Goal: Feedback & Contribution: Submit feedback/report problem

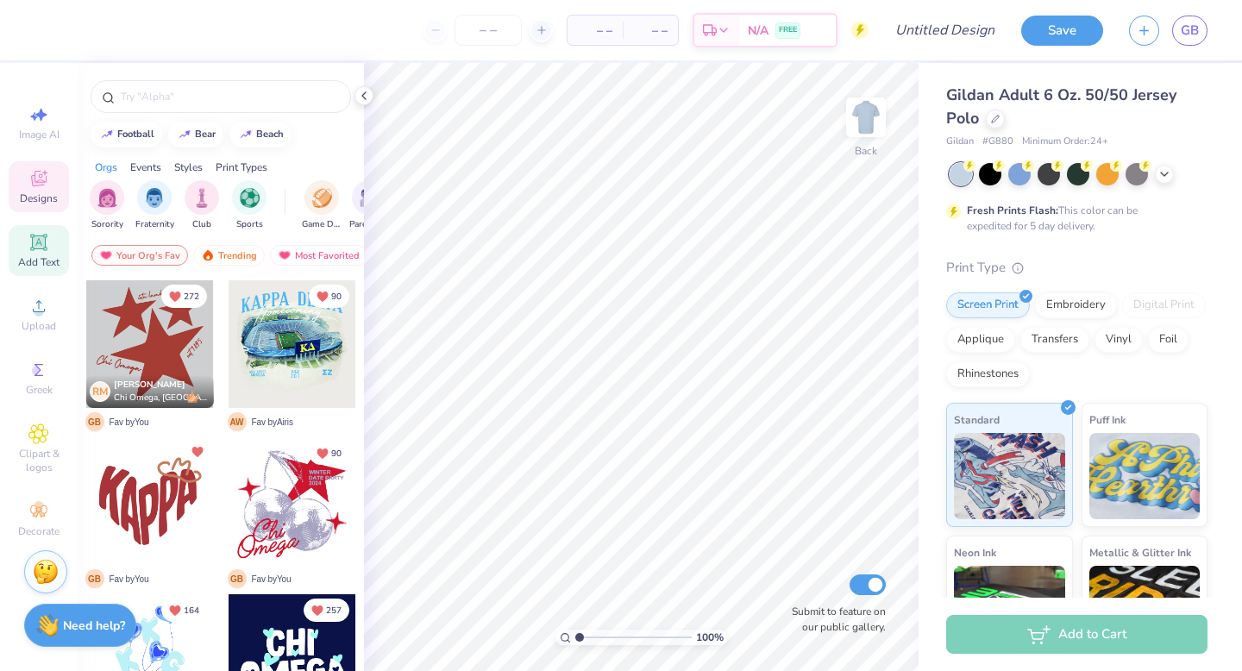
click at [36, 258] on span "Add Text" at bounding box center [38, 262] width 41 height 14
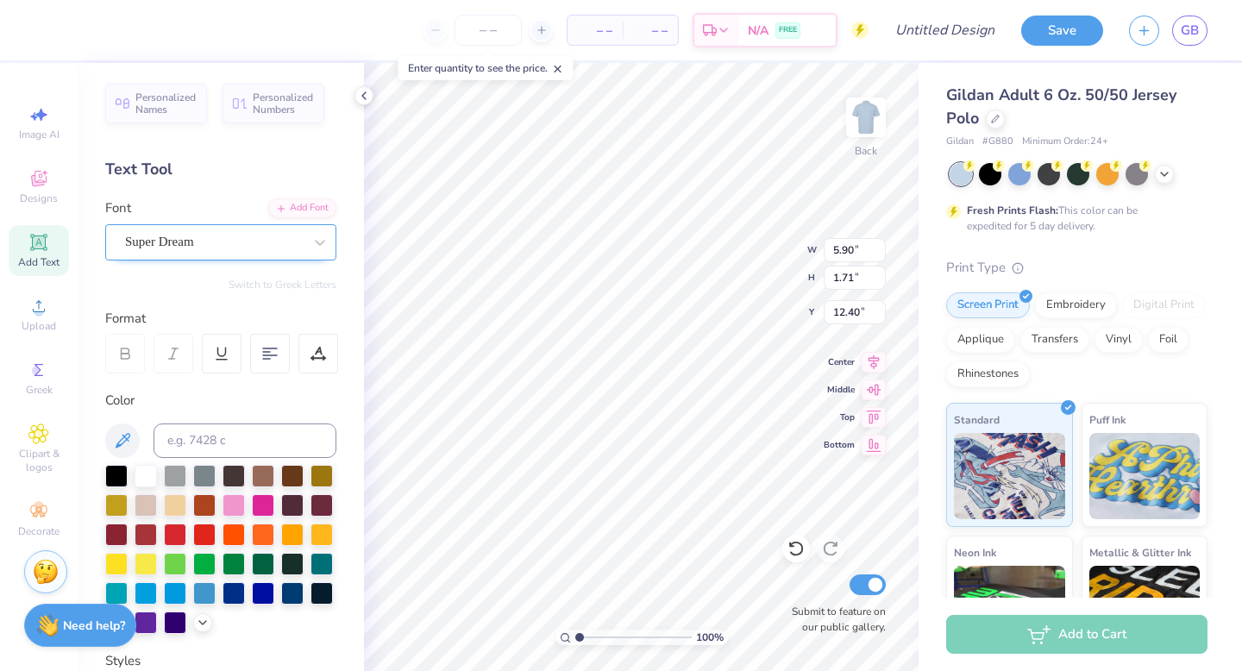
click at [222, 251] on div "Super Dream" at bounding box center [213, 242] width 181 height 27
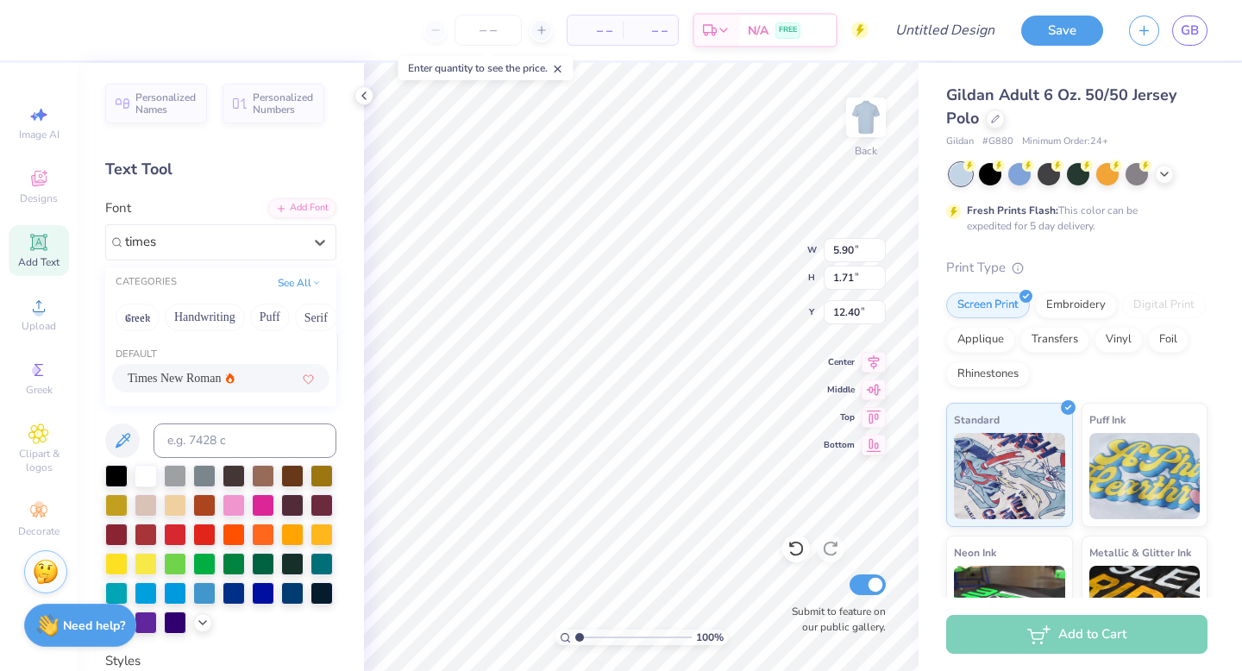
click at [262, 383] on div "Times New Roman" at bounding box center [221, 378] width 186 height 18
type input "times"
type input "6.16"
type input "1.64"
type input "12.29"
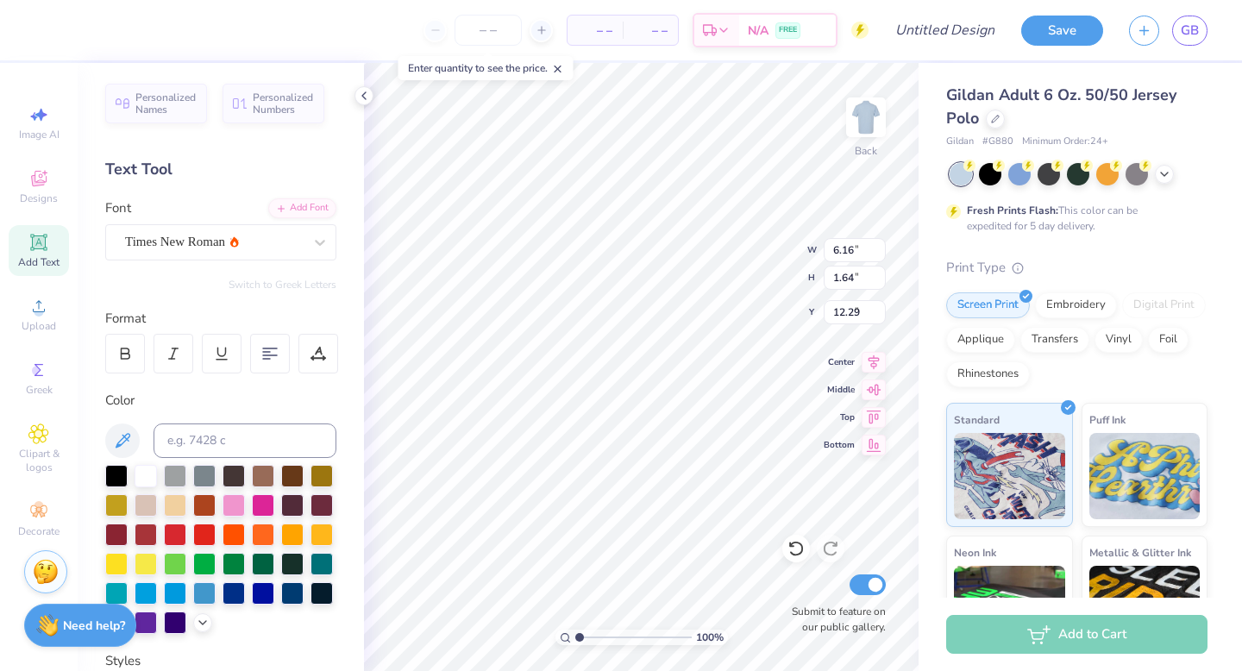
type input "4.28"
type textarea "ZETA"
type input "5.09"
type input "1.43"
type input "4.19"
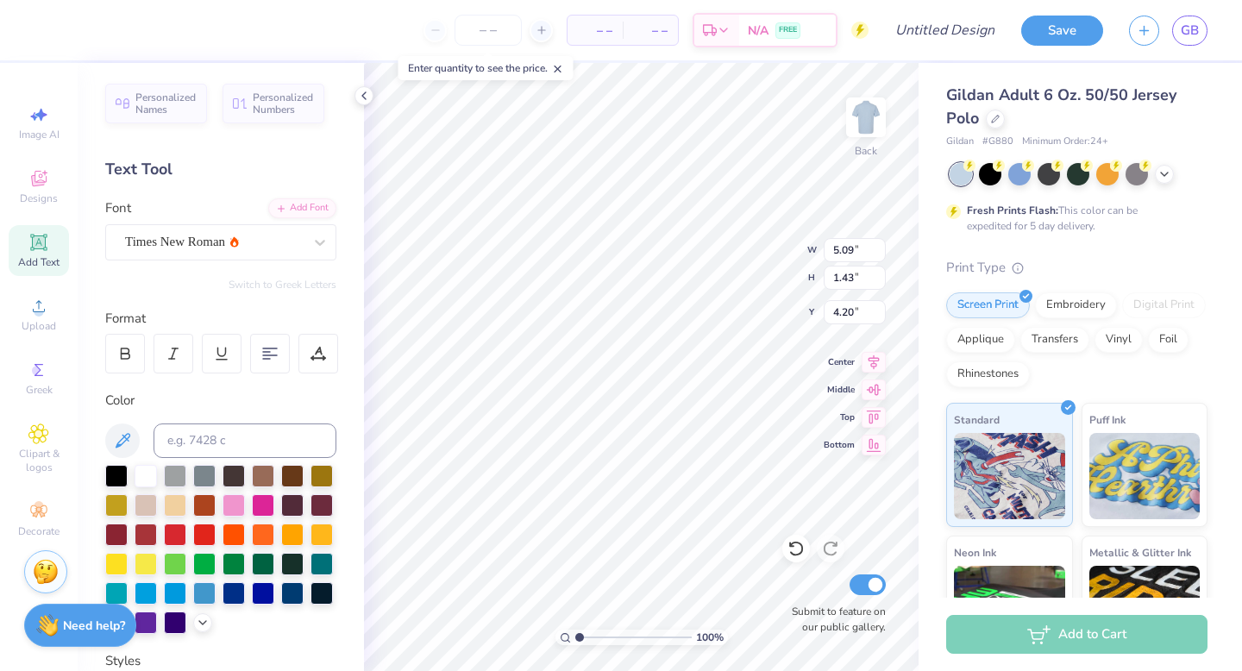
type input "4.20"
type input "5.06"
type input "1.45"
type input "6.05"
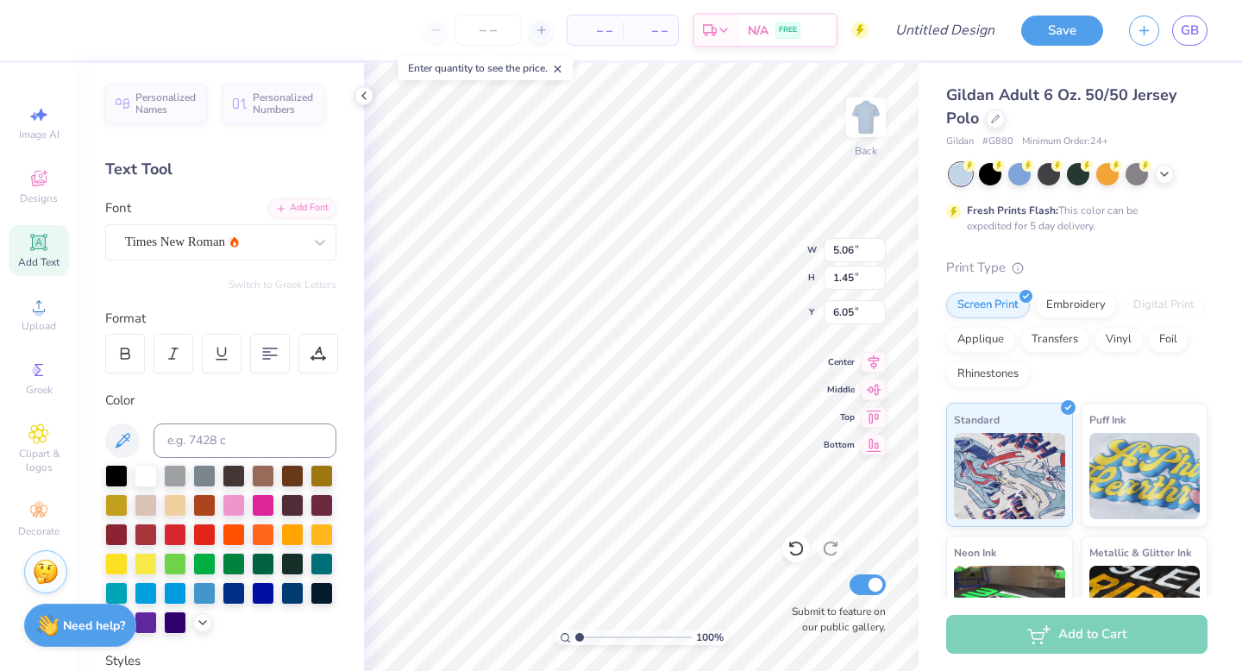
type textarea "TX OU 2025"
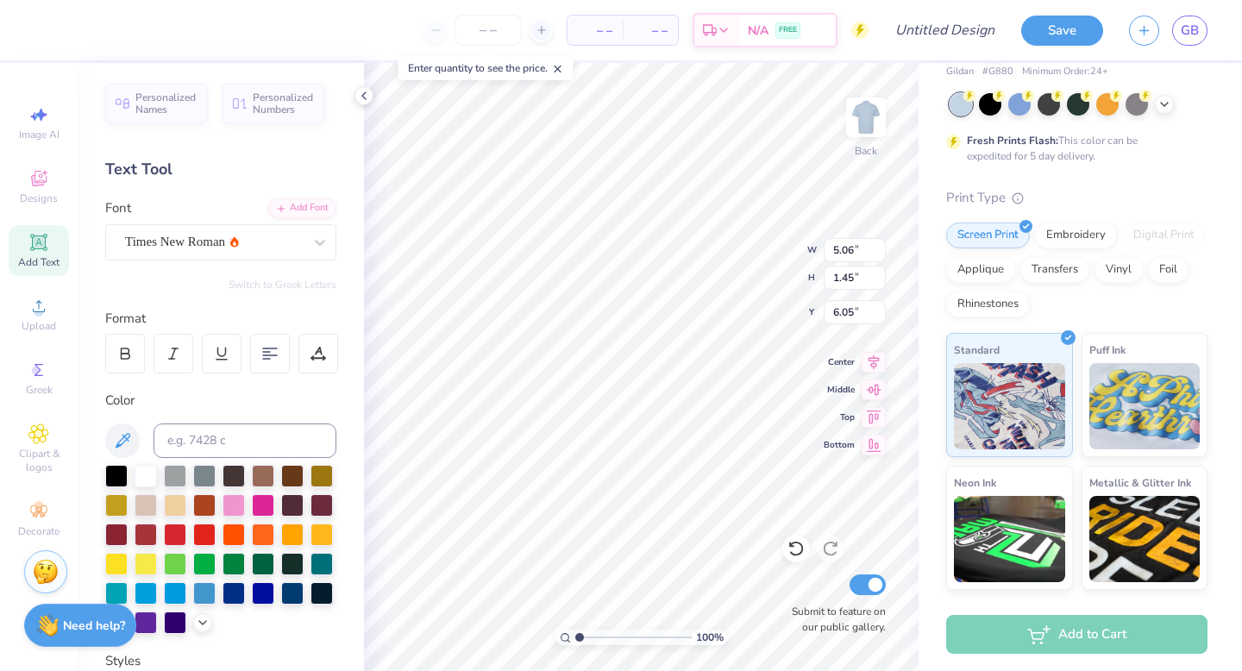
scroll to position [42, 0]
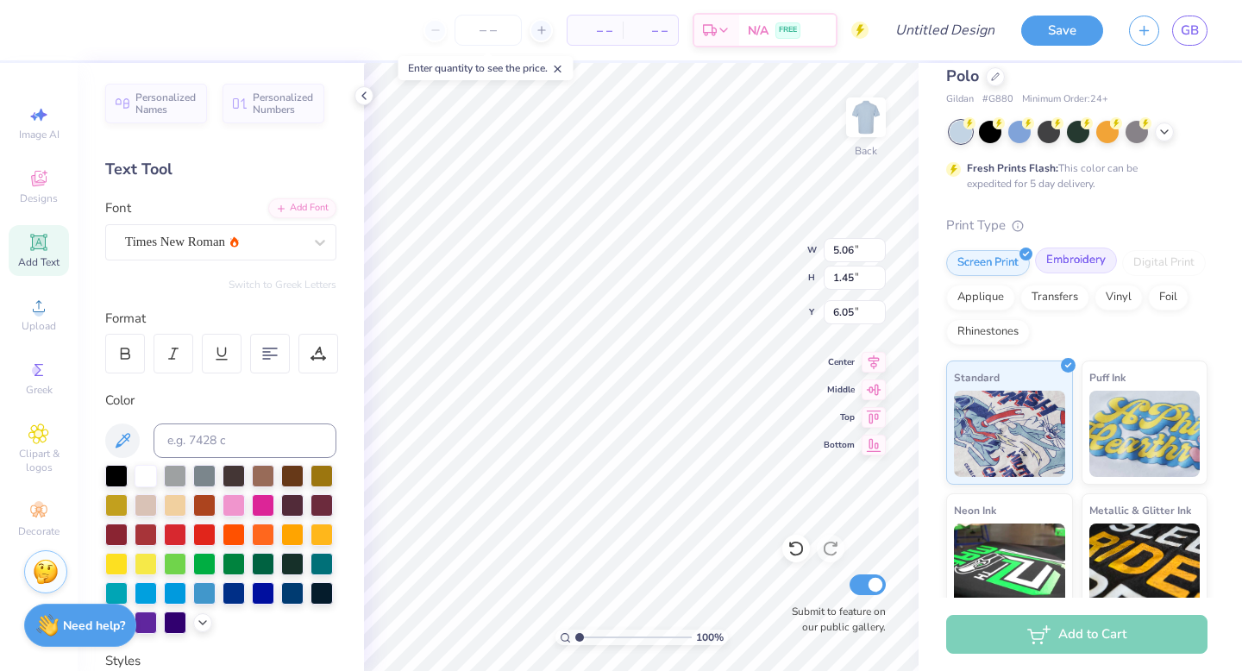
click at [1081, 262] on div "Embroidery" at bounding box center [1076, 260] width 82 height 26
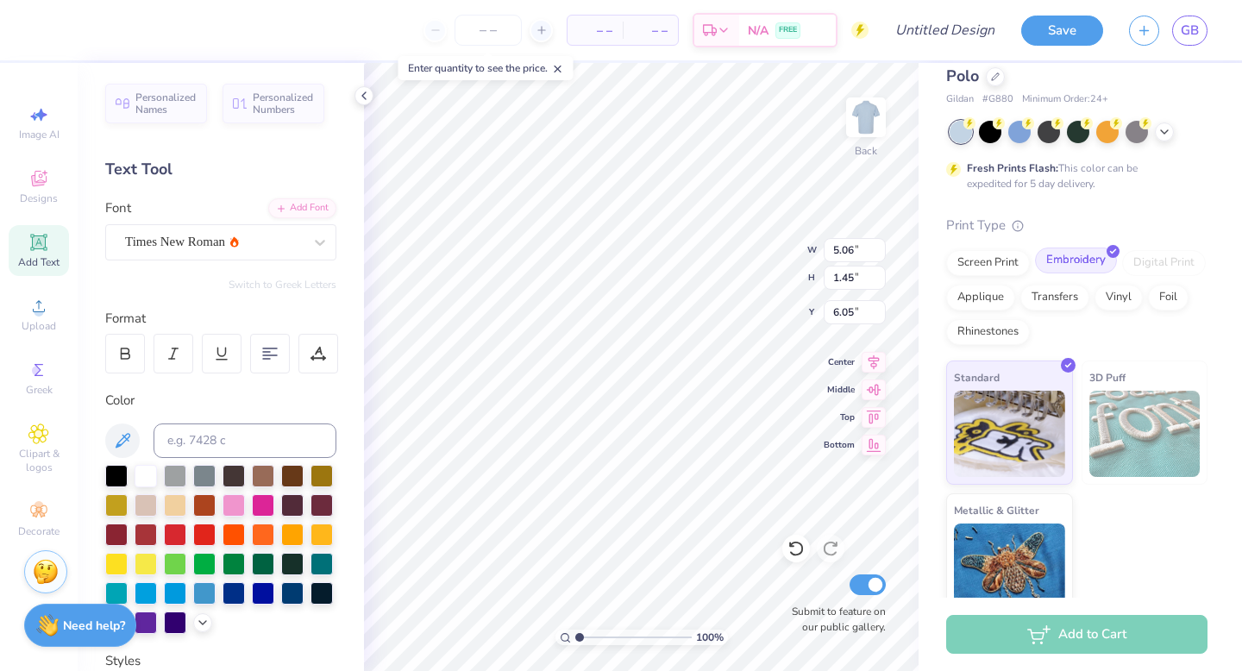
type input "7.25"
type input "1.02"
type input "6.28"
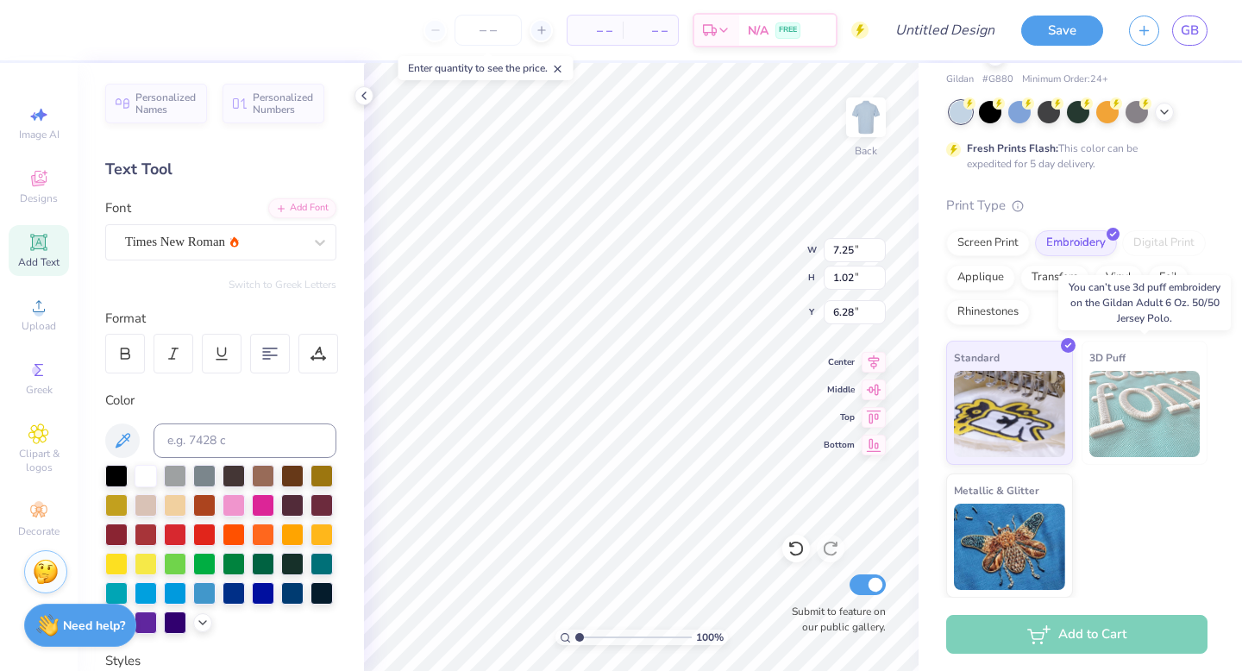
click at [1151, 410] on img at bounding box center [1144, 414] width 111 height 86
type input "5.09"
type input "1.43"
type input "4.20"
type input "4.15"
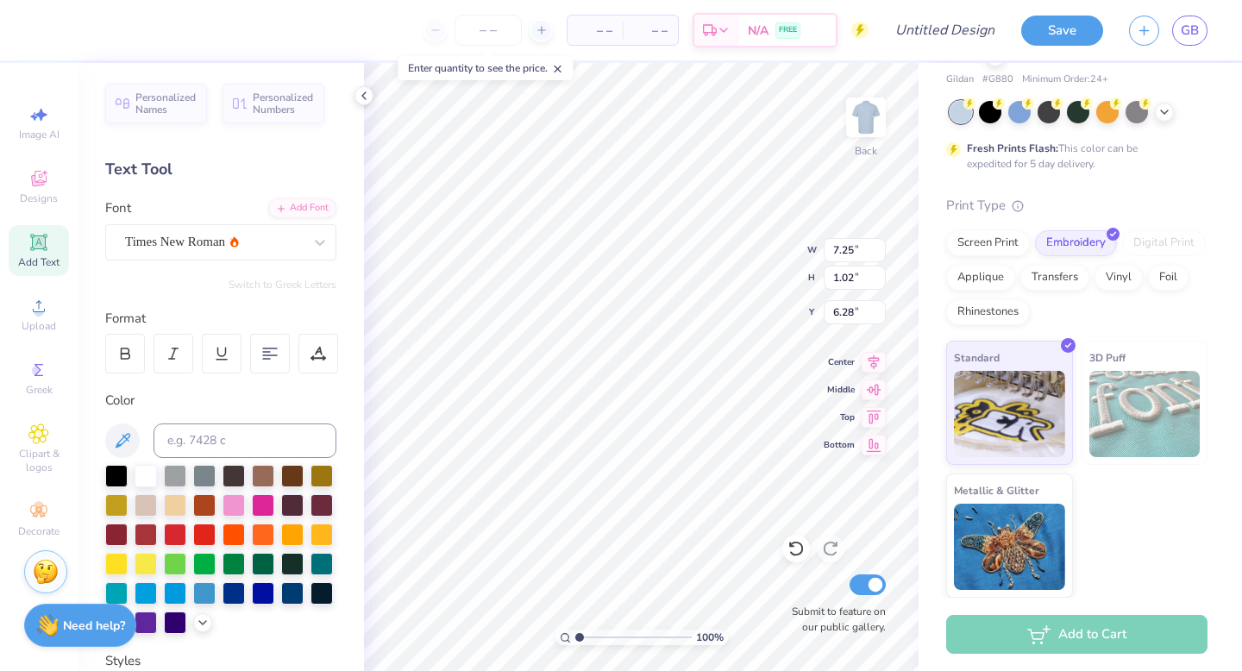
type input "0.59"
type input "6.06"
type input "5.07"
type input "0.72"
type input "6.07"
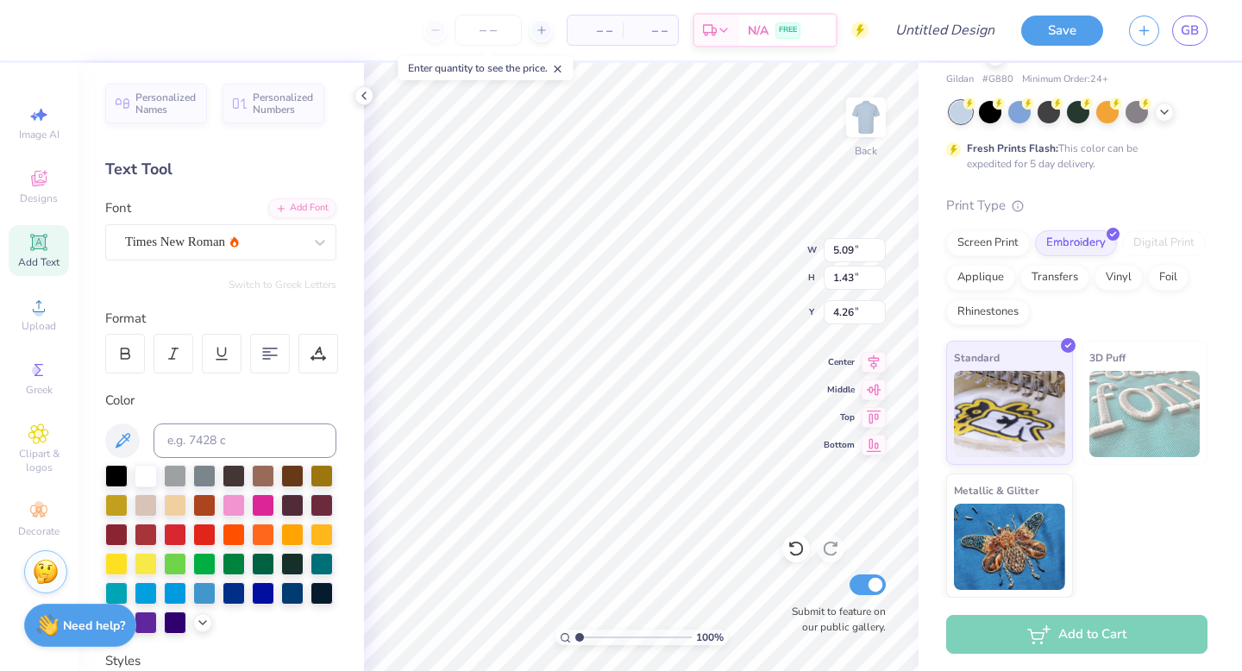
type input "4.26"
type input "4.65"
type input "6.42"
type input "4.47"
type input "1.25"
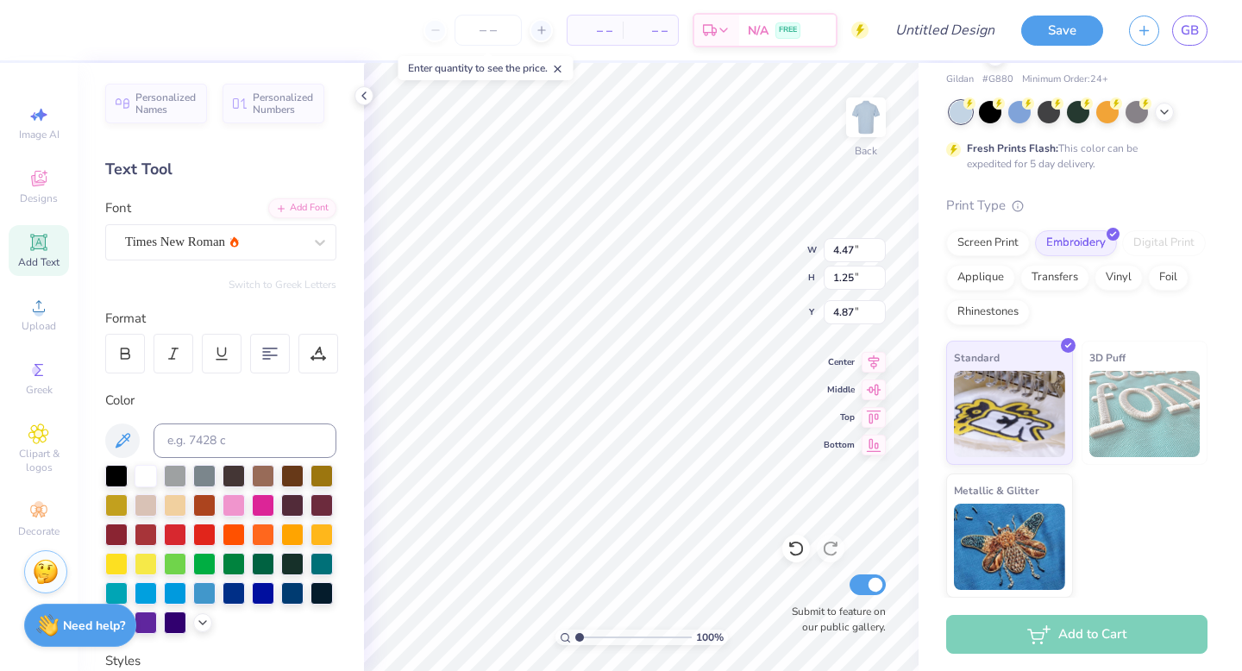
type input "4.40"
type input "5.07"
type input "0.72"
type input "6.19"
type input "4.39"
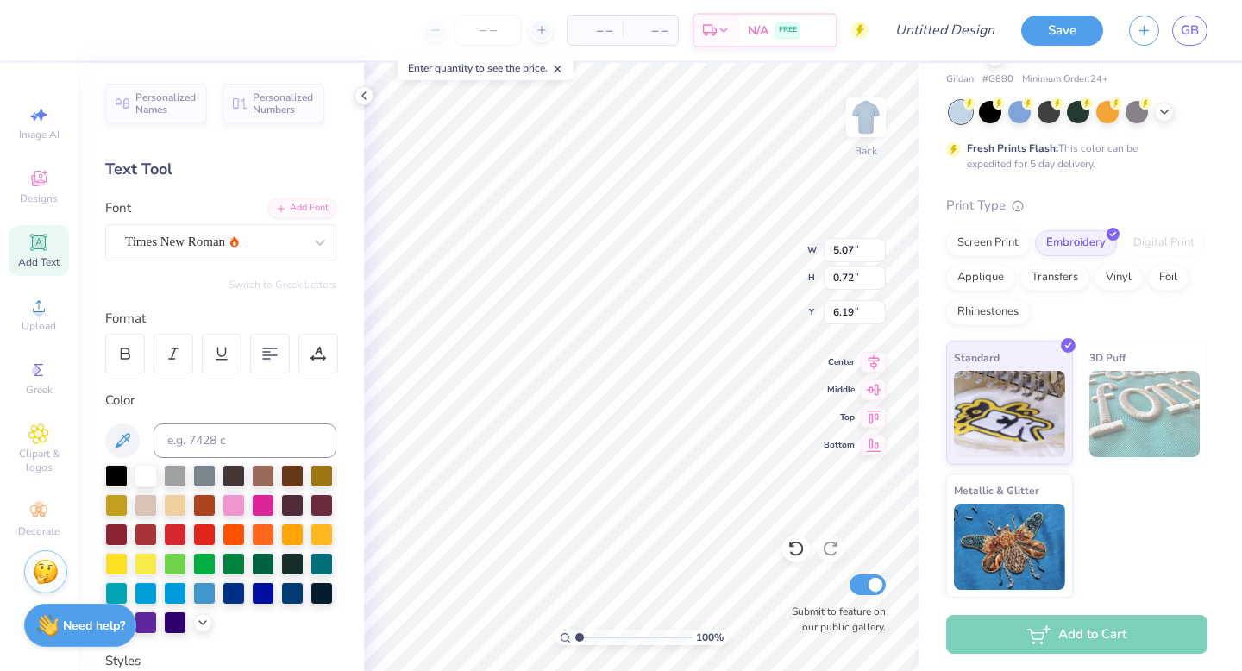
type input "0.62"
type input "6.05"
type input "4.47"
type input "1.25"
type input "4.40"
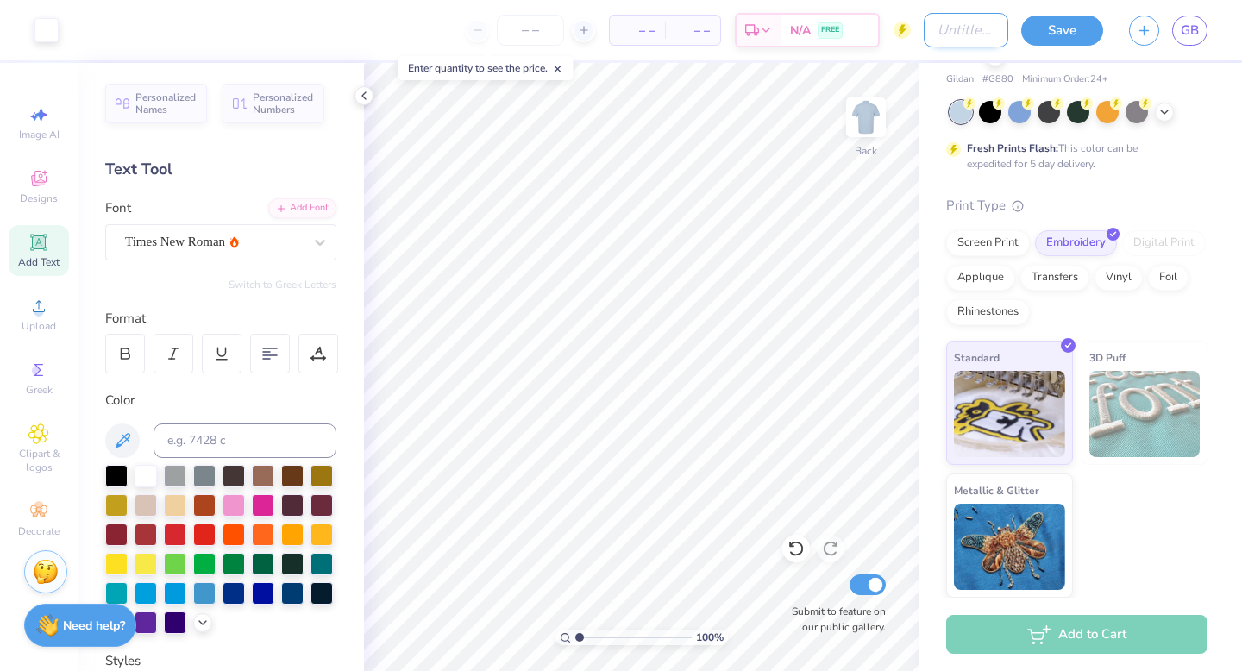
click at [924, 38] on input "Design Title" at bounding box center [966, 30] width 85 height 34
type input "TXOU polo"
click at [1209, 159] on div "Gildan Adult 6 Oz. 50/50 Jersey Polo Gildan # G880 Minimum Order: 24 + Fresh Pr…" at bounding box center [1079, 299] width 323 height 597
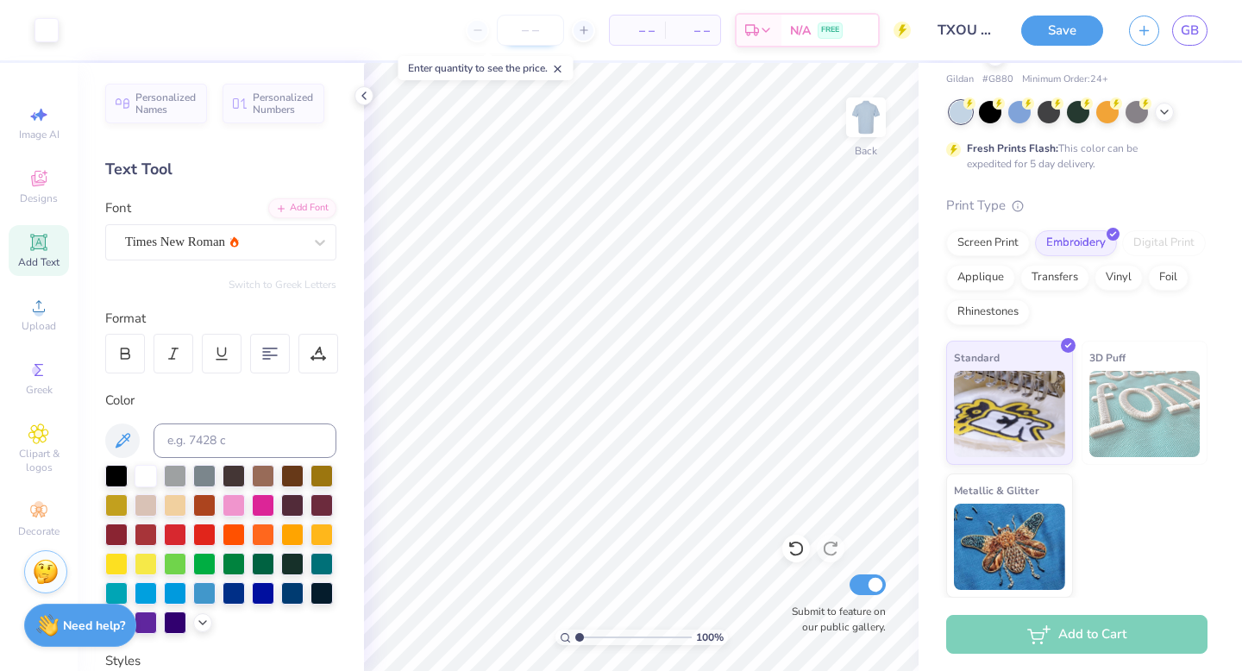
click at [523, 31] on input "number" at bounding box center [530, 30] width 67 height 31
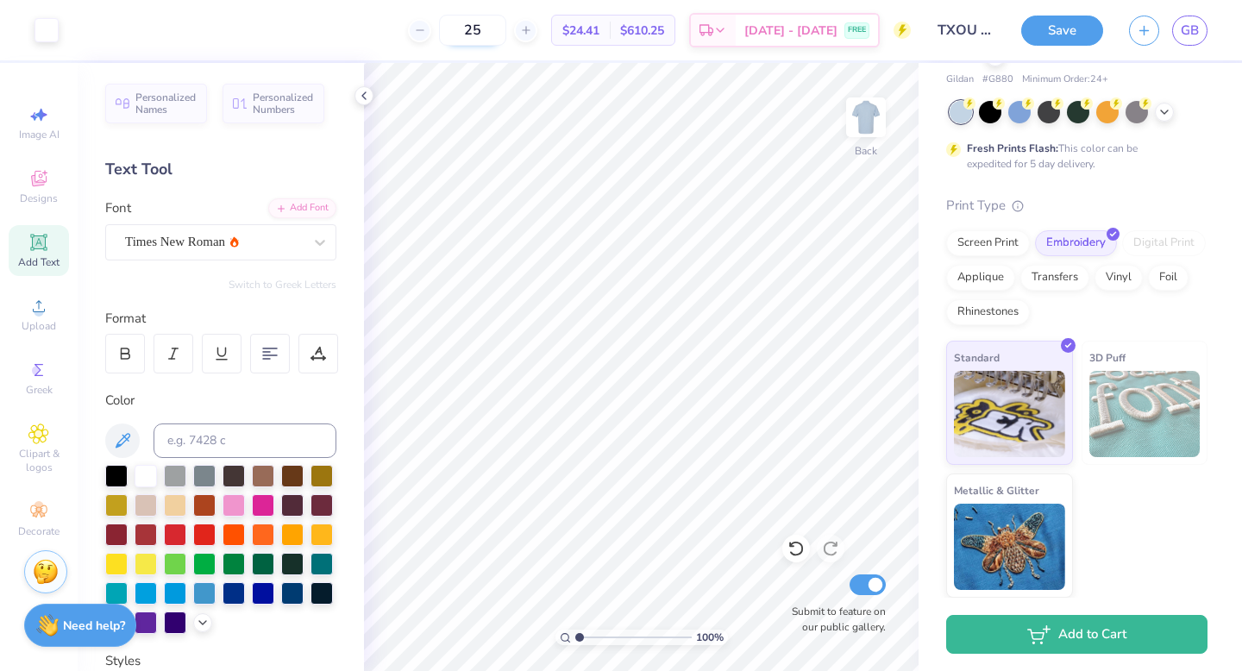
type input "2"
type input "5"
type input "12"
click at [42, 179] on icon at bounding box center [38, 178] width 21 height 21
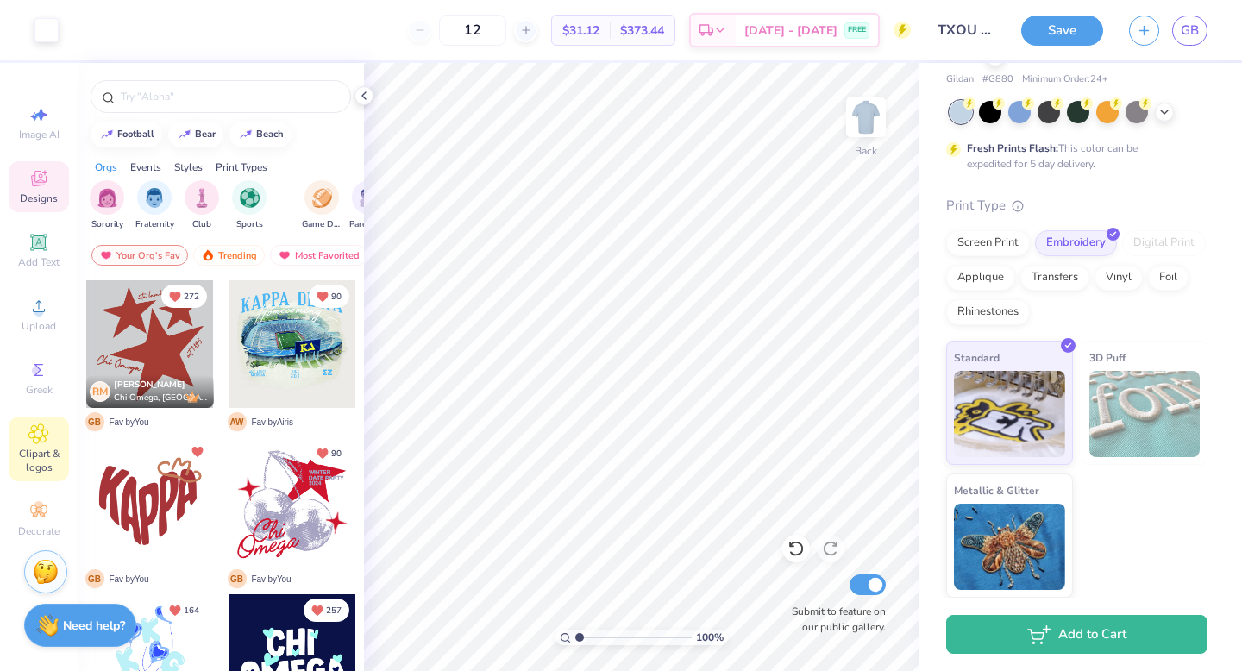
click at [41, 444] on div "Clipart & logos" at bounding box center [39, 449] width 60 height 65
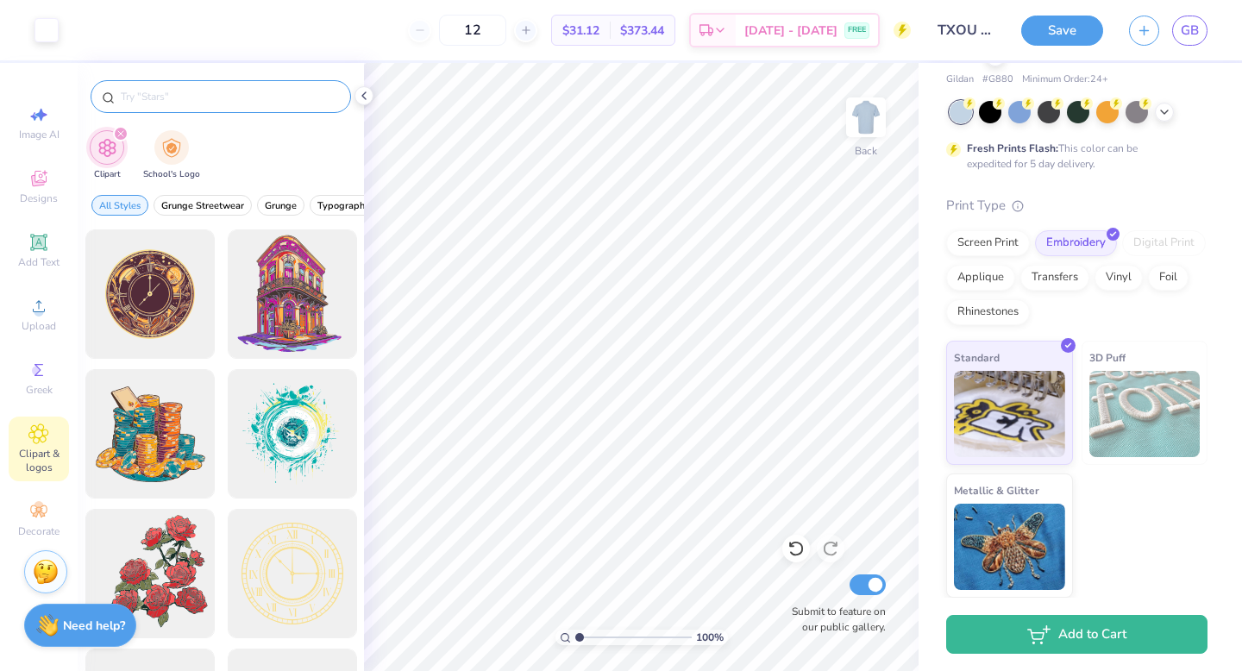
click at [227, 87] on div at bounding box center [221, 96] width 260 height 33
click at [213, 97] on input "text" at bounding box center [229, 96] width 221 height 17
type input "line"
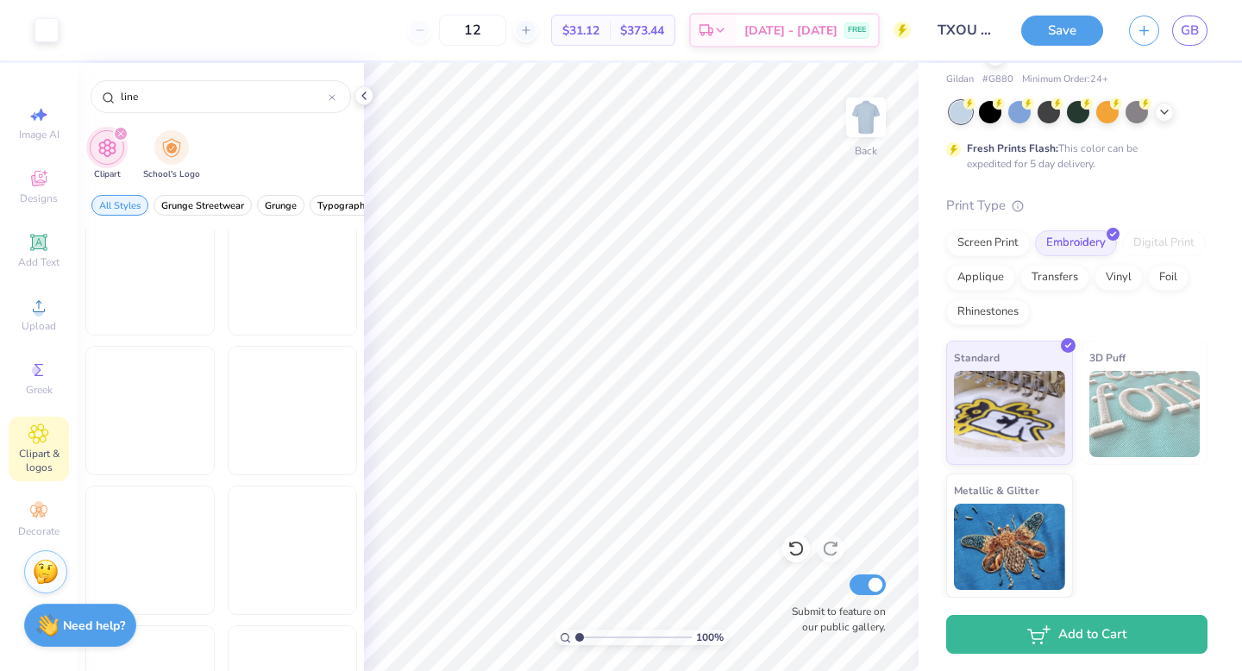
scroll to position [1617, 0]
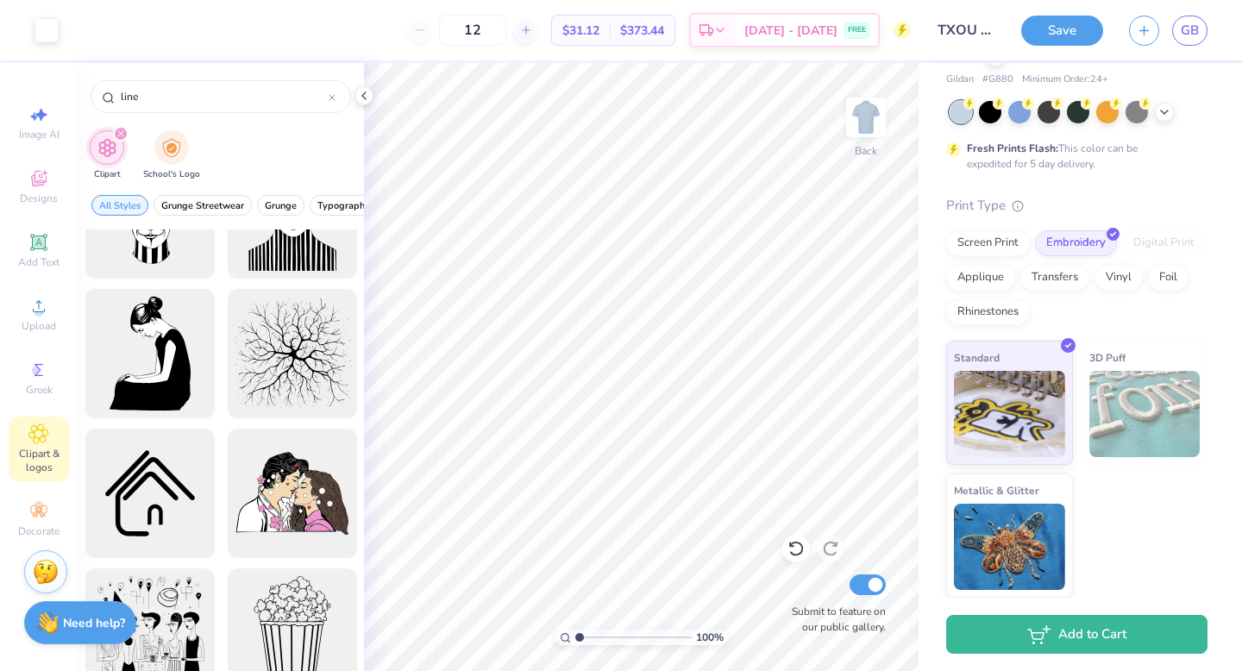
click at [96, 628] on strong "Need help?" at bounding box center [94, 623] width 62 height 16
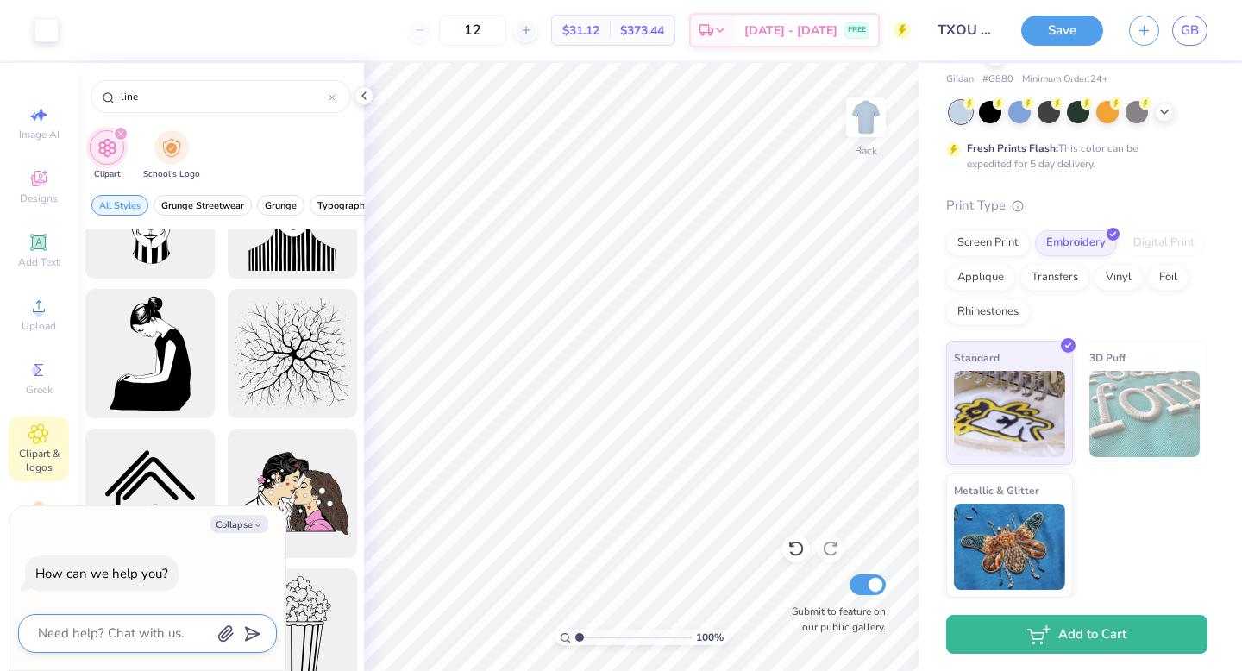
click at [116, 628] on textarea at bounding box center [123, 633] width 175 height 23
type textarea "c"
type textarea "x"
type textarea "ca"
type textarea "x"
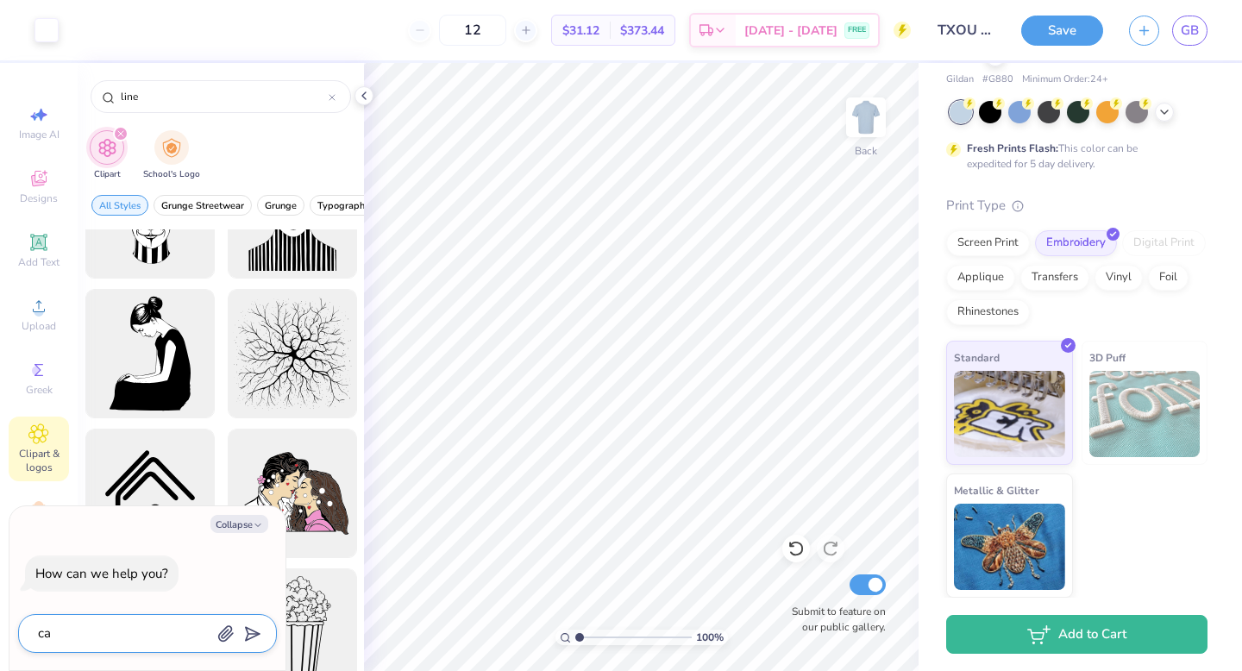
type textarea "can"
type textarea "x"
type textarea "can"
type textarea "x"
type textarea "can y"
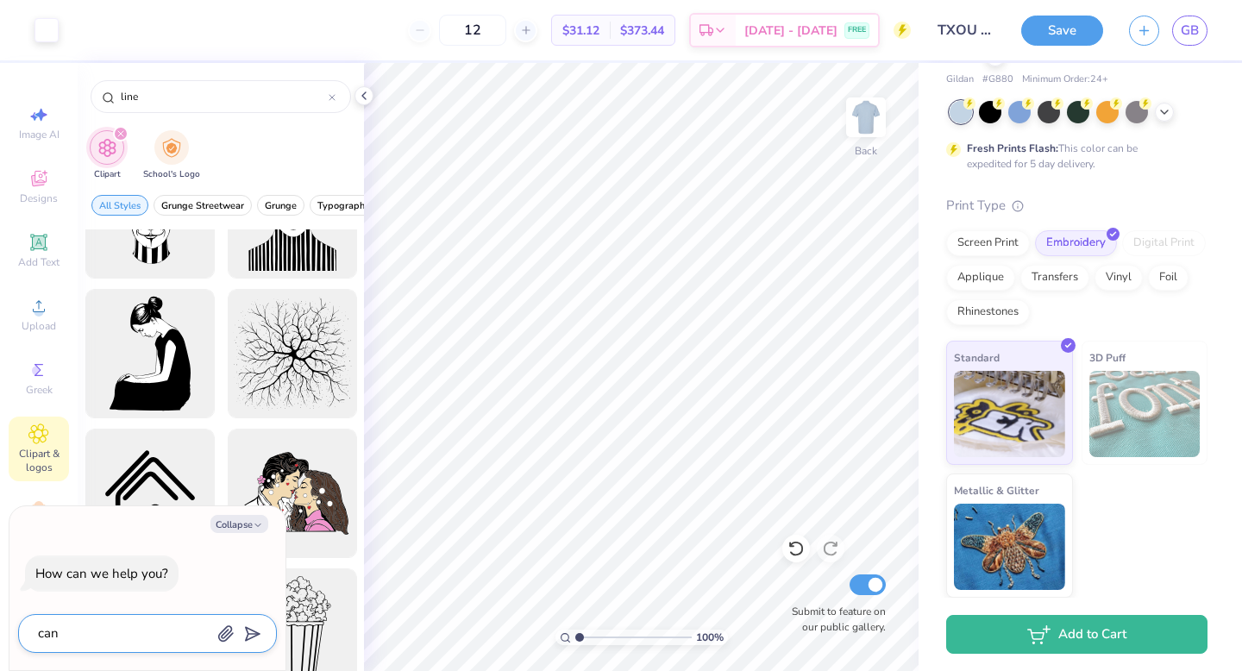
type textarea "x"
type textarea "can yo"
type textarea "x"
type textarea "can you"
type textarea "x"
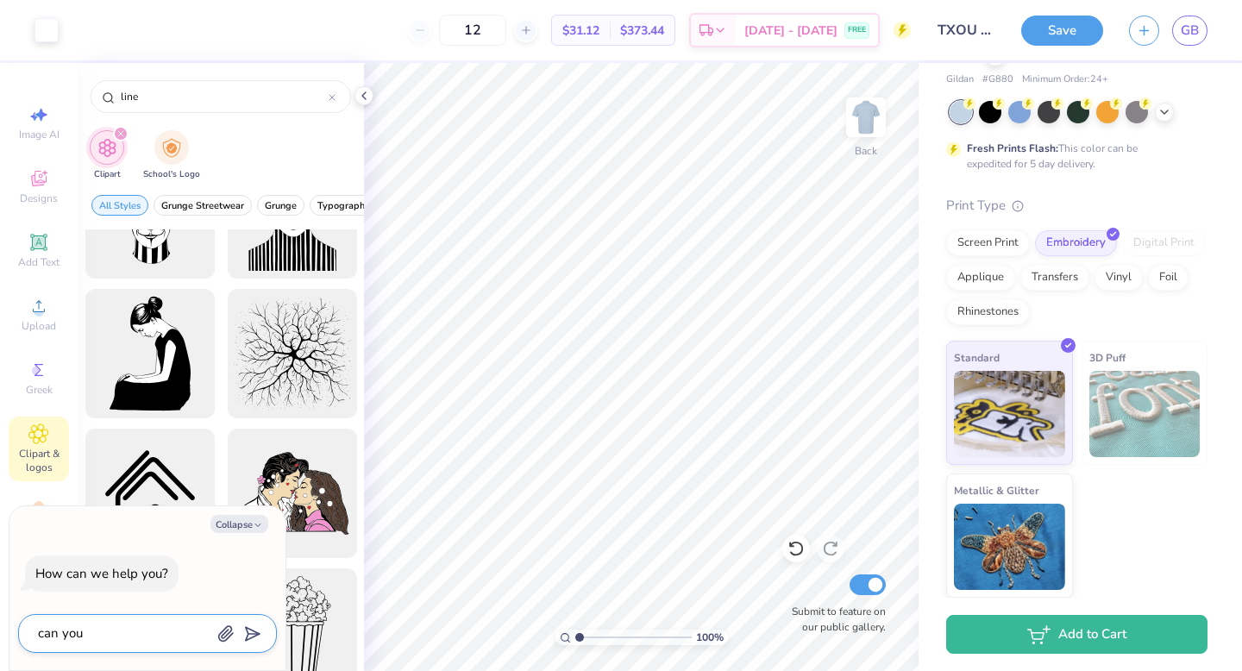
type textarea "can you"
type textarea "x"
type textarea "can you"
click at [249, 517] on button "Collapse" at bounding box center [239, 524] width 58 height 18
type textarea "x"
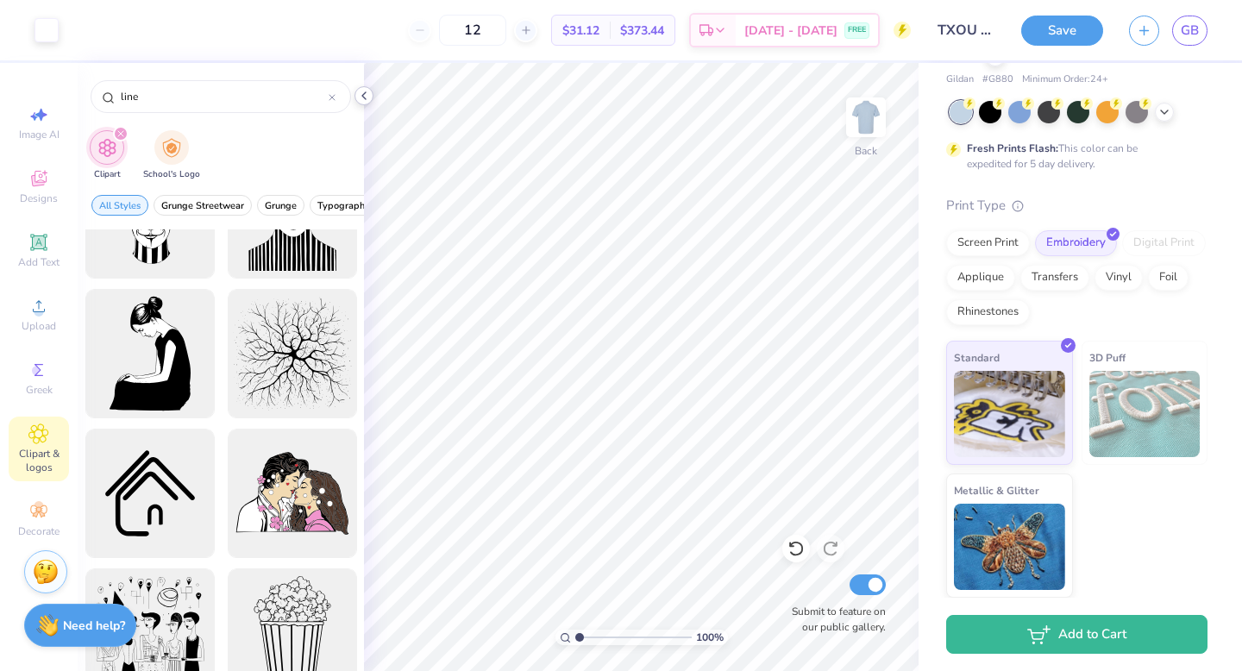
click at [363, 98] on icon at bounding box center [364, 96] width 14 height 14
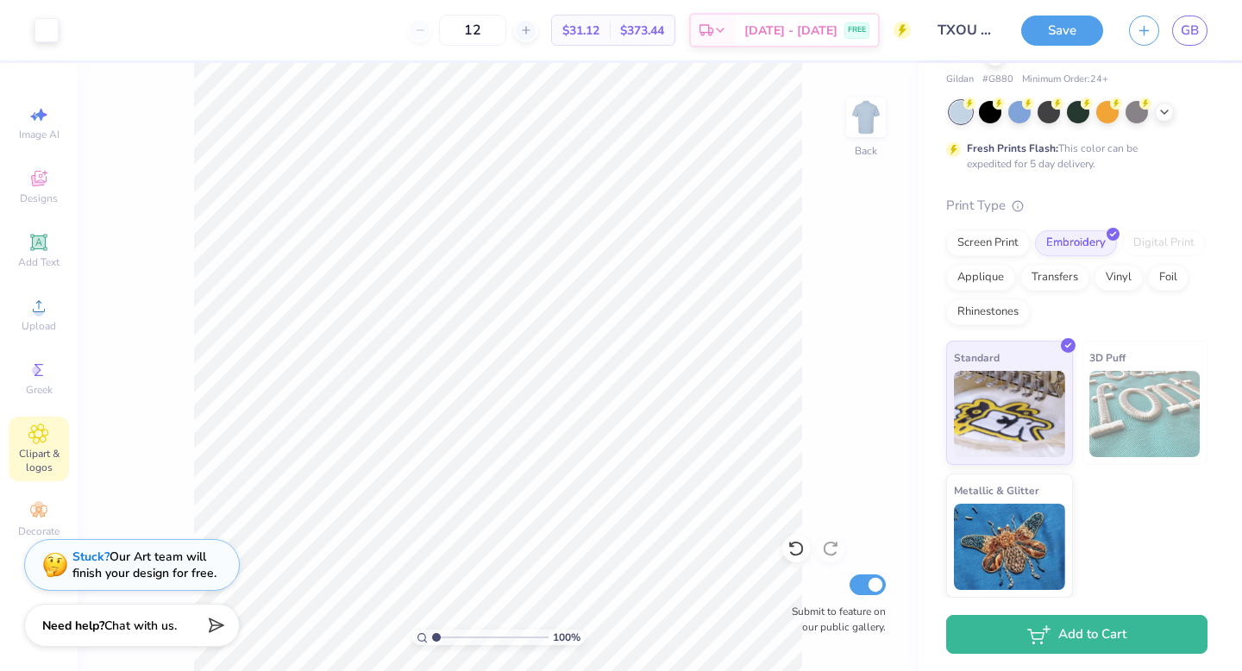
click at [66, 568] on img at bounding box center [55, 565] width 26 height 26
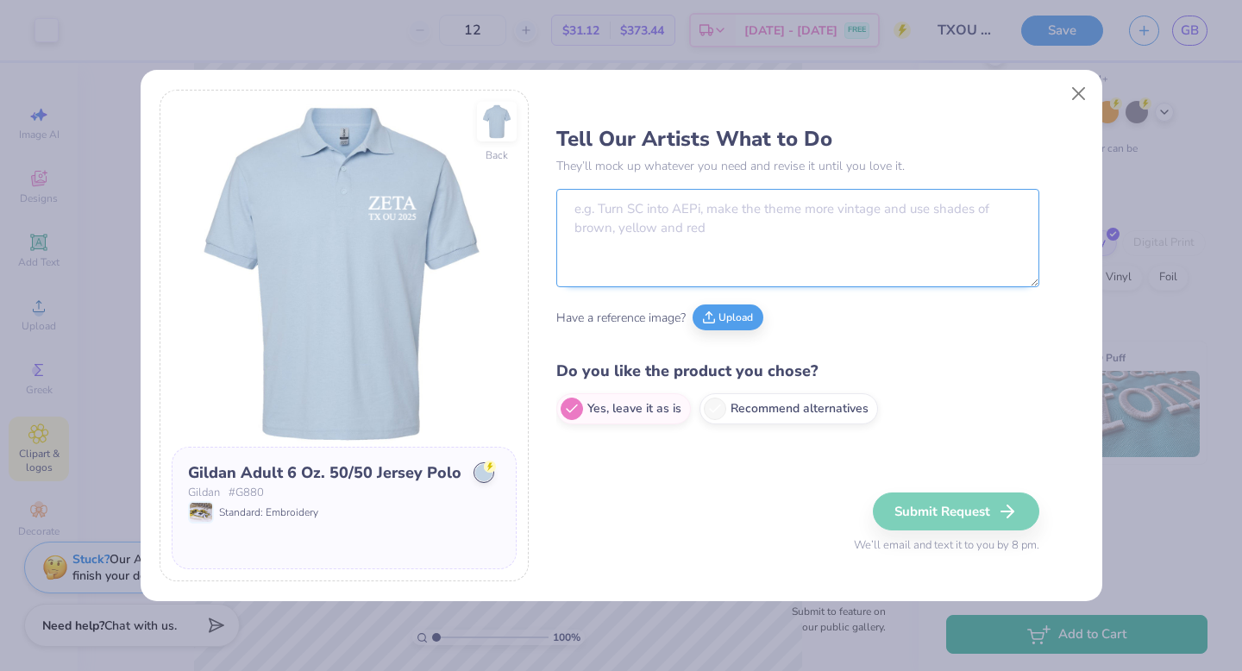
click at [746, 226] on textarea at bounding box center [797, 238] width 483 height 98
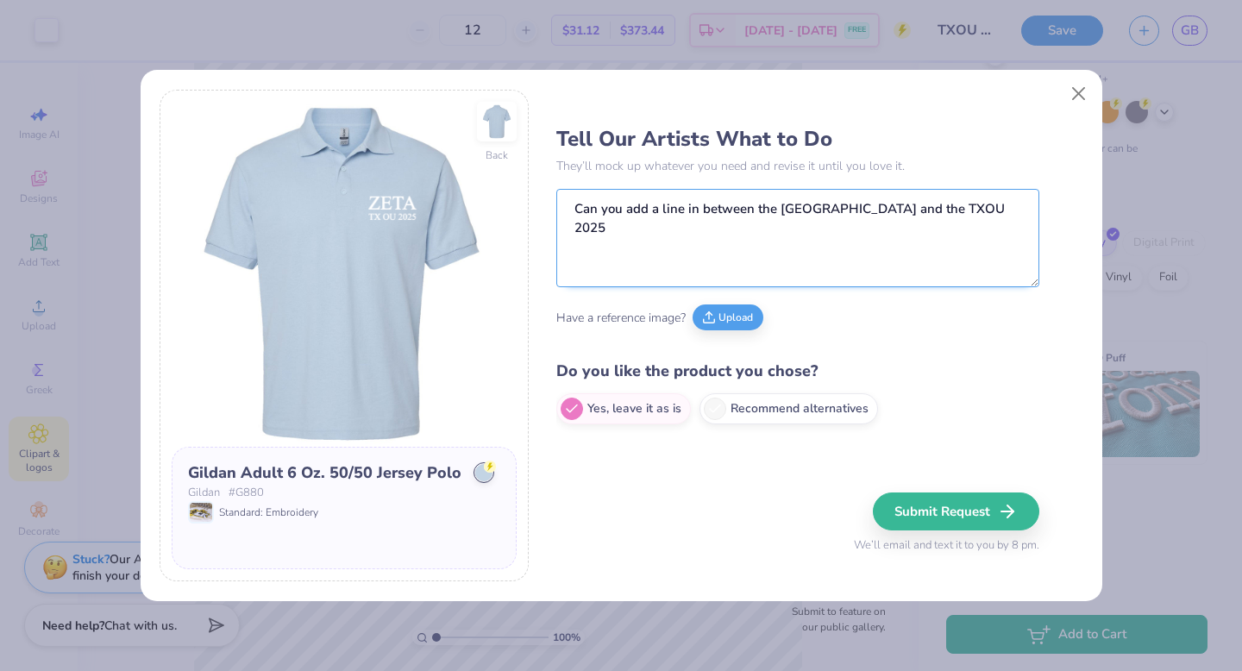
click at [661, 208] on textarea "Can you add a line in between the ZETA and the TXOU 2025" at bounding box center [797, 238] width 483 height 98
click at [941, 229] on textarea "Can you add a horizontal line in between the ZETA and the TXOU 2025" at bounding box center [797, 238] width 483 height 98
type textarea "Can you add a horizontal line in between the ZETA and the TXOU 2025"
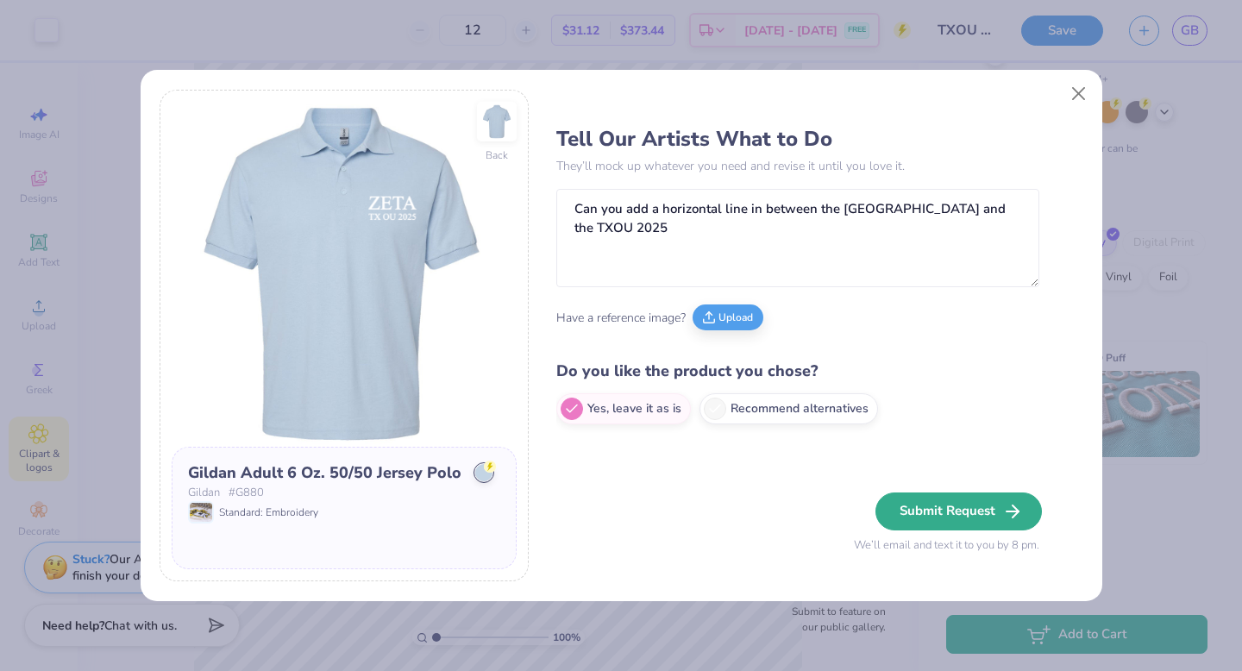
click at [933, 505] on button "Submit Request" at bounding box center [958, 511] width 166 height 38
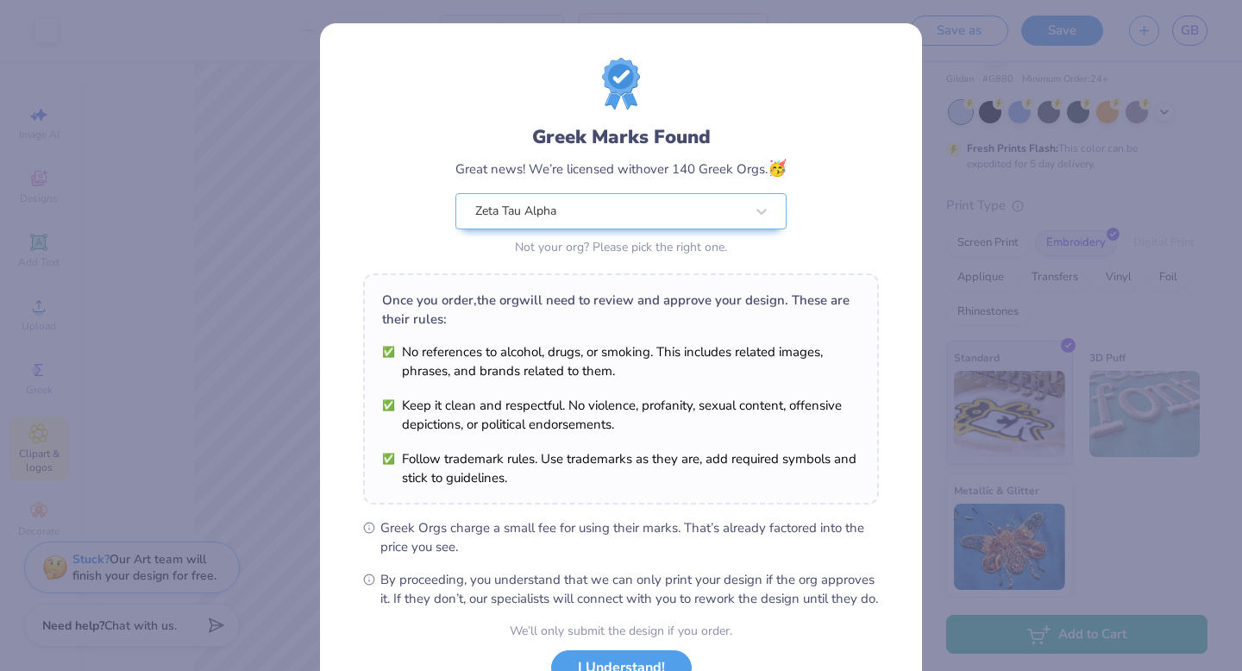
scroll to position [136, 0]
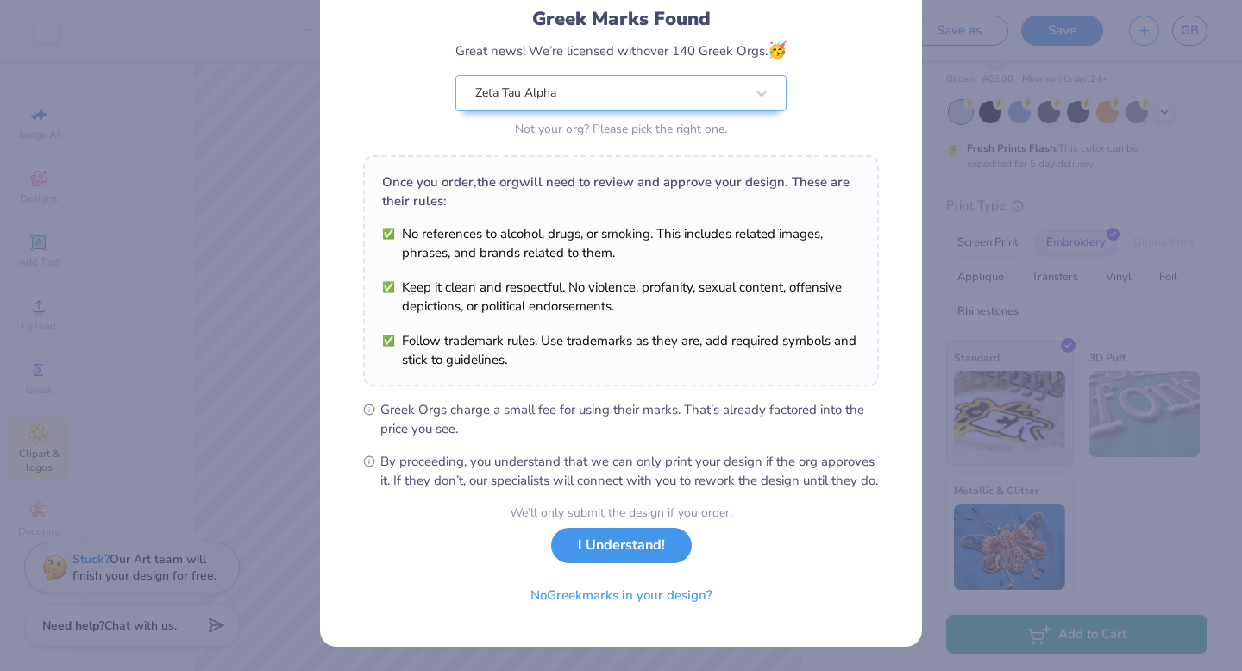
click at [614, 548] on button "I Understand!" at bounding box center [621, 545] width 141 height 35
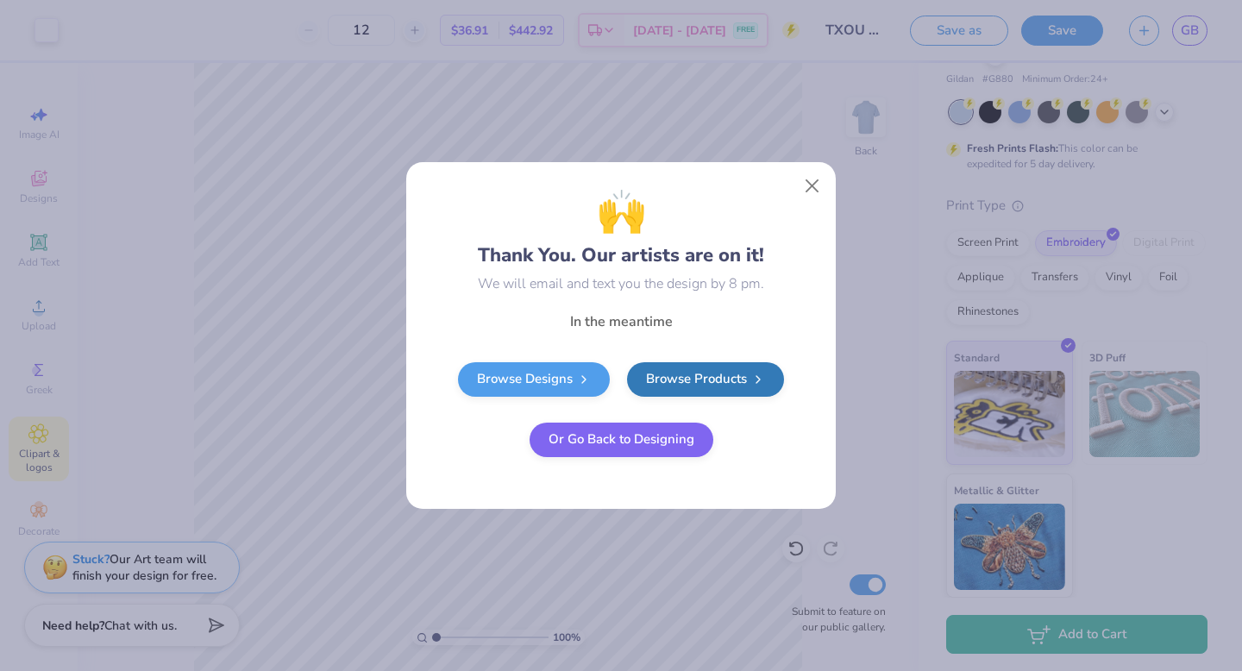
click at [592, 441] on button "Or Go Back to Designing" at bounding box center [621, 440] width 184 height 34
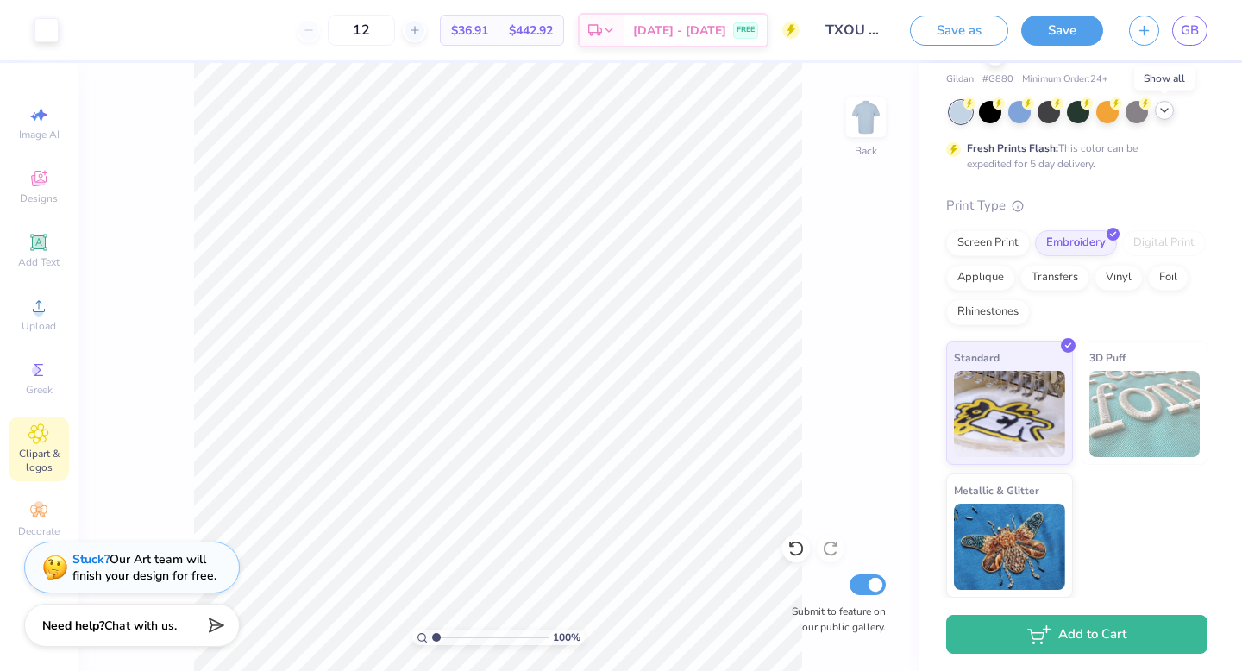
click at [1162, 116] on icon at bounding box center [1164, 110] width 14 height 14
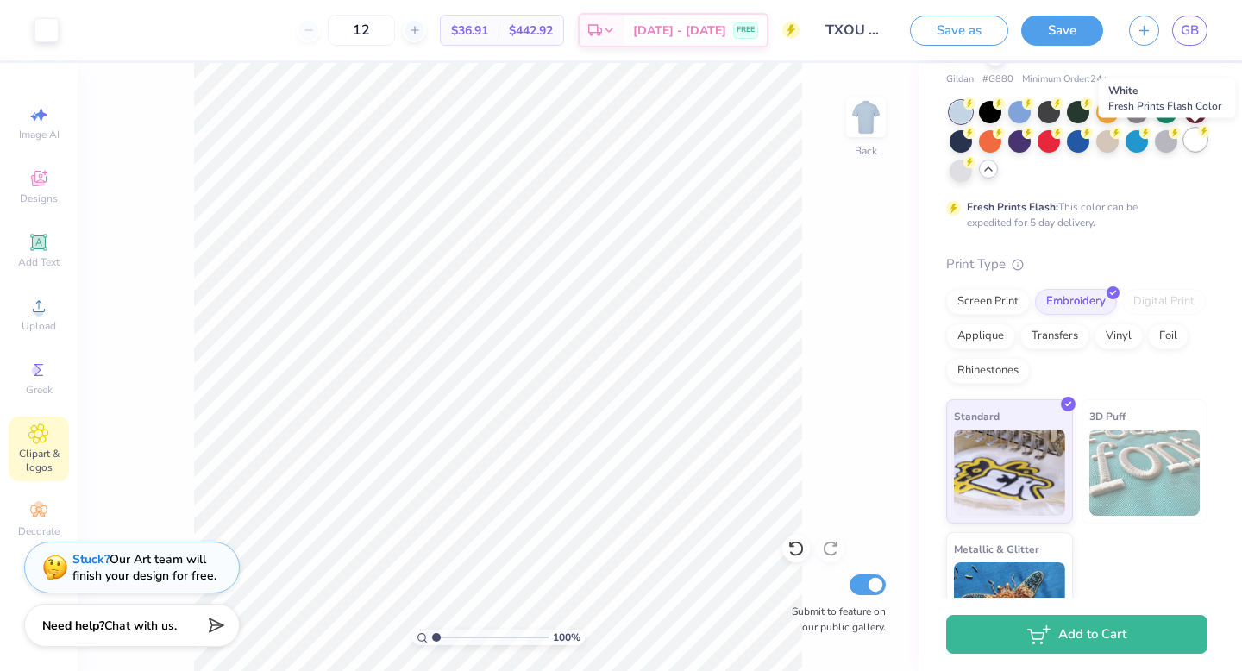
click at [1194, 139] on div at bounding box center [1195, 139] width 22 height 22
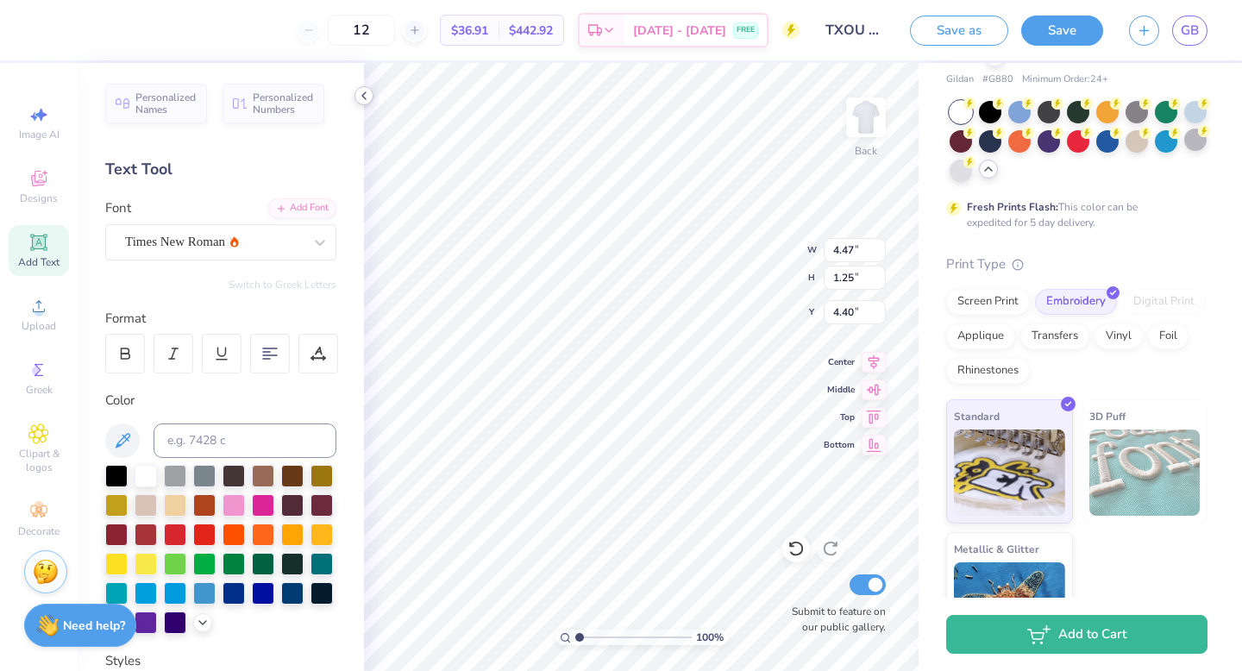
click at [363, 95] on polyline at bounding box center [363, 95] width 3 height 7
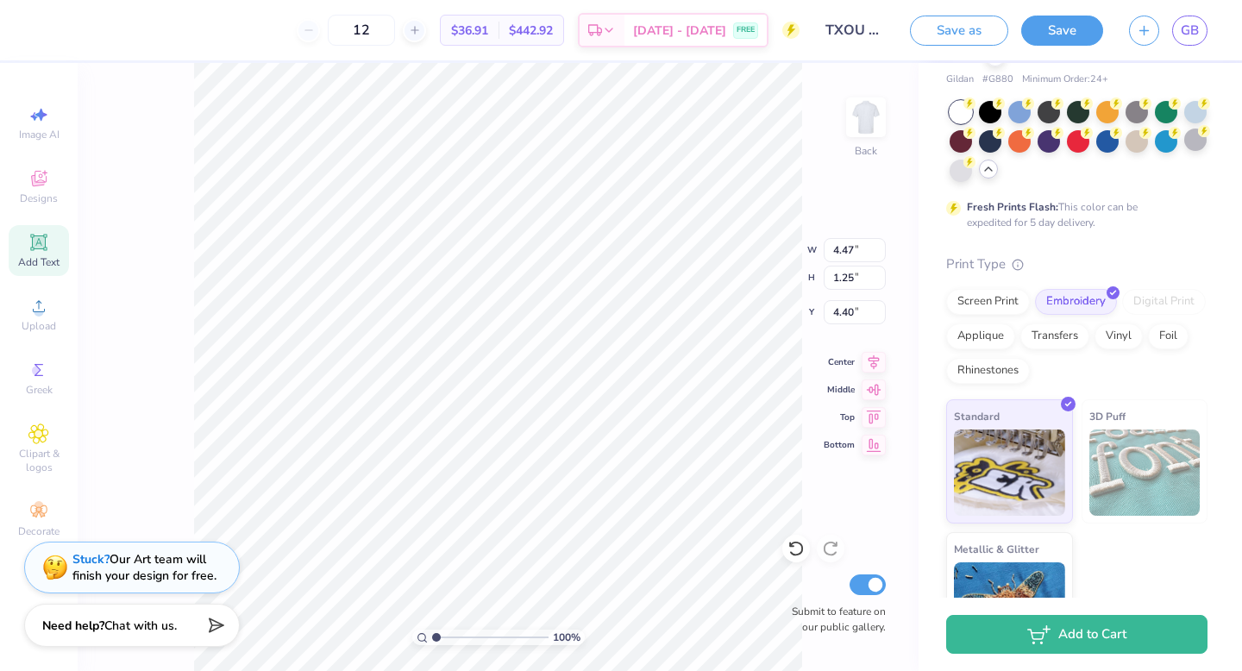
click at [182, 124] on div "100 % Back W 4.47 4.47 " H 1.25 1.25 " Y 4.40 4.40 " Center Middle Top Bottom S…" at bounding box center [498, 367] width 841 height 608
click at [47, 29] on div at bounding box center [46, 28] width 24 height 24
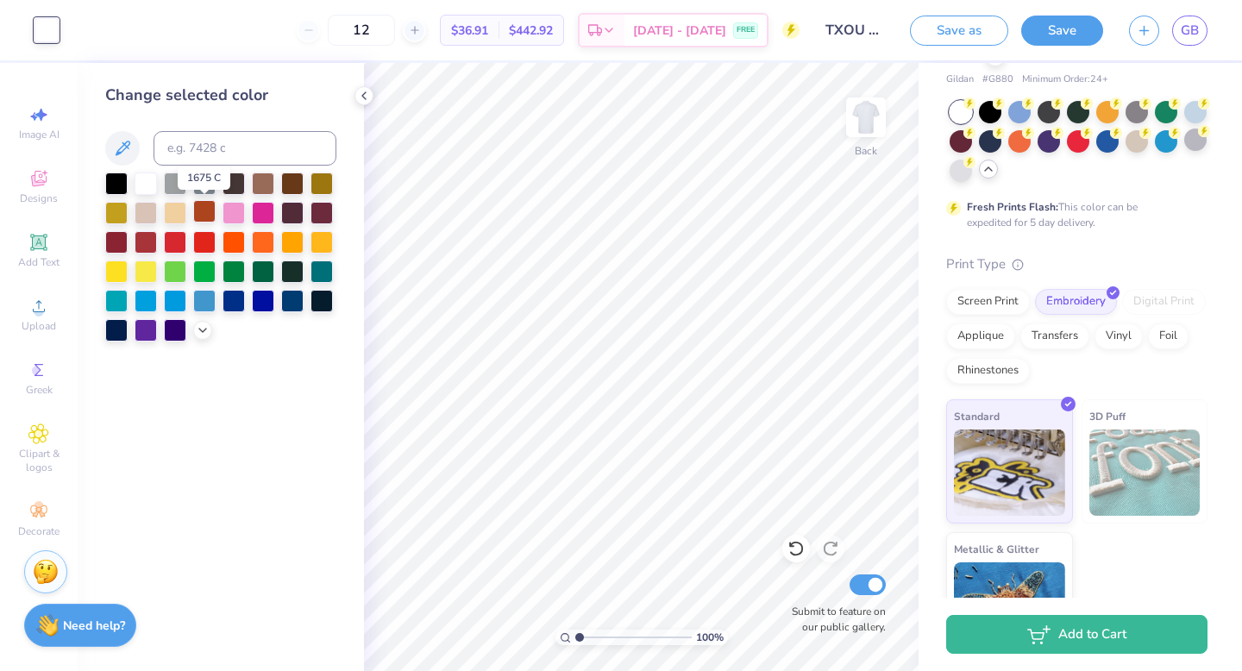
click at [209, 207] on div at bounding box center [204, 211] width 22 height 22
click at [860, 30] on input "TXOU polo" at bounding box center [854, 30] width 85 height 34
click at [878, 32] on input "TXOU polo" at bounding box center [854, 30] width 85 height 34
click at [883, 29] on input "TXOU polo" at bounding box center [854, 30] width 85 height 34
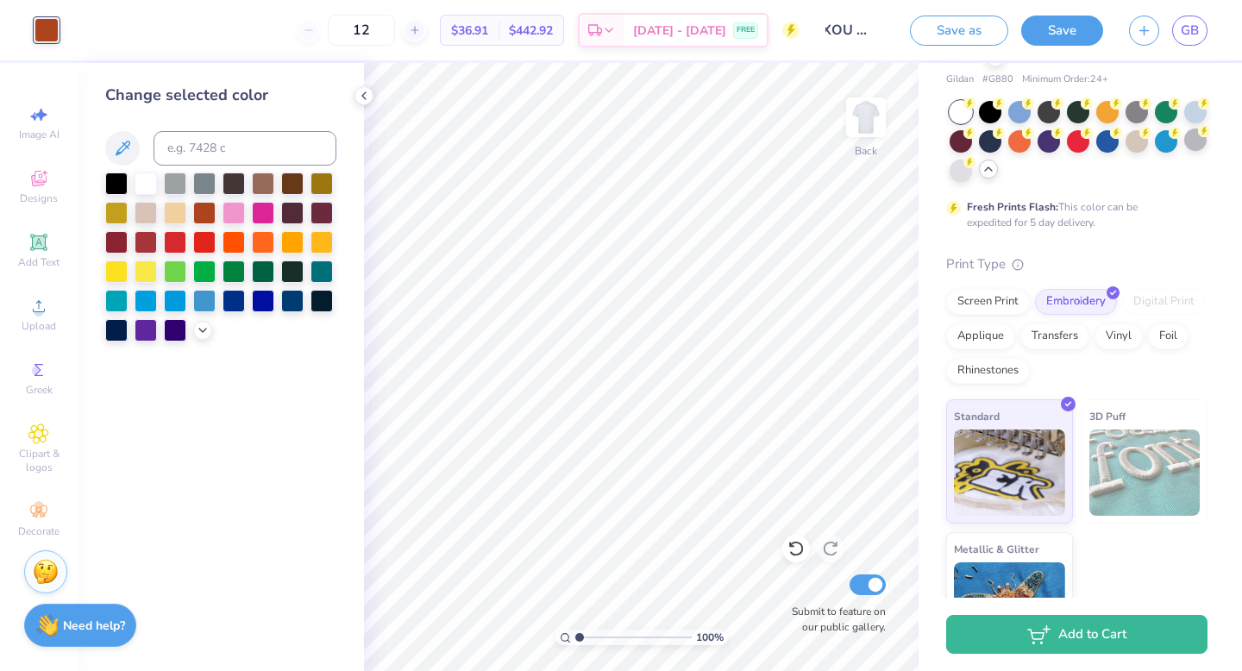
click at [880, 32] on input "TXOU polo" at bounding box center [854, 30] width 85 height 34
click at [877, 24] on input "TXOU polo" at bounding box center [854, 30] width 85 height 34
click at [943, 32] on button "Save as" at bounding box center [959, 28] width 98 height 30
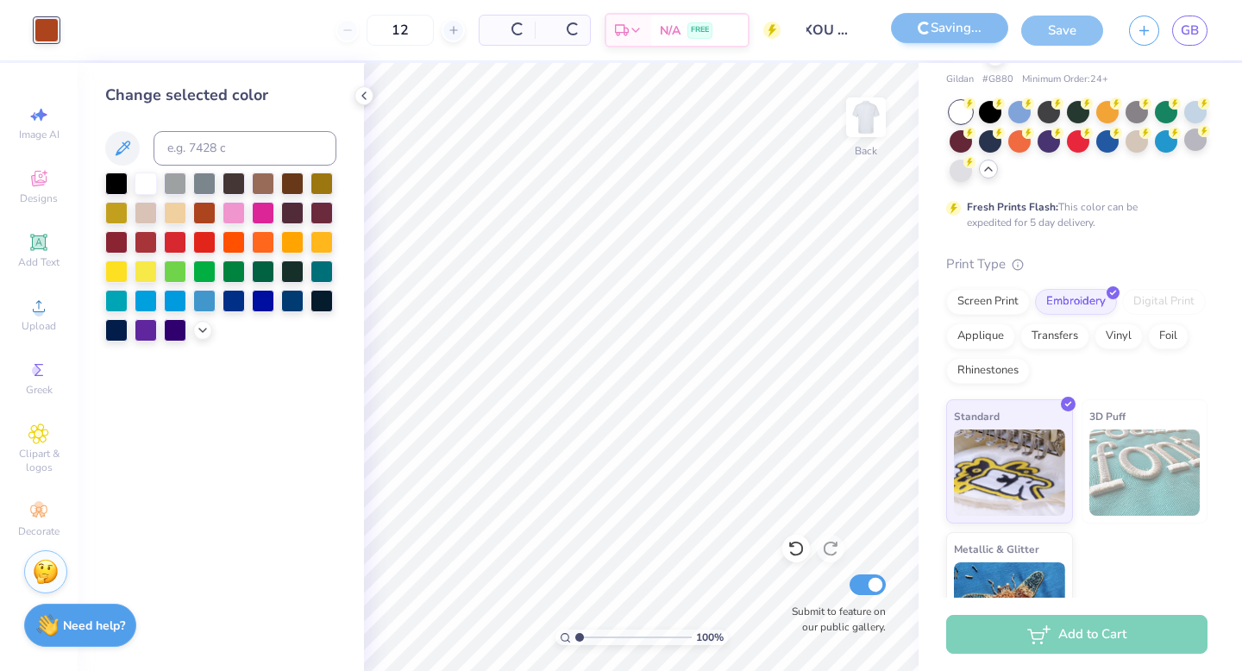
scroll to position [0, 0]
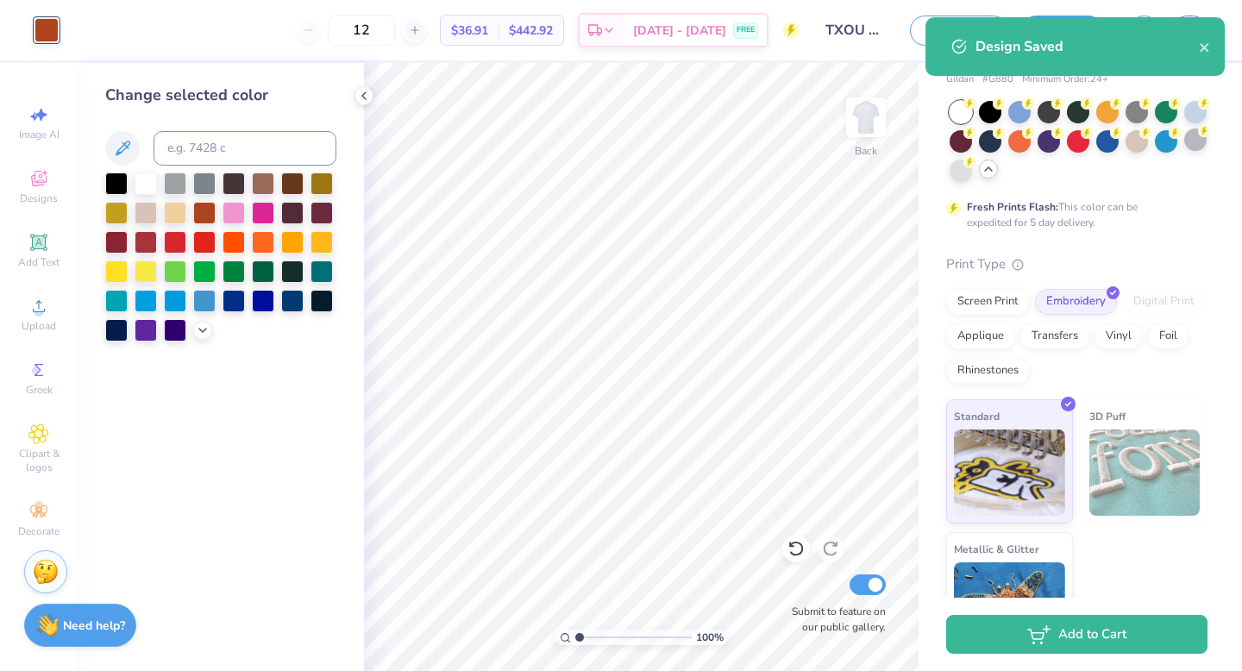
click at [1187, 214] on div "Fresh Prints Flash: This color can be expedited for 5 day delivery." at bounding box center [1076, 165] width 261 height 129
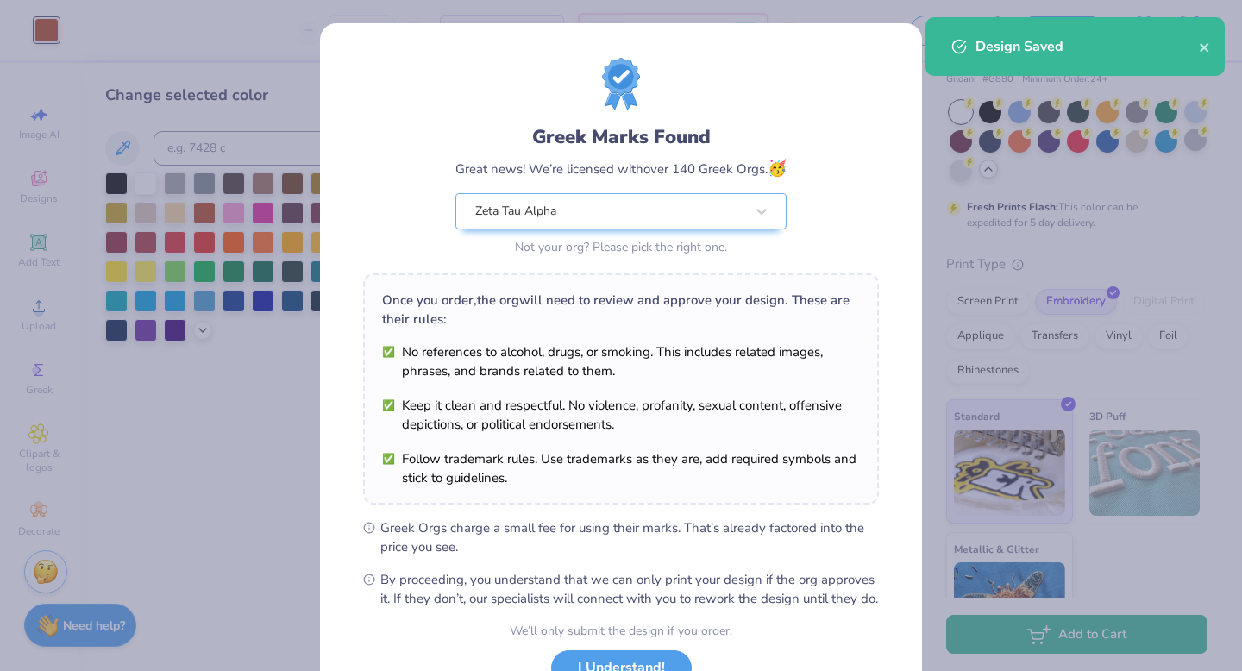
scroll to position [136, 0]
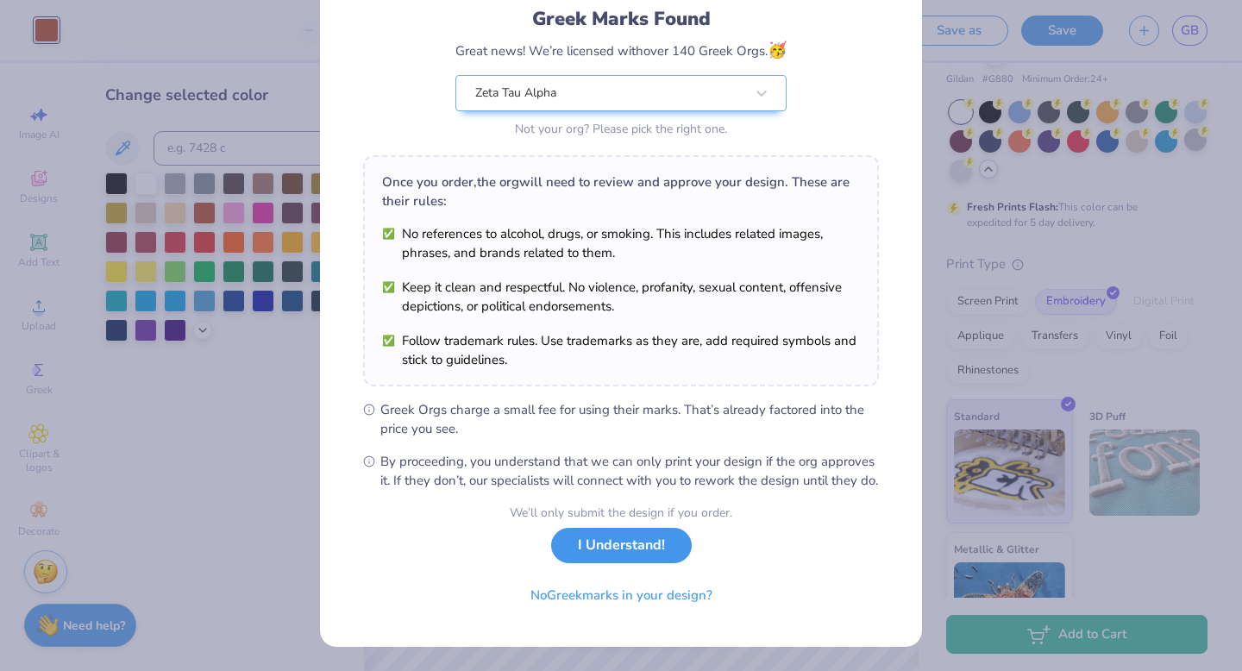
click at [632, 550] on button "I Understand!" at bounding box center [621, 545] width 141 height 35
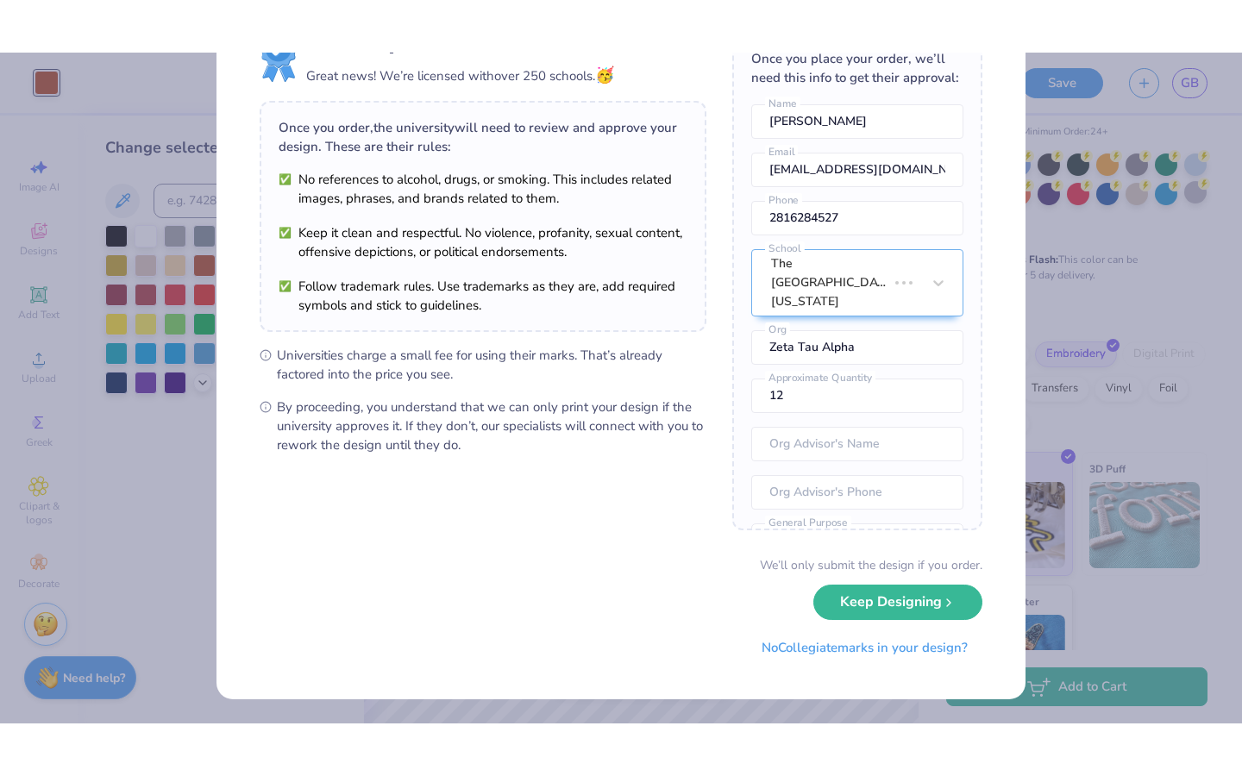
scroll to position [0, 0]
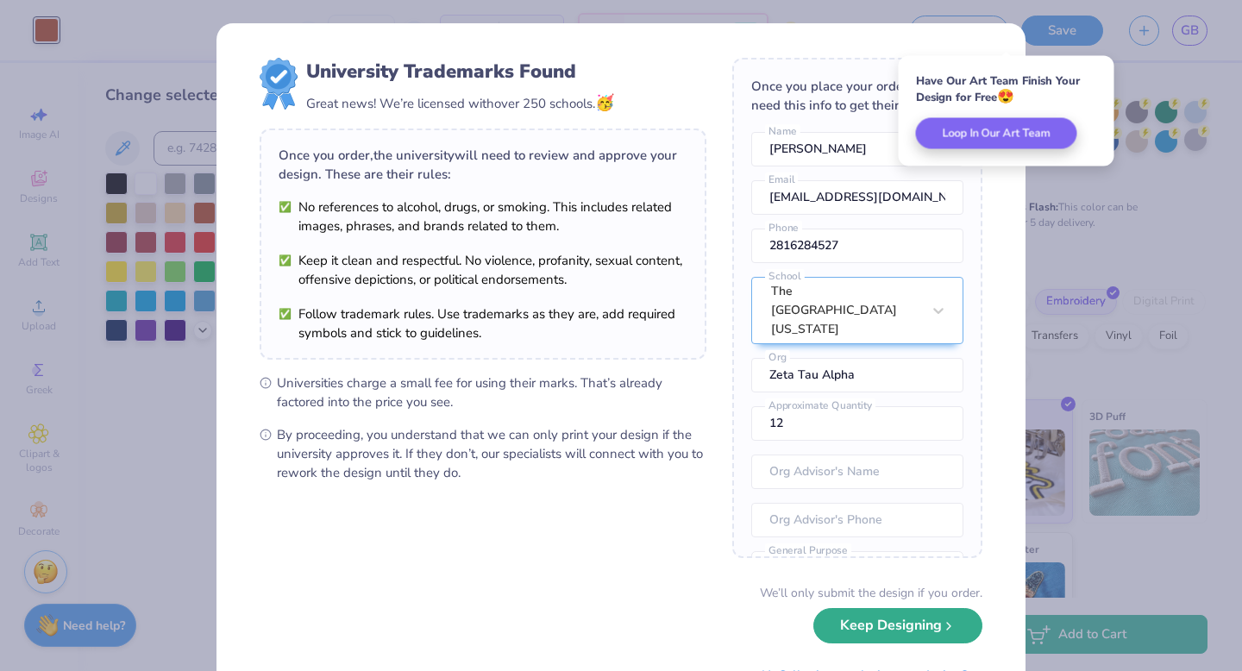
click at [855, 625] on button "Keep Designing" at bounding box center [897, 625] width 169 height 35
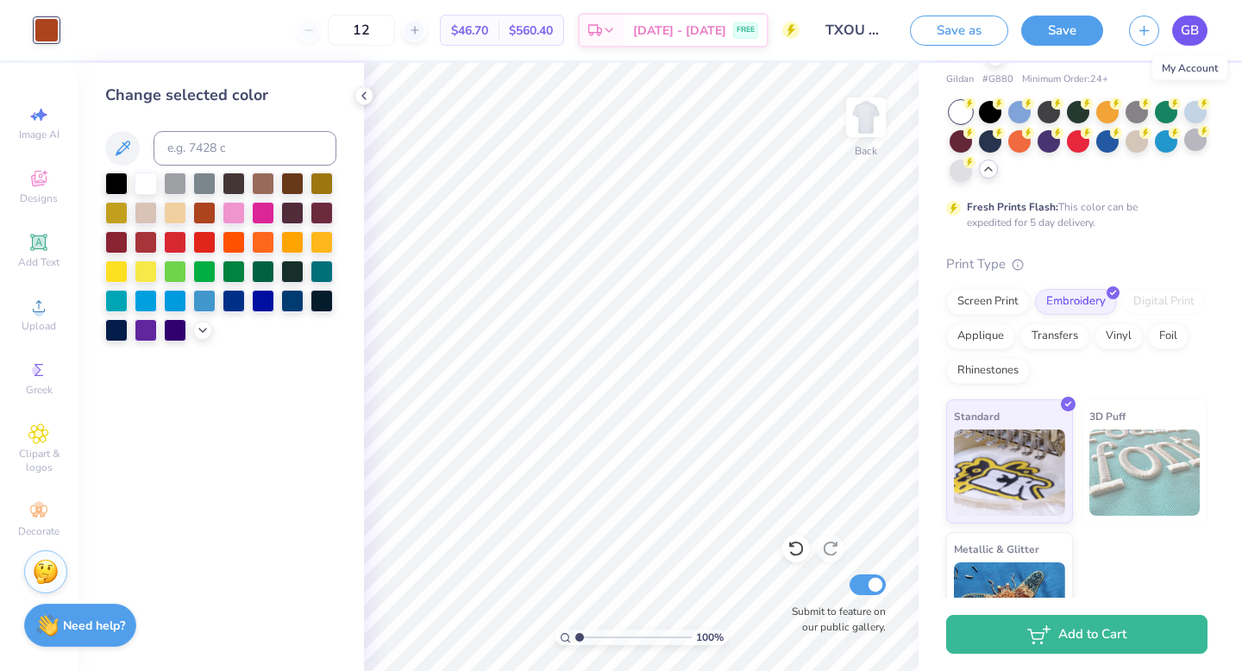
click at [1197, 28] on span "GB" at bounding box center [1190, 31] width 18 height 20
click at [831, 28] on input "TXOU polo" at bounding box center [854, 30] width 85 height 34
click at [905, 36] on div "Art colors 12 $46.70 Per Item $560.40 Total Est. Delivery Sep 7 - 10 FREE Desig…" at bounding box center [621, 30] width 1242 height 60
click at [1198, 111] on div at bounding box center [1195, 110] width 22 height 22
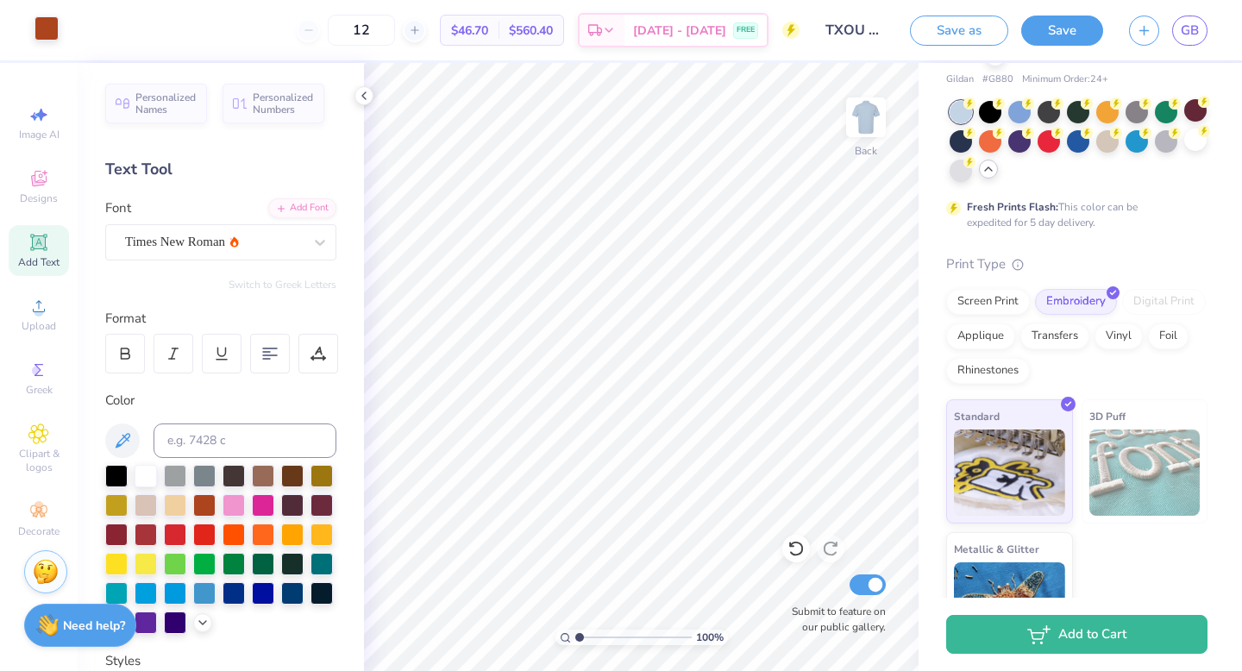
click at [47, 34] on div at bounding box center [46, 28] width 24 height 24
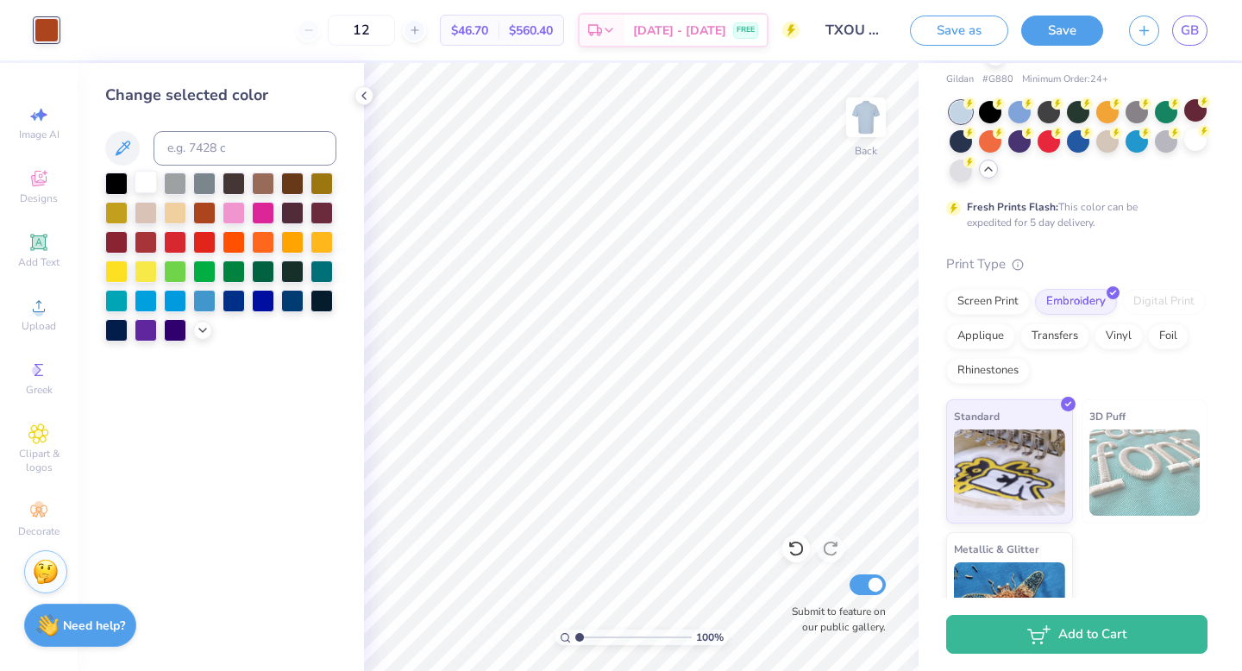
click at [147, 185] on div at bounding box center [146, 182] width 22 height 22
click at [1076, 32] on button "Save" at bounding box center [1062, 28] width 82 height 30
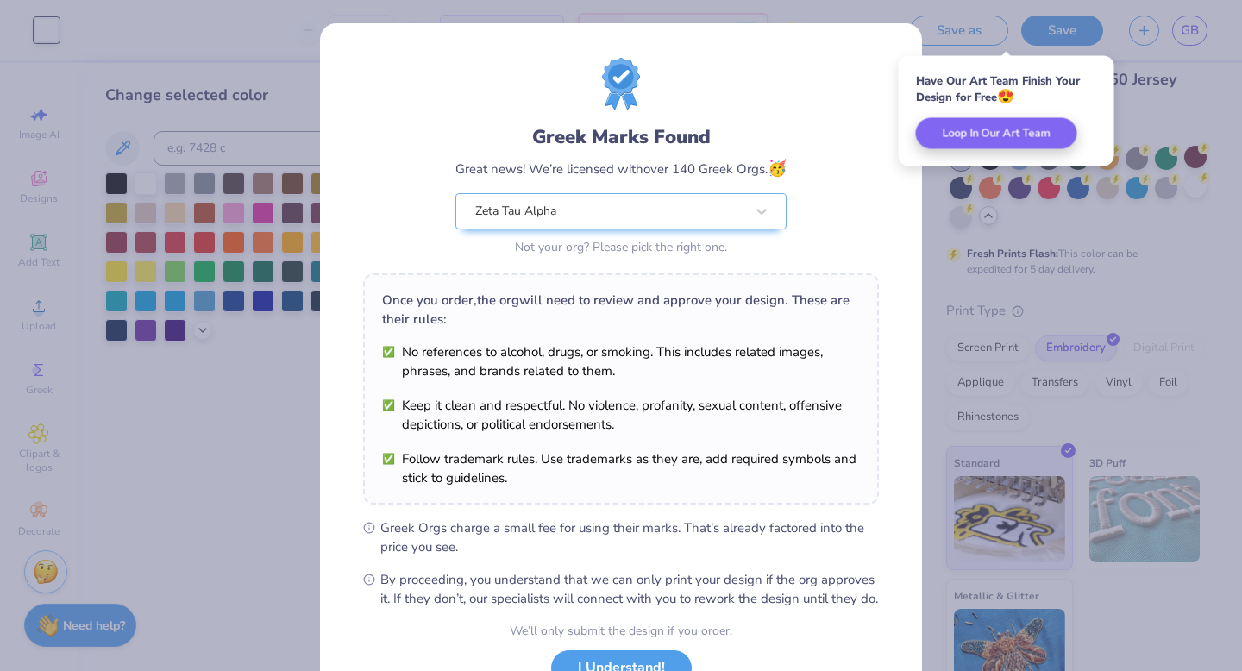
scroll to position [44, 0]
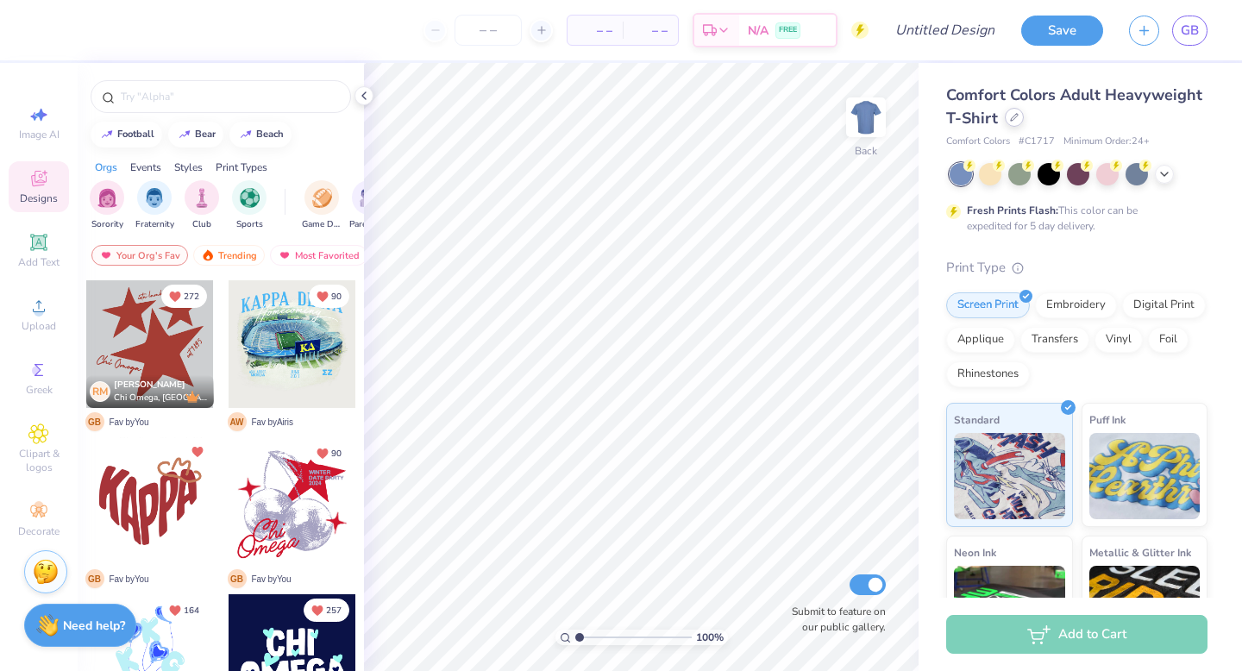
click at [1018, 117] on div at bounding box center [1014, 117] width 19 height 19
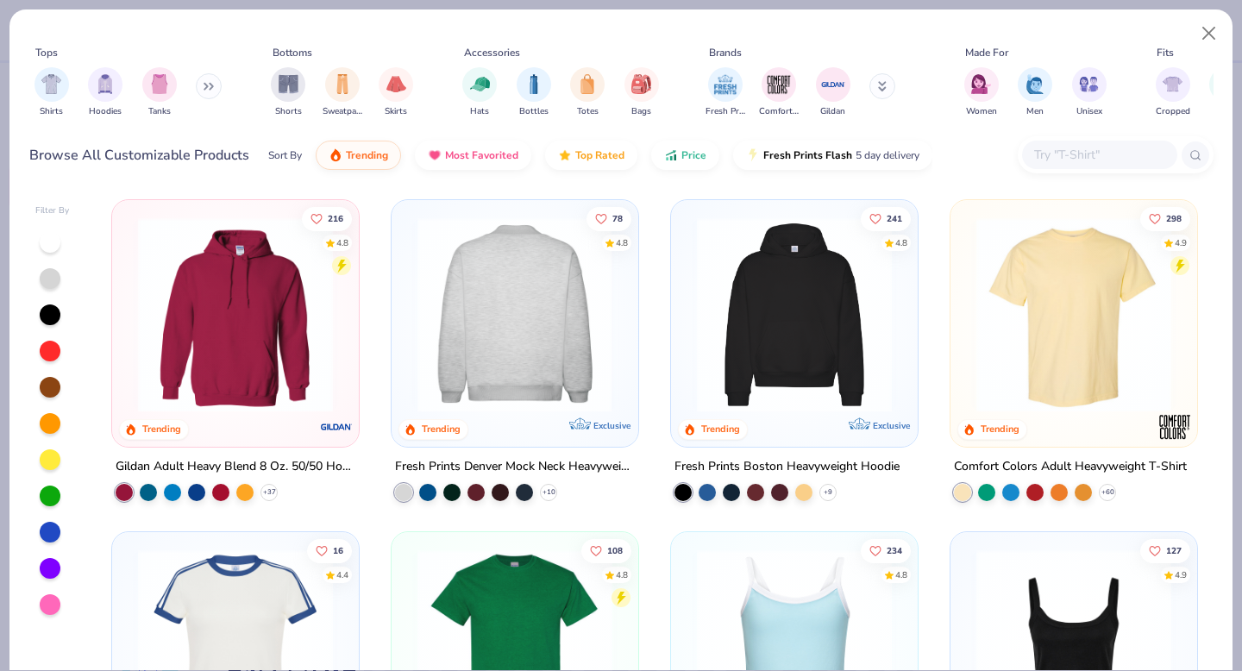
scroll to position [9, 0]
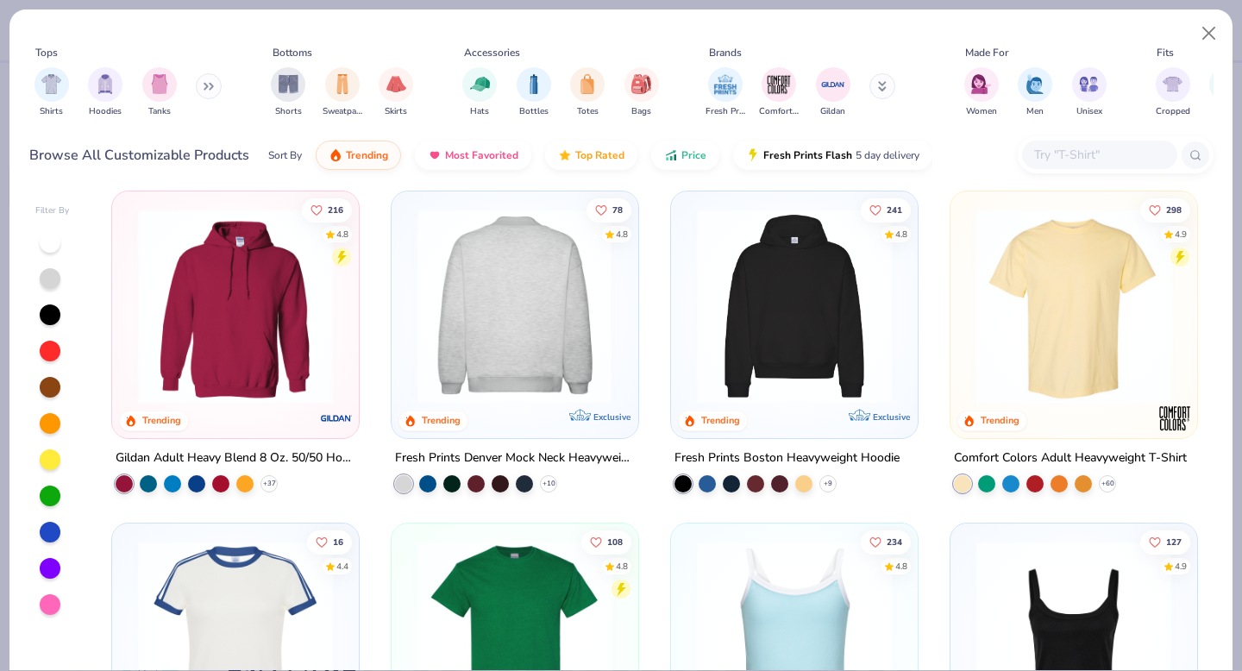
click at [1056, 152] on input "text" at bounding box center [1098, 155] width 133 height 20
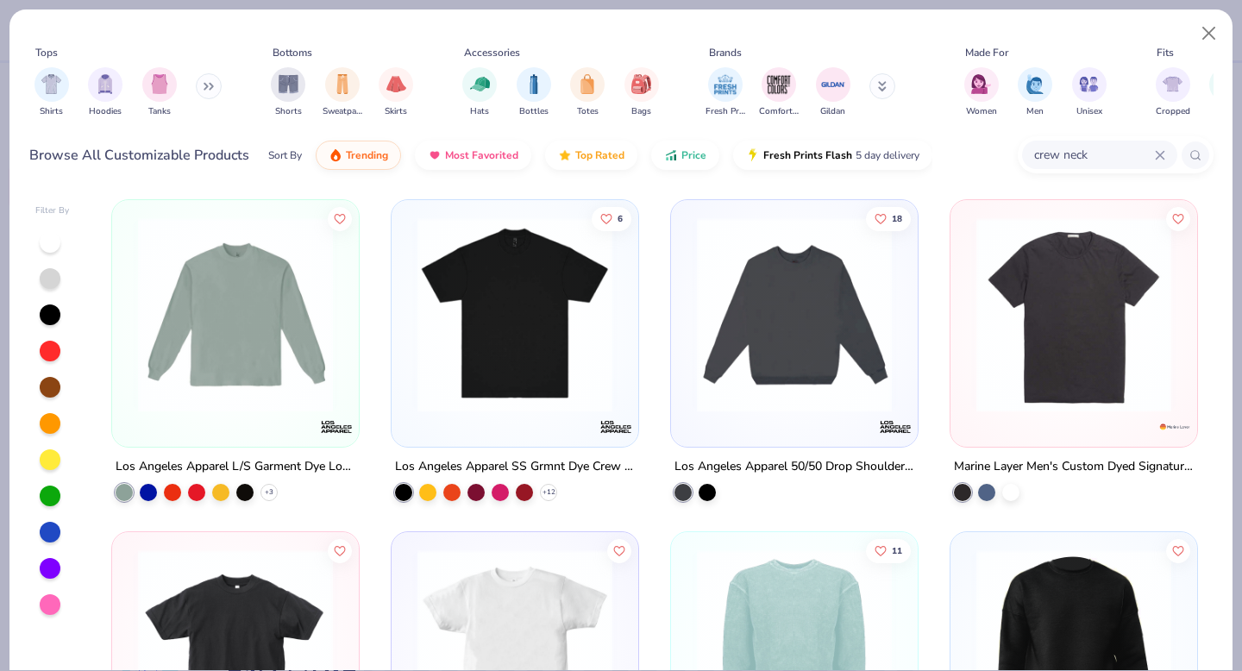
drag, startPoint x: 1097, startPoint y: 152, endPoint x: 999, endPoint y: 143, distance: 97.8
click at [999, 143] on div "Browse All Customizable Products Sort By Trending Most Favorited Top Rated Pric…" at bounding box center [621, 155] width 1184 height 48
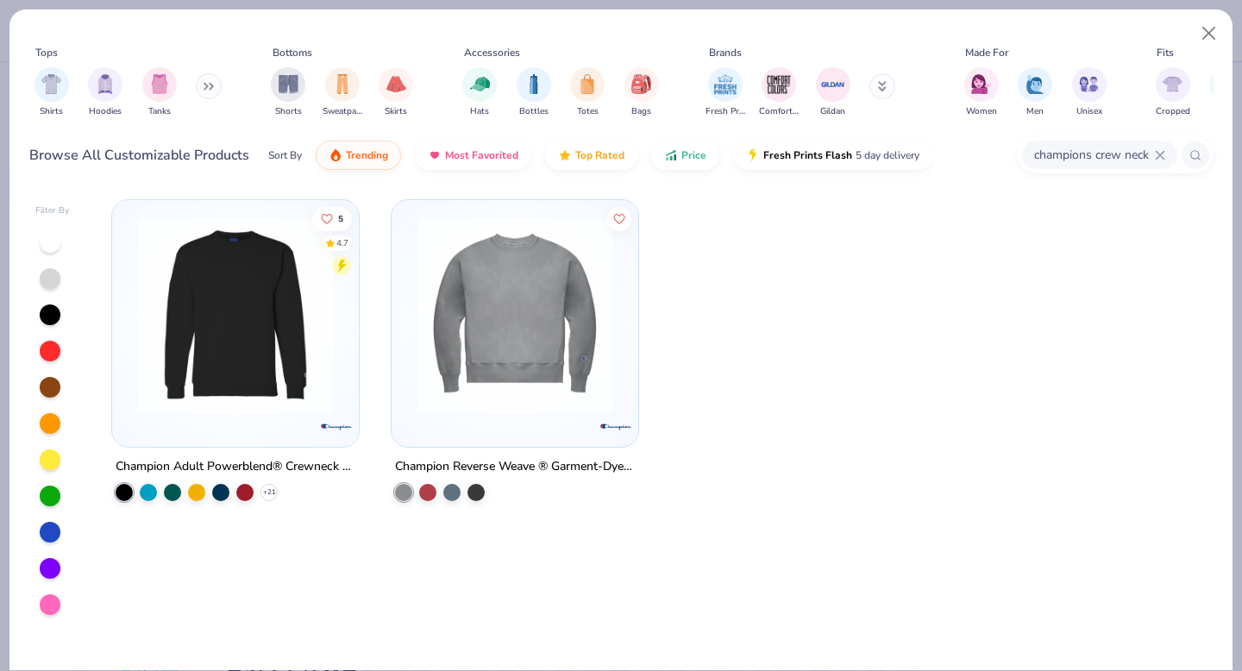
click at [277, 348] on img at bounding box center [235, 314] width 212 height 195
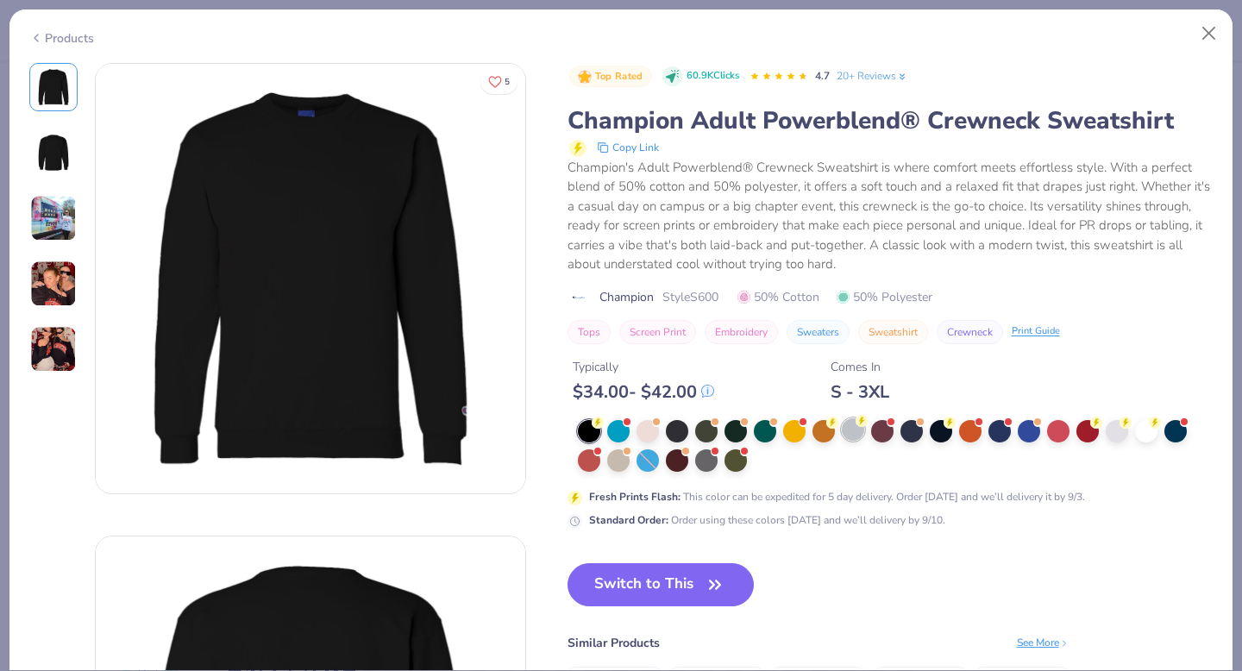
click at [852, 436] on div at bounding box center [853, 429] width 22 height 22
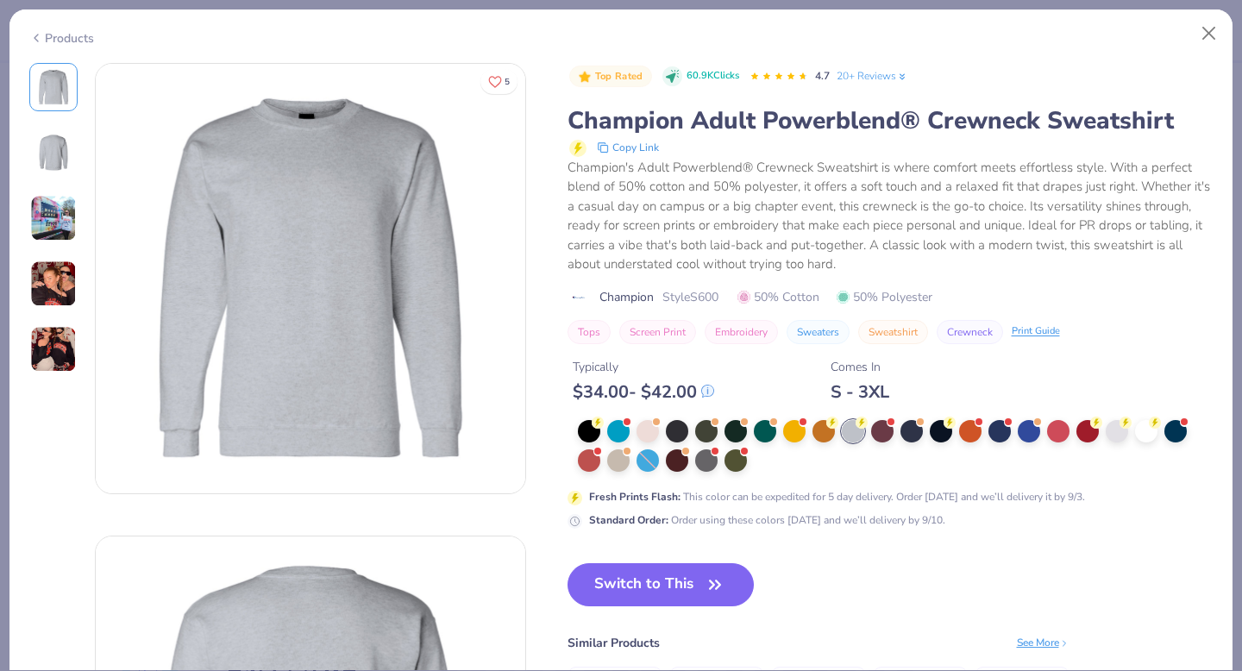
click at [50, 220] on img at bounding box center [53, 218] width 47 height 47
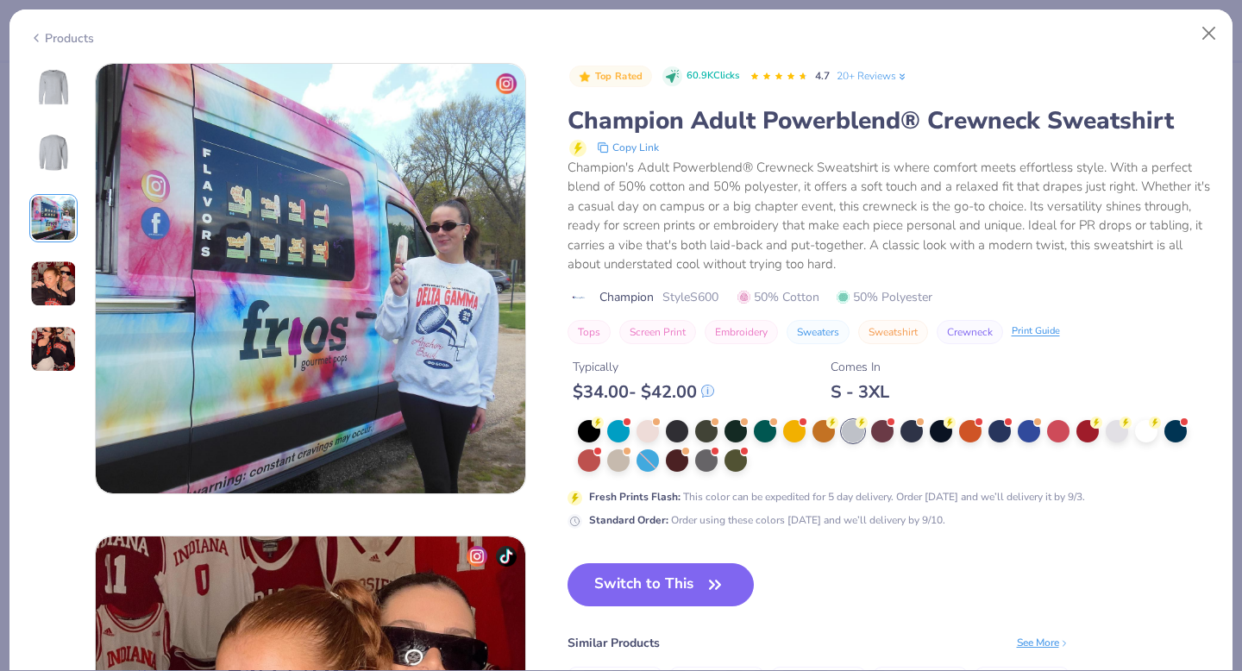
click at [52, 287] on img at bounding box center [53, 283] width 47 height 47
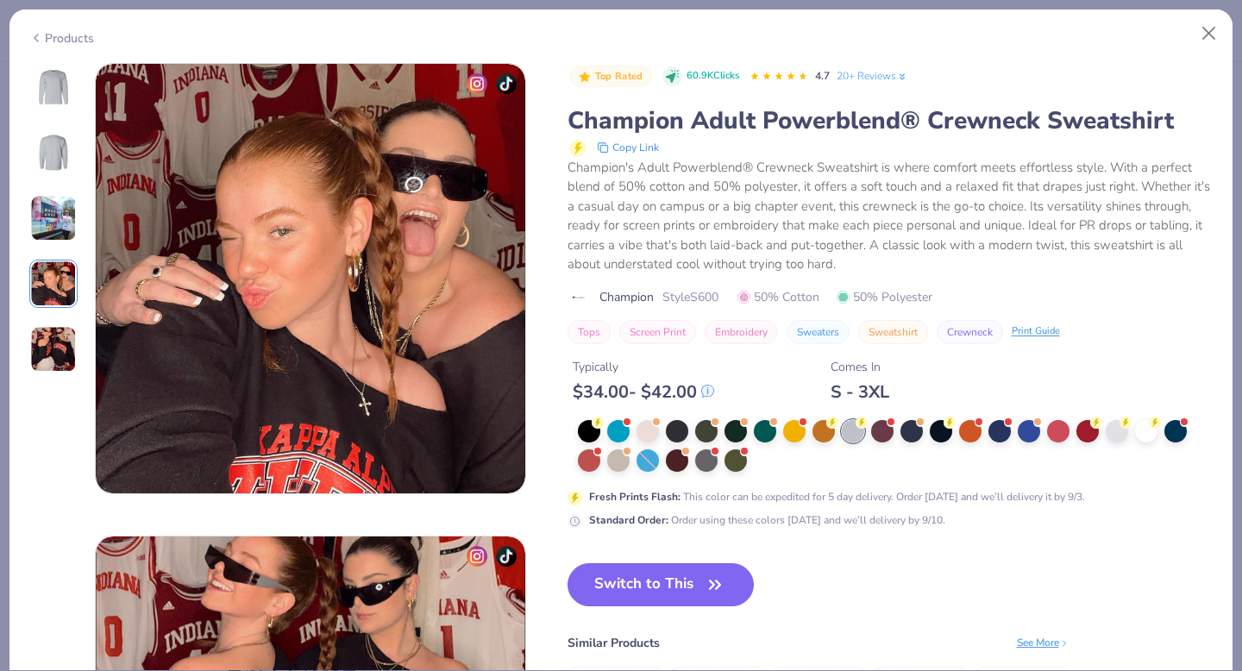
click at [52, 339] on img at bounding box center [53, 349] width 47 height 47
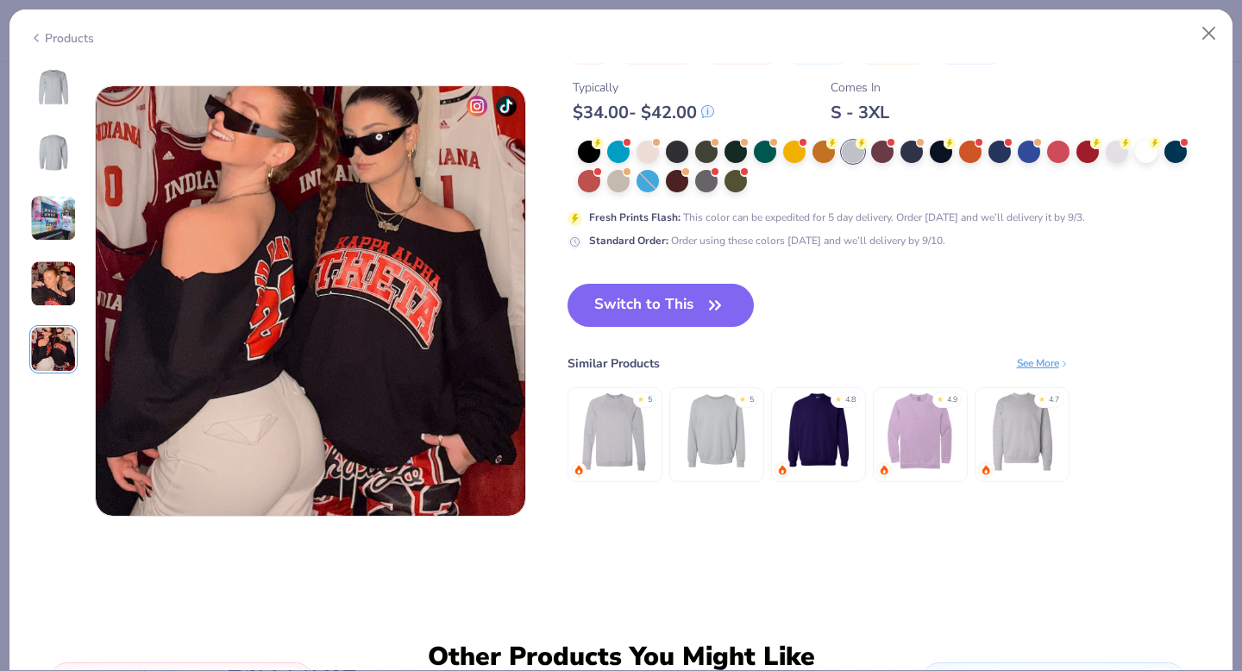
scroll to position [1890, 0]
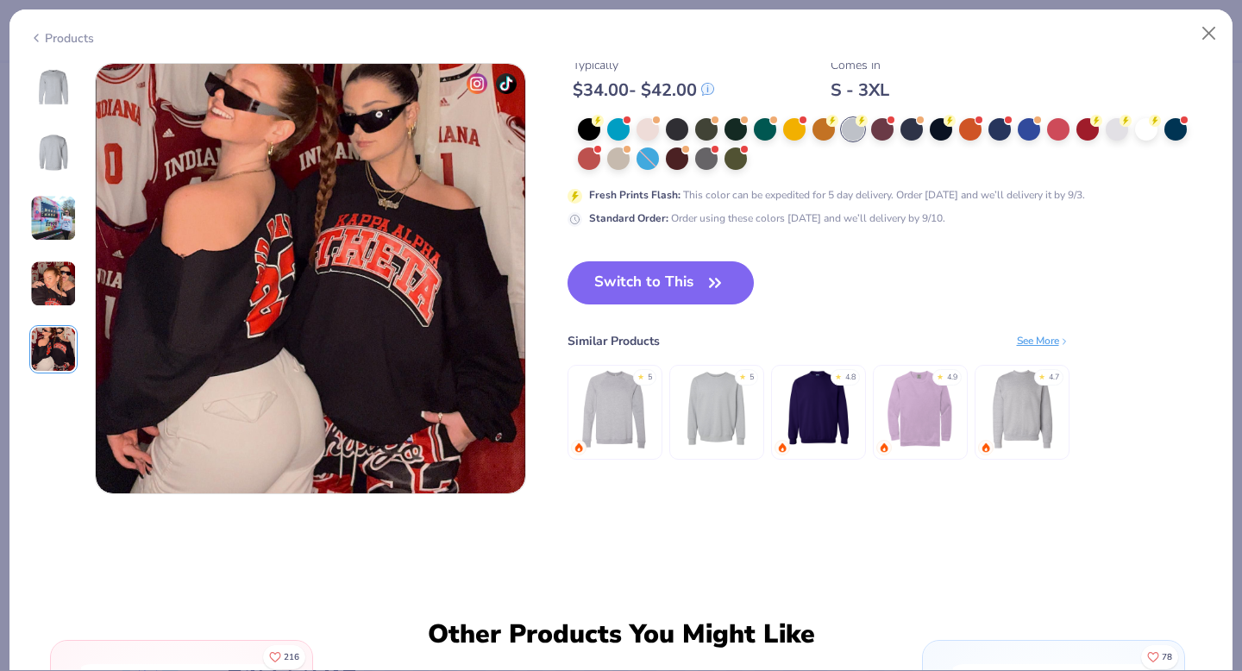
click at [55, 197] on img at bounding box center [53, 218] width 47 height 47
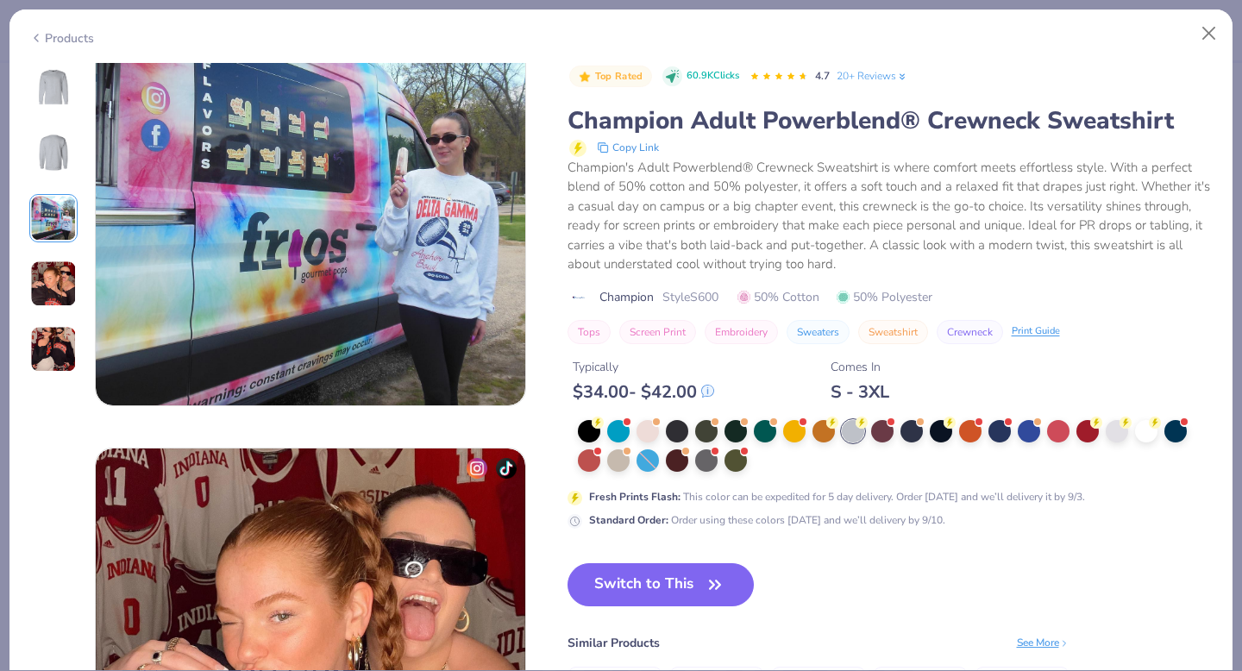
scroll to position [945, 0]
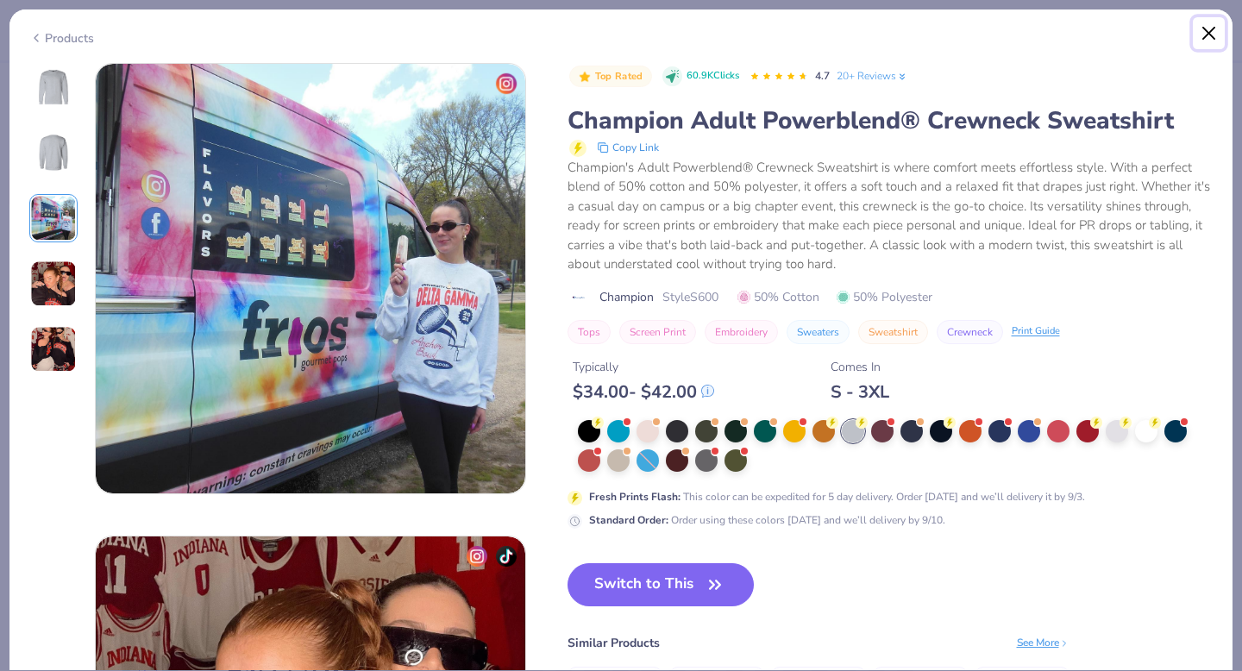
click at [1206, 30] on button "Close" at bounding box center [1209, 33] width 33 height 33
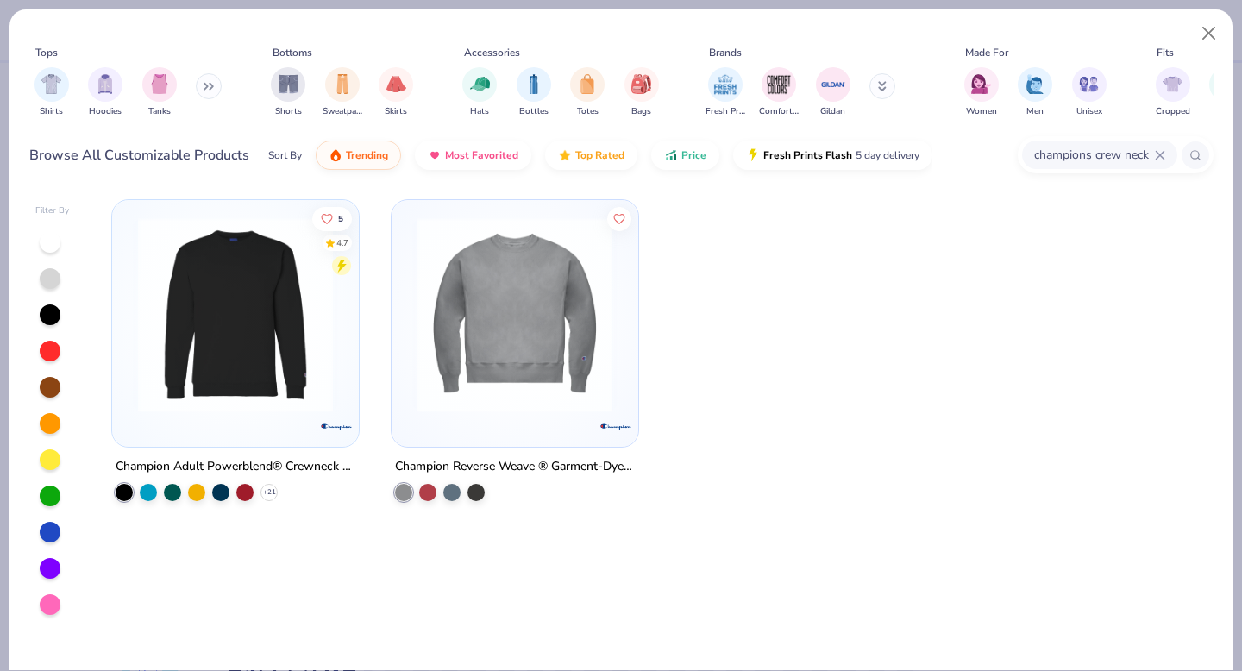
click at [1061, 152] on input "champions crew neck" at bounding box center [1093, 155] width 122 height 20
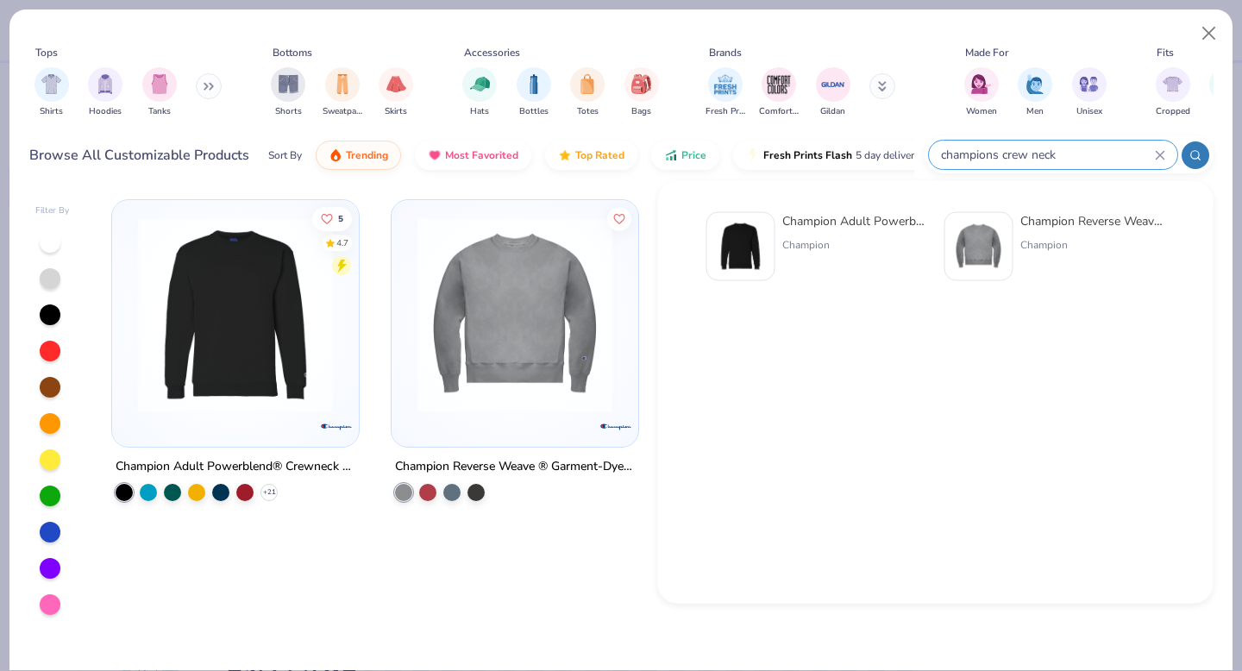
click at [1061, 152] on input "champions crew neck" at bounding box center [1047, 155] width 216 height 20
drag, startPoint x: 1003, startPoint y: 155, endPoint x: 918, endPoint y: 155, distance: 85.4
click at [918, 155] on div "Browse All Customizable Products Sort By Trending Most Favorited Top Rated Pric…" at bounding box center [621, 155] width 1184 height 48
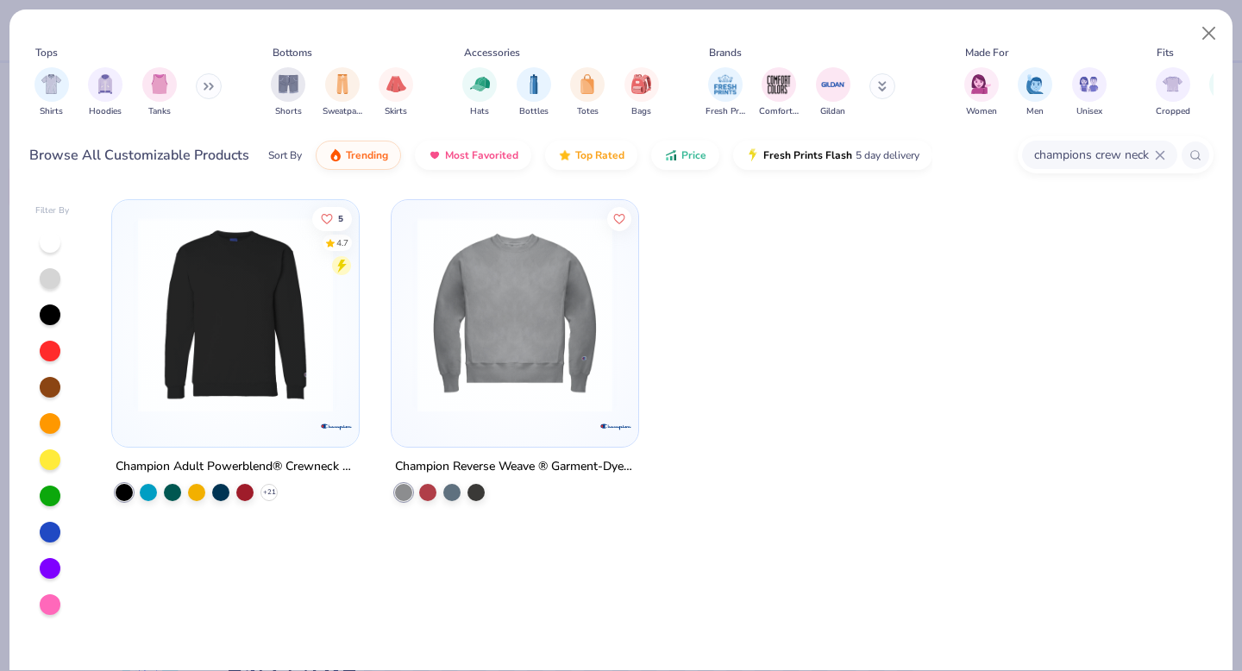
click at [1093, 155] on input "champions crew neck" at bounding box center [1093, 155] width 122 height 20
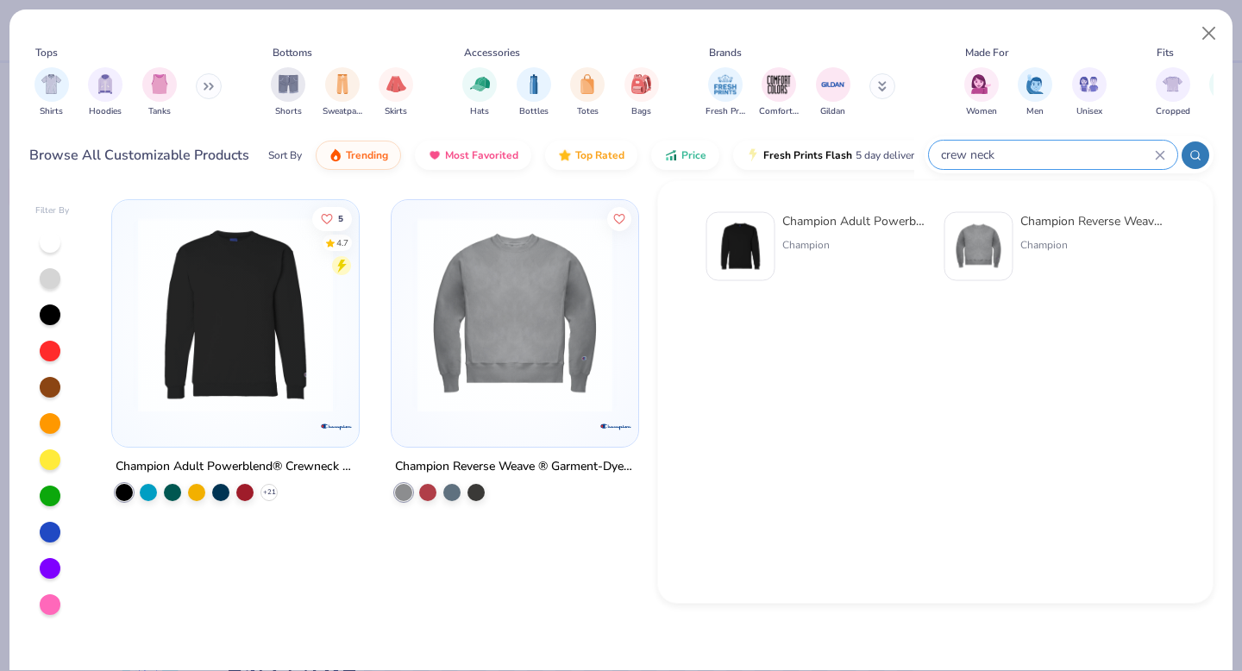
type input "crew neck"
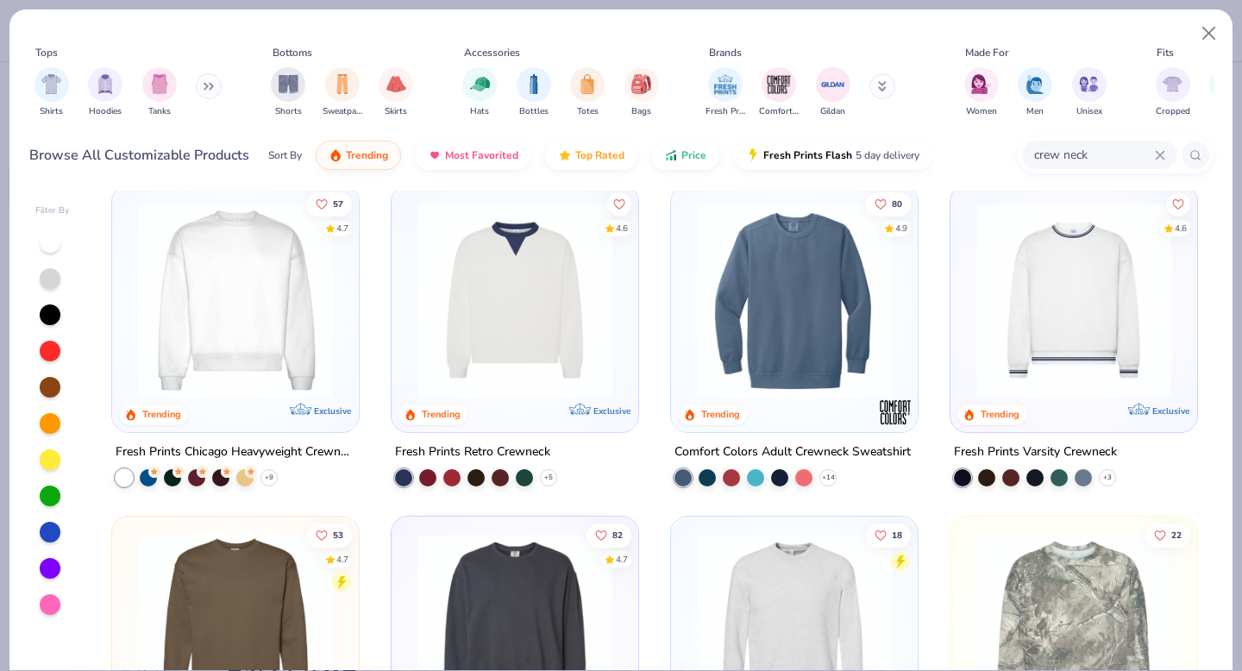
scroll to position [680, 0]
click at [780, 333] on img at bounding box center [794, 298] width 212 height 195
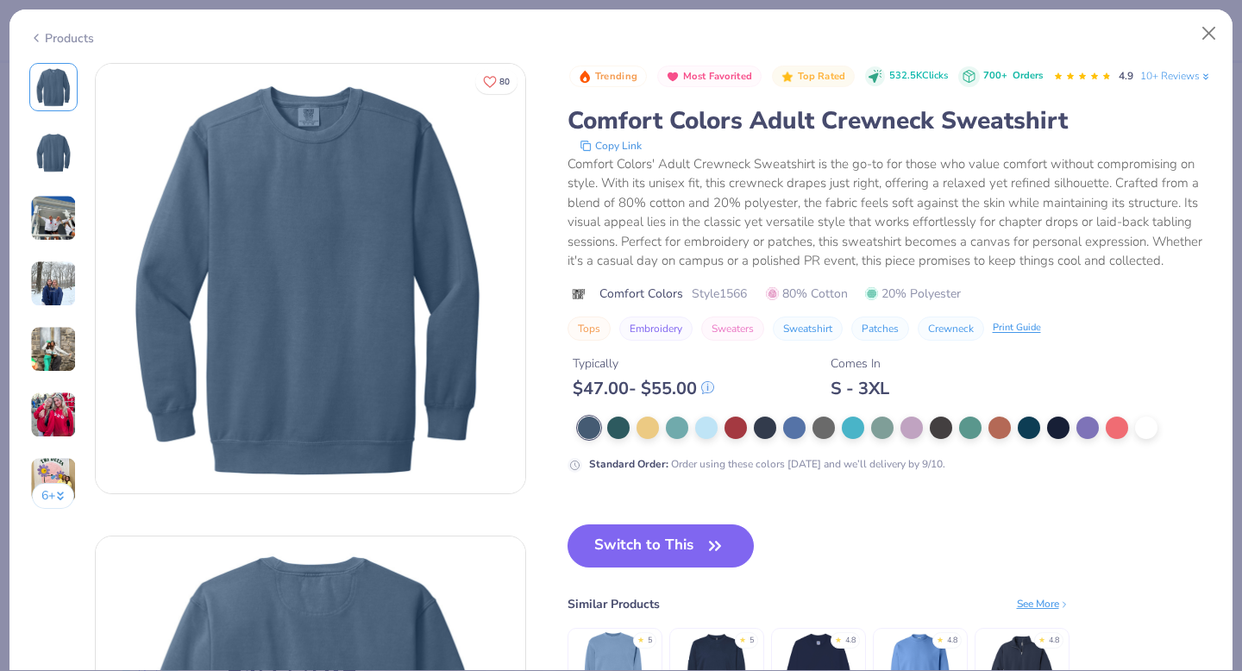
click at [808, 439] on div at bounding box center [896, 428] width 636 height 22
click at [1202, 34] on button "Close" at bounding box center [1209, 33] width 33 height 33
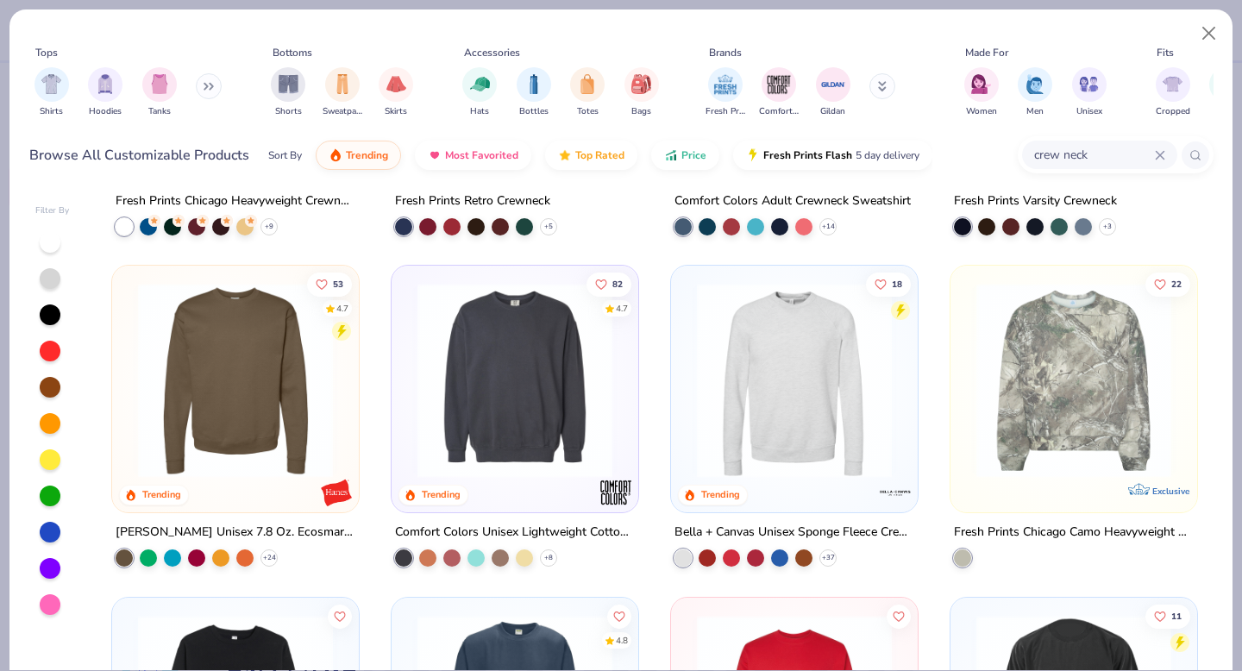
scroll to position [932, 0]
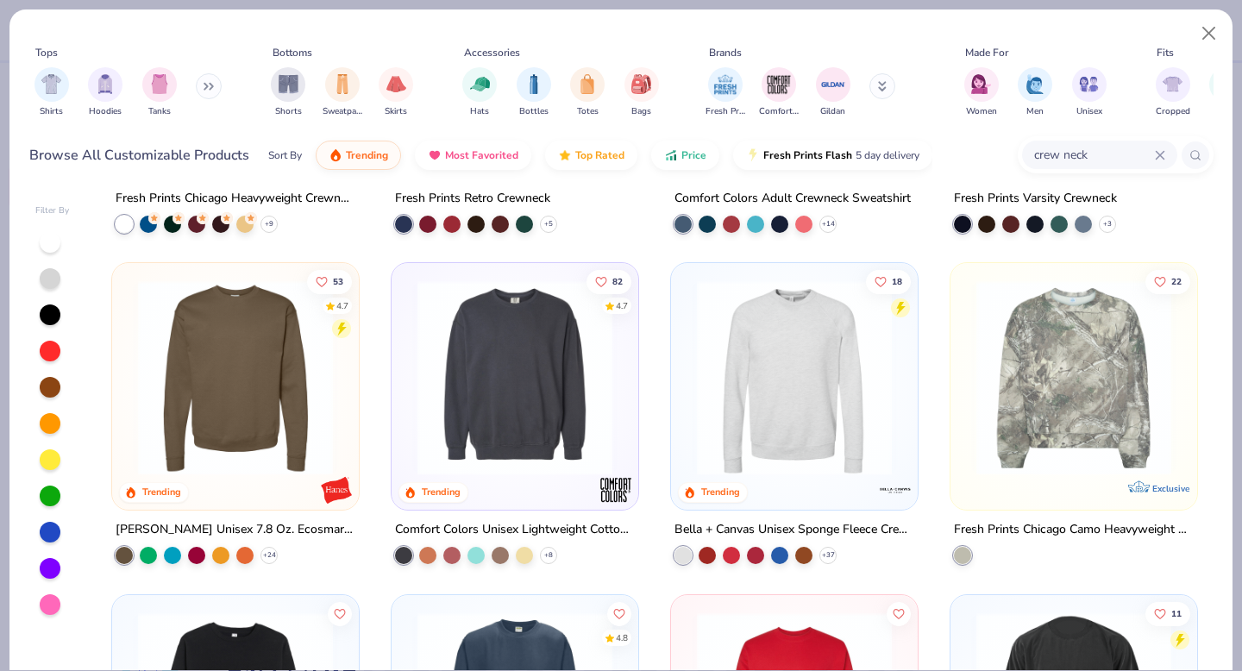
click at [527, 411] on img at bounding box center [515, 377] width 212 height 195
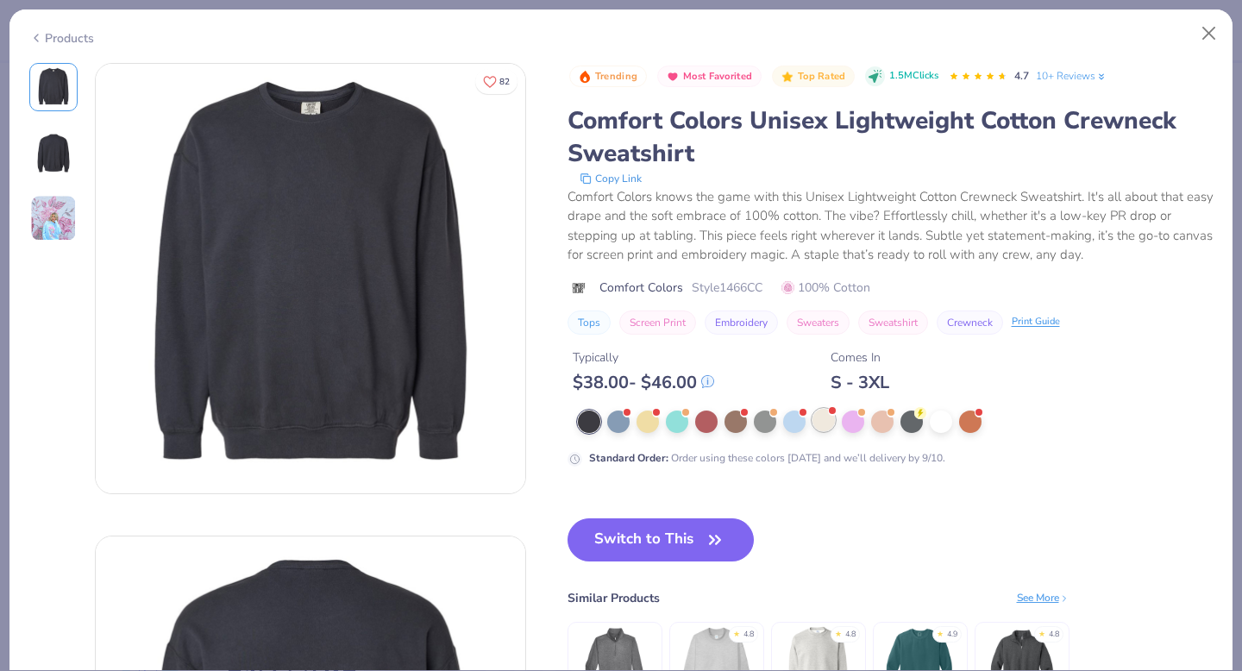
click at [824, 421] on div at bounding box center [823, 420] width 22 height 22
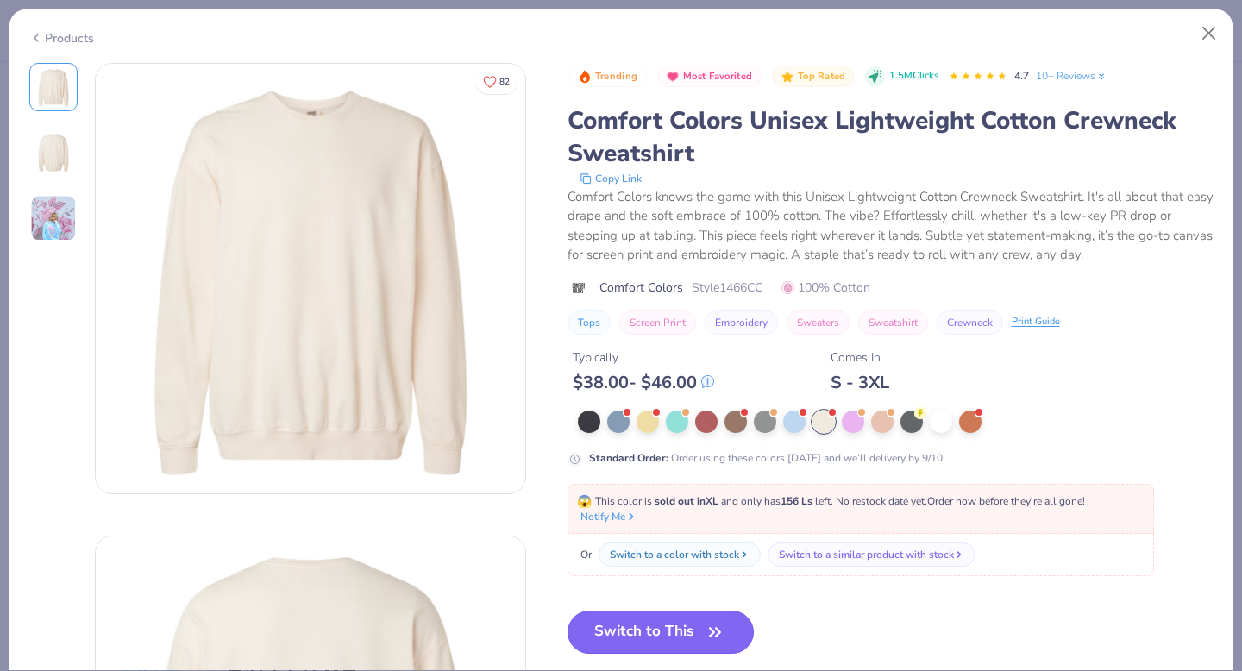
click at [685, 636] on button "Switch to This" at bounding box center [660, 632] width 187 height 43
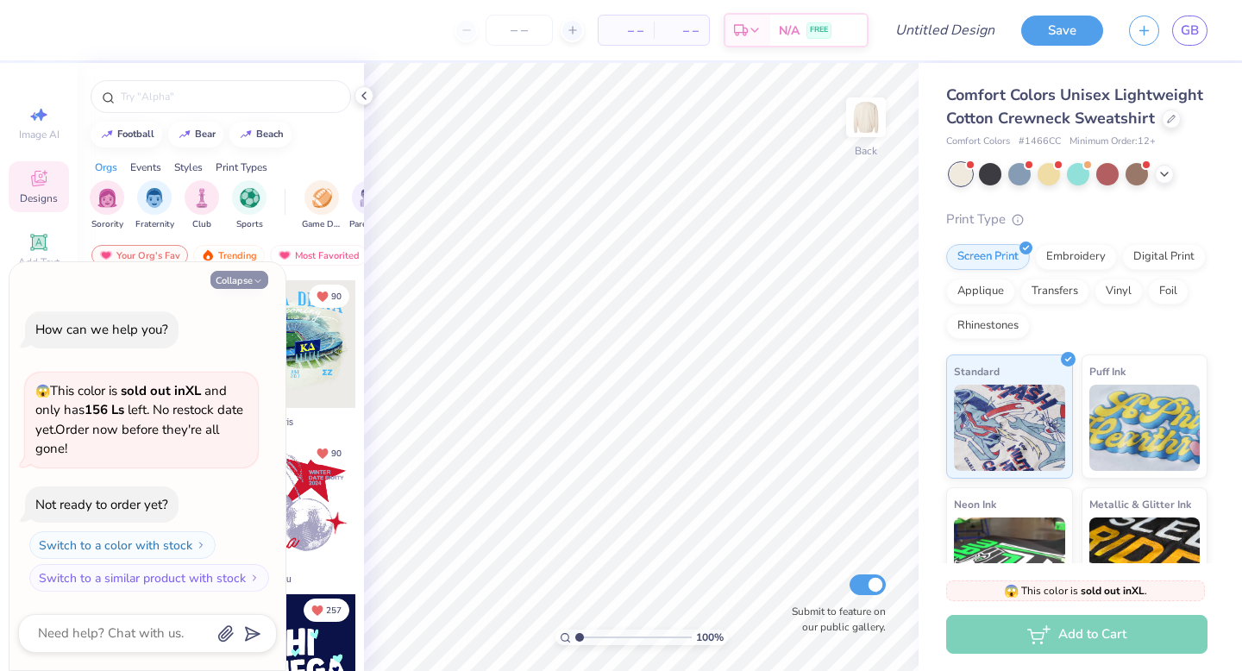
click at [247, 281] on button "Collapse" at bounding box center [239, 280] width 58 height 18
type textarea "x"
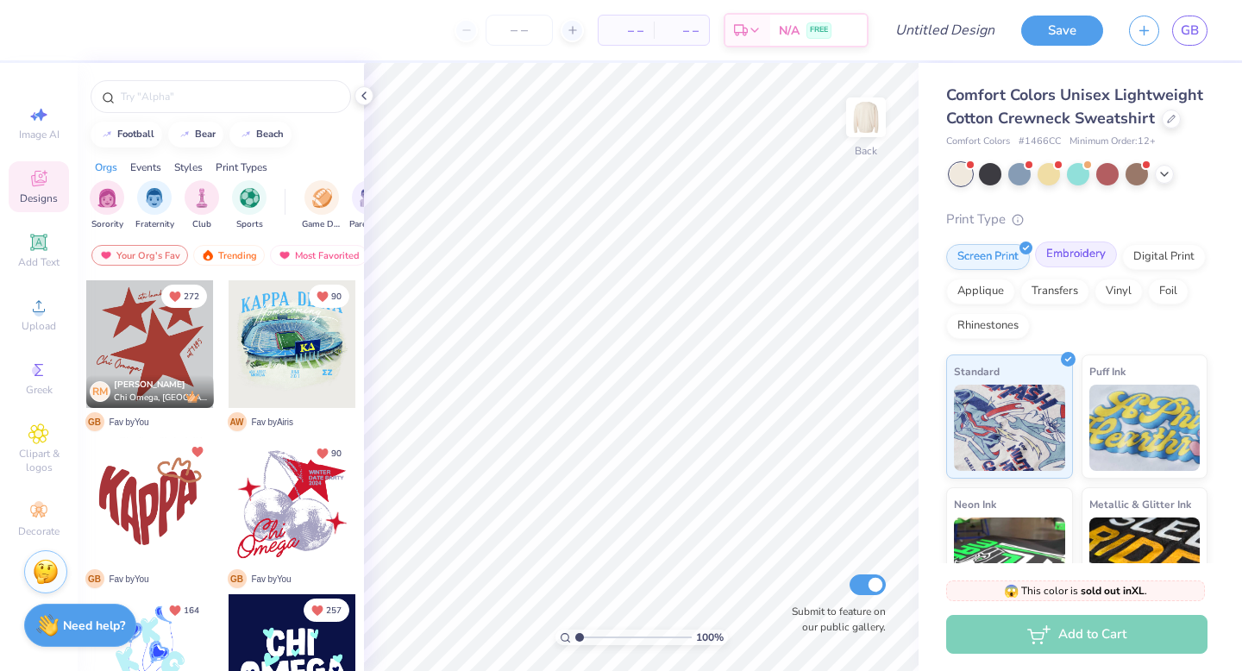
click at [1069, 258] on div "Embroidery" at bounding box center [1076, 254] width 82 height 26
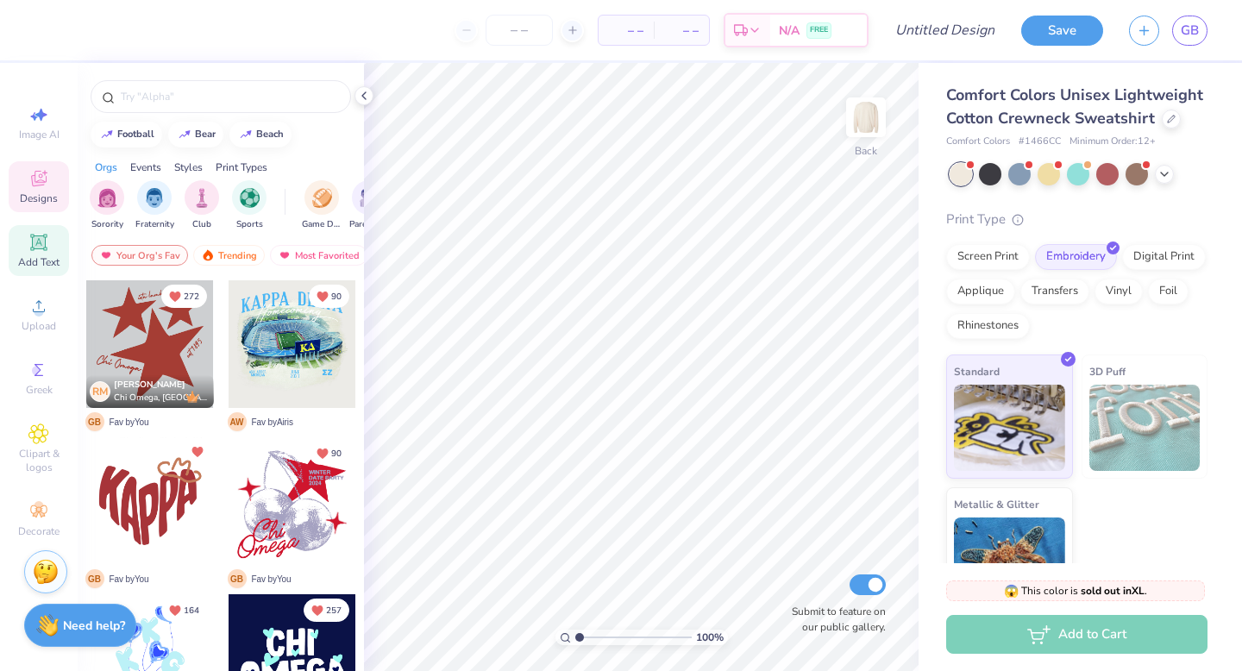
click at [33, 244] on icon at bounding box center [38, 241] width 13 height 13
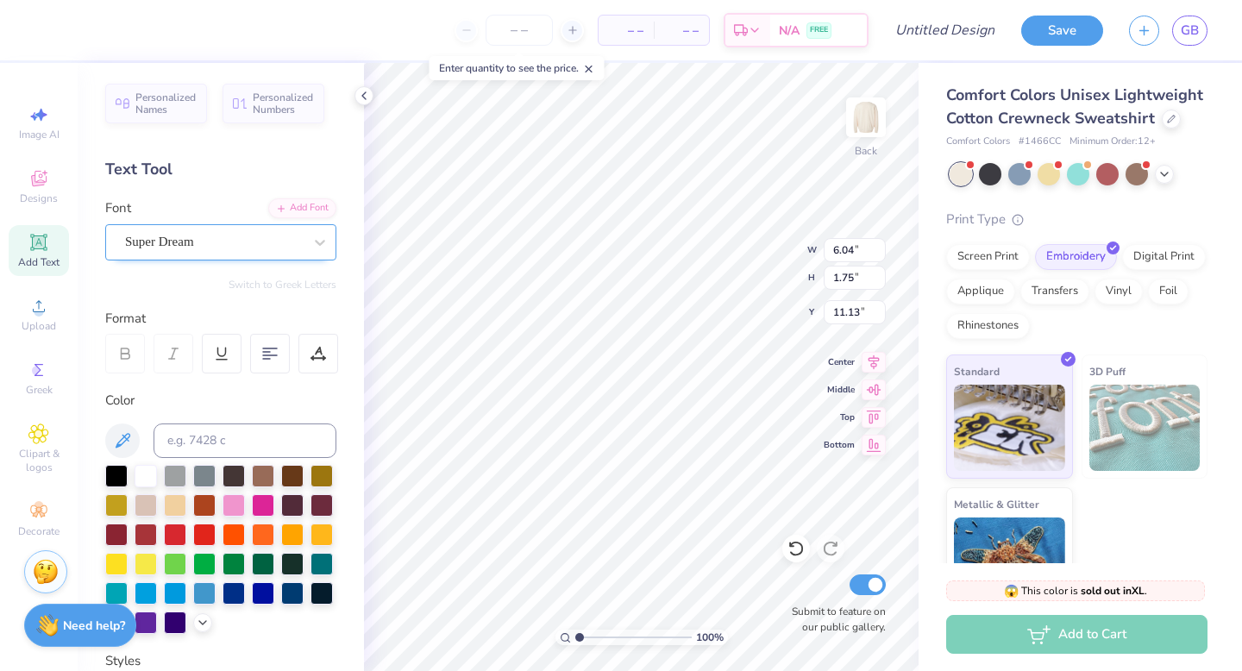
click at [285, 242] on div "Super Dream" at bounding box center [213, 242] width 181 height 27
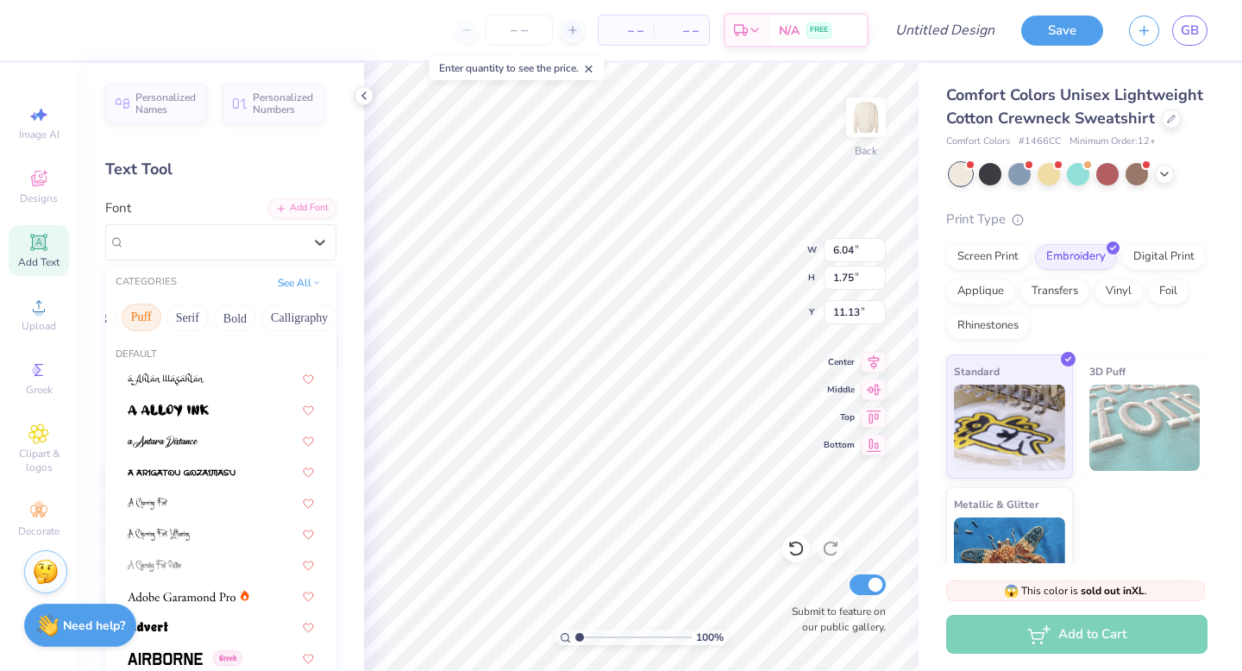
scroll to position [0, 136]
click at [277, 318] on button "Calligraphy" at bounding box center [292, 318] width 76 height 28
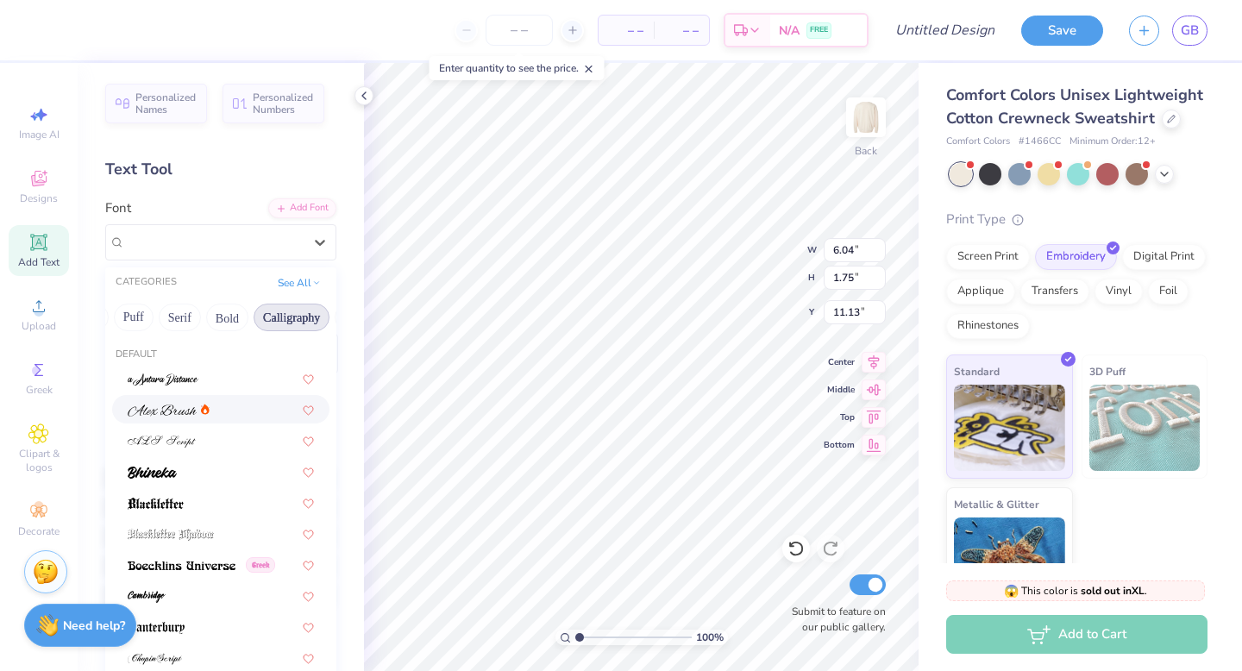
click at [230, 408] on div at bounding box center [221, 409] width 186 height 18
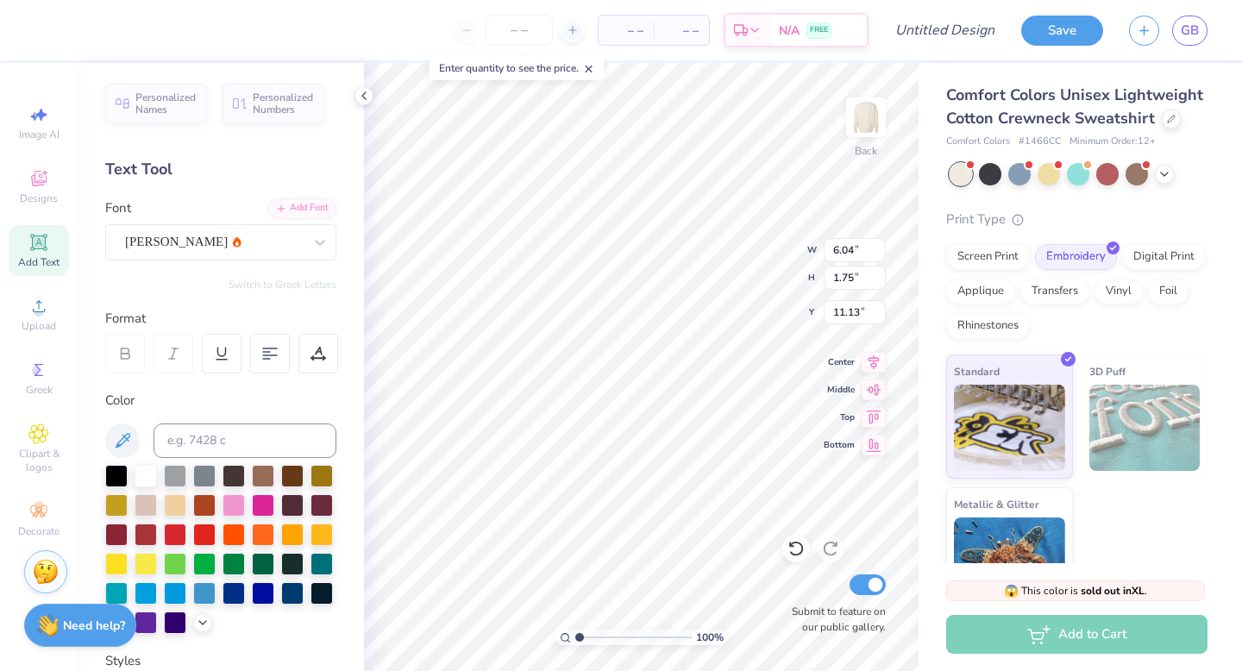
type input "7.62"
type input "2.04"
type input "10.98"
type textarea "[US_STATE]"
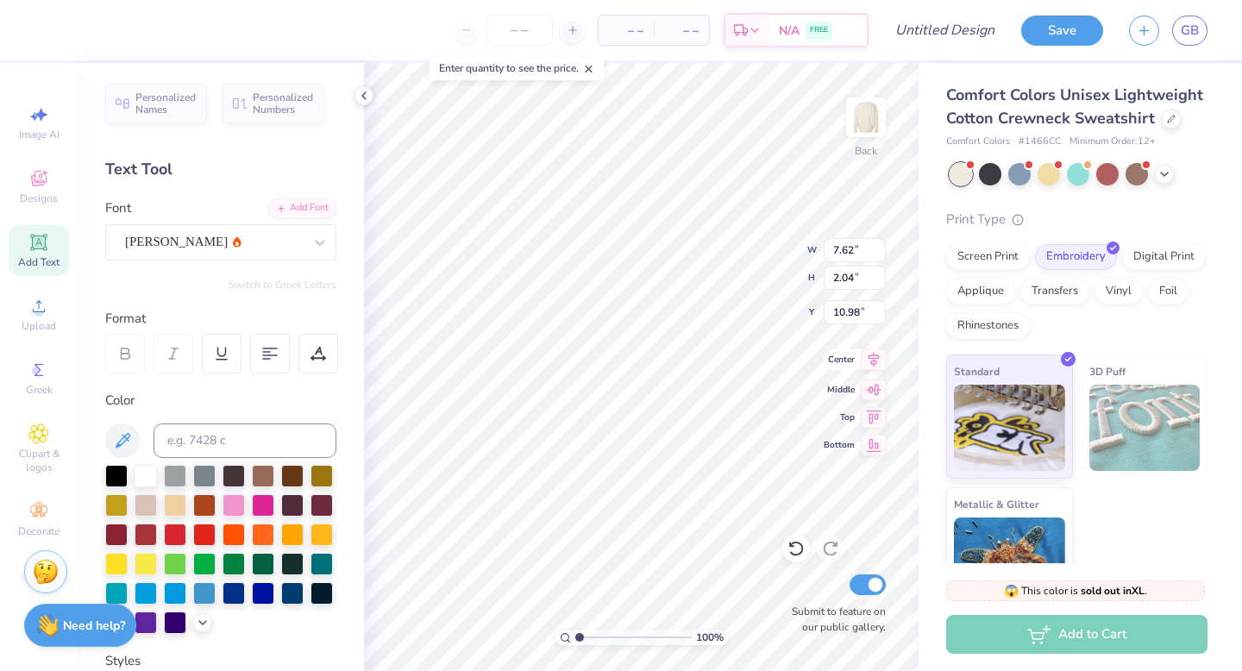
click at [737, 233] on div "100 % Back W 7.62 7.62 " H 2.04 2.04 " Y 10.98 10.98 " Center Middle Top Bottom…" at bounding box center [641, 367] width 554 height 608
type input "4.86"
click at [301, 245] on div "[PERSON_NAME]" at bounding box center [213, 242] width 181 height 27
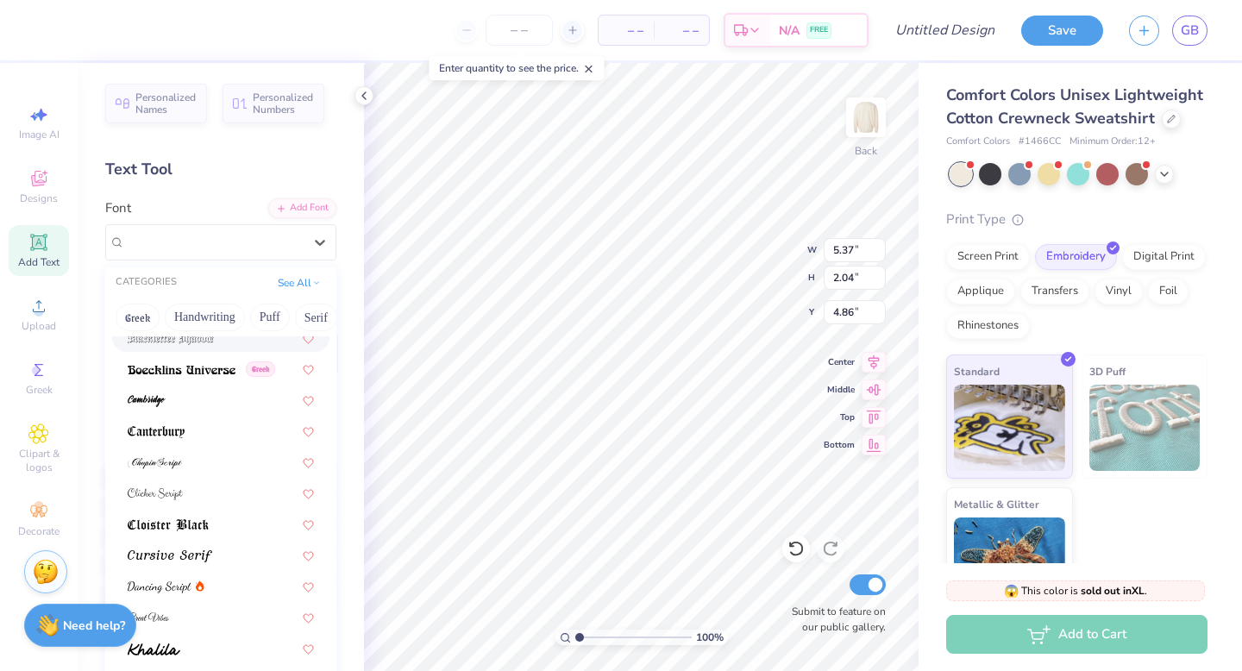
scroll to position [197, 0]
click at [222, 453] on div at bounding box center [221, 460] width 186 height 18
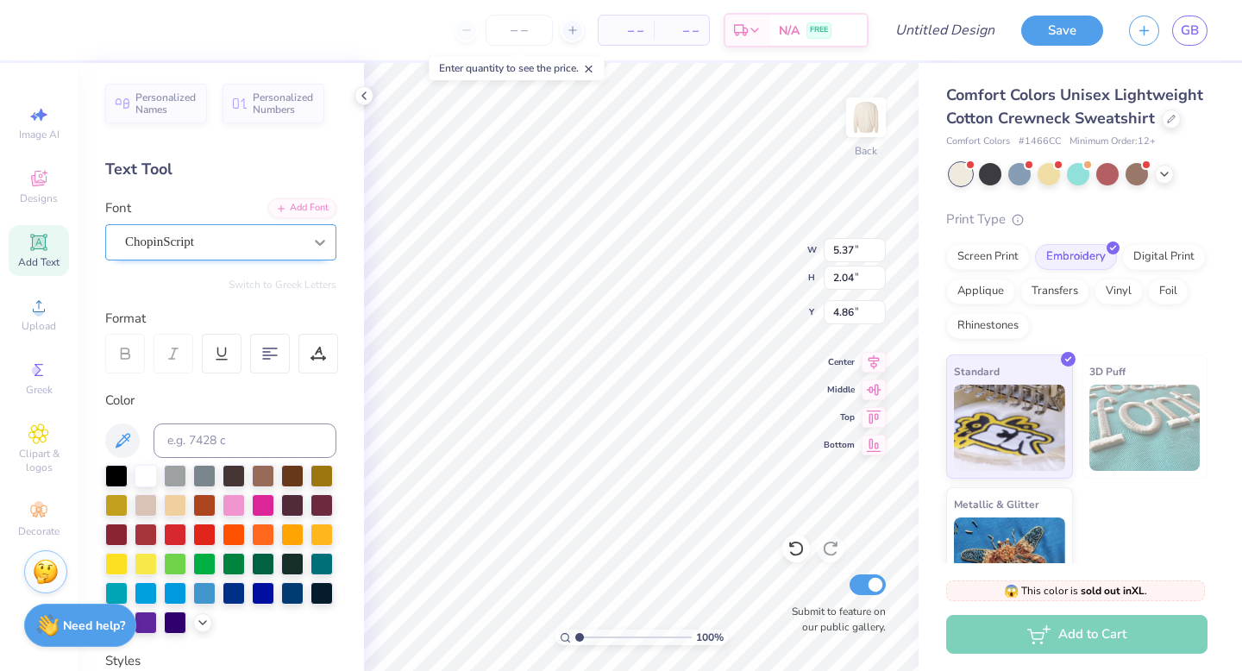
click at [315, 245] on icon at bounding box center [319, 242] width 17 height 17
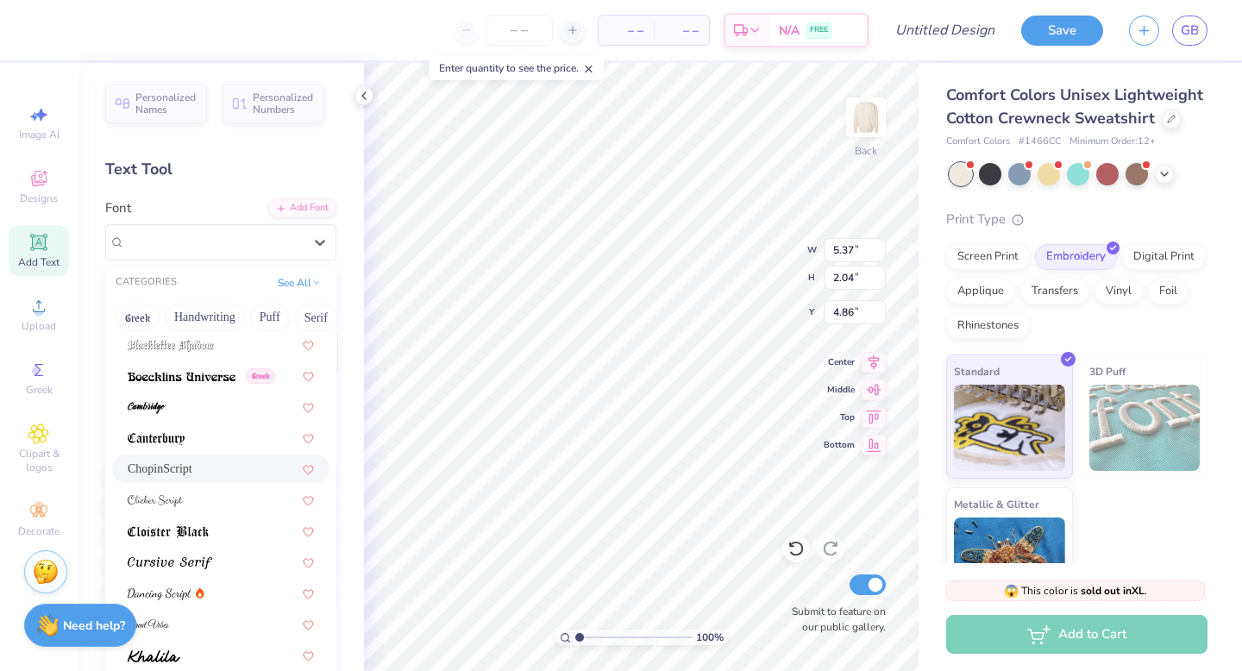
scroll to position [197, 0]
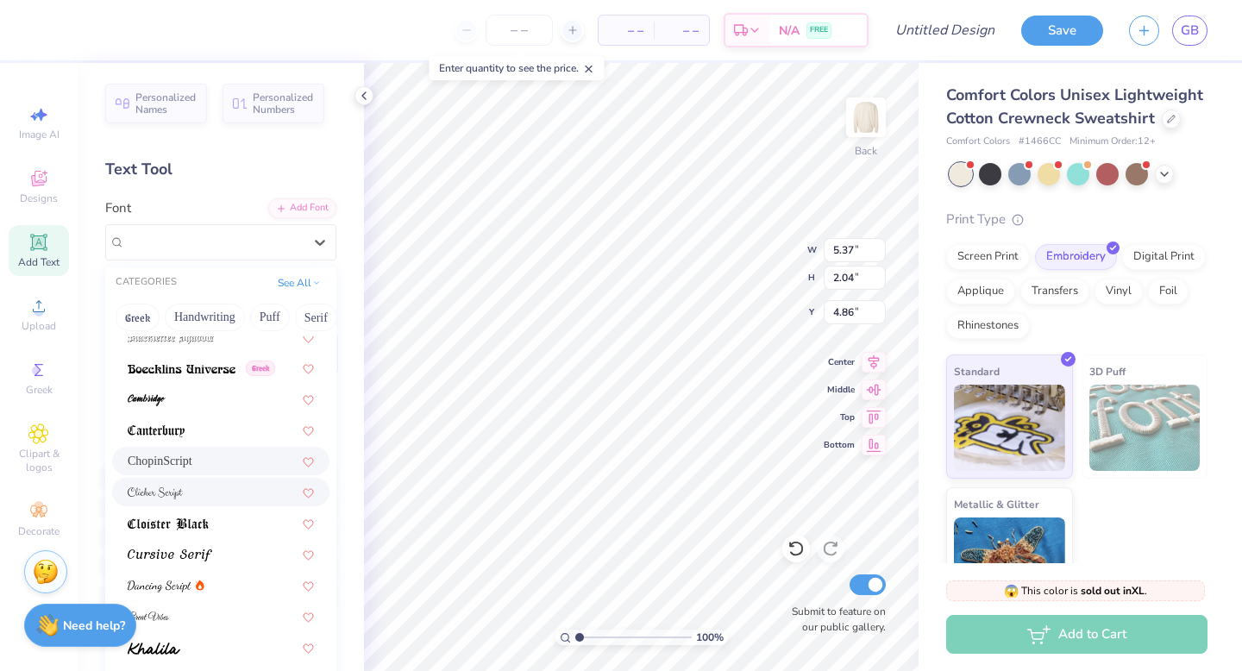
click at [195, 498] on div at bounding box center [221, 492] width 186 height 18
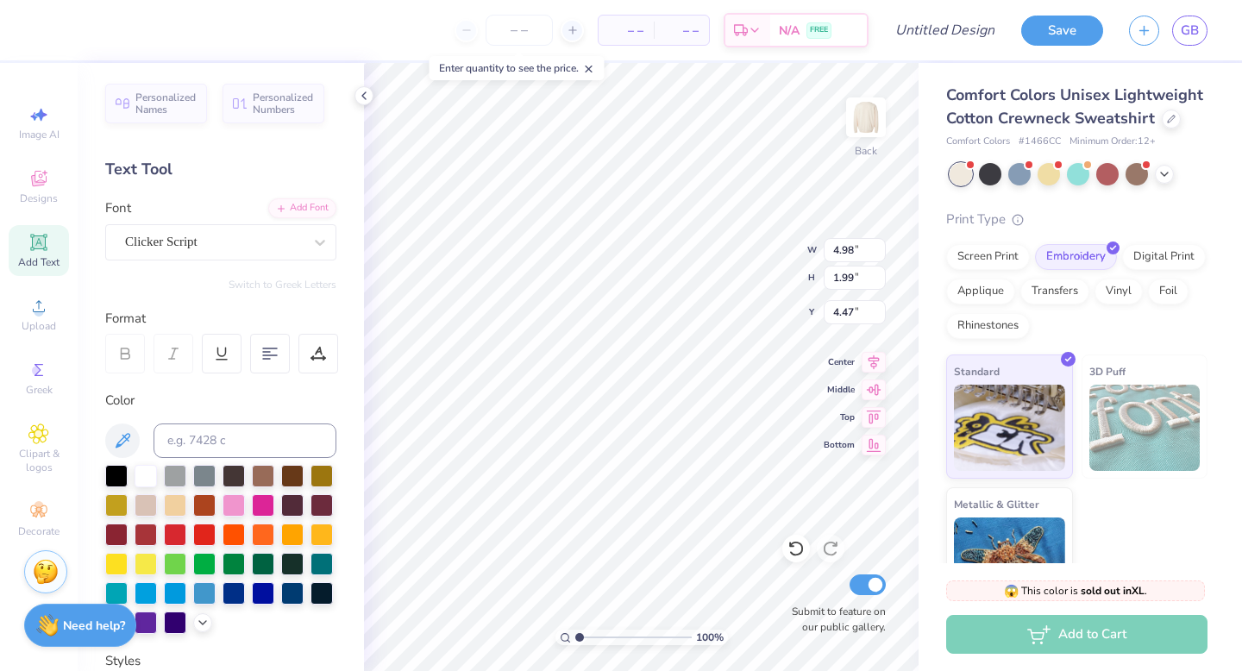
type input "4.47"
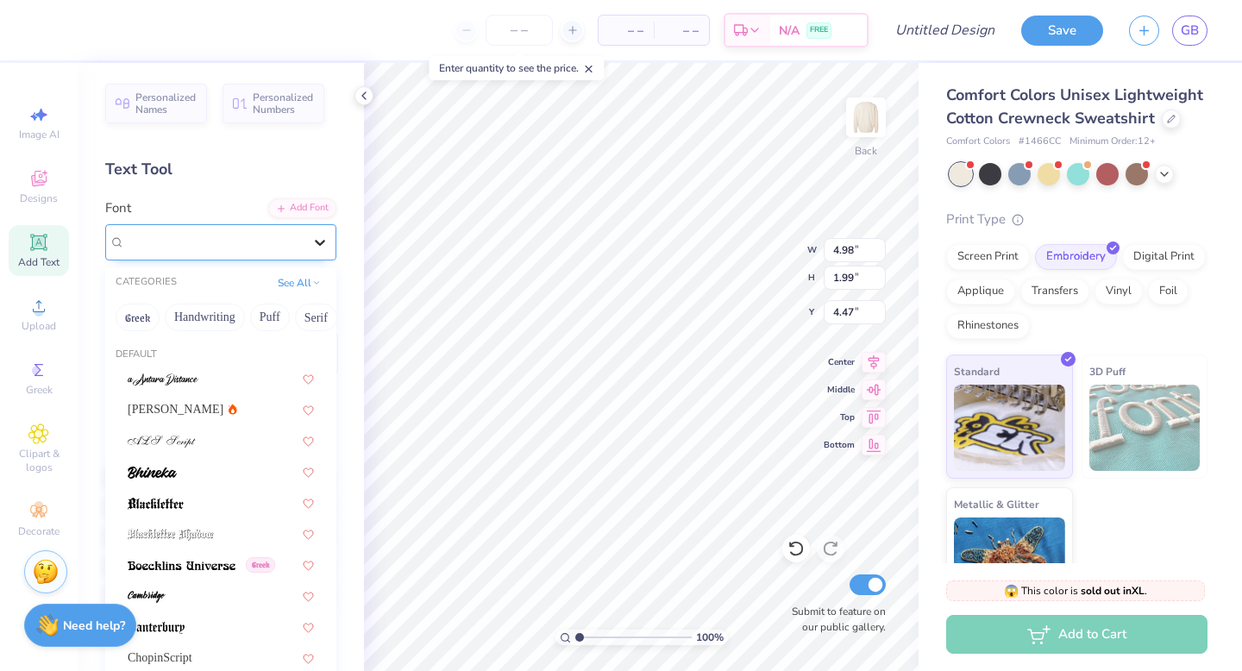
click at [321, 239] on icon at bounding box center [319, 242] width 17 height 17
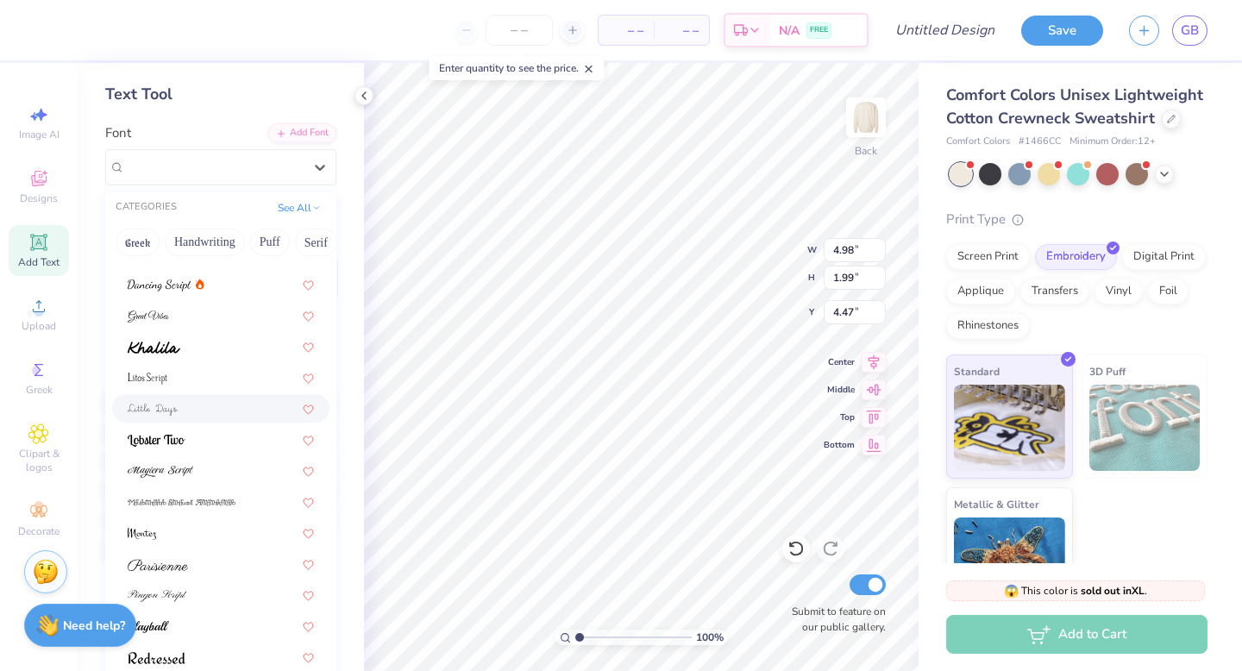
scroll to position [80, 0]
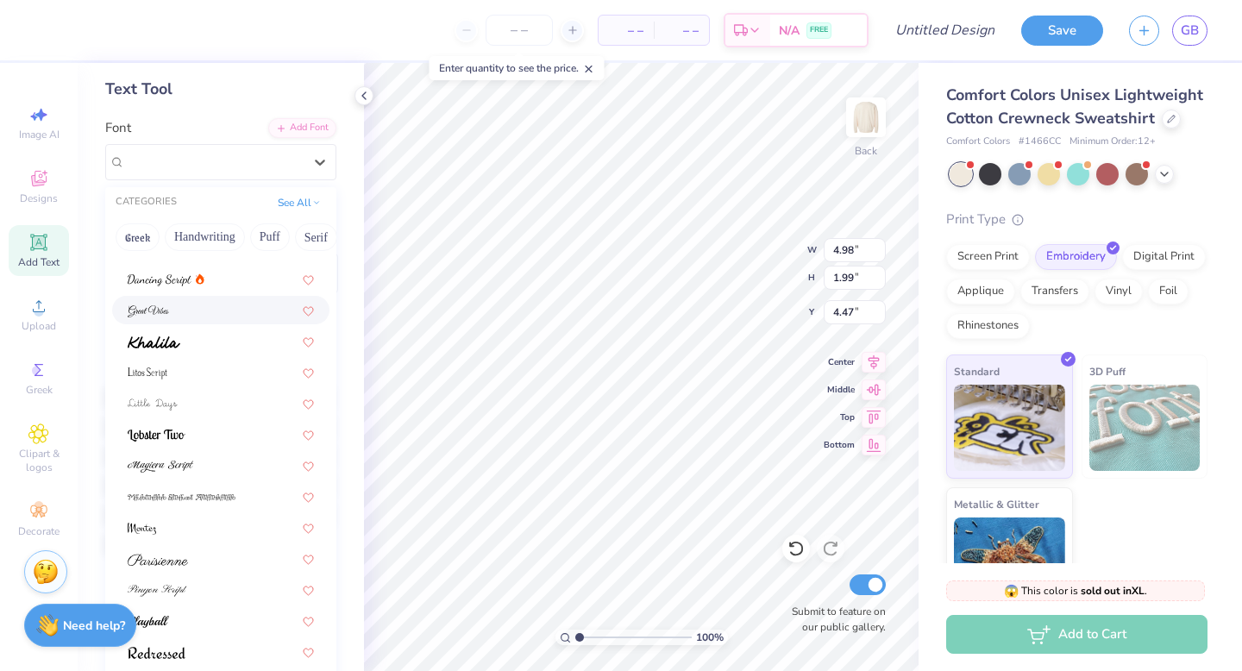
click at [222, 305] on div at bounding box center [221, 310] width 186 height 18
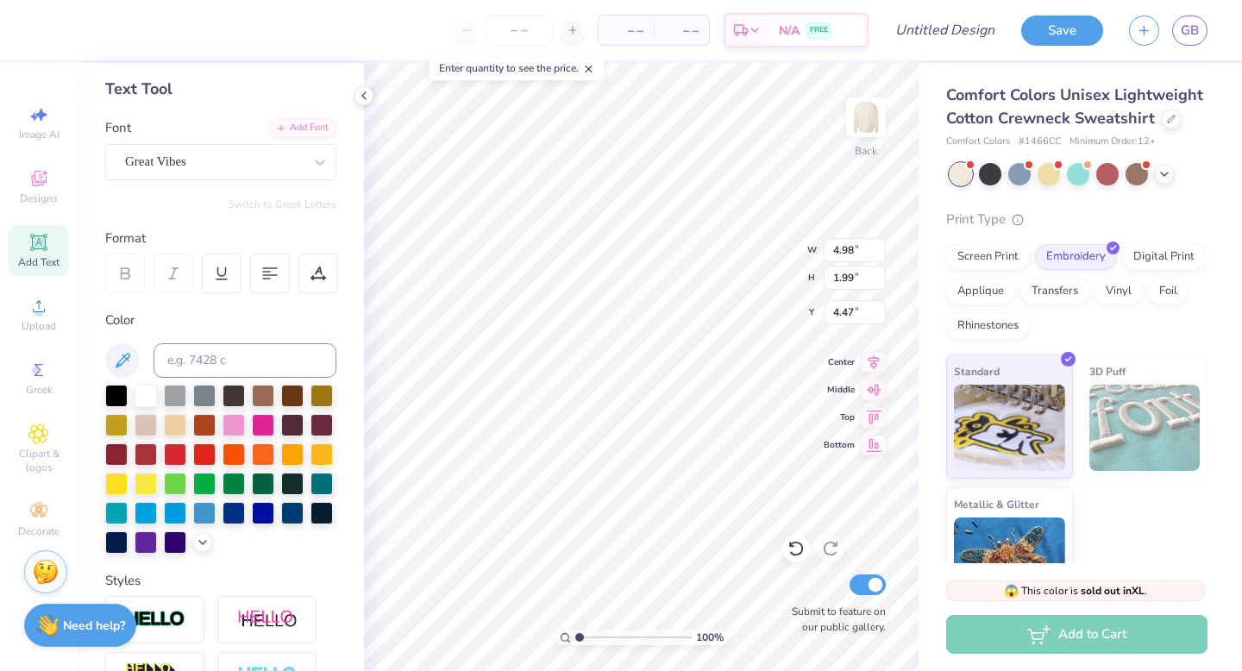
type input "5.36"
type input "2.08"
type input "4.43"
click at [321, 158] on icon at bounding box center [319, 161] width 17 height 17
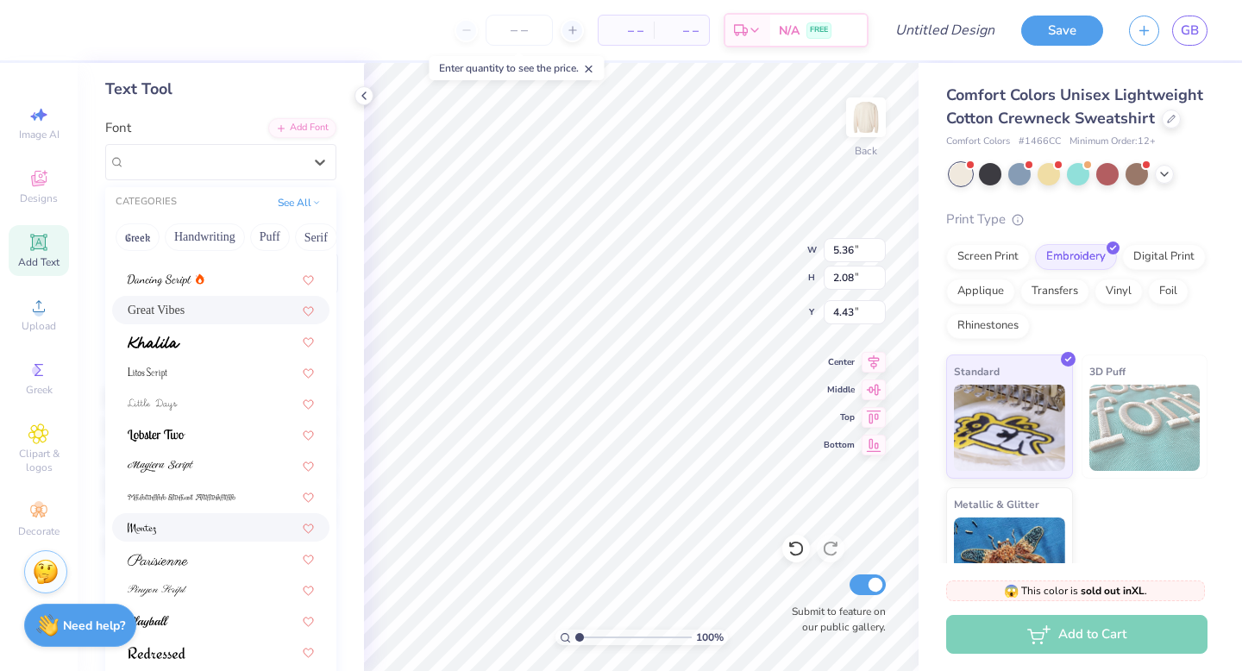
scroll to position [234, 0]
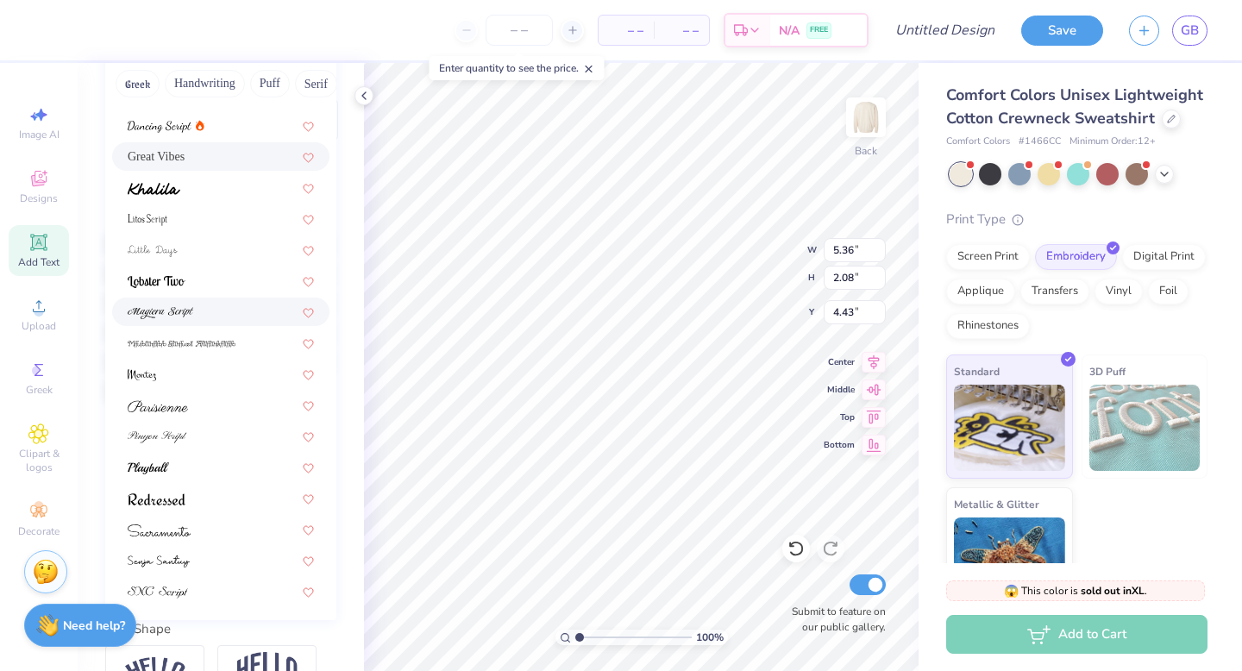
click at [222, 298] on div at bounding box center [220, 312] width 217 height 28
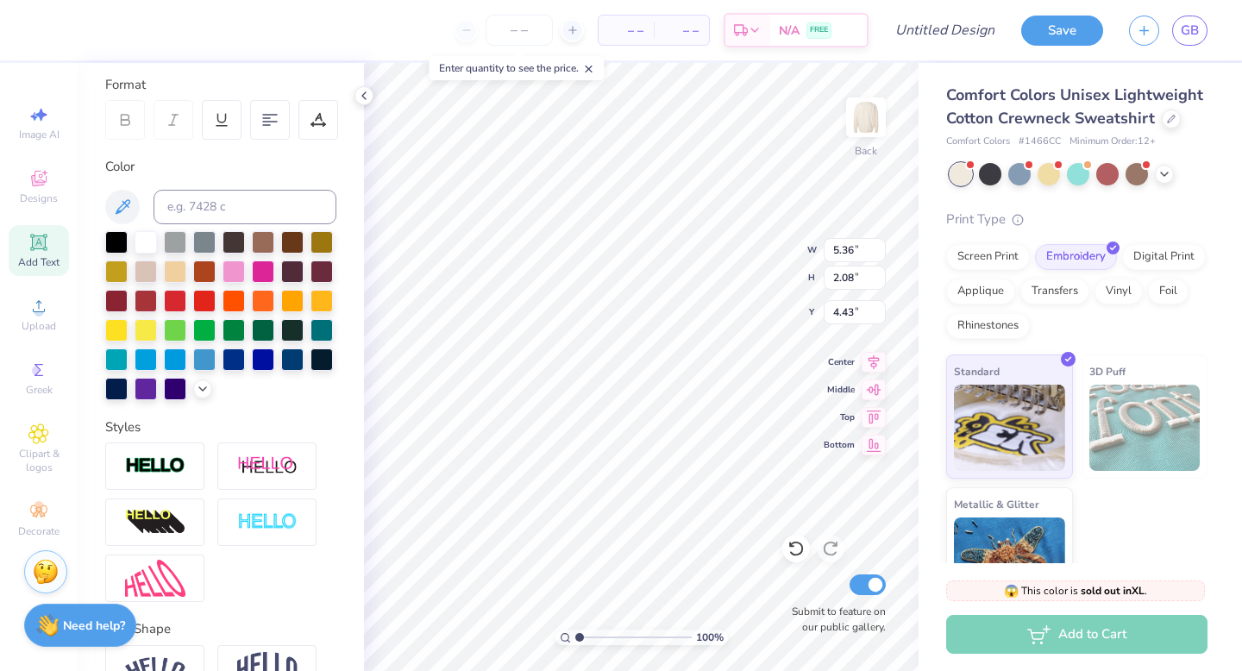
type input "7.75"
type input "2.37"
type input "4.29"
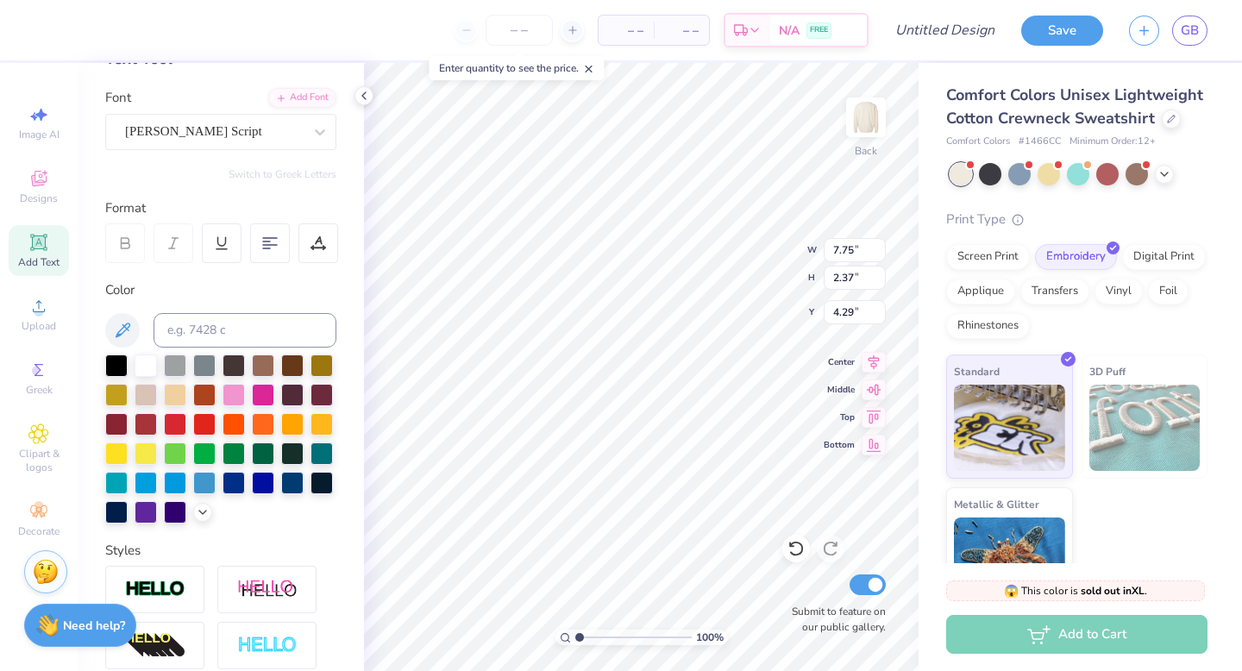
scroll to position [93, 0]
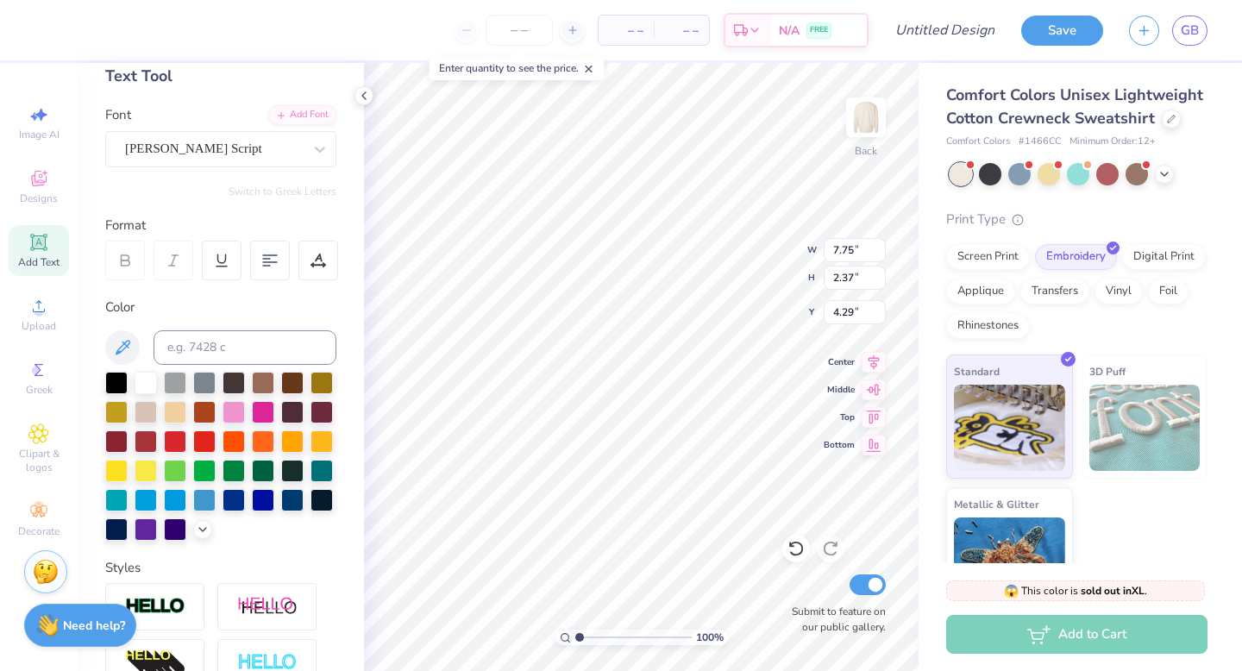
click at [219, 141] on div "[PERSON_NAME] Script" at bounding box center [213, 148] width 181 height 27
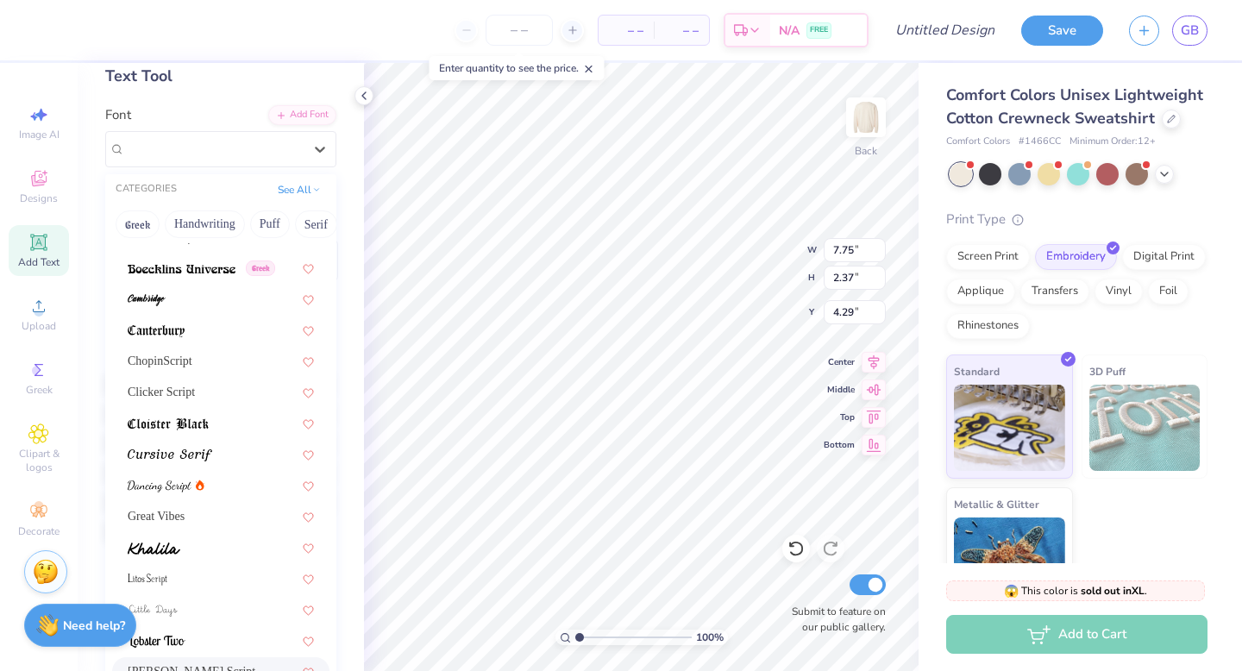
scroll to position [423, 0]
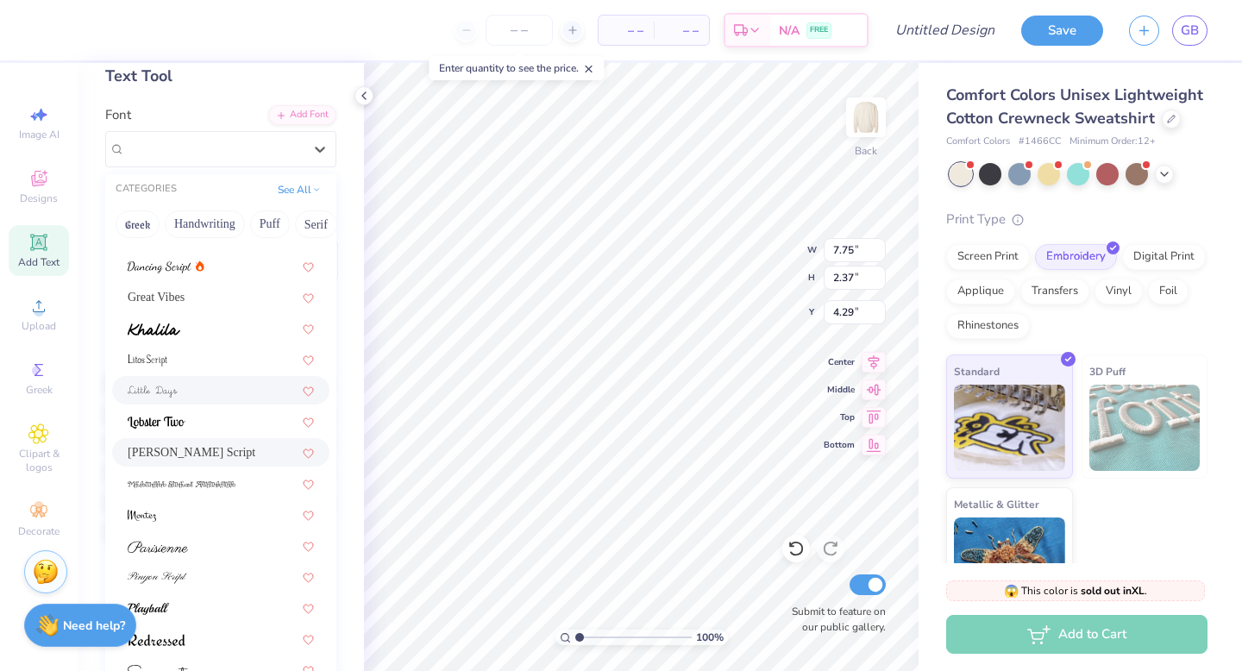
click at [198, 398] on div at bounding box center [221, 390] width 186 height 18
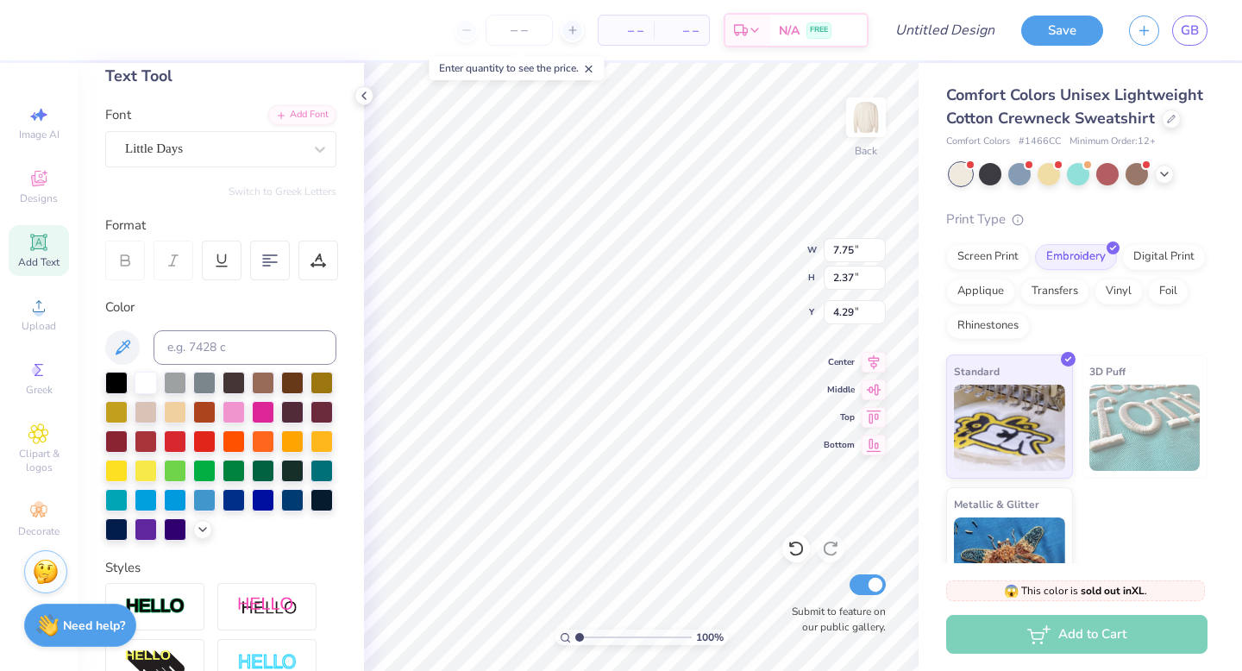
type input "6.21"
type input "1.67"
type input "4.64"
click at [316, 146] on icon at bounding box center [319, 149] width 17 height 17
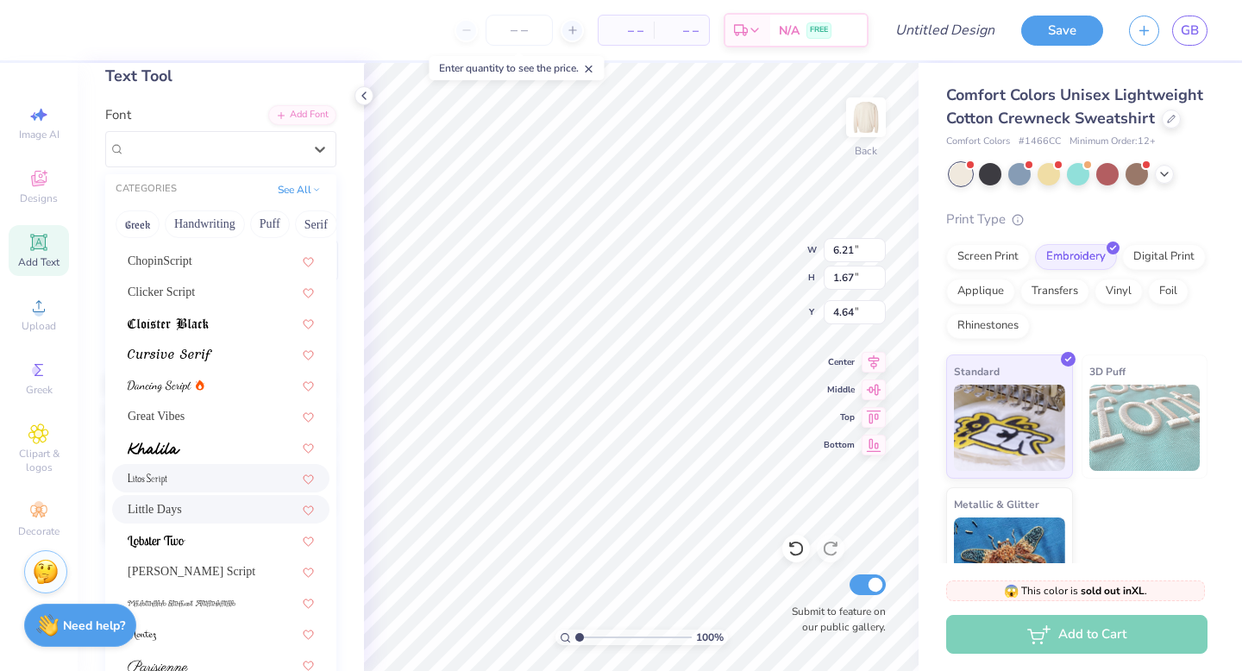
scroll to position [298, 0]
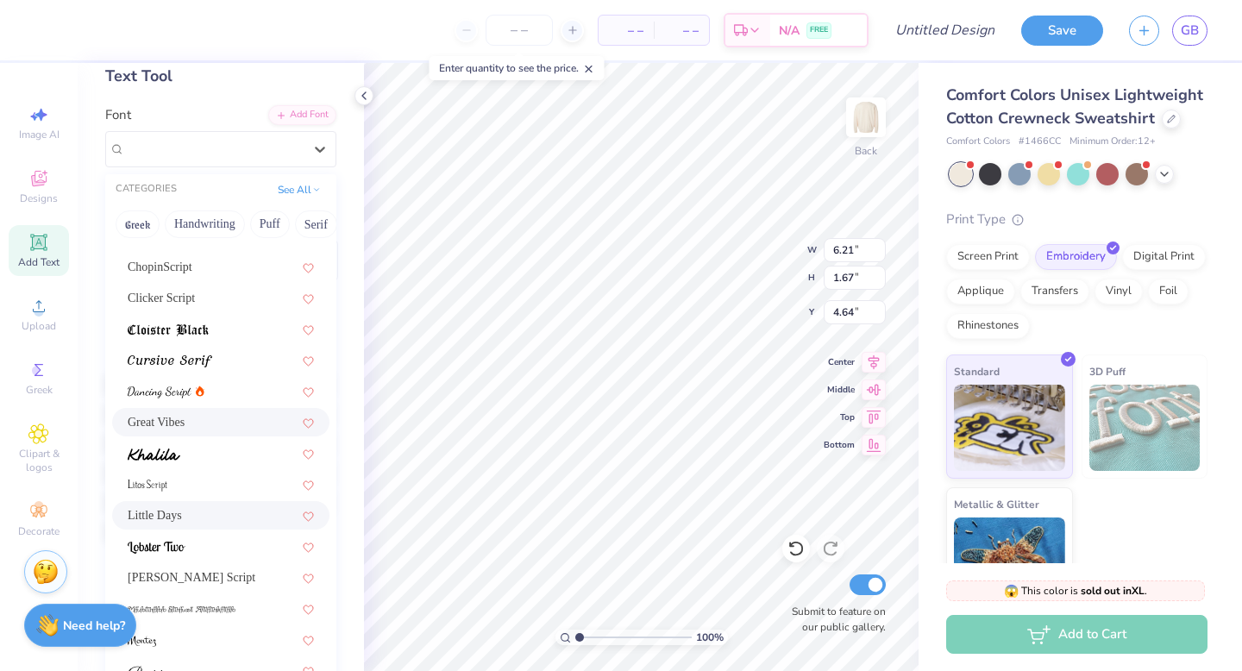
click at [203, 421] on div "Great Vibes" at bounding box center [221, 422] width 186 height 18
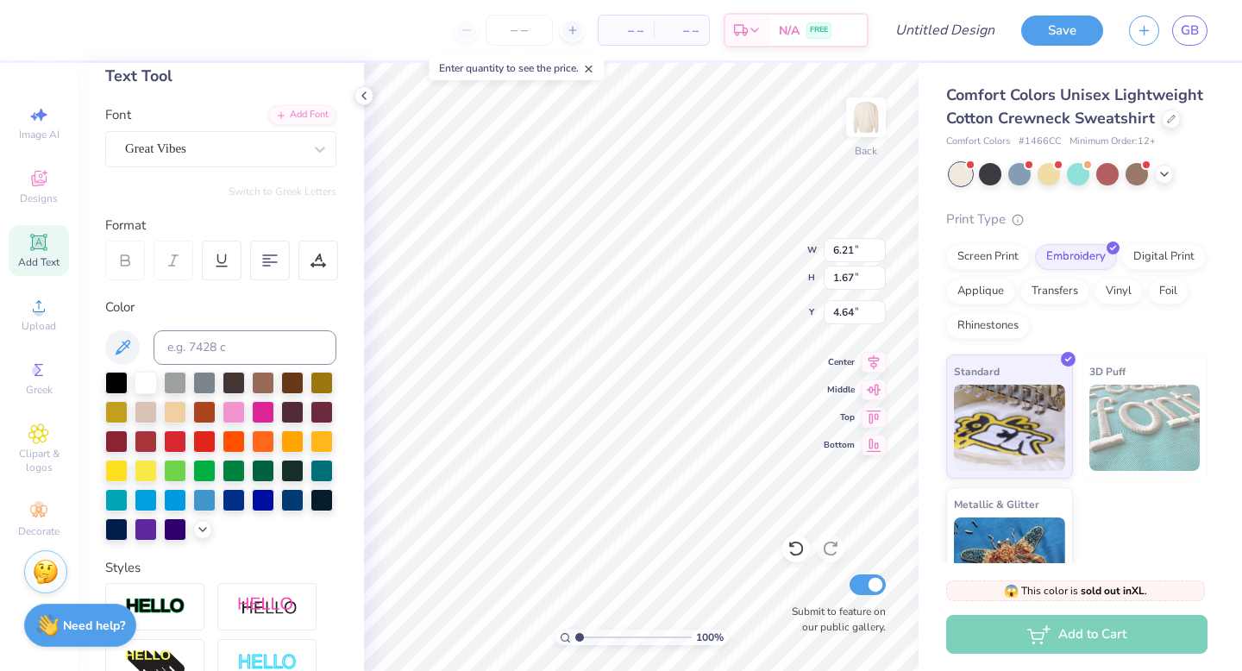
type input "5.36"
type input "2.08"
type input "4.43"
click at [319, 147] on icon at bounding box center [319, 149] width 17 height 17
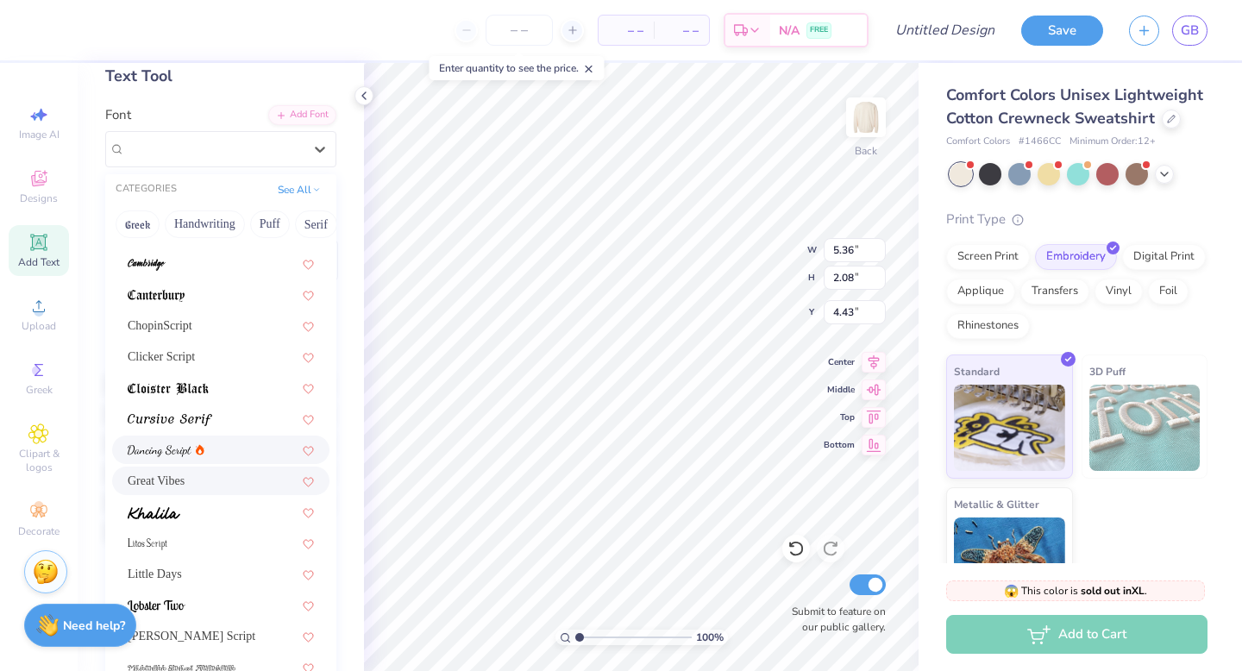
scroll to position [235, 0]
click at [230, 449] on div at bounding box center [221, 453] width 186 height 18
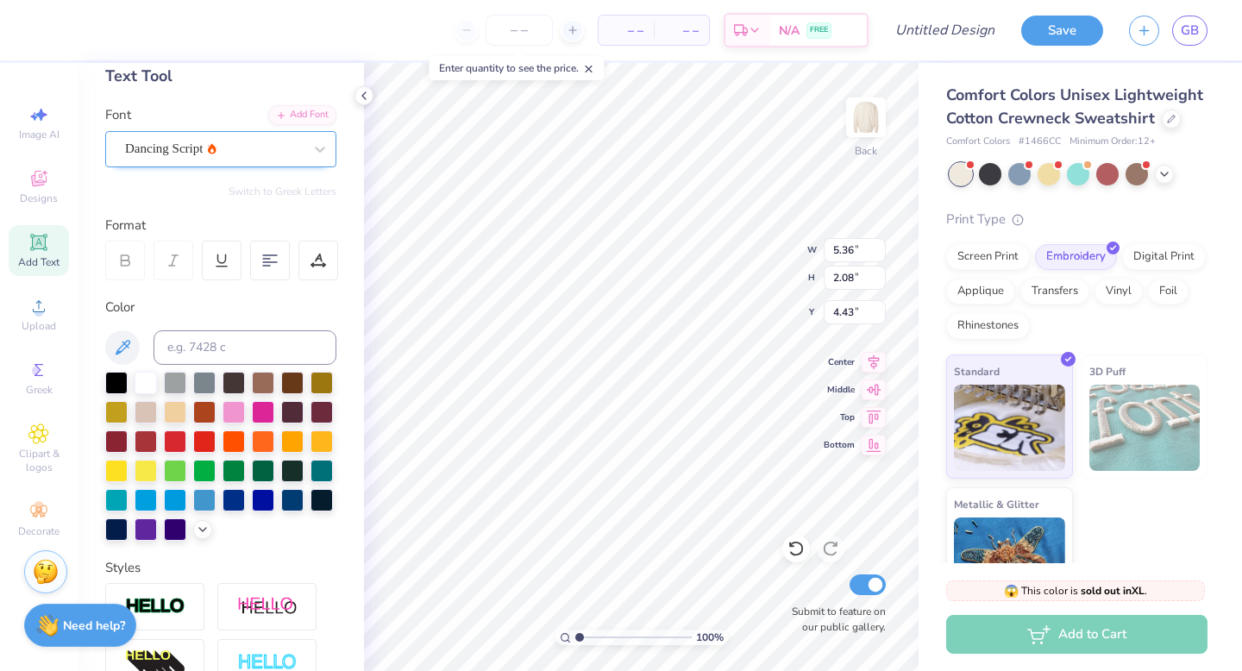
type input "4.74"
type input "2.02"
type input "4.46"
type input "6.14"
type textarea "Zeta"
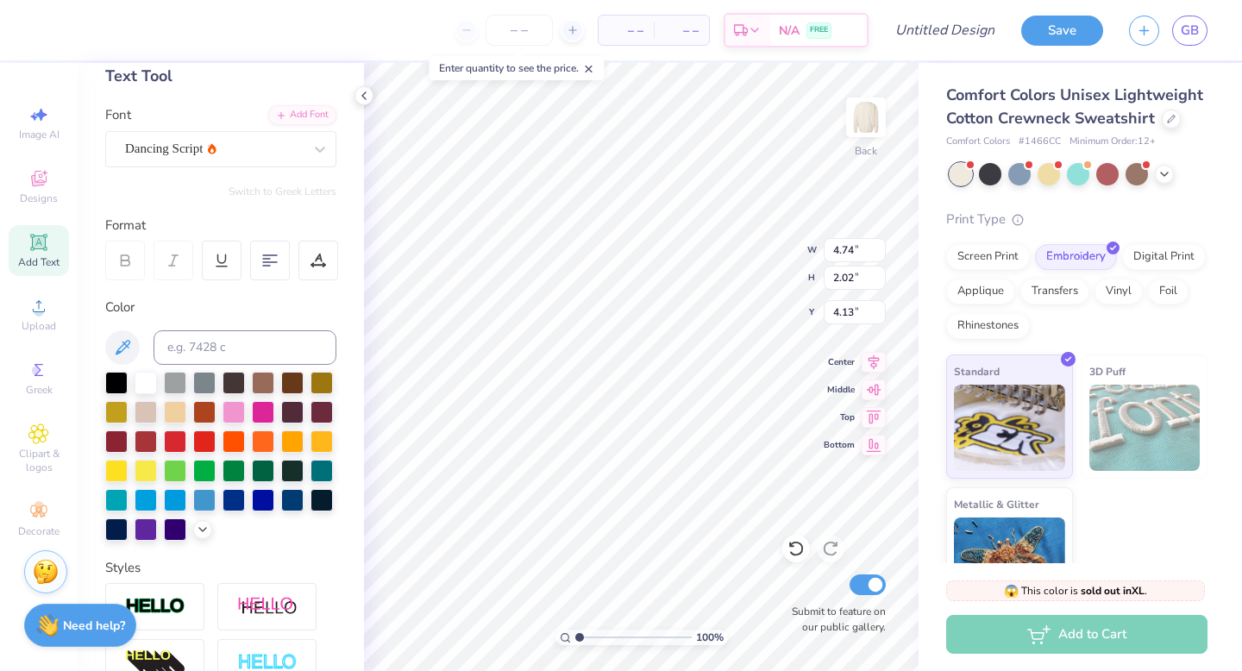
type input "4.13"
type input "4.33"
type input "6.14"
type input "3.34"
type input "1.56"
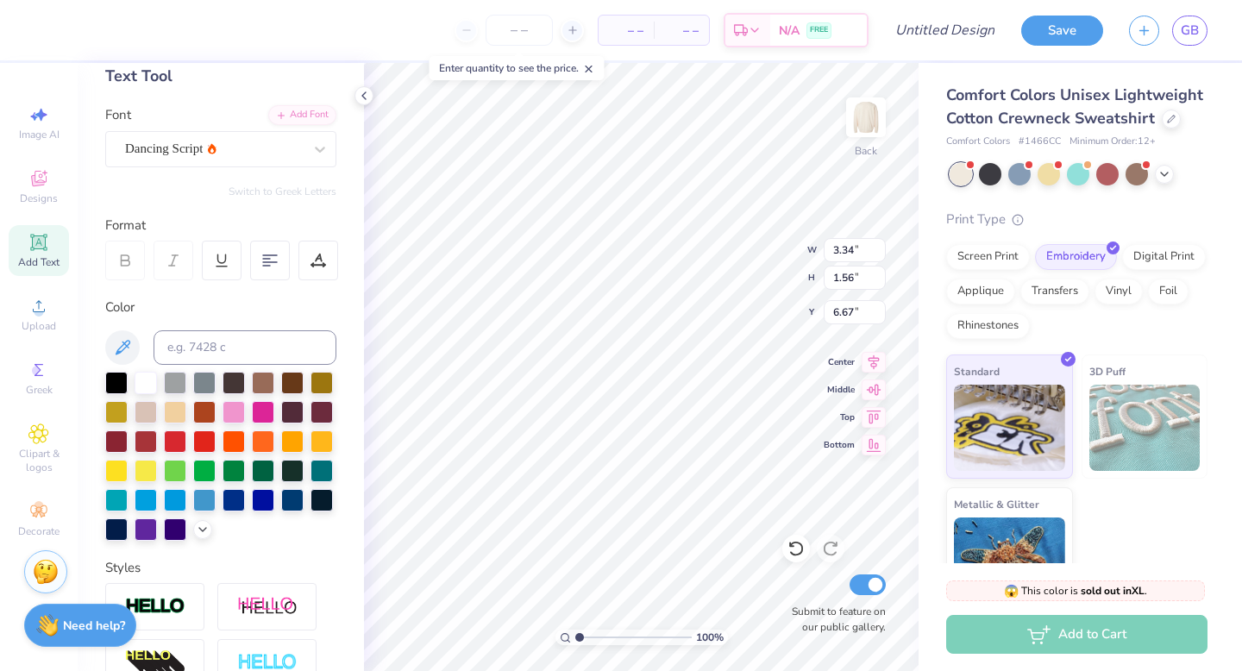
type input "6.67"
type textarea "Tau"
type input "9.06"
type input "3.34"
type input "6.14"
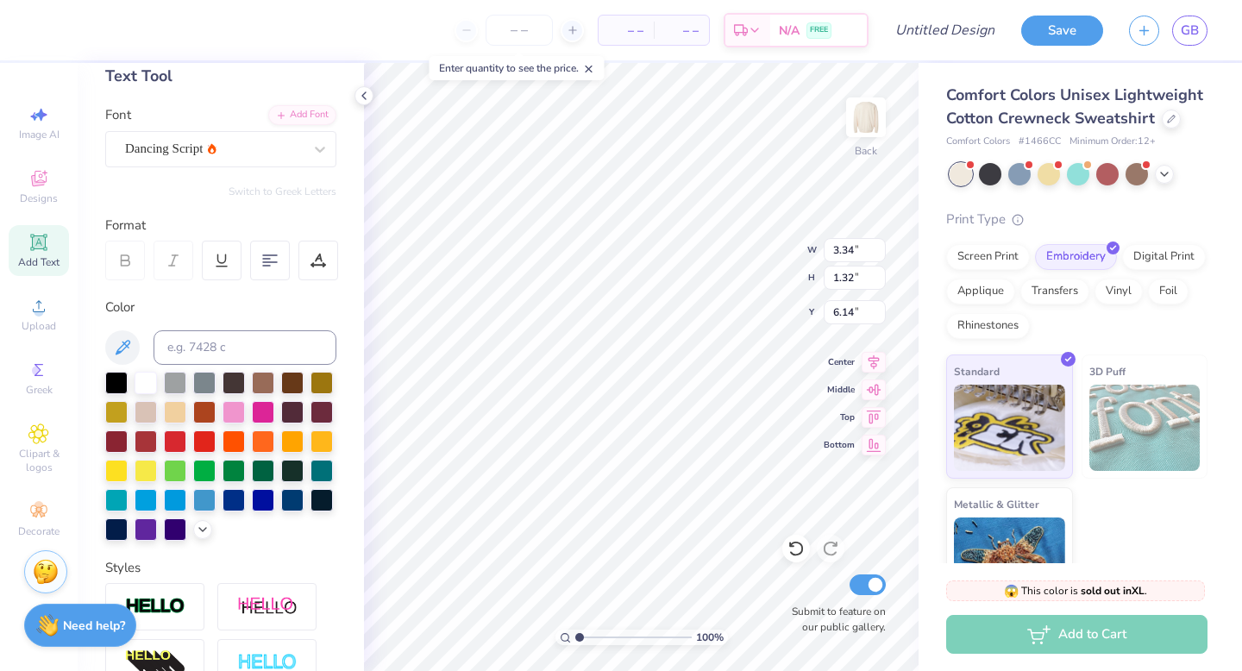
type input "2.82"
type input "1.32"
type input "2.40"
type input "1.56"
type input "6.68"
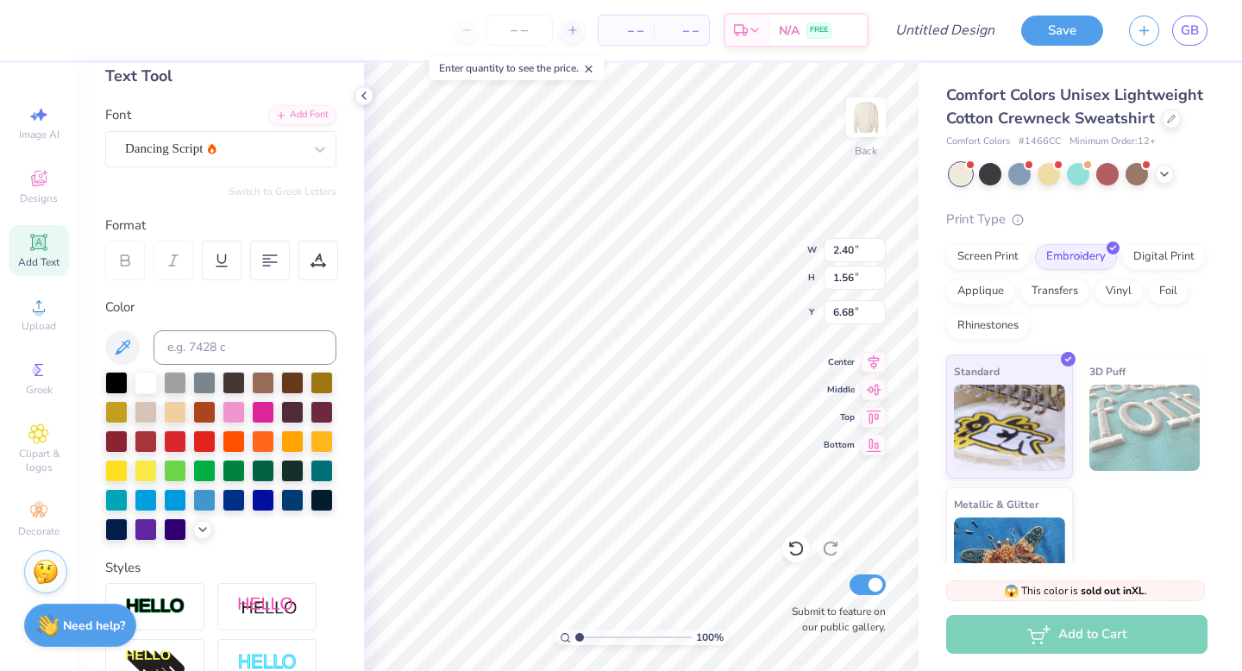
type input "3.65"
type input "2.37"
type input "6.27"
type input "2.79"
type input "1.81"
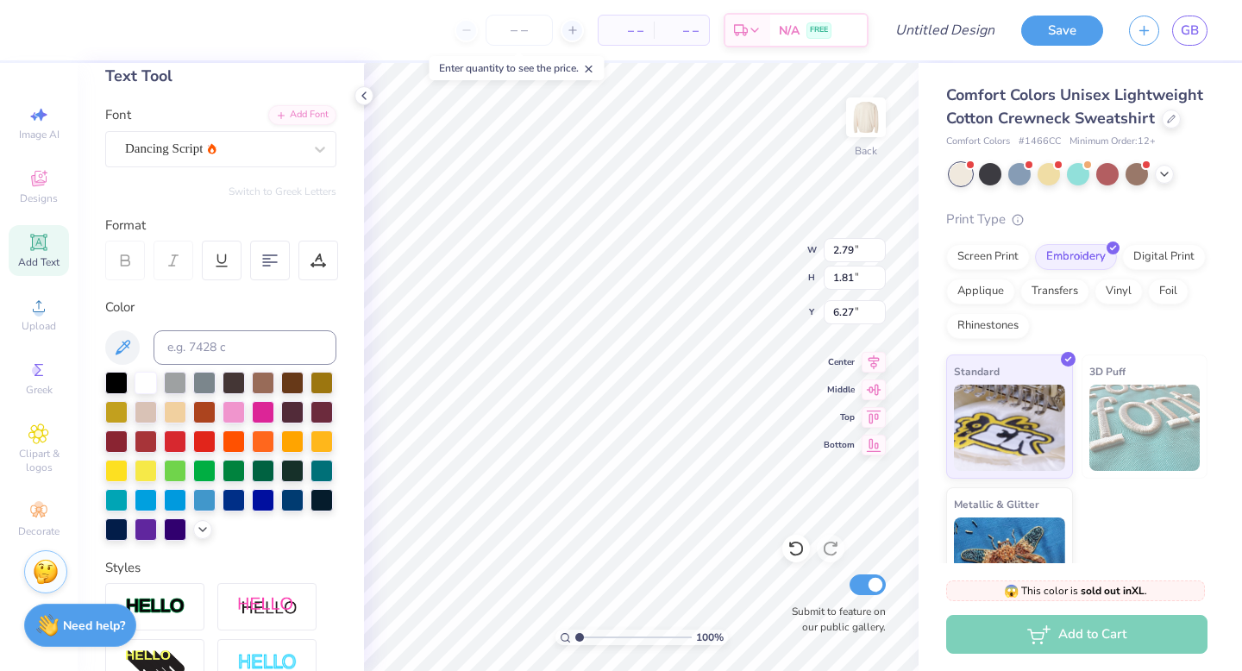
type input "6.55"
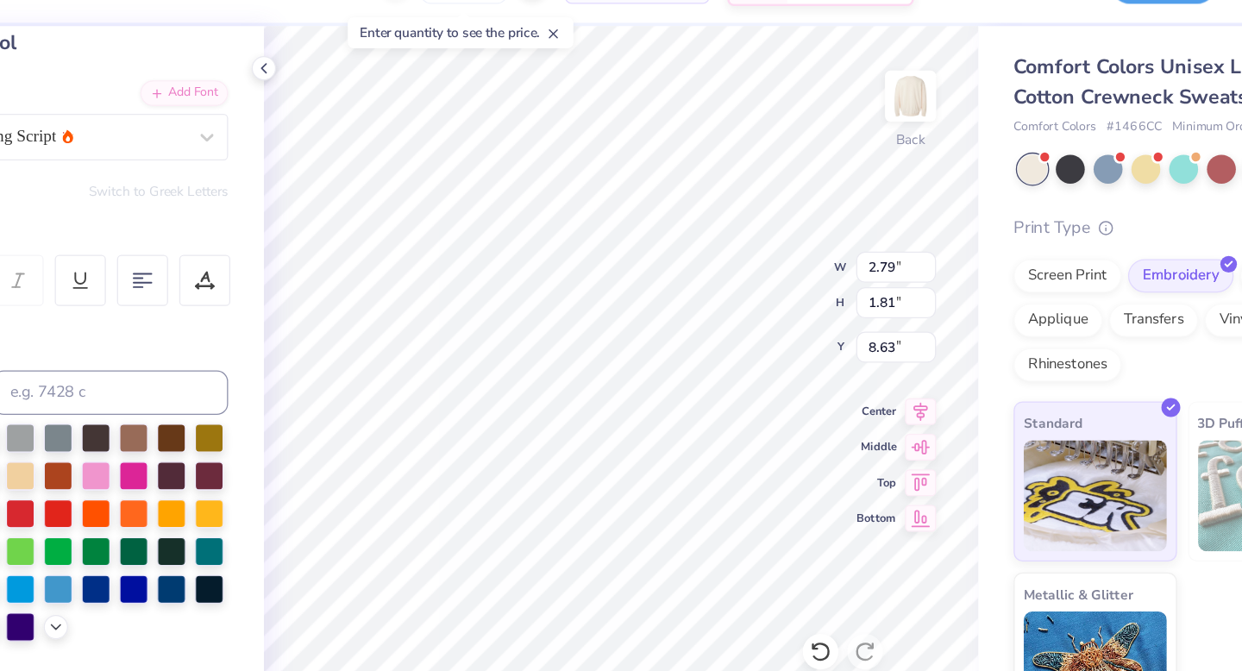
type input "8.63"
type input "2.82"
type input "1.32"
type input "6.51"
type input "3.06"
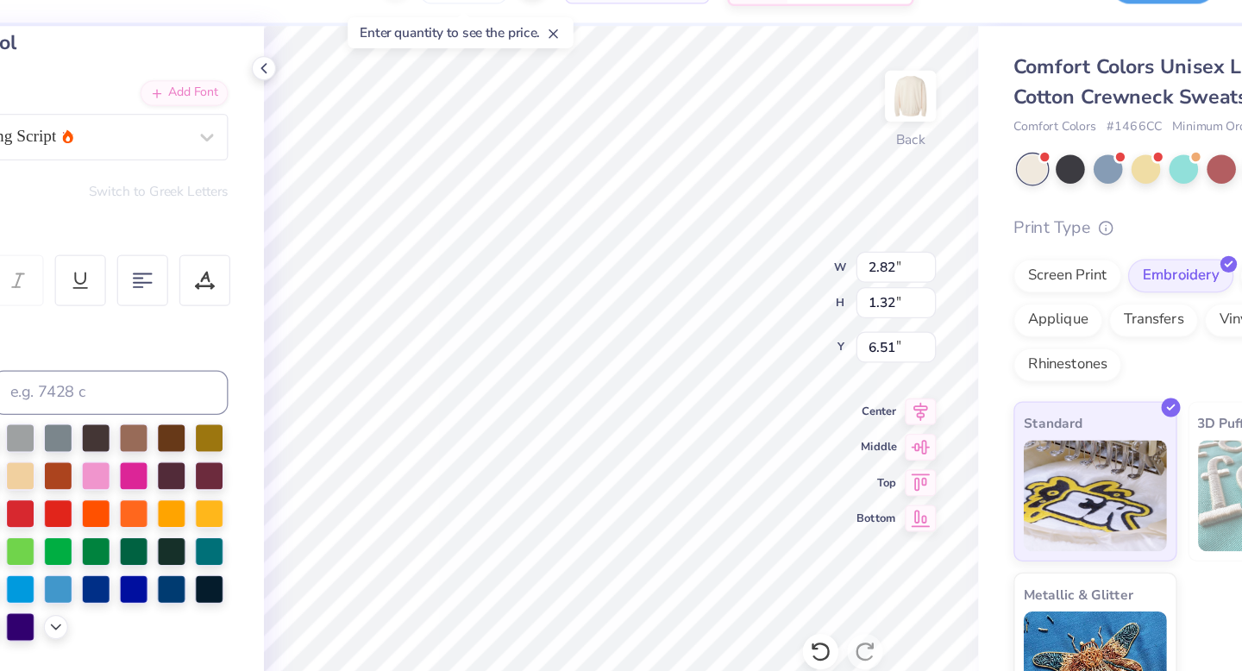
type input "1.43"
type input "6.51"
type input "2.55"
type input "1.66"
type input "8.62"
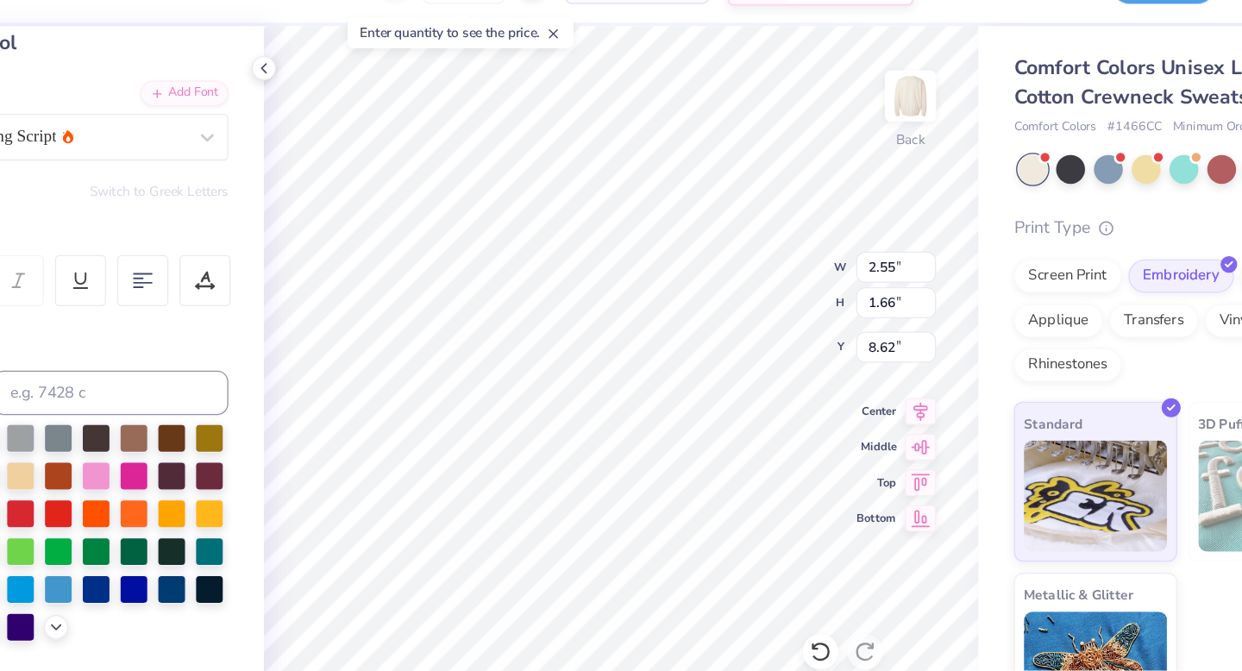
type textarea "Alpha"
type input "4.38"
type input "2.05"
type input "8.16"
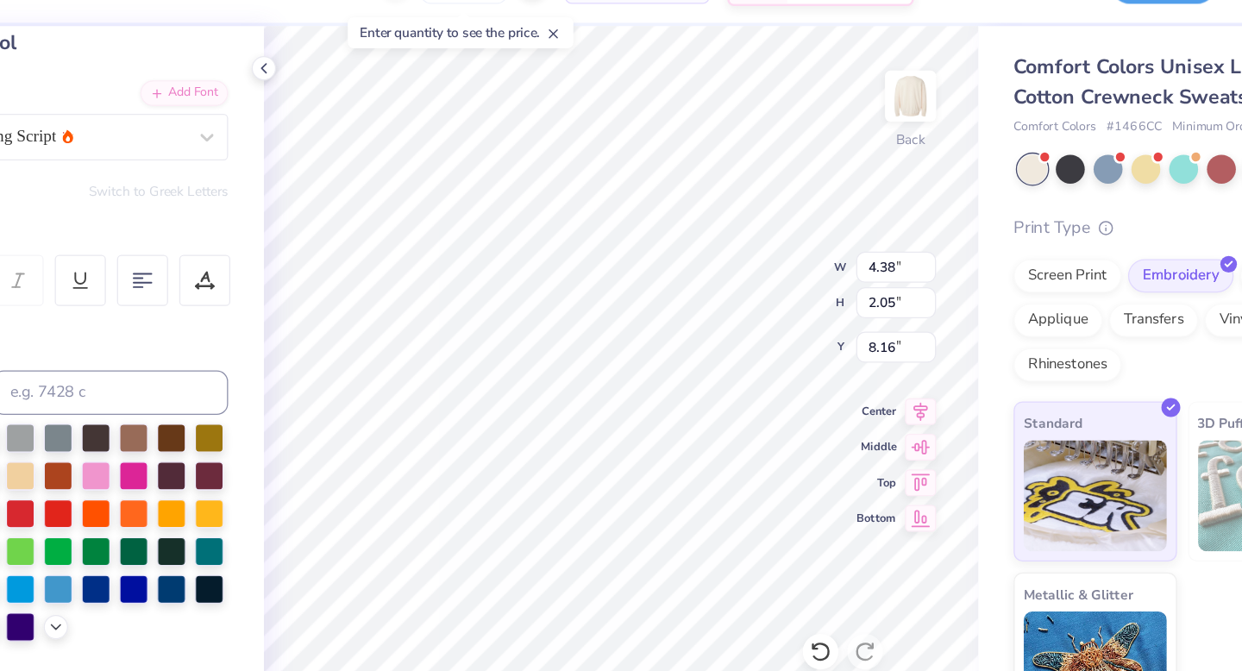
type input "2.55"
type input "1.66"
type input "6.51"
type input "2.33"
type input "1.51"
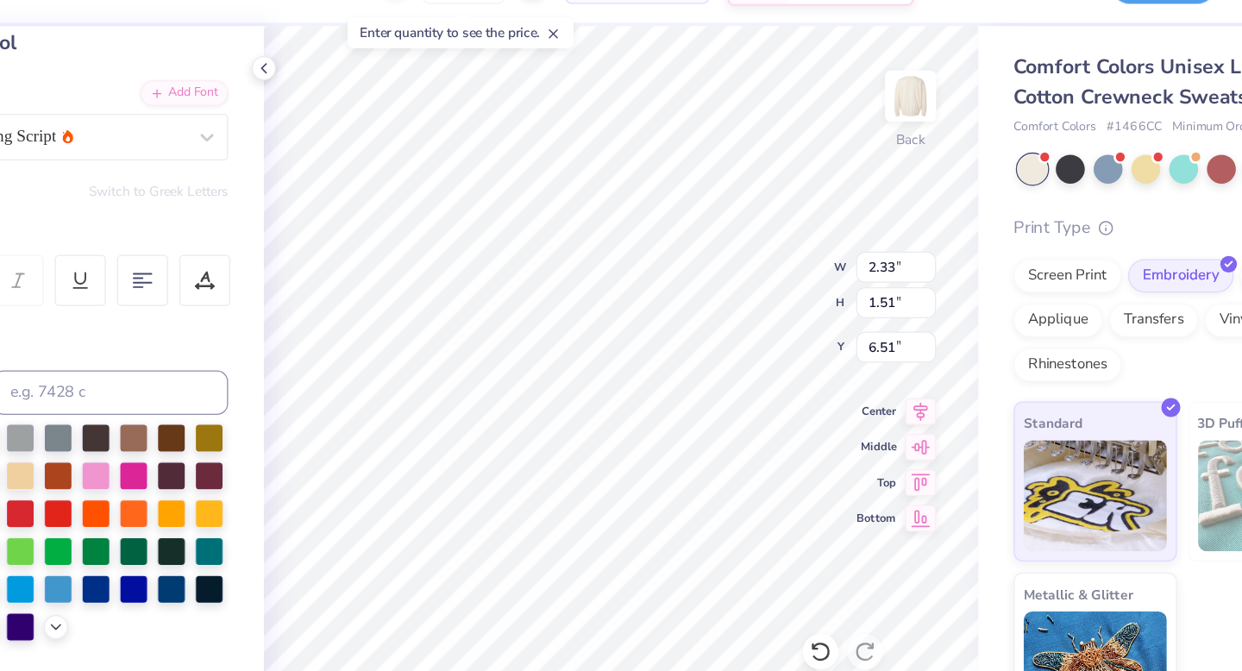
type input "6.42"
type input "7.93"
type input "4.41"
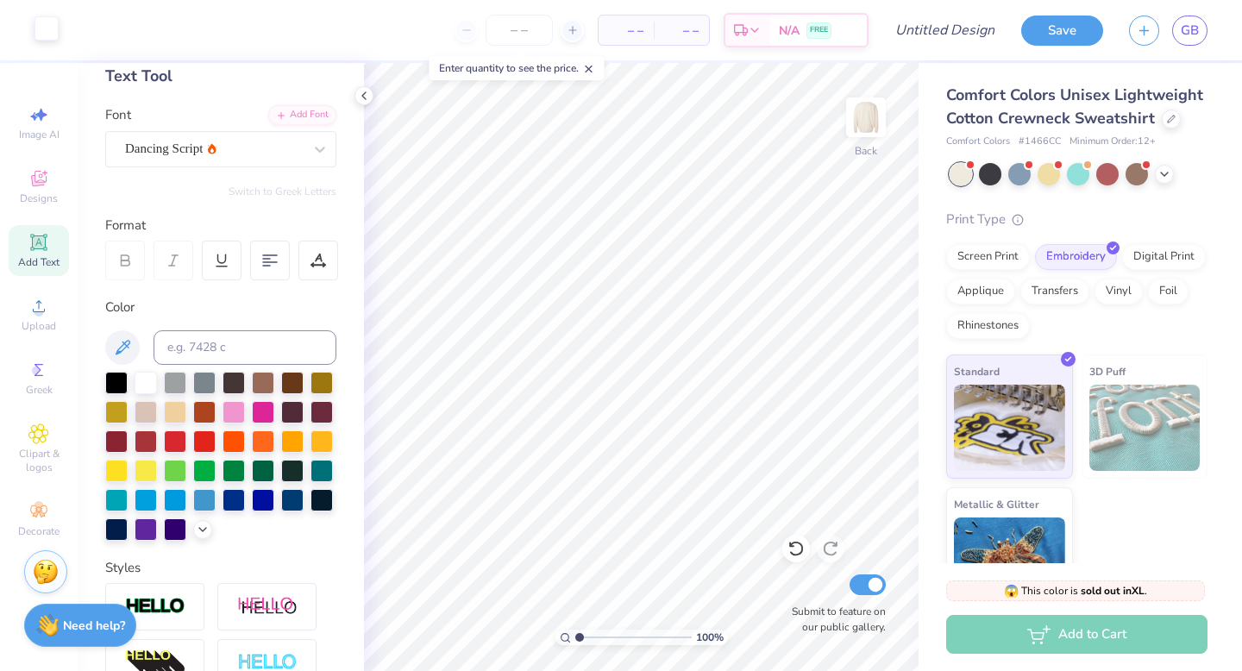
click at [51, 38] on div at bounding box center [46, 28] width 24 height 24
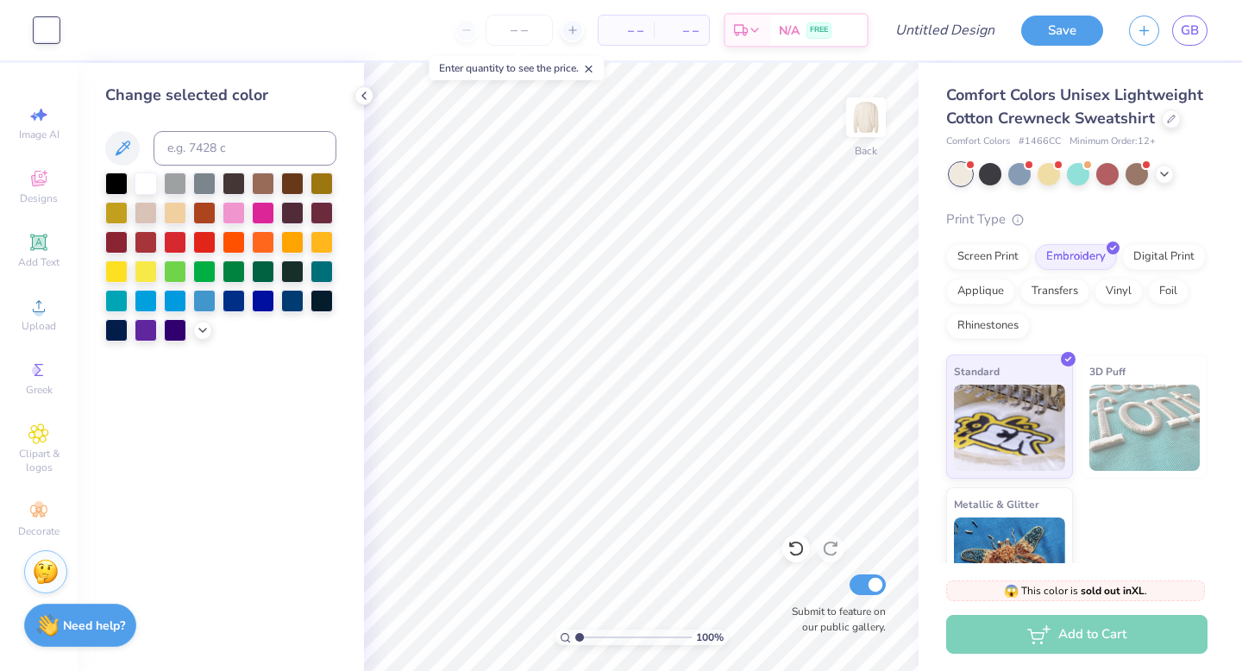
click at [194, 336] on div at bounding box center [220, 256] width 231 height 169
click at [202, 329] on polyline at bounding box center [202, 328] width 7 height 3
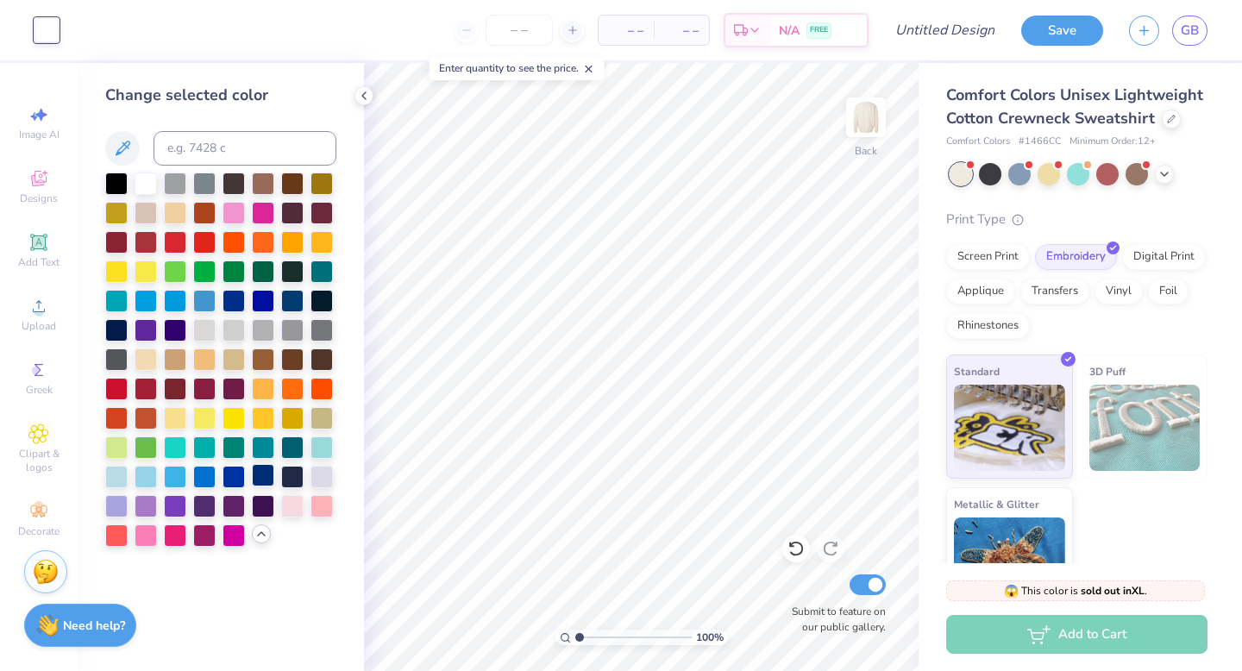
click at [264, 477] on div at bounding box center [263, 475] width 22 height 22
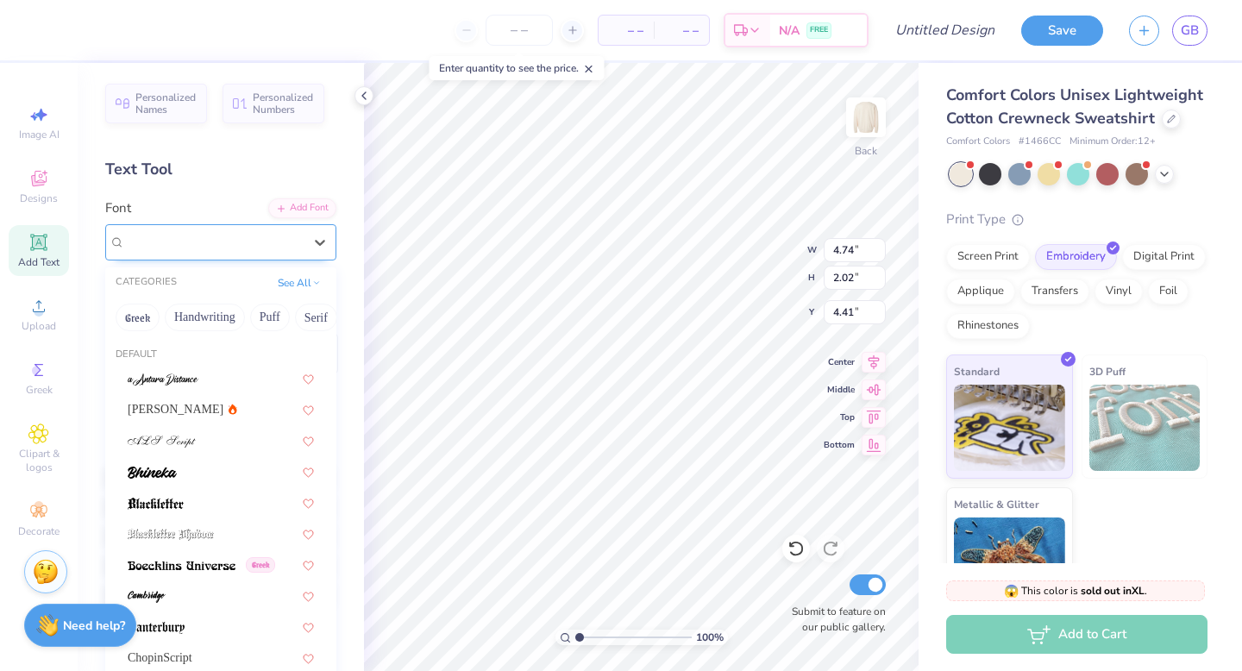
click at [214, 229] on div "Dancing Script" at bounding box center [213, 242] width 181 height 27
click at [189, 434] on span at bounding box center [162, 440] width 68 height 18
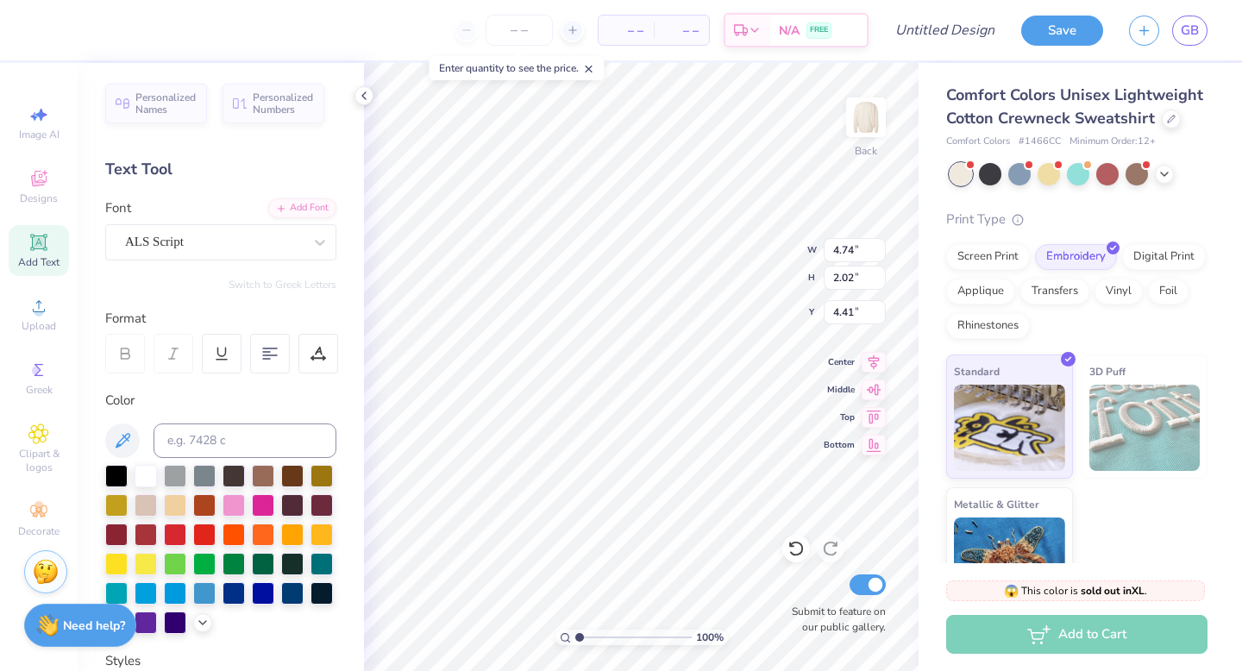
type input "5.36"
type input "1.81"
type input "4.51"
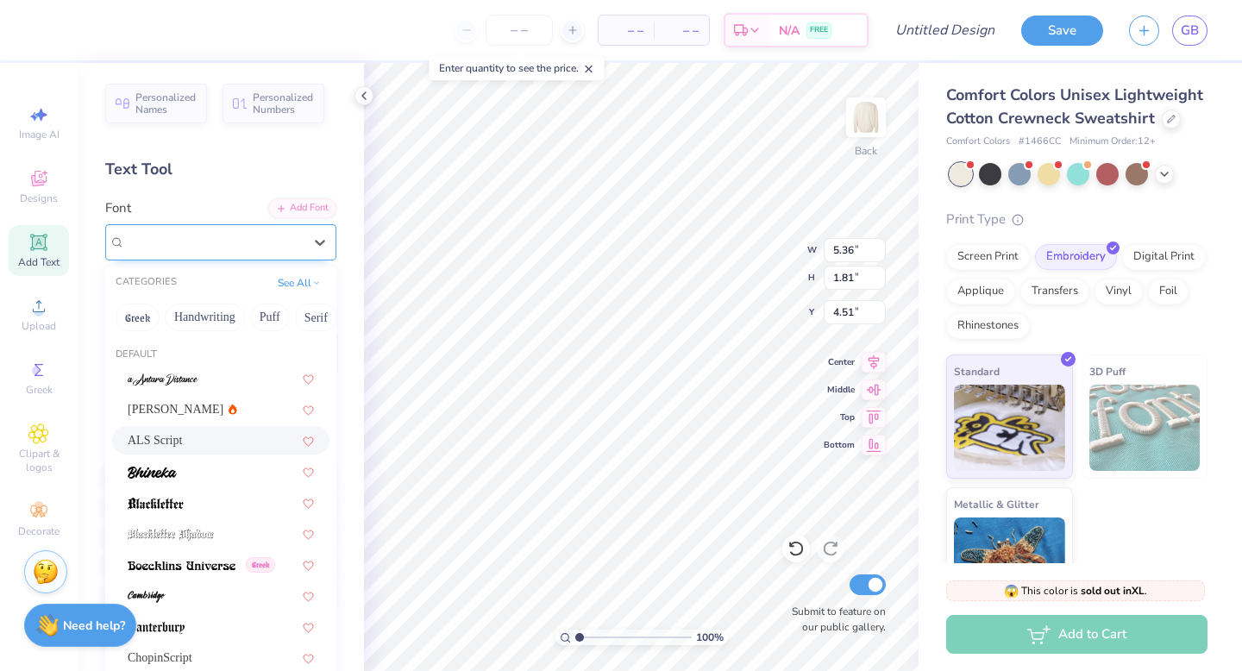
click at [300, 237] on div "ALS Script" at bounding box center [213, 242] width 181 height 27
click at [239, 416] on div "[PERSON_NAME]" at bounding box center [221, 409] width 186 height 18
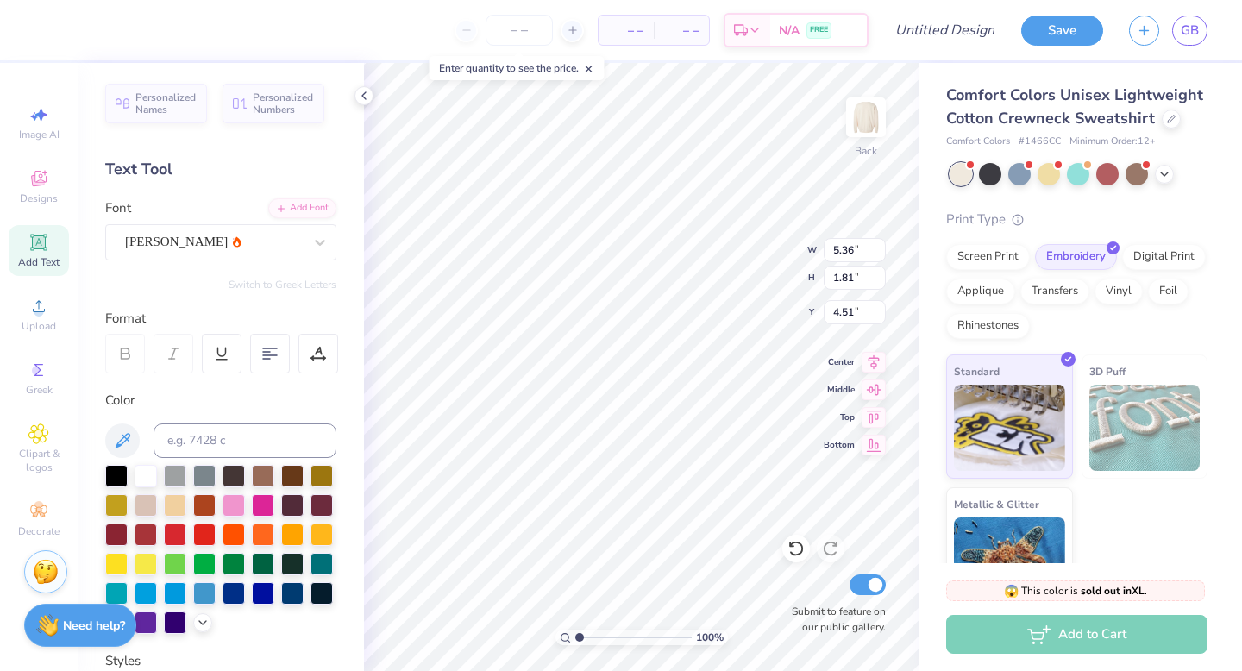
type input "5.37"
type input "2.04"
type input "4.40"
click at [296, 234] on div "[PERSON_NAME]" at bounding box center [213, 242] width 181 height 27
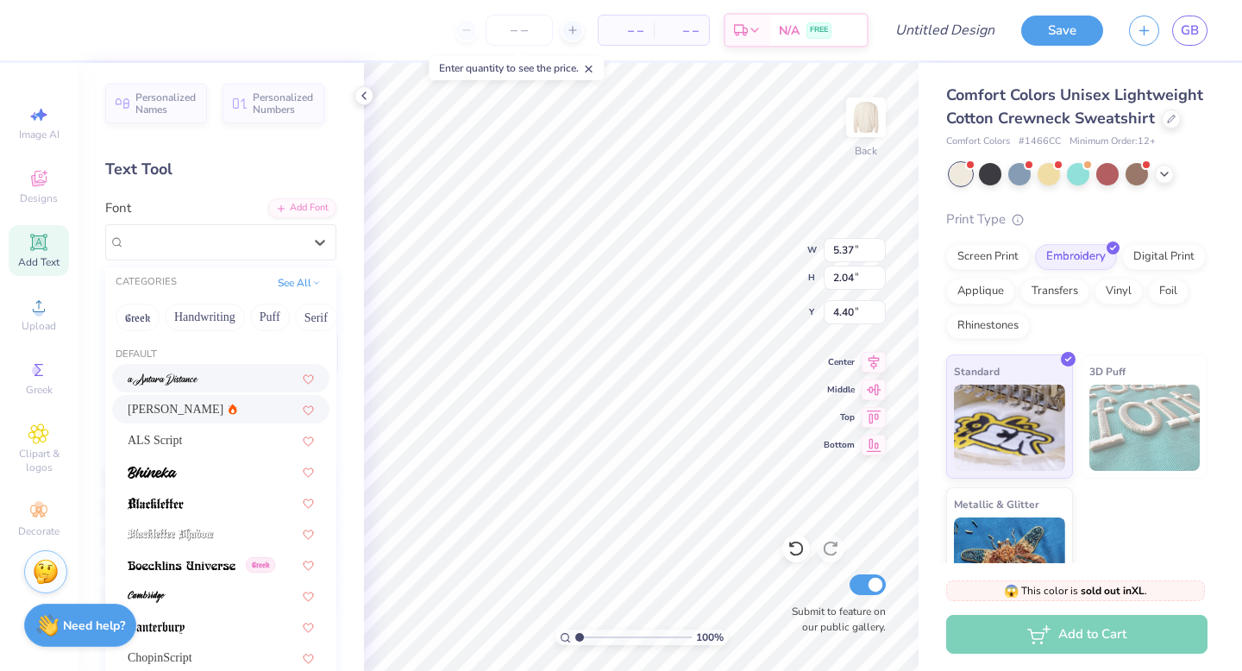
click at [216, 369] on div at bounding box center [221, 378] width 186 height 18
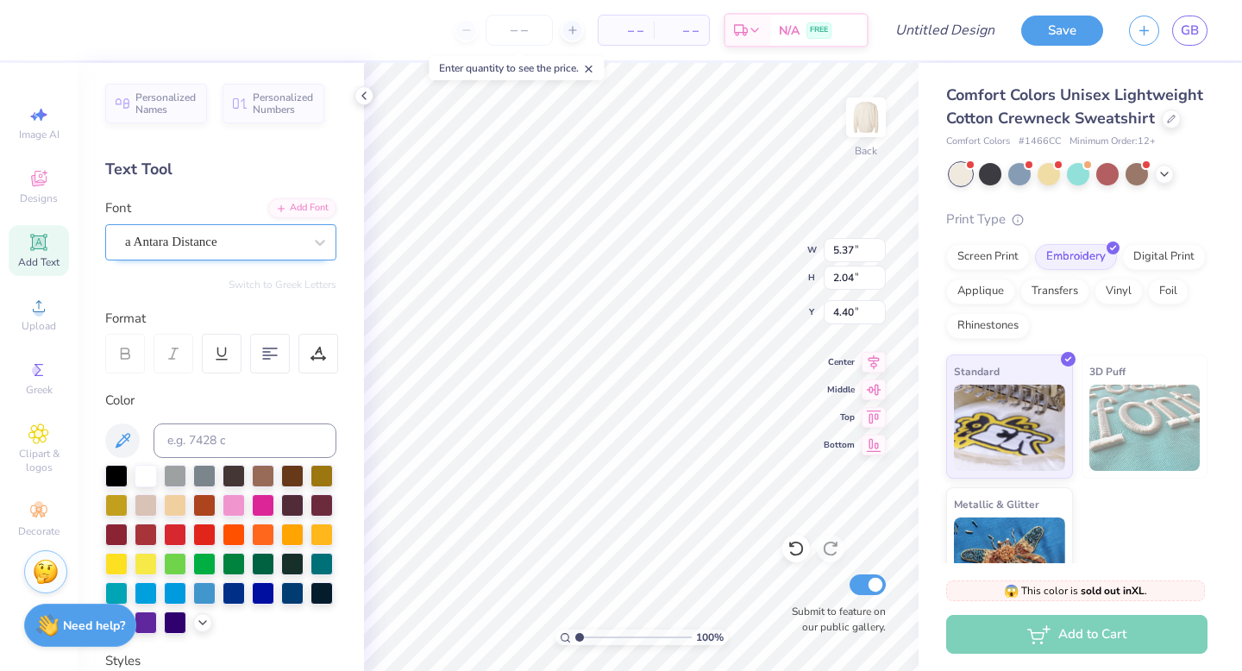
type input "4.49"
type input "2.22"
type input "4.31"
click at [285, 241] on div "a Antara Distance" at bounding box center [213, 242] width 181 height 27
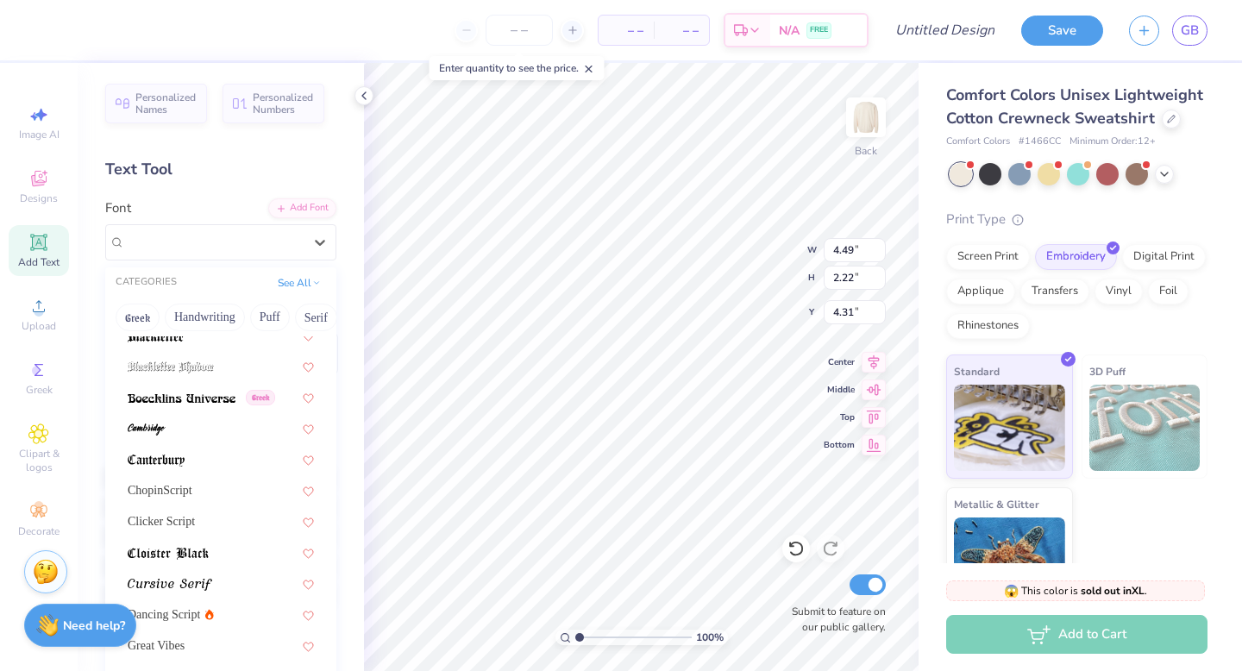
scroll to position [168, 0]
click at [236, 428] on div at bounding box center [221, 427] width 186 height 18
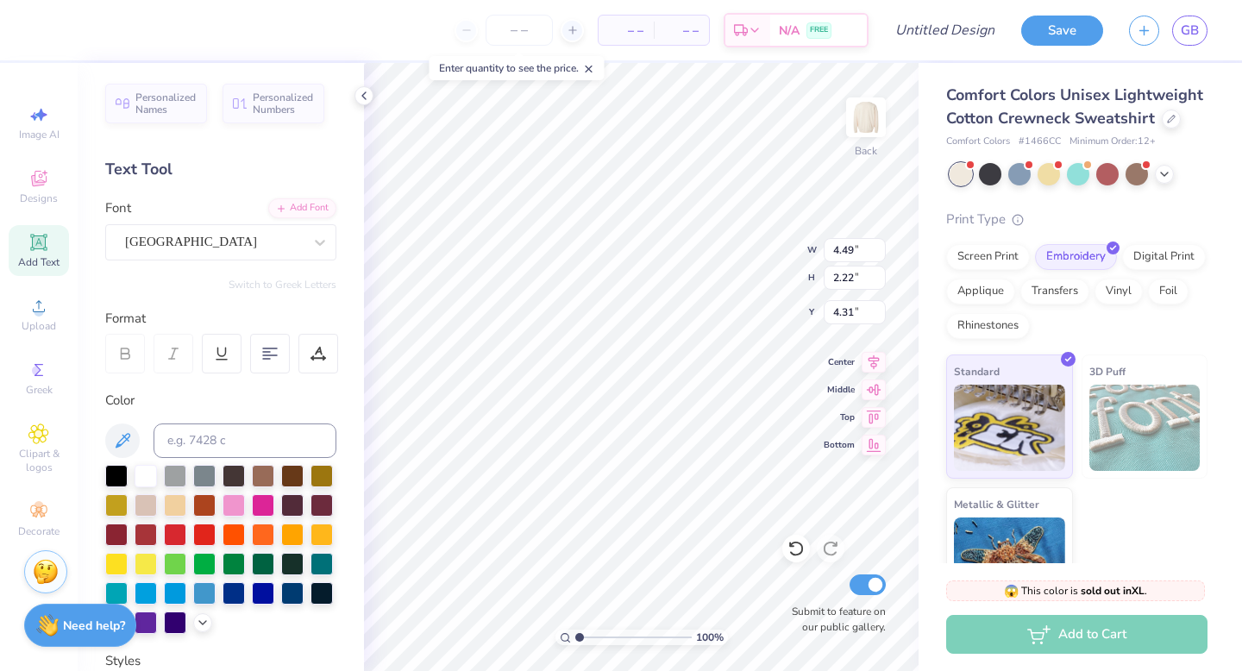
type input "4.28"
type input "2.06"
type input "4.38"
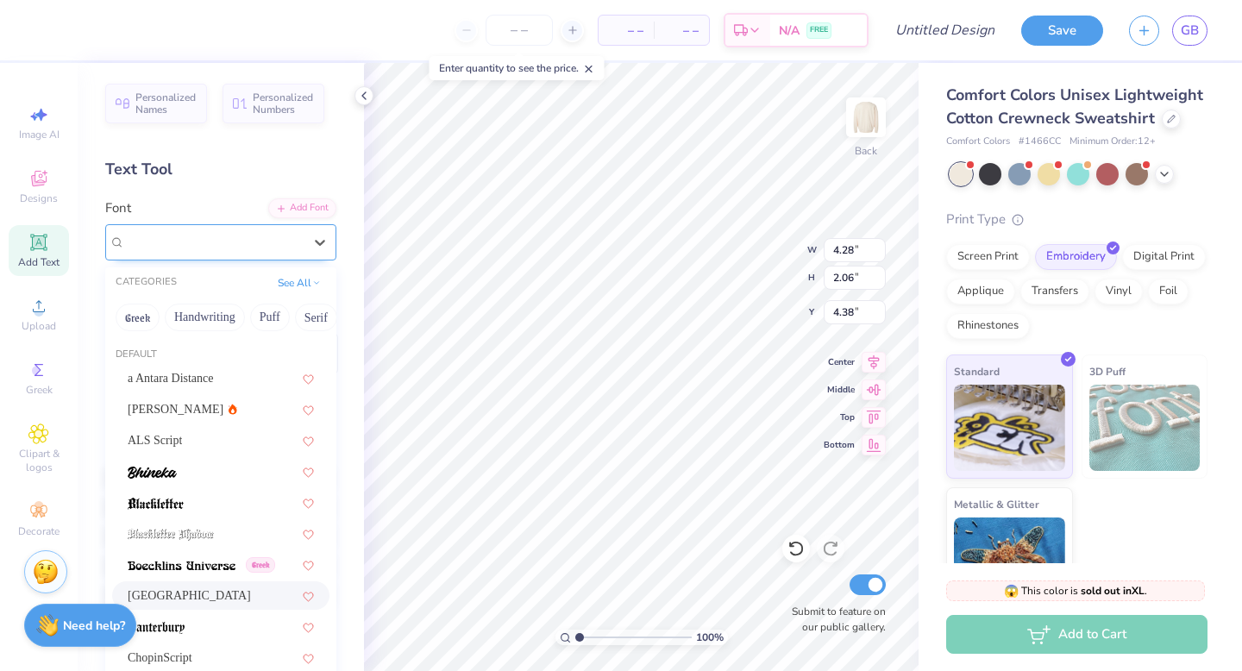
click at [275, 247] on div "[GEOGRAPHIC_DATA]" at bounding box center [213, 242] width 181 height 27
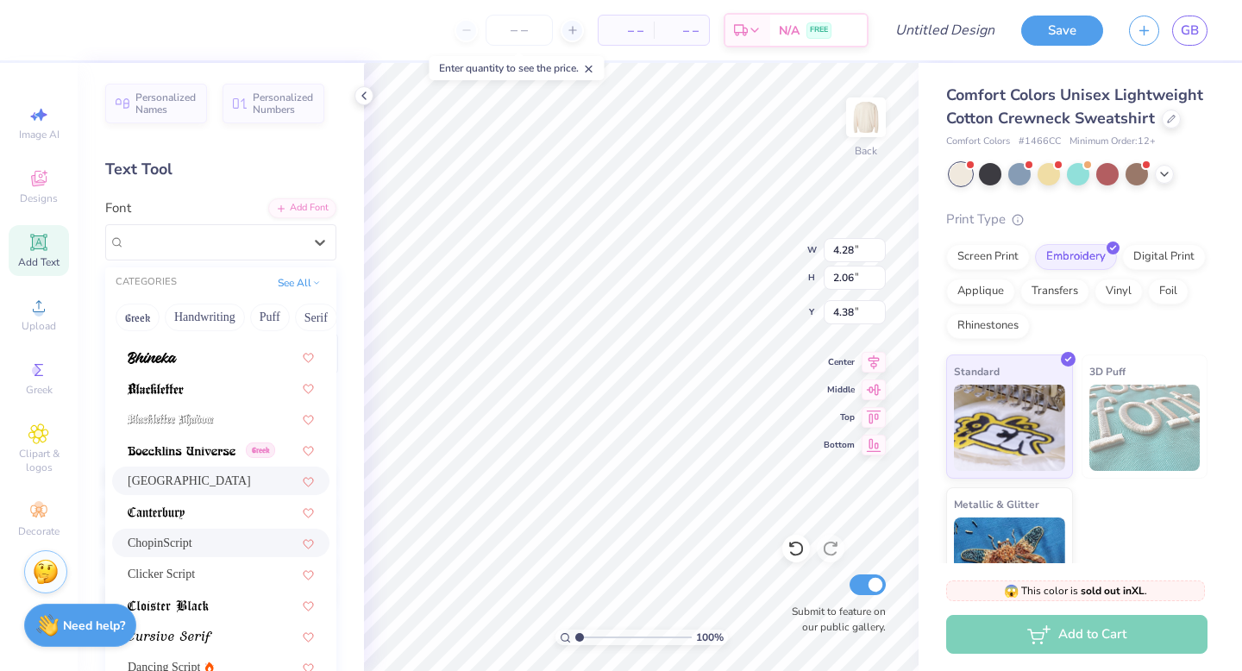
click at [231, 544] on div "ChopinScript" at bounding box center [221, 543] width 186 height 18
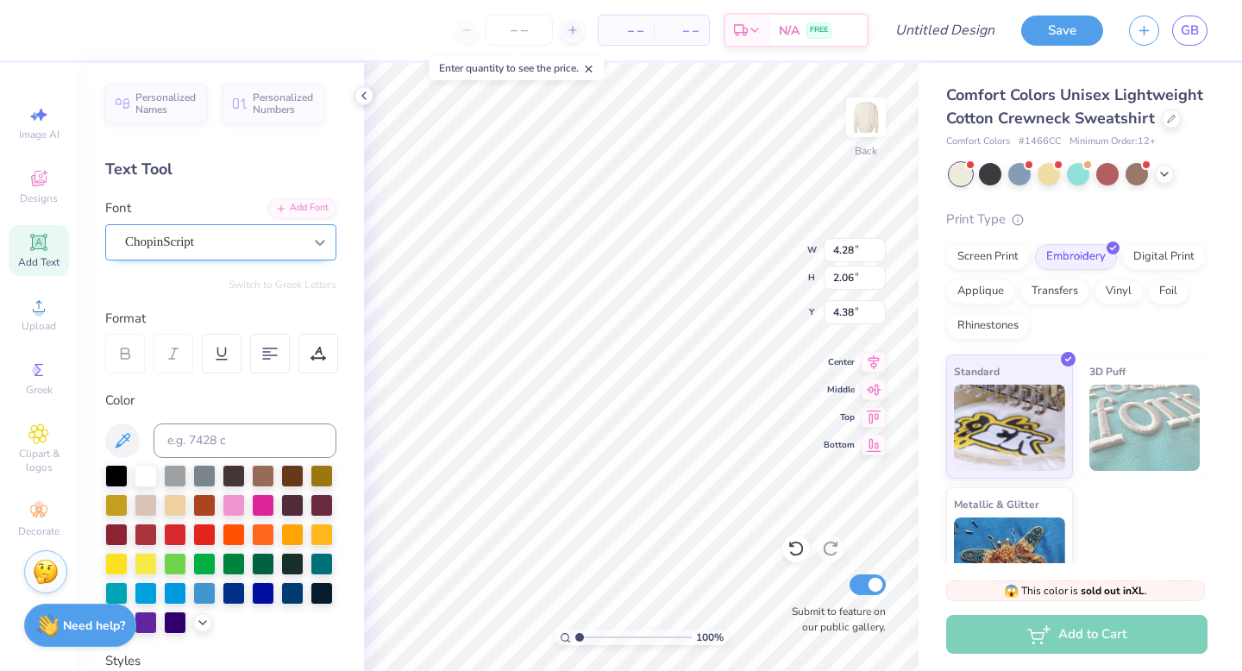
type input "5.94"
type input "2.27"
type input "4.28"
click at [320, 239] on icon at bounding box center [319, 242] width 17 height 17
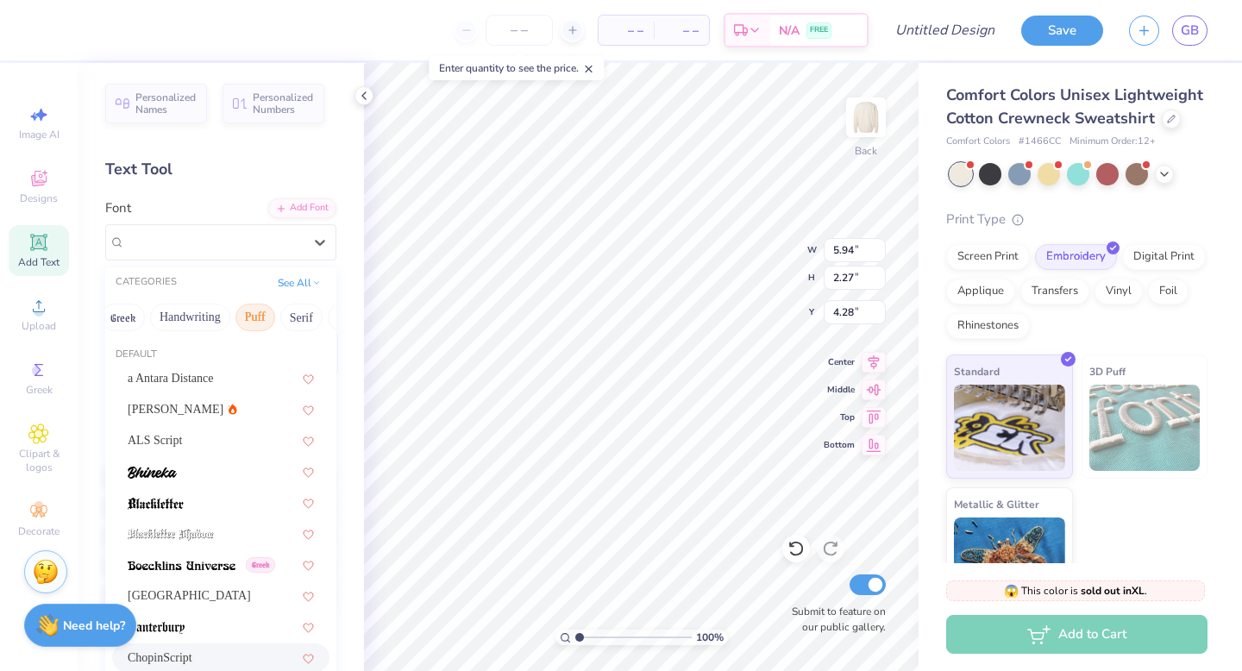
scroll to position [0, 11]
click at [166, 320] on button "Handwriting" at bounding box center [193, 318] width 80 height 28
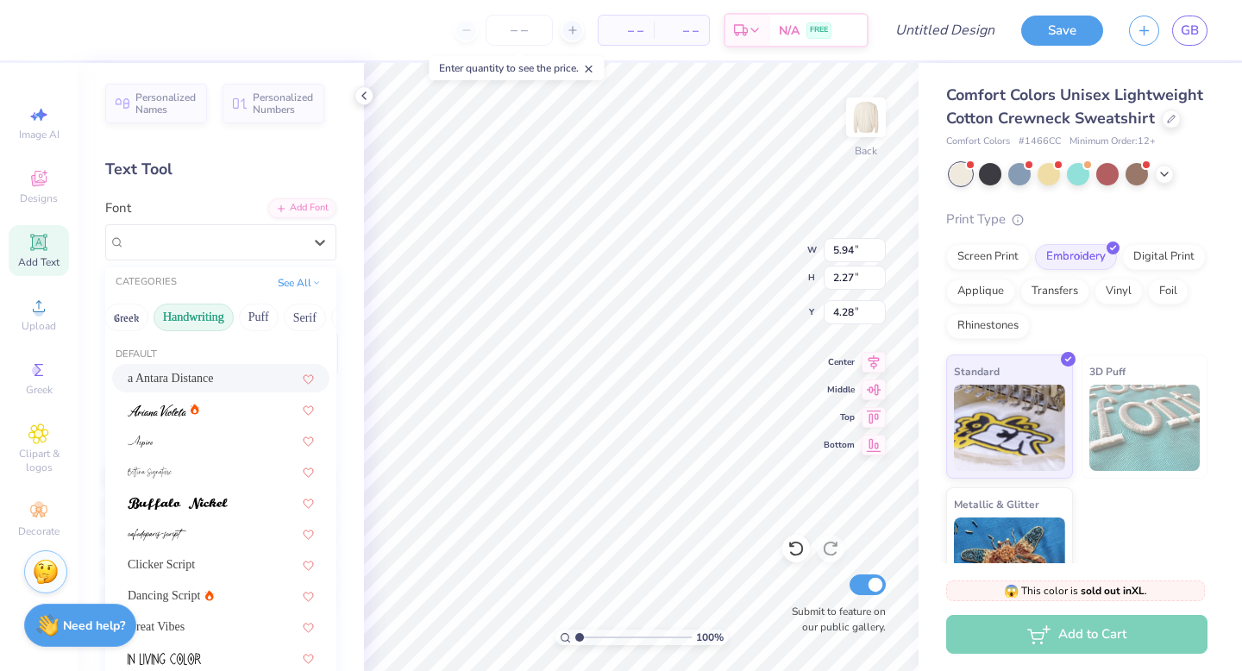
click at [203, 318] on button "Handwriting" at bounding box center [193, 318] width 80 height 28
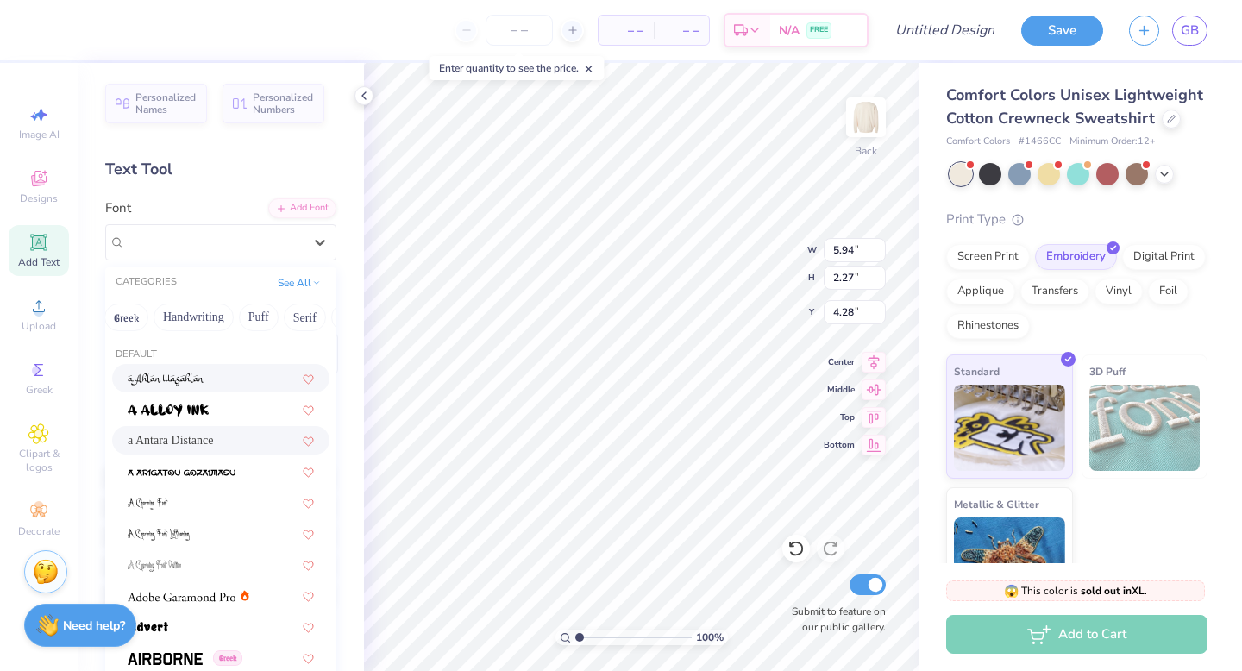
click at [202, 376] on img at bounding box center [166, 379] width 77 height 12
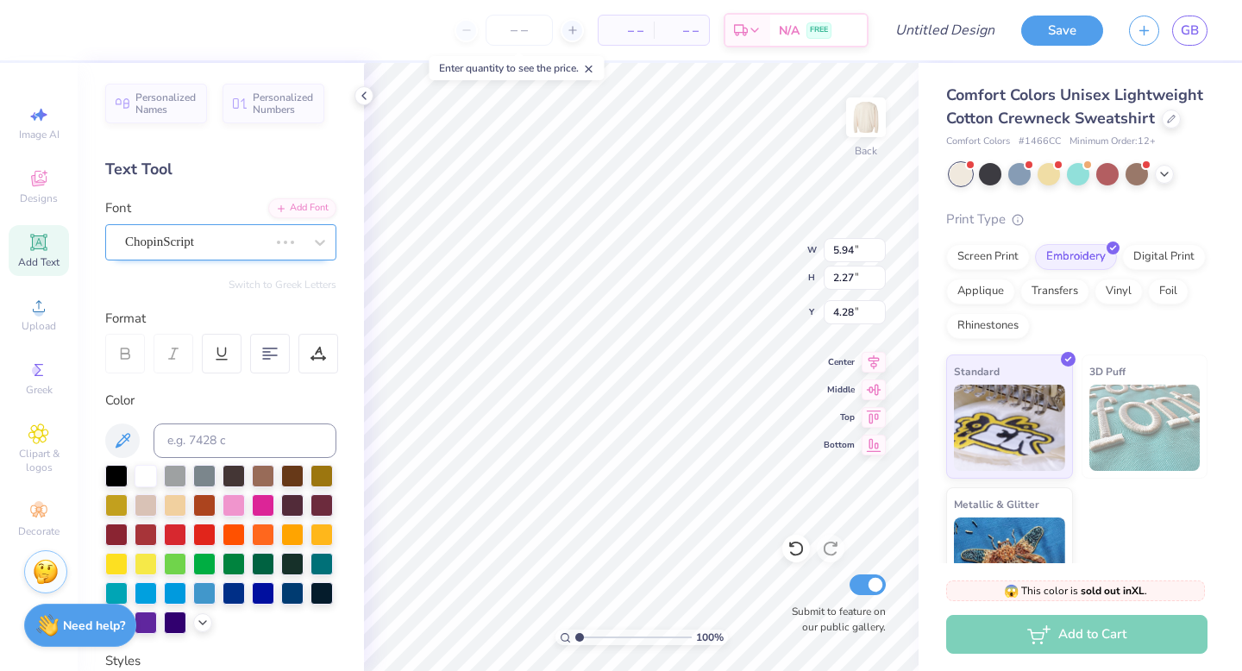
click at [247, 229] on div "ChopinScript" at bounding box center [196, 242] width 147 height 27
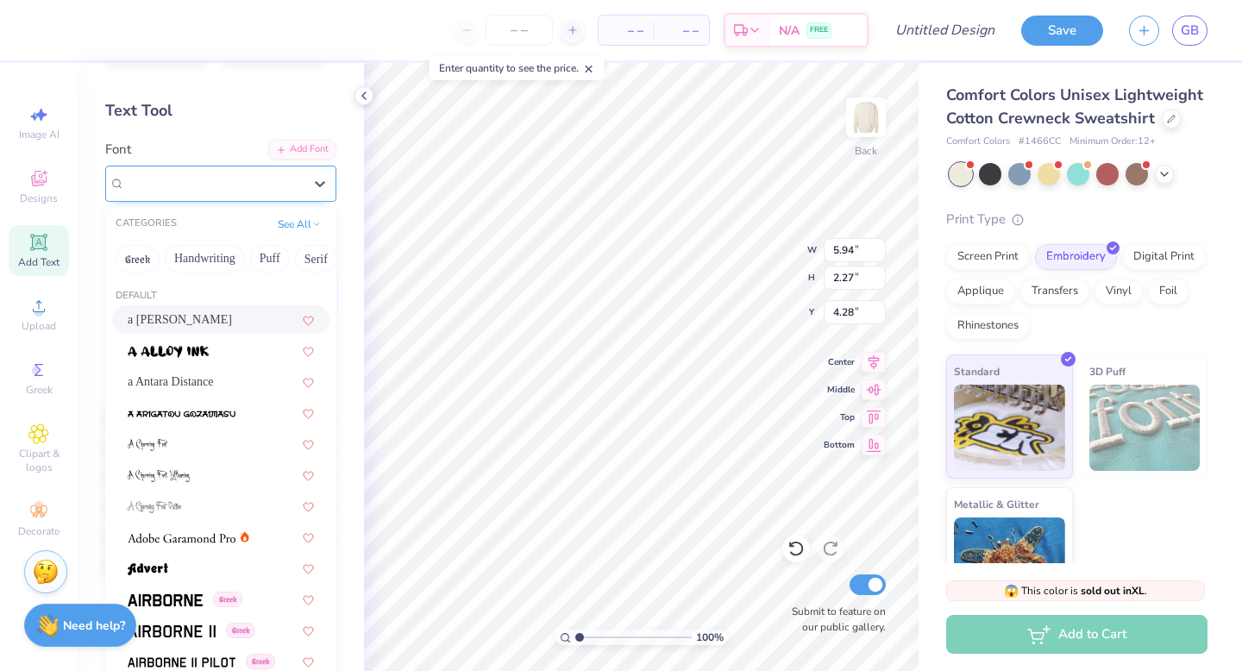
type input "5.75"
type input "2.04"
type input "4.39"
click at [206, 260] on button "Handwriting" at bounding box center [205, 259] width 80 height 28
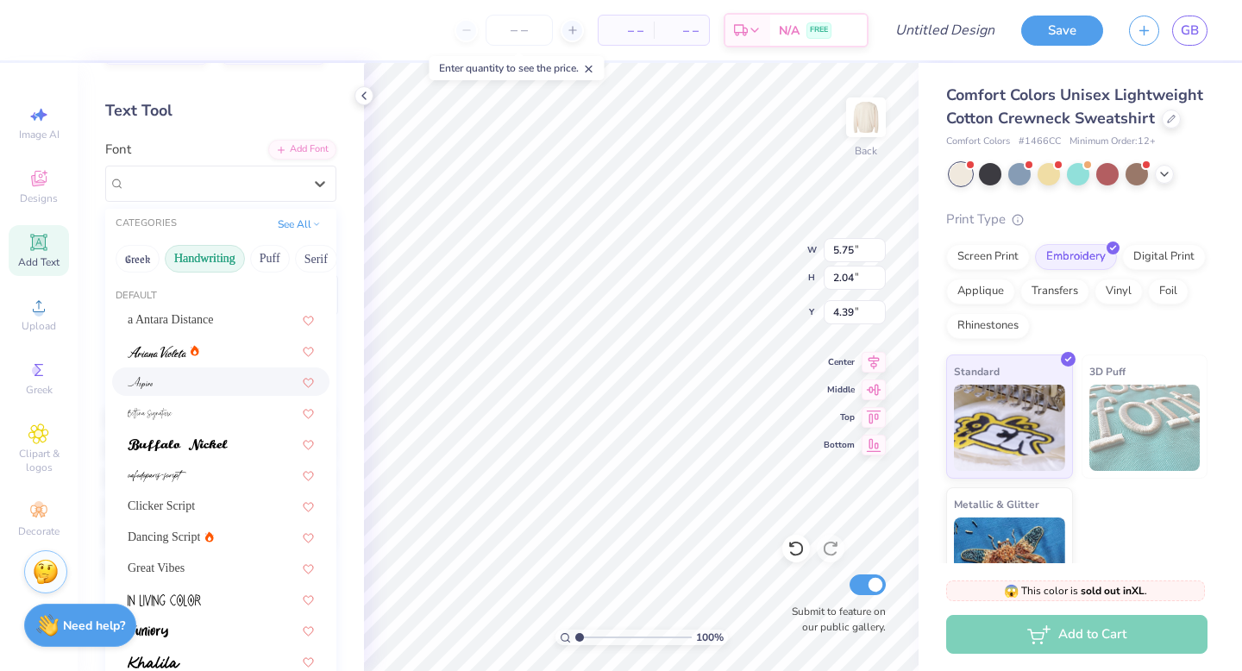
click at [193, 393] on div at bounding box center [220, 381] width 217 height 28
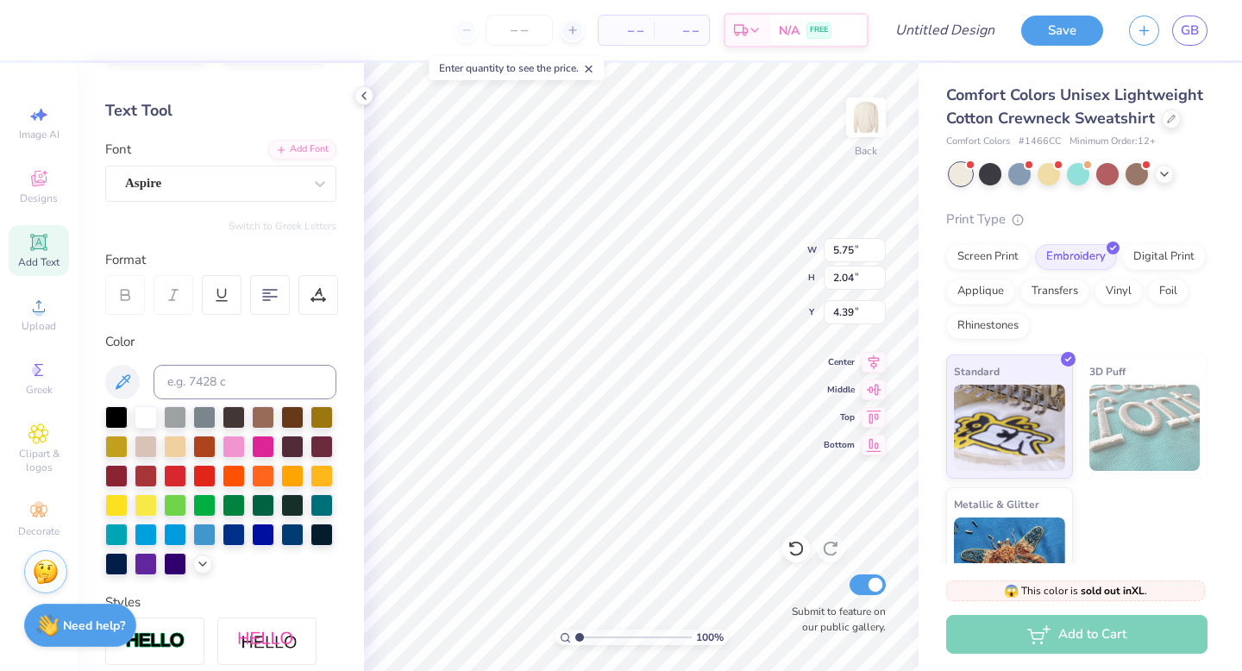
type input "3.50"
type input "1.77"
type input "4.53"
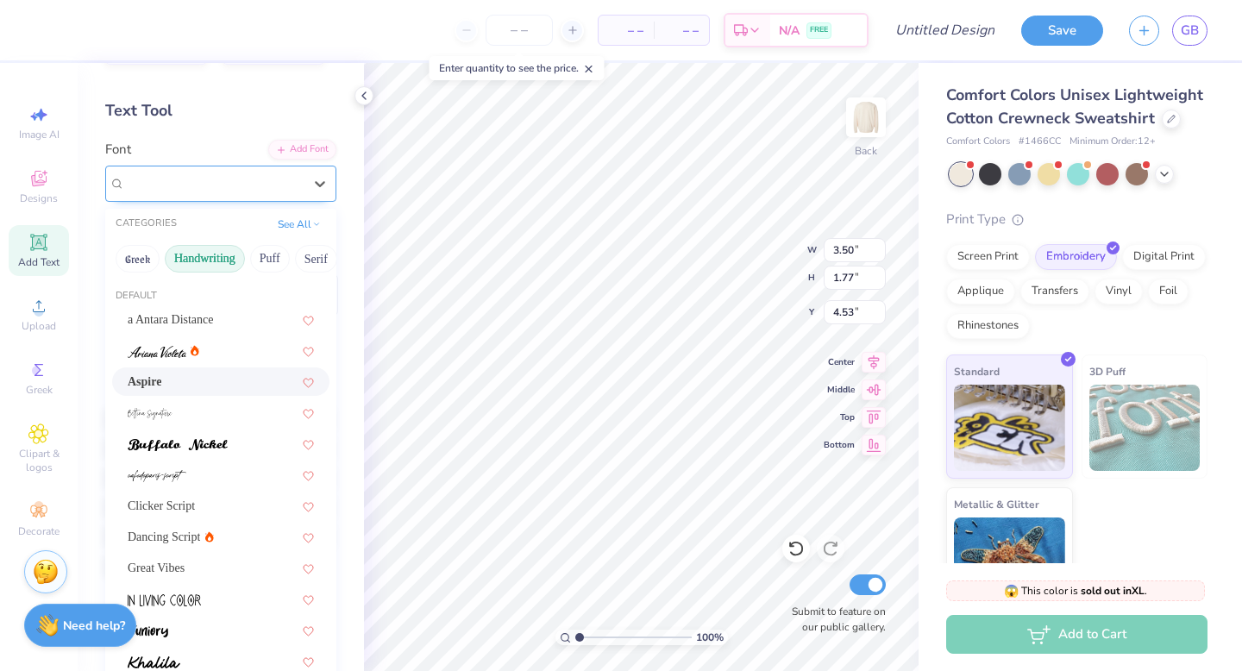
click at [250, 181] on div "Aspire" at bounding box center [213, 183] width 181 height 27
click at [211, 418] on div at bounding box center [221, 413] width 186 height 18
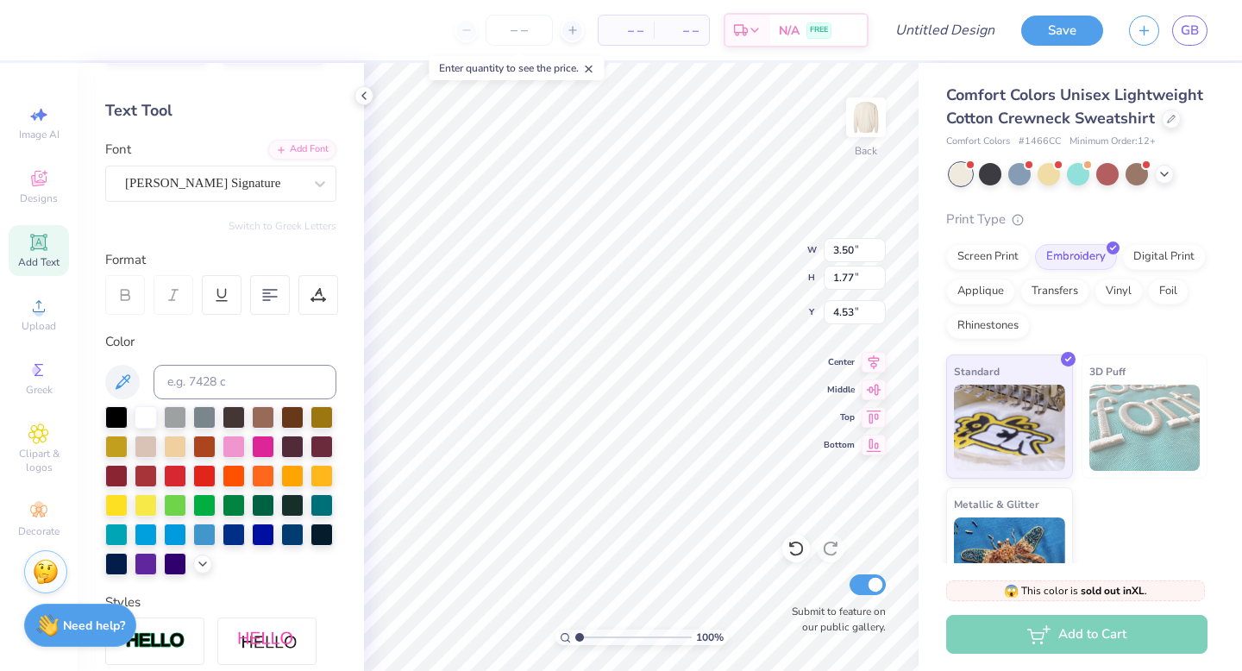
type input "8.80"
type input "4.72"
type input "3.06"
type input "5.41"
type input "2.90"
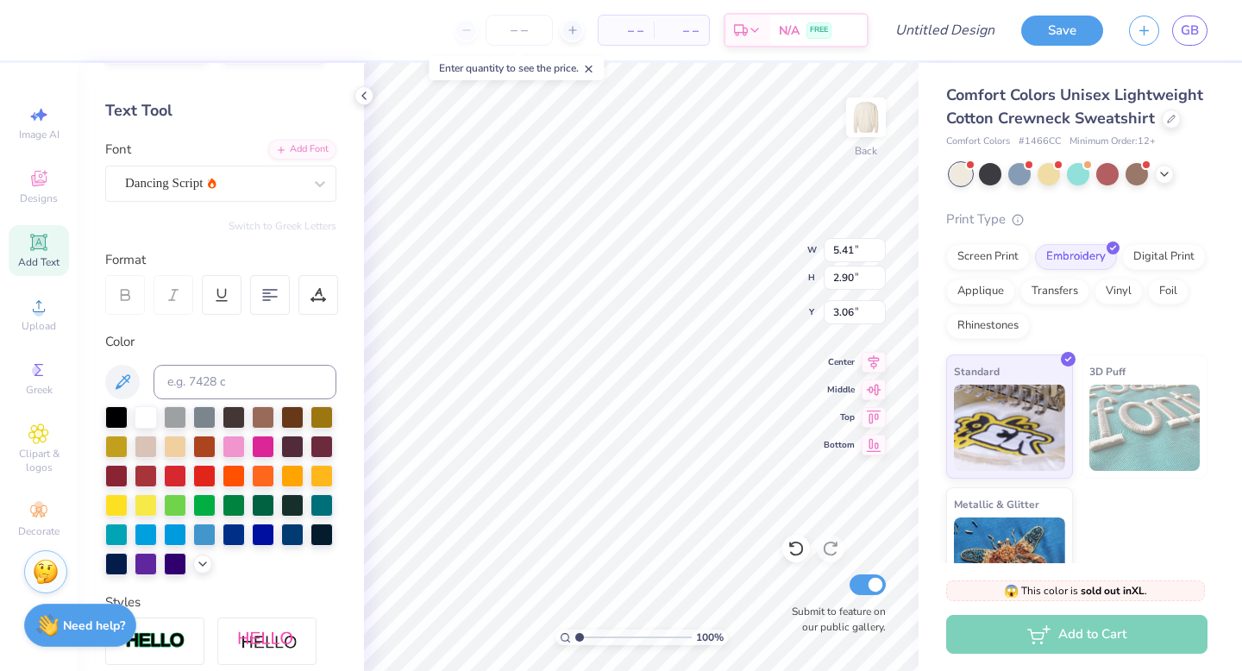
type input "3.06"
type input "1.43"
type input "6.51"
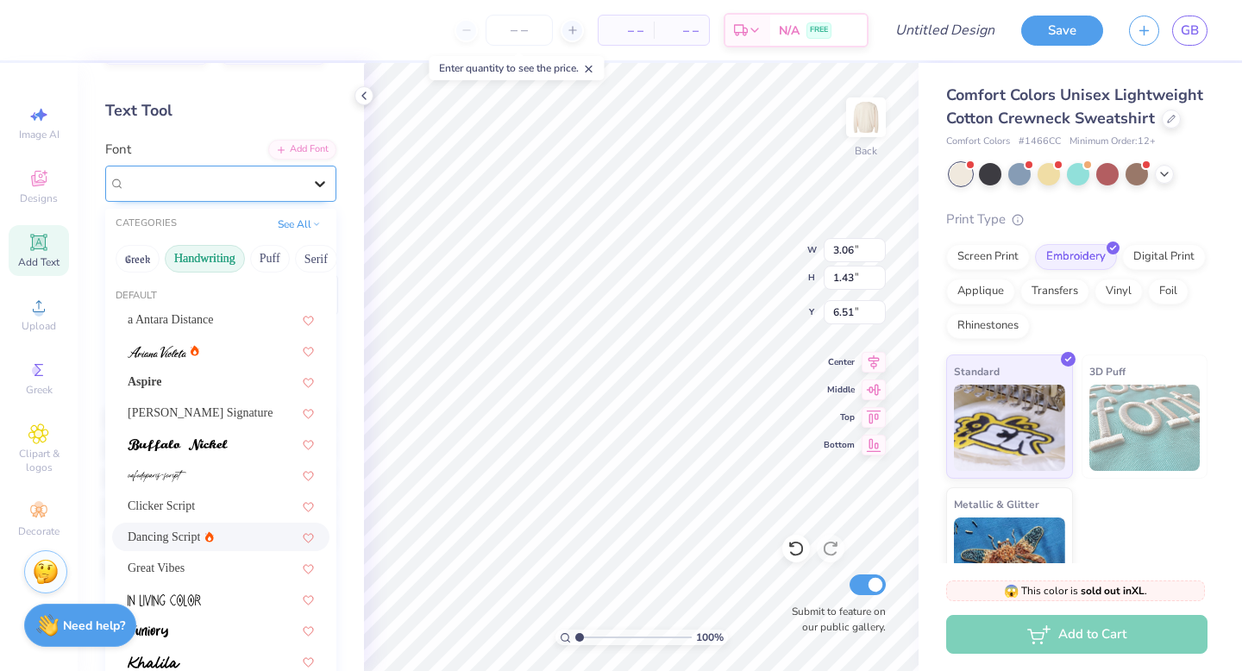
click at [316, 179] on icon at bounding box center [319, 183] width 17 height 17
click at [204, 403] on div "[PERSON_NAME] Signature" at bounding box center [220, 412] width 217 height 28
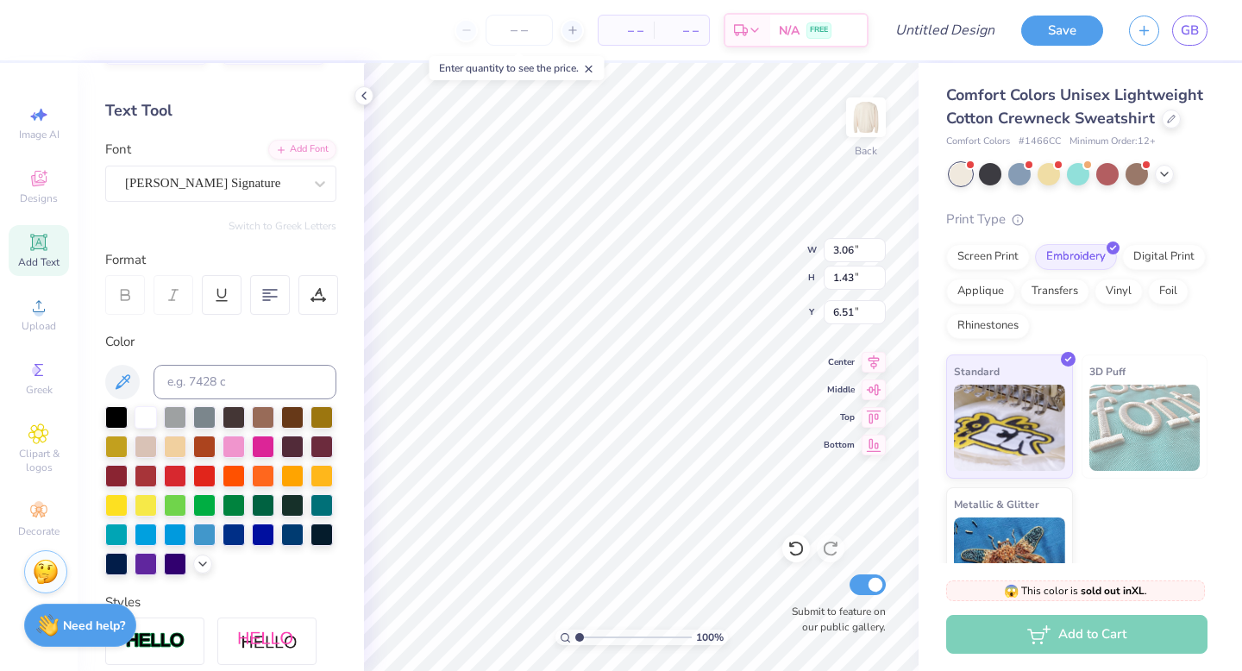
type input "4.67"
type input "4.48"
type input "4.94"
type input "2.33"
type input "1.51"
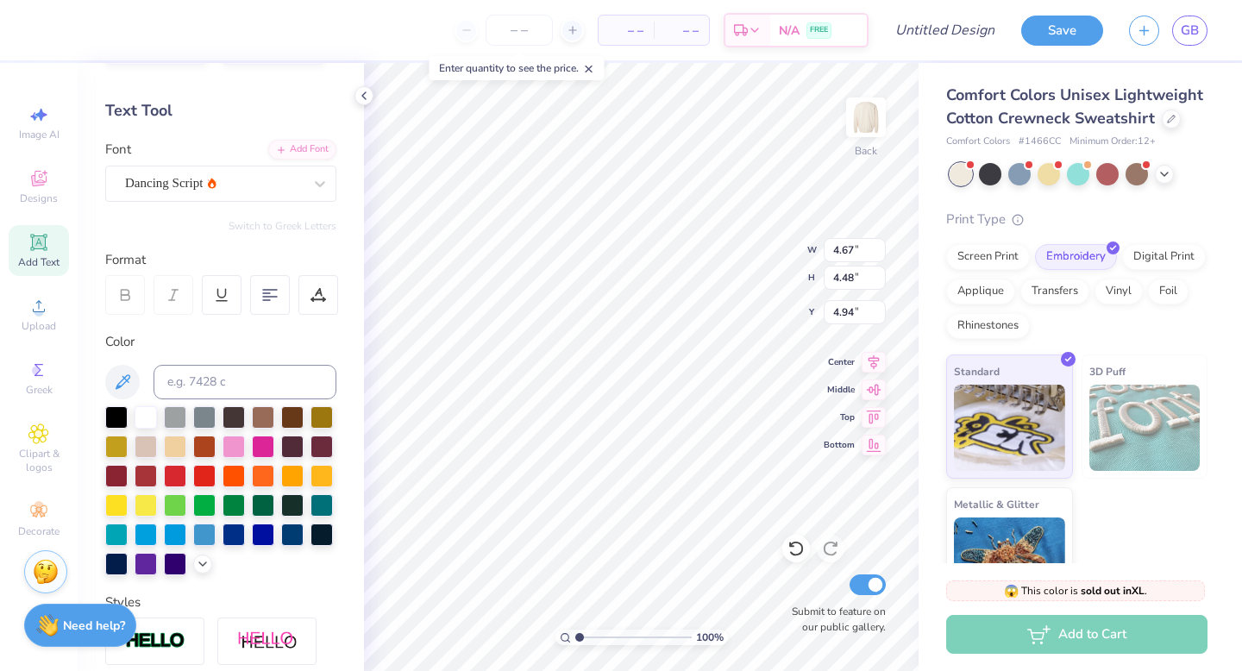
type input "6.42"
click at [267, 172] on div at bounding box center [214, 183] width 178 height 23
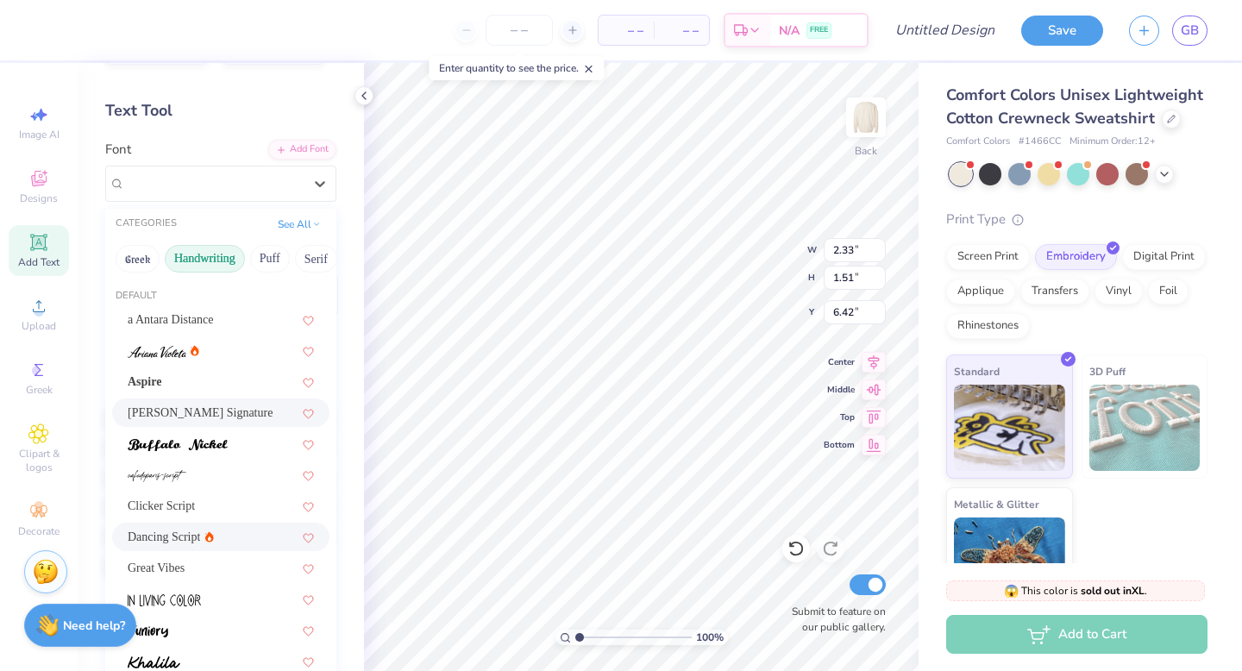
click at [209, 414] on span "[PERSON_NAME] Signature" at bounding box center [200, 413] width 145 height 18
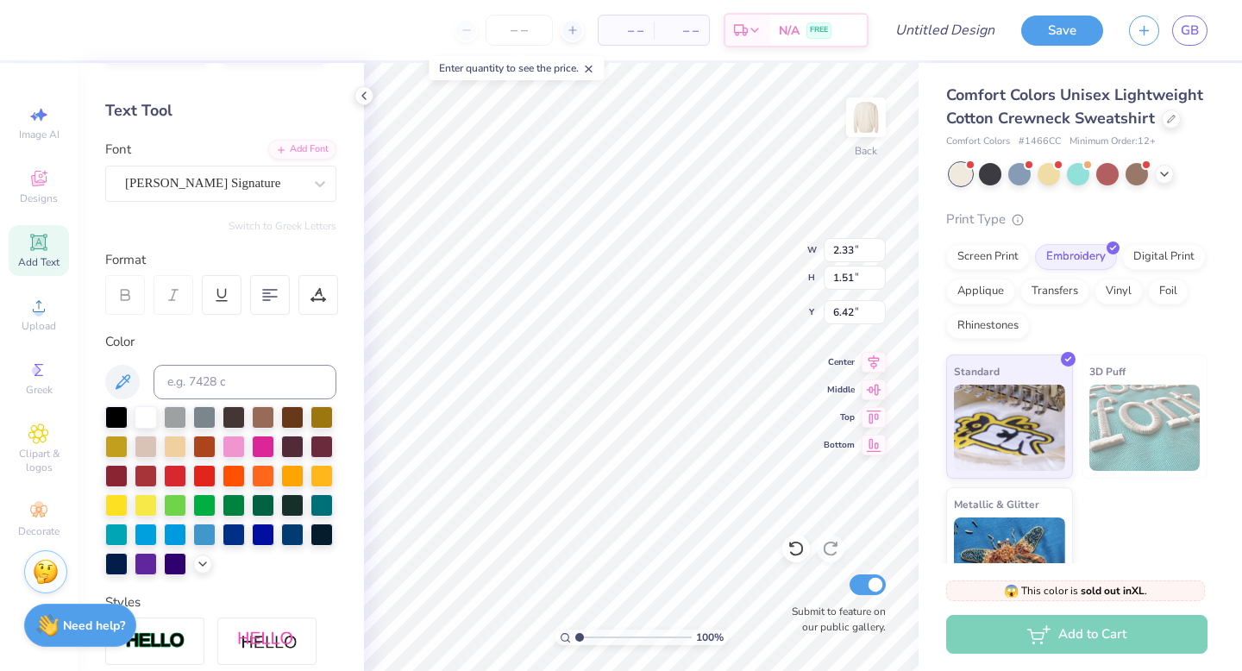
type input "4.70"
type input "3.54"
type input "5.41"
type input "4.38"
type input "2.05"
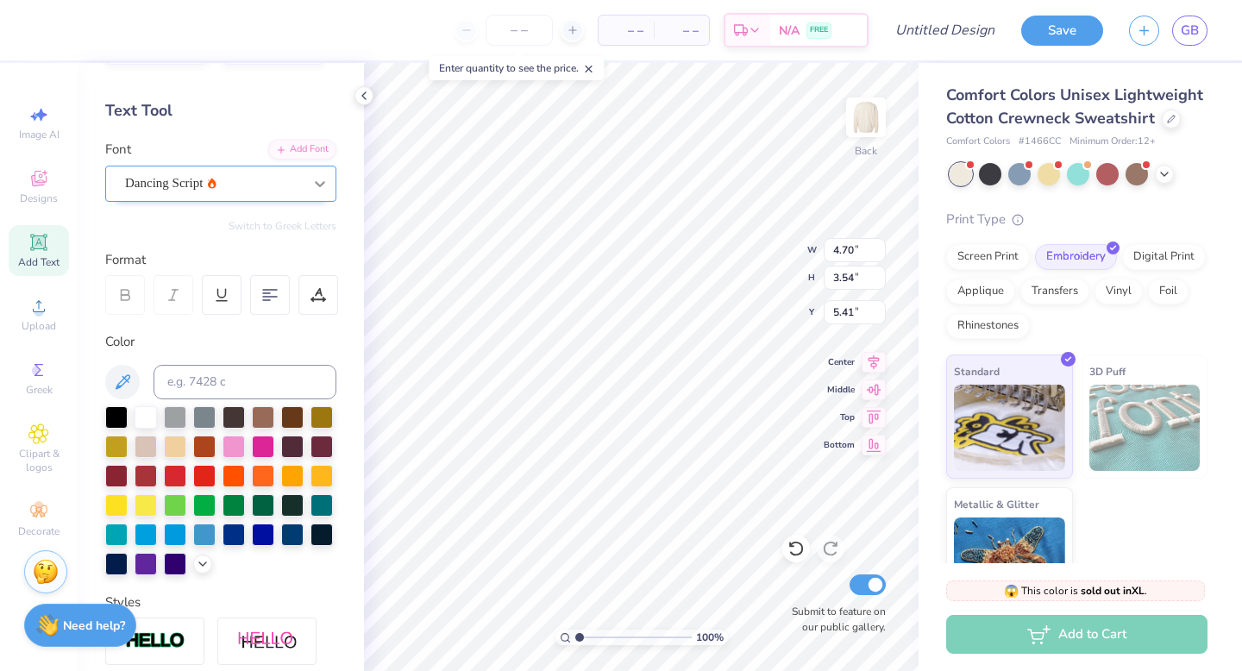
type input "7.92"
click at [316, 182] on icon at bounding box center [320, 184] width 10 height 6
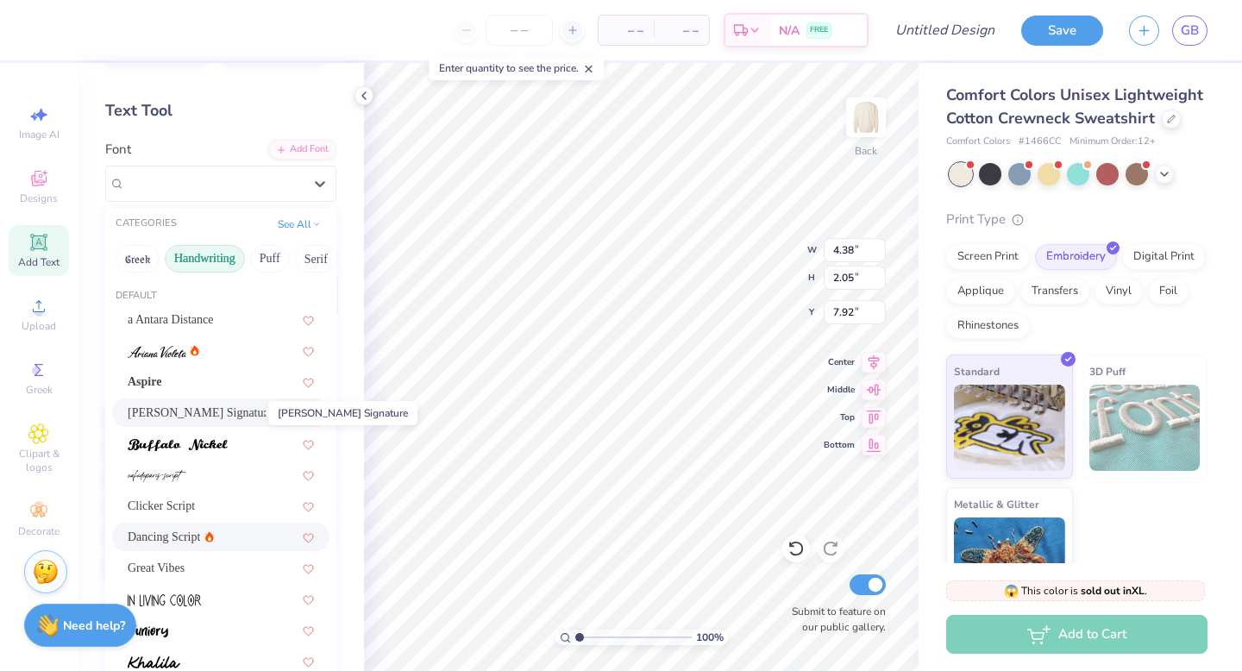
click at [193, 417] on span "[PERSON_NAME] Signature" at bounding box center [200, 413] width 145 height 18
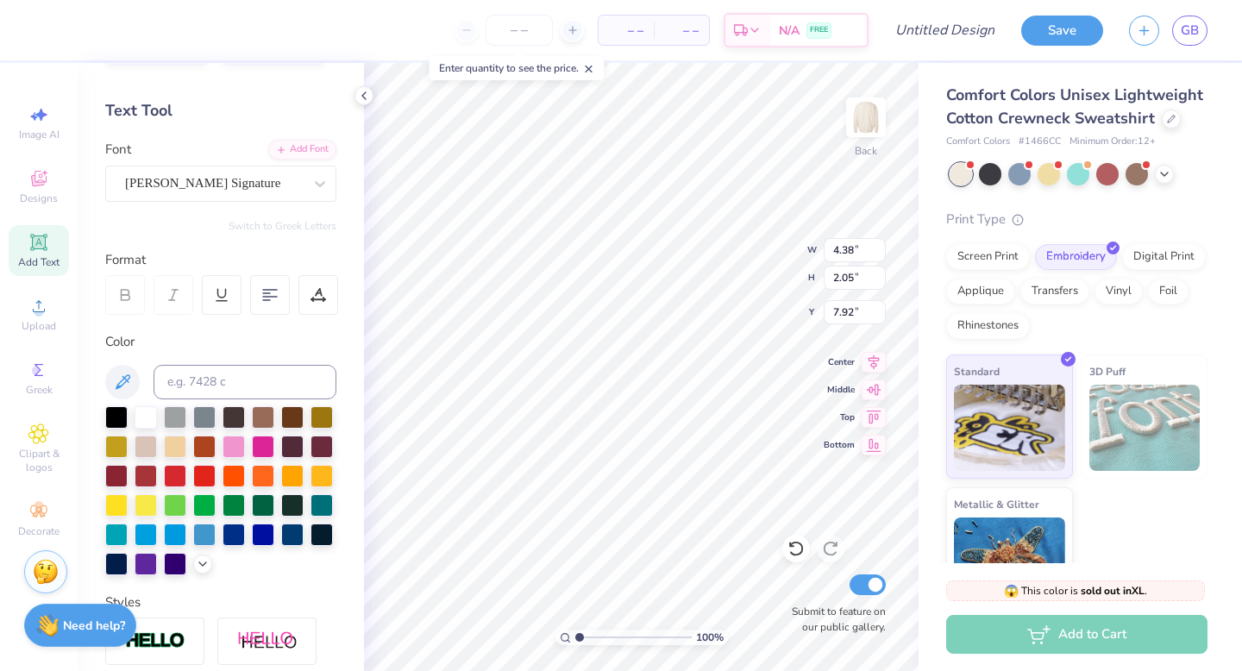
type input "8.16"
type input "4.75"
type input "6.57"
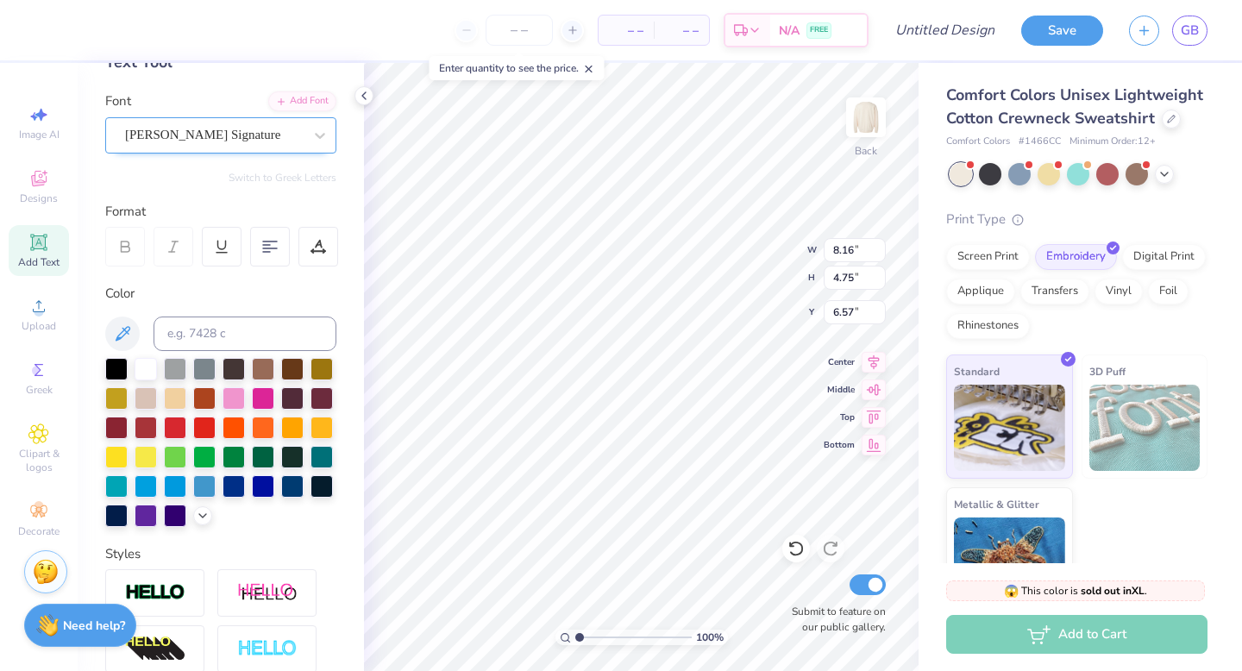
click at [279, 145] on div at bounding box center [214, 134] width 178 height 23
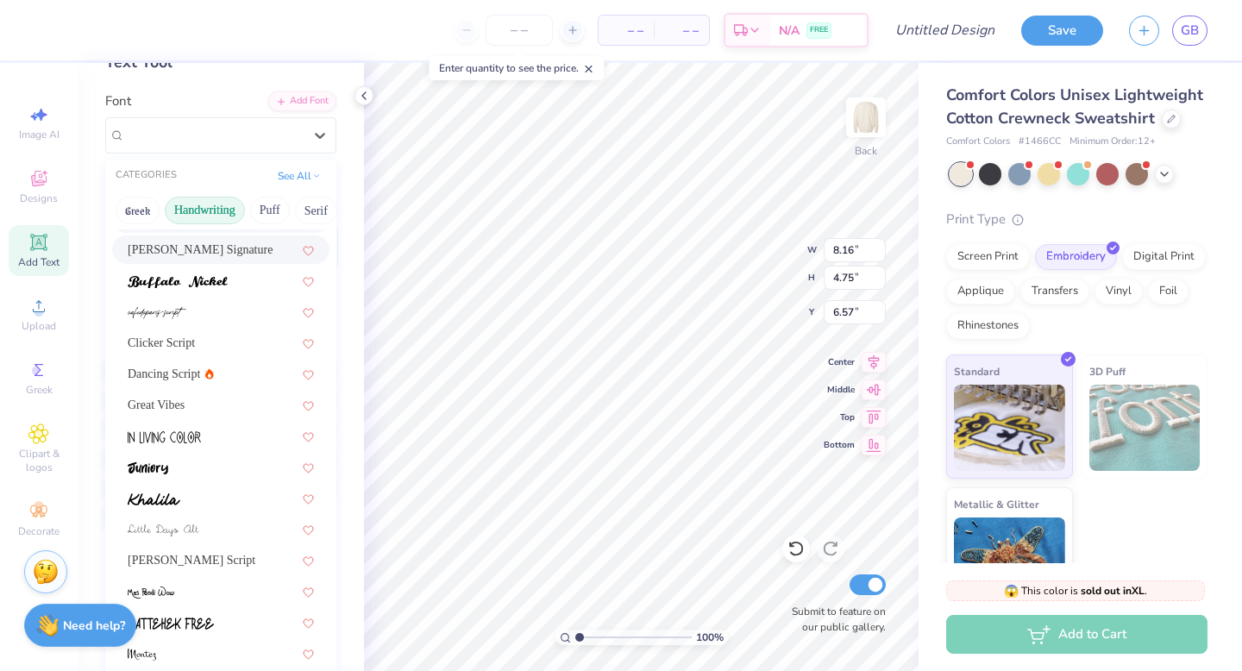
scroll to position [135, 0]
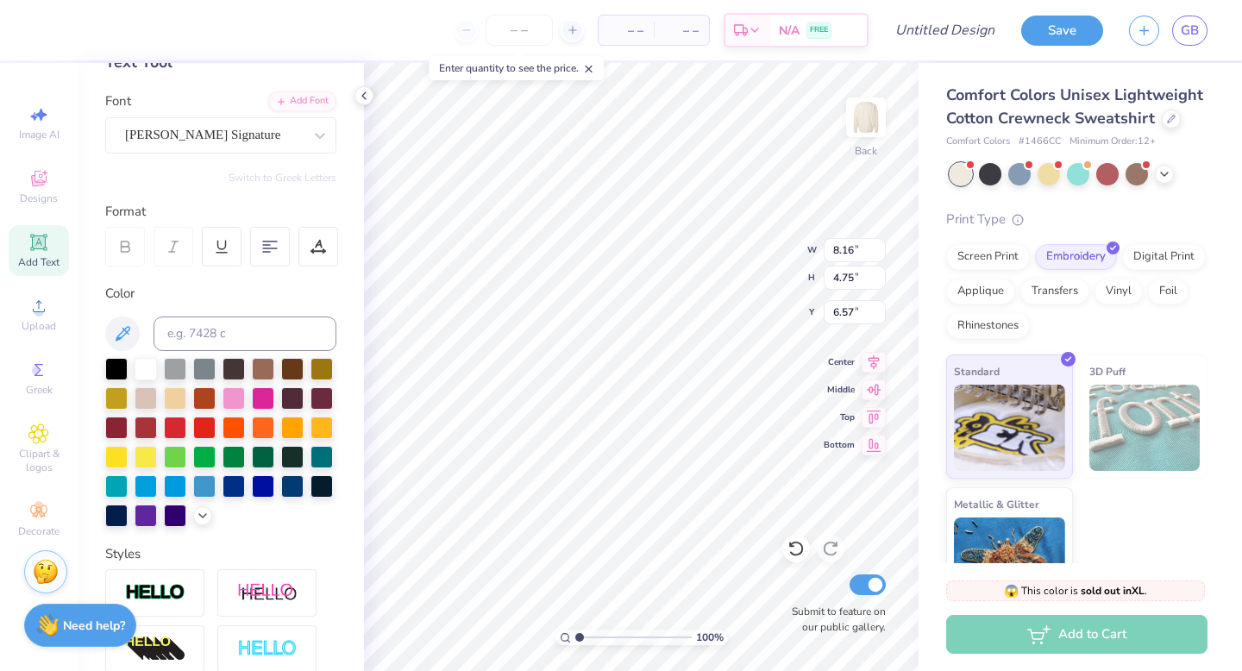
type input "5.41"
type input "2.90"
type input "3.06"
type input "4.67"
type input "4.48"
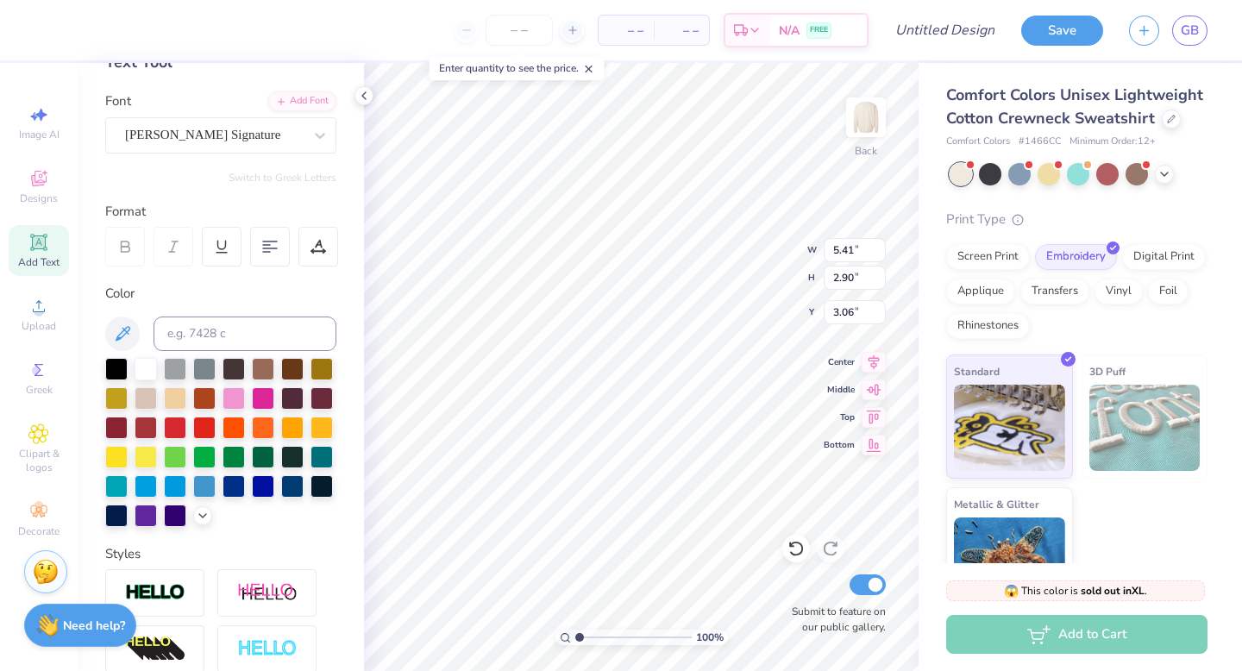
type input "4.94"
type input "2.85"
type input "2.73"
type input "4.70"
type input "3.54"
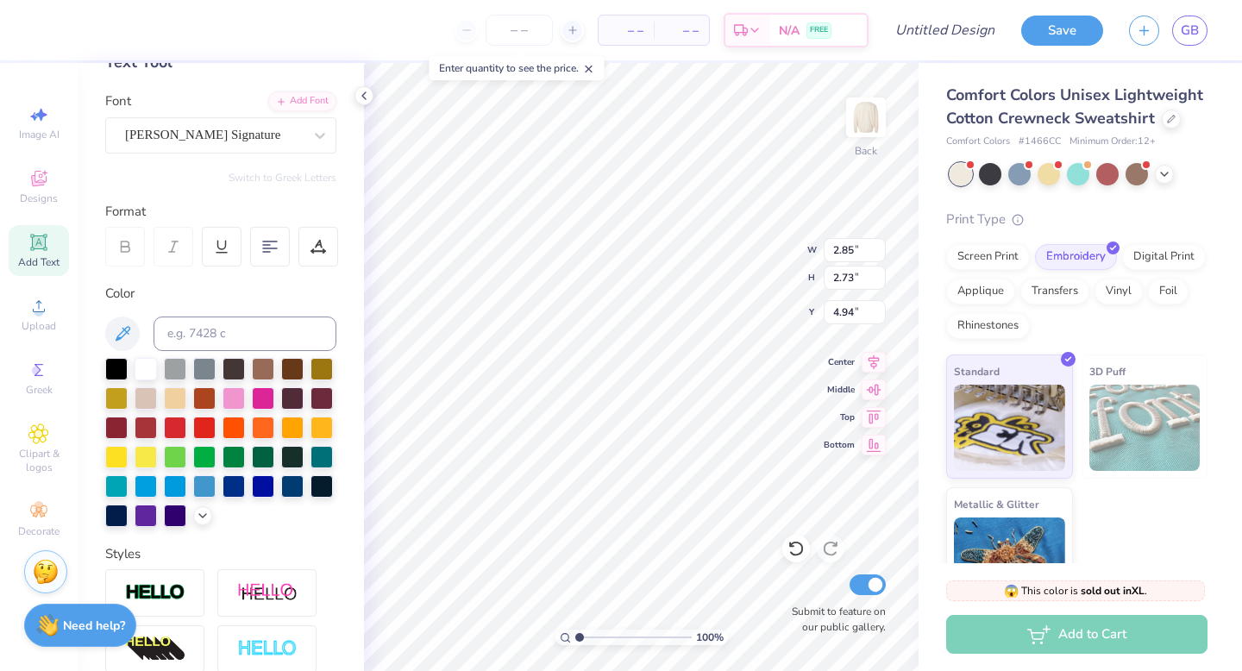
type input "5.41"
type input "2.75"
type input "2.07"
type input "4.37"
type input "4.70"
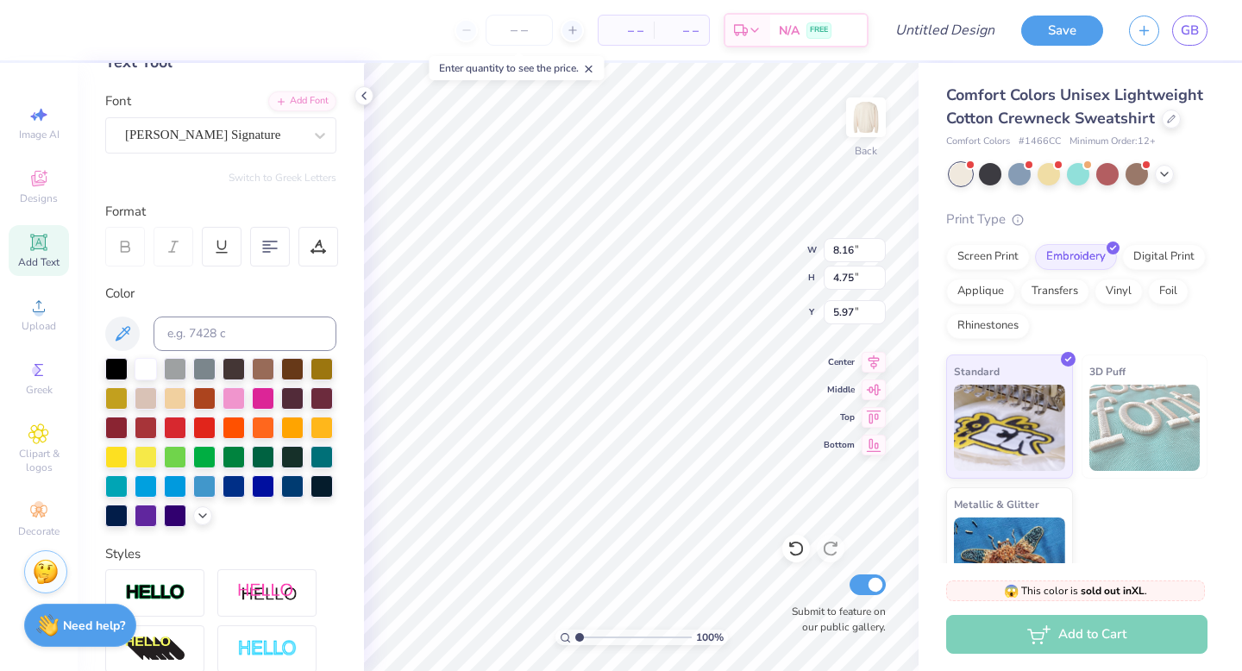
type input "5.97"
type input "4.14"
type input "2.41"
type input "6.03"
type input "2.75"
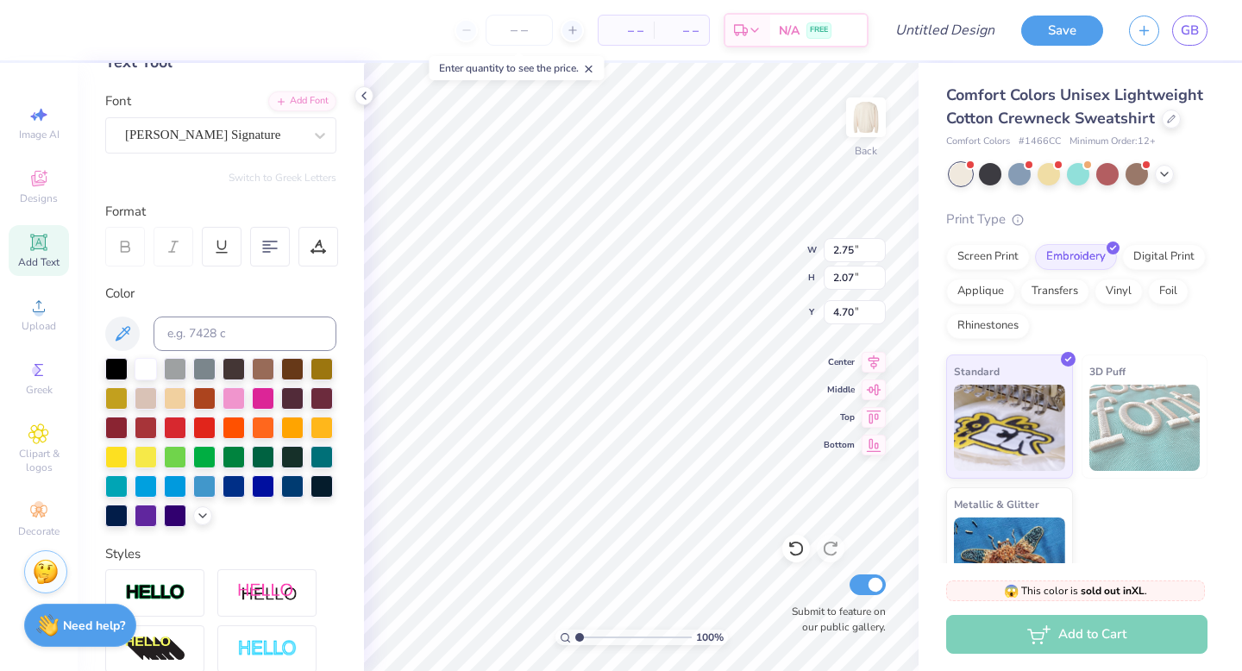
type input "2.07"
type input "4.70"
type input "4.14"
type input "2.41"
type input "5.88"
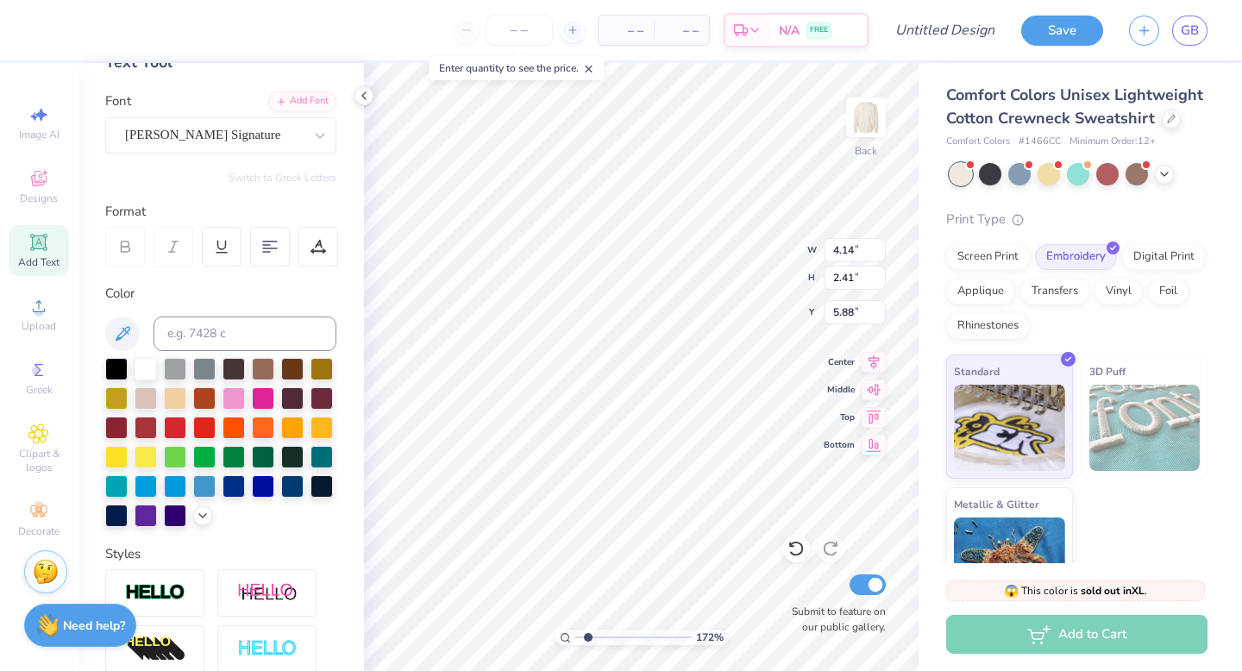
type input "1.74"
click at [587, 637] on input "range" at bounding box center [633, 638] width 116 height 16
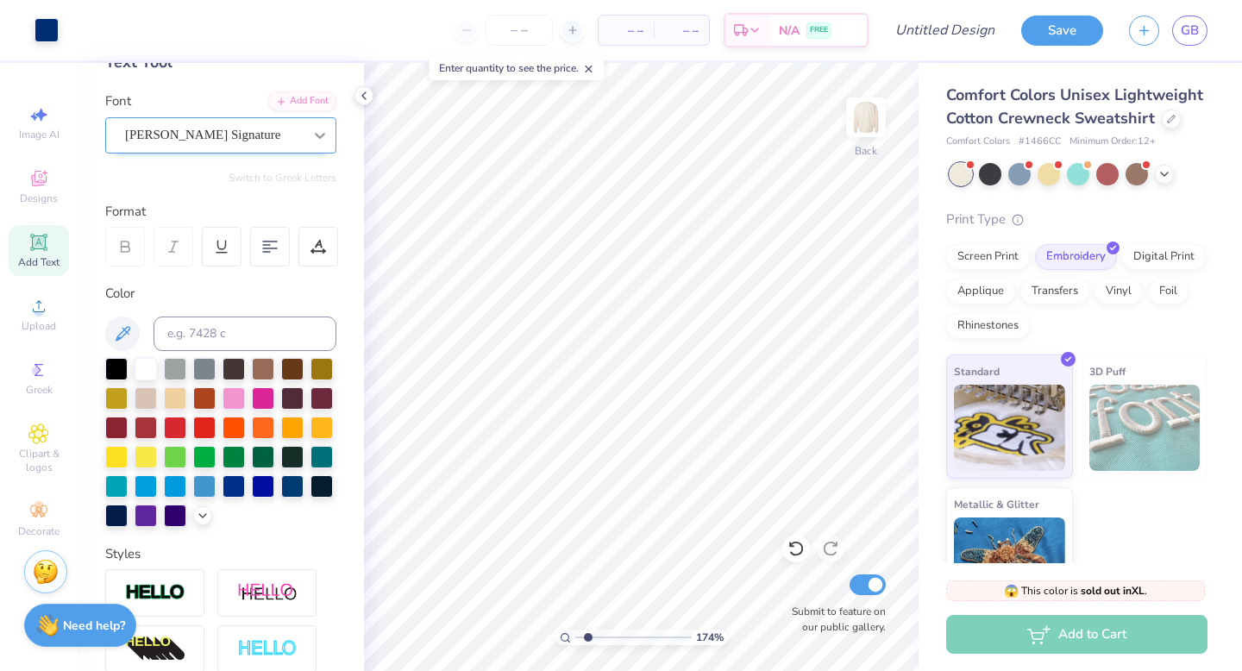
click at [306, 135] on div at bounding box center [319, 135] width 31 height 31
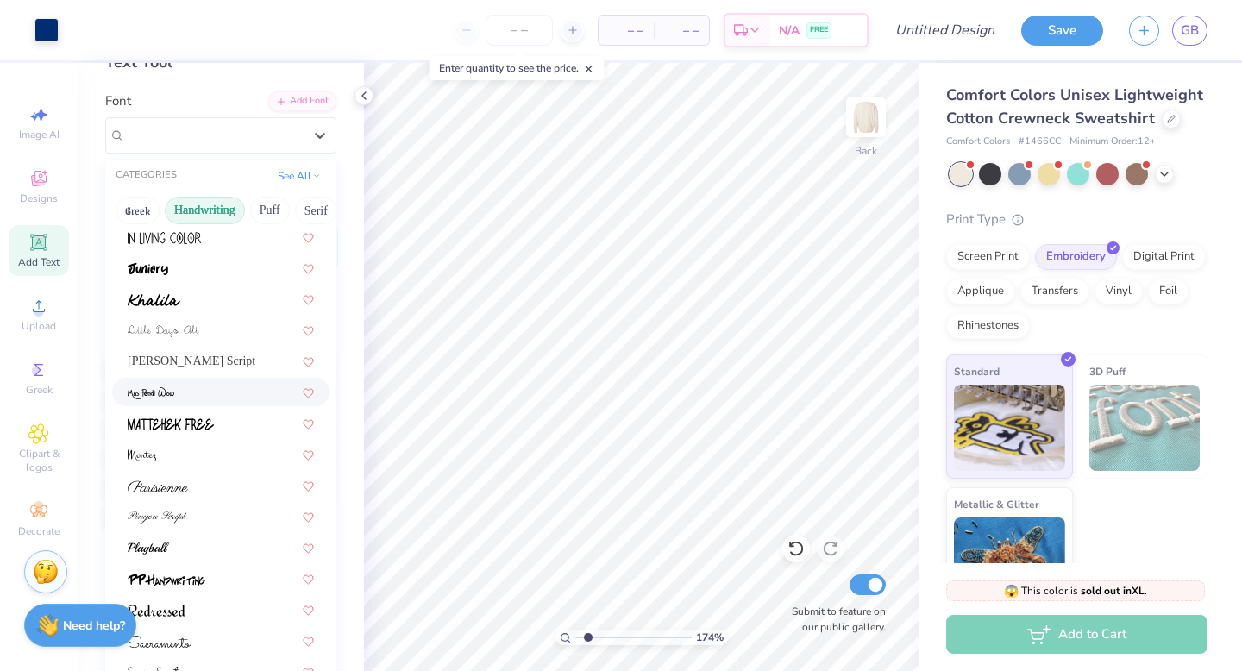
scroll to position [392, 0]
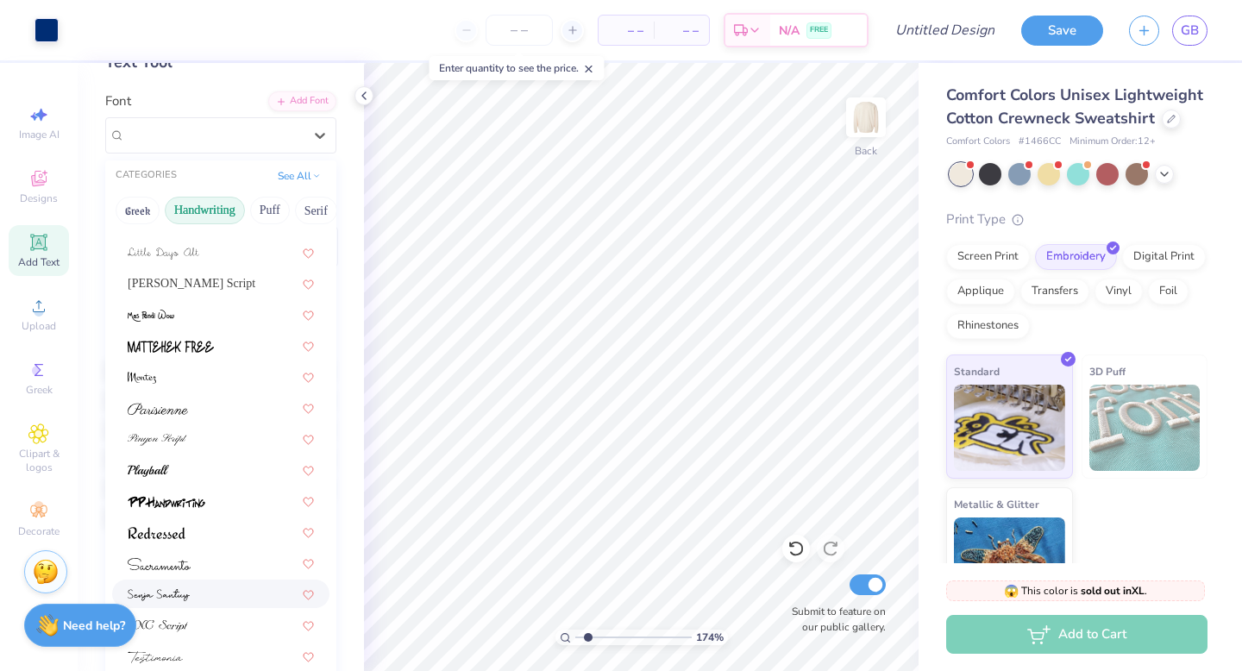
click at [193, 592] on div at bounding box center [221, 594] width 186 height 18
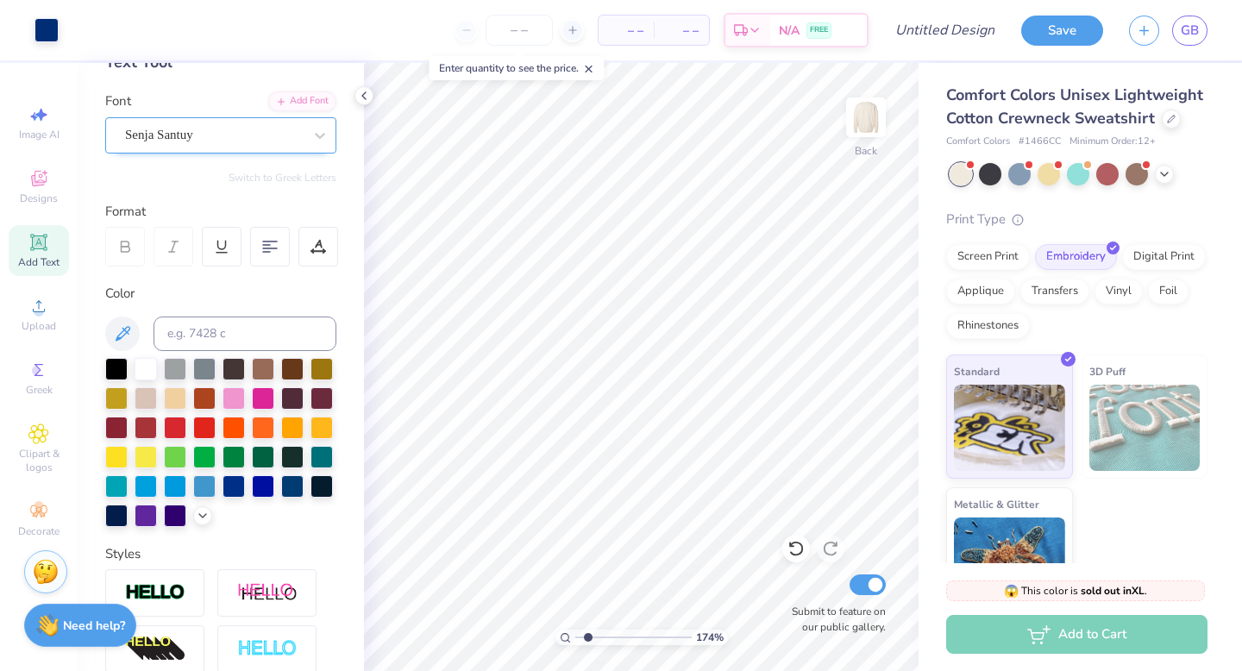
click at [285, 142] on div "Senja Santuy" at bounding box center [213, 135] width 181 height 27
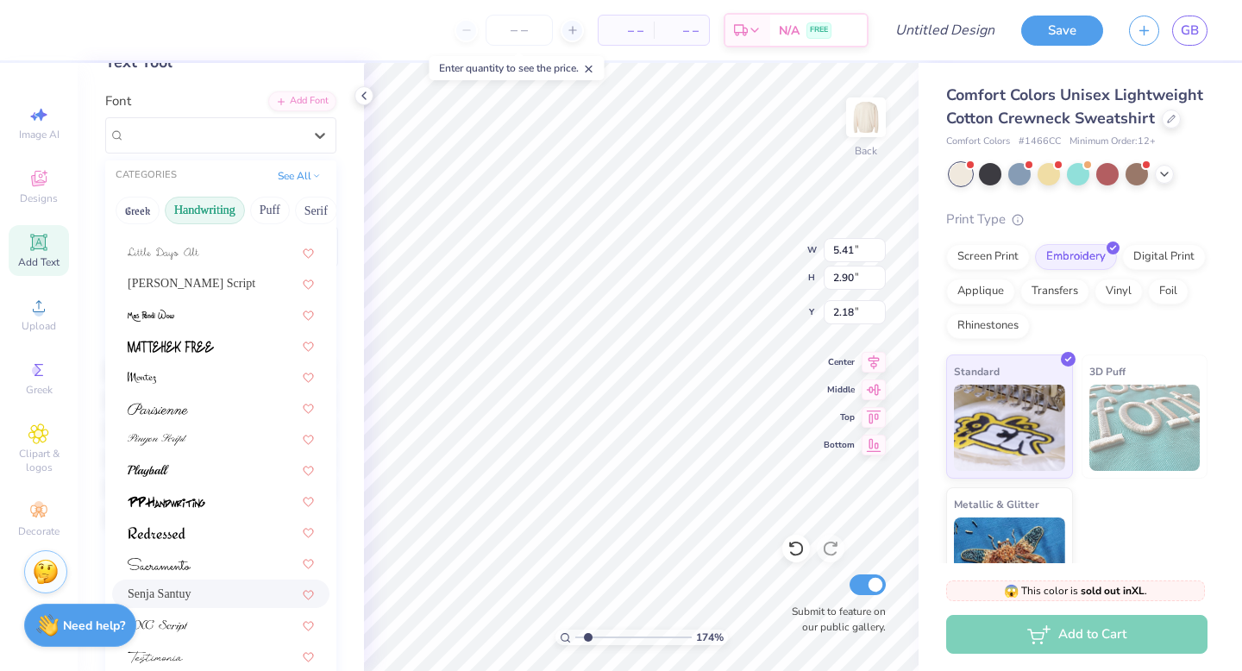
click at [191, 592] on div "Senja Santuy" at bounding box center [221, 594] width 186 height 18
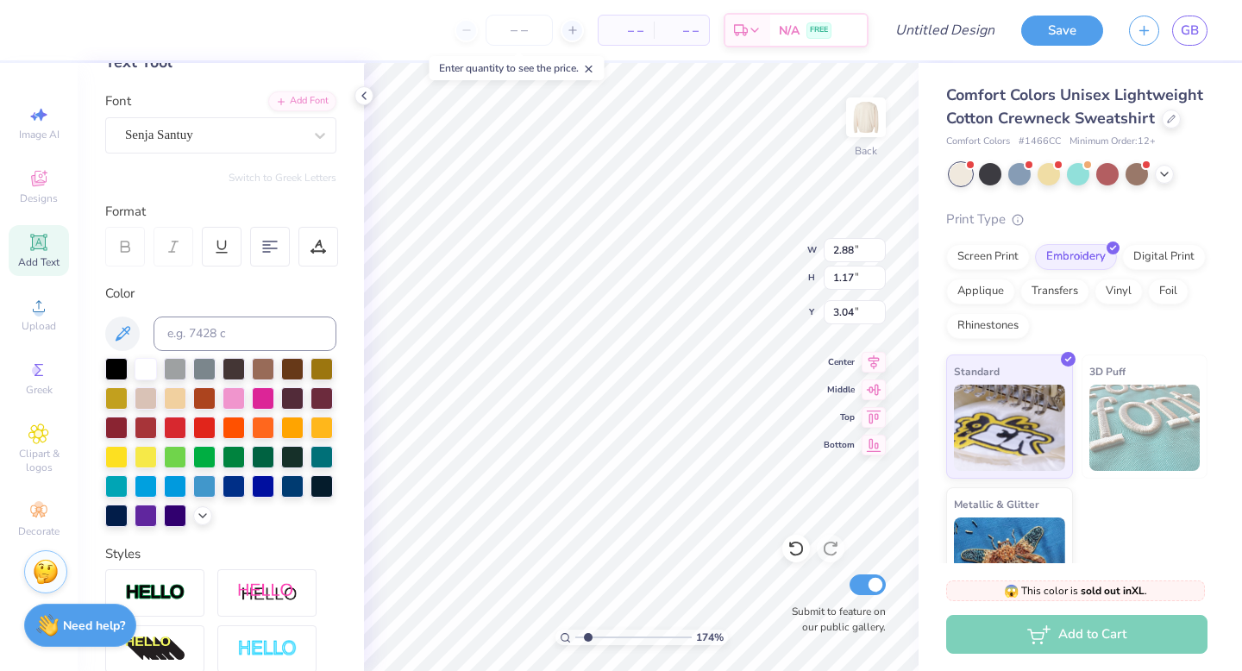
type input "2.88"
type input "1.17"
type input "3.04"
type input "2.85"
type input "2.73"
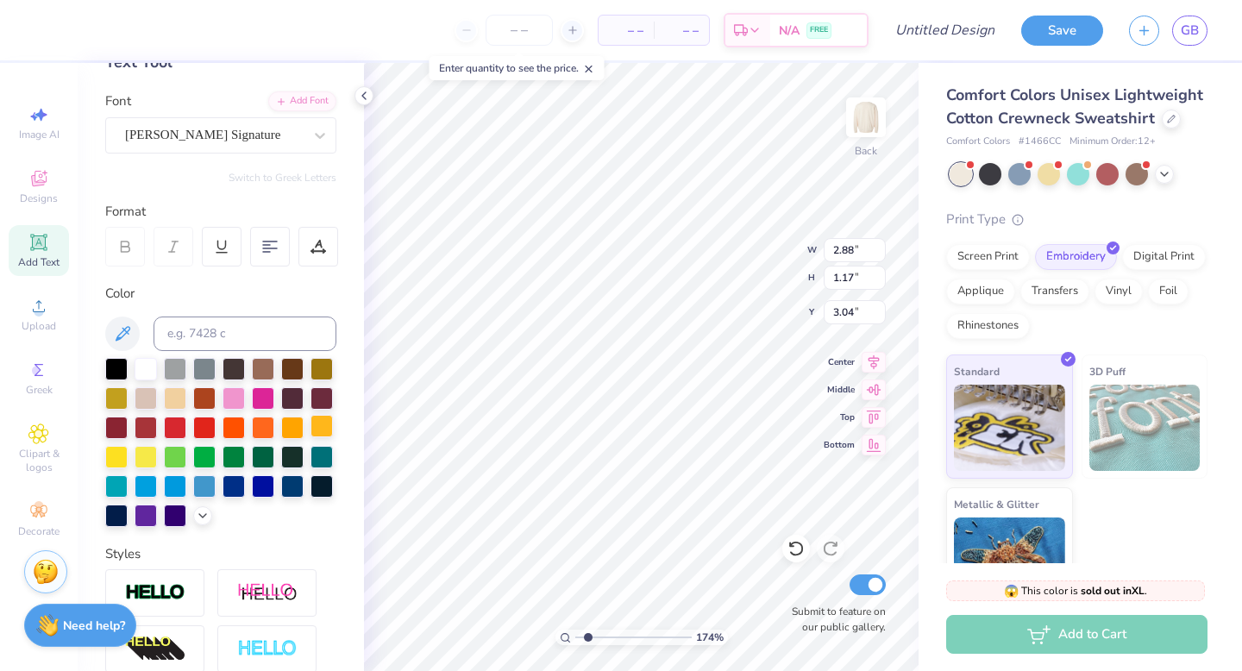
type input "4.04"
click at [297, 138] on div "[PERSON_NAME] Signature" at bounding box center [213, 135] width 181 height 27
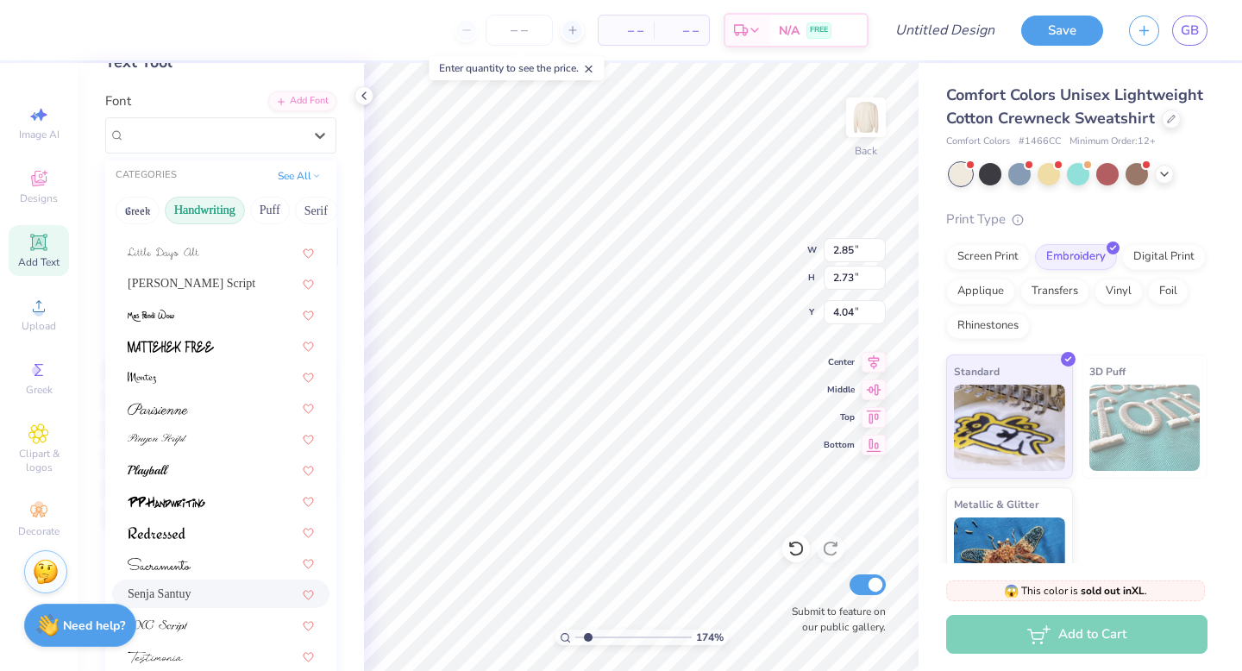
click at [212, 586] on div "Senja Santuy" at bounding box center [221, 594] width 186 height 18
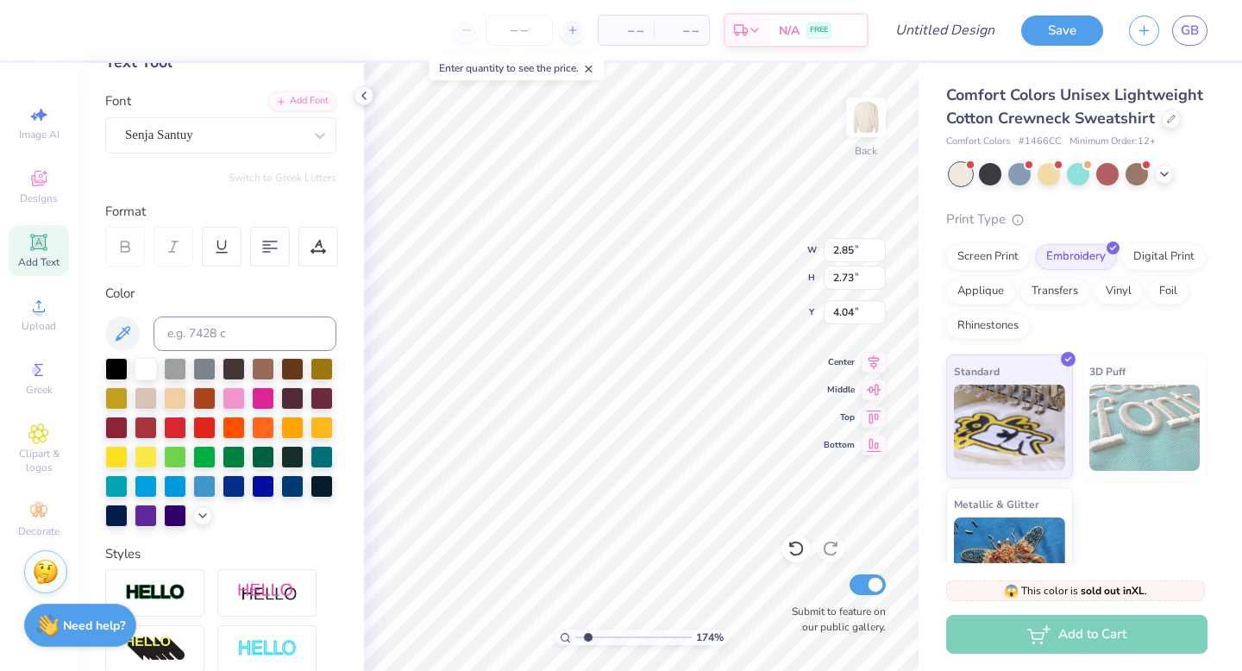
type input "2.01"
type input "1.02"
type input "4.90"
type input "2.75"
type input "2.07"
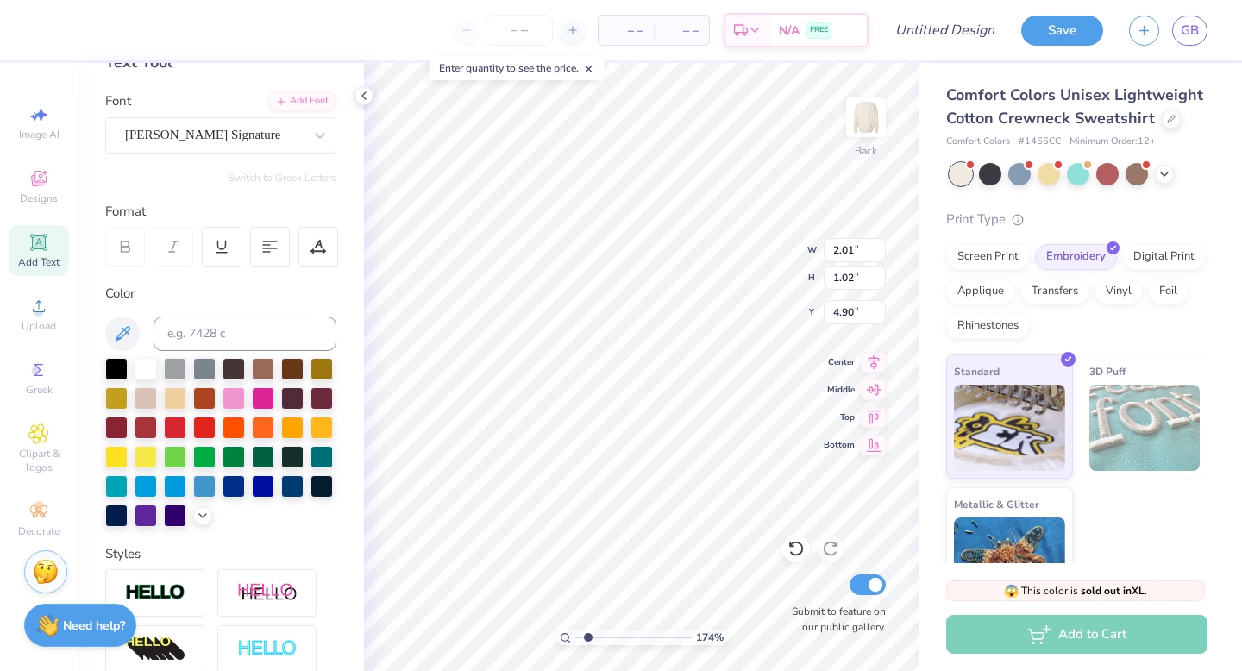
type input "4.04"
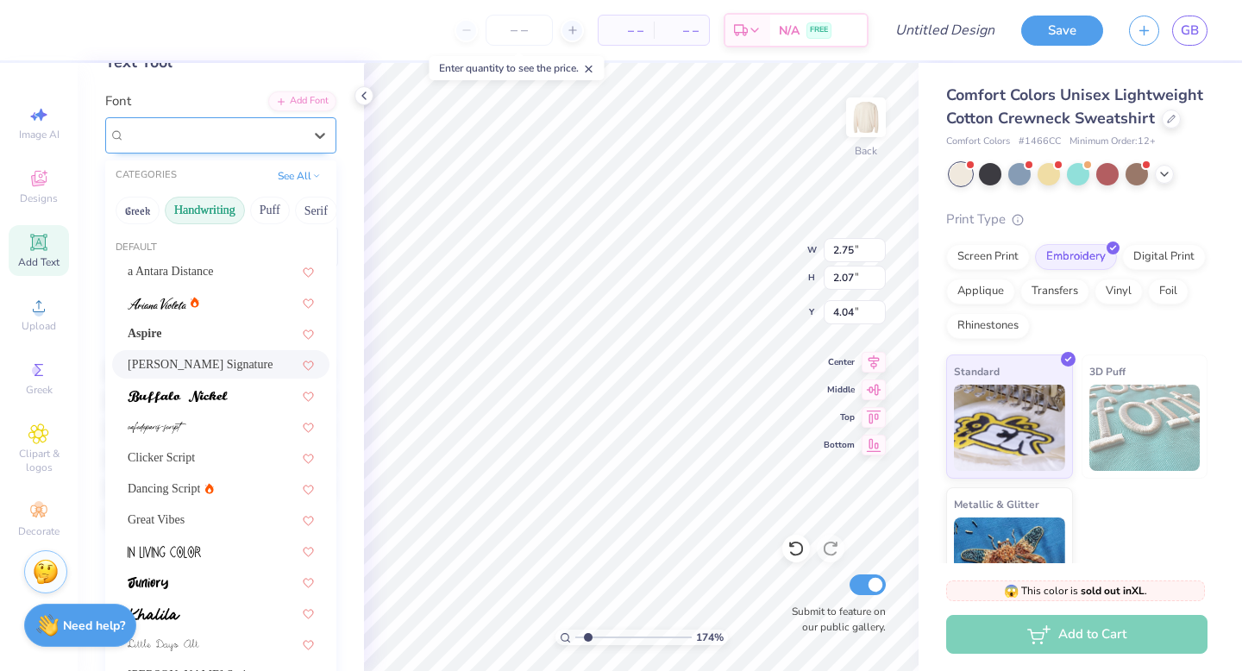
click at [223, 143] on div "[PERSON_NAME] Signature" at bounding box center [213, 135] width 181 height 27
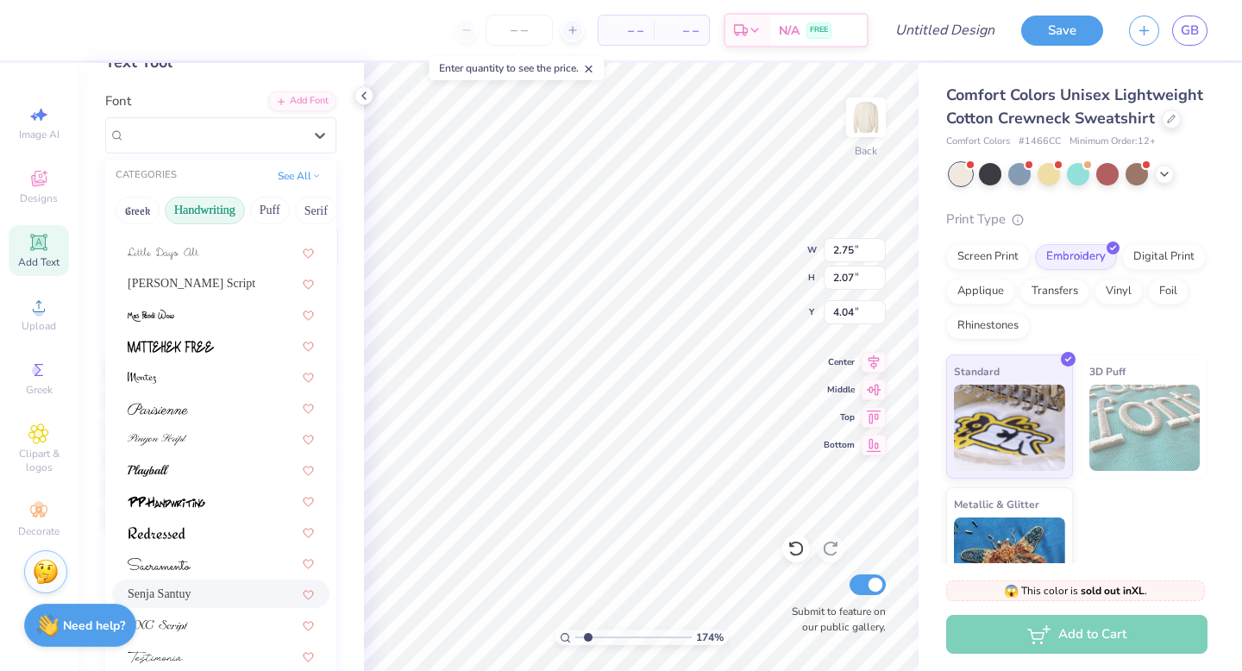
click at [191, 592] on div "Senja Santuy" at bounding box center [221, 594] width 186 height 18
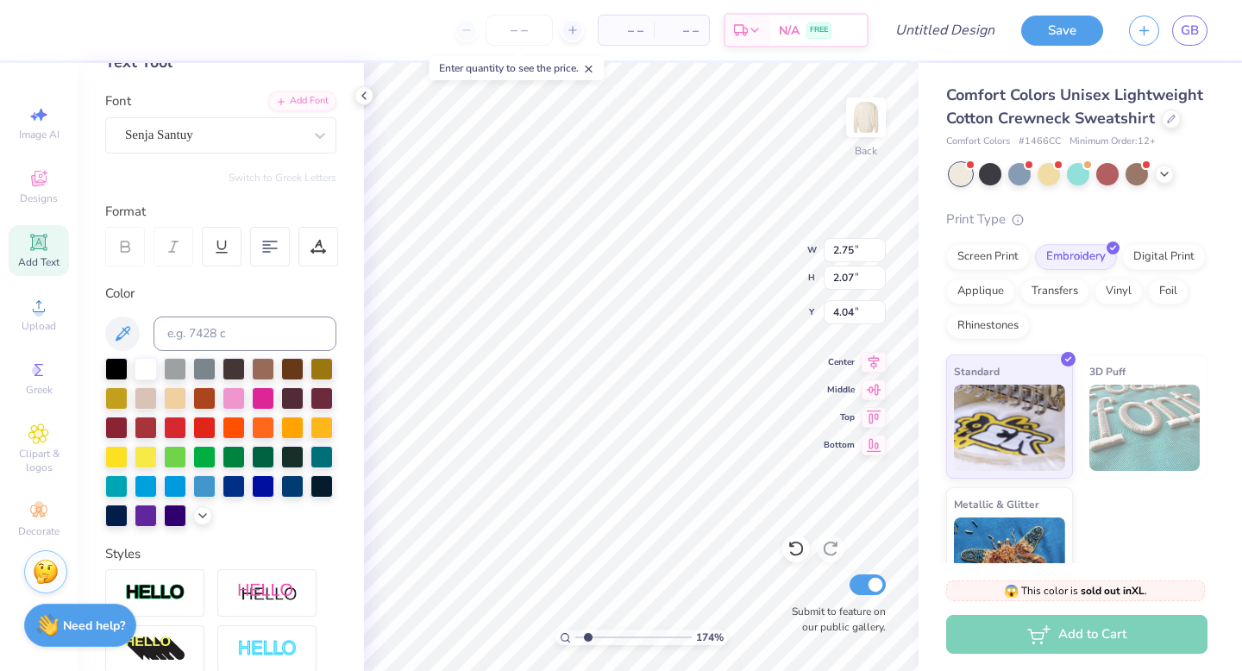
type input "1.42"
type input "0.83"
type input "4.66"
type input "2.79"
type input "2.01"
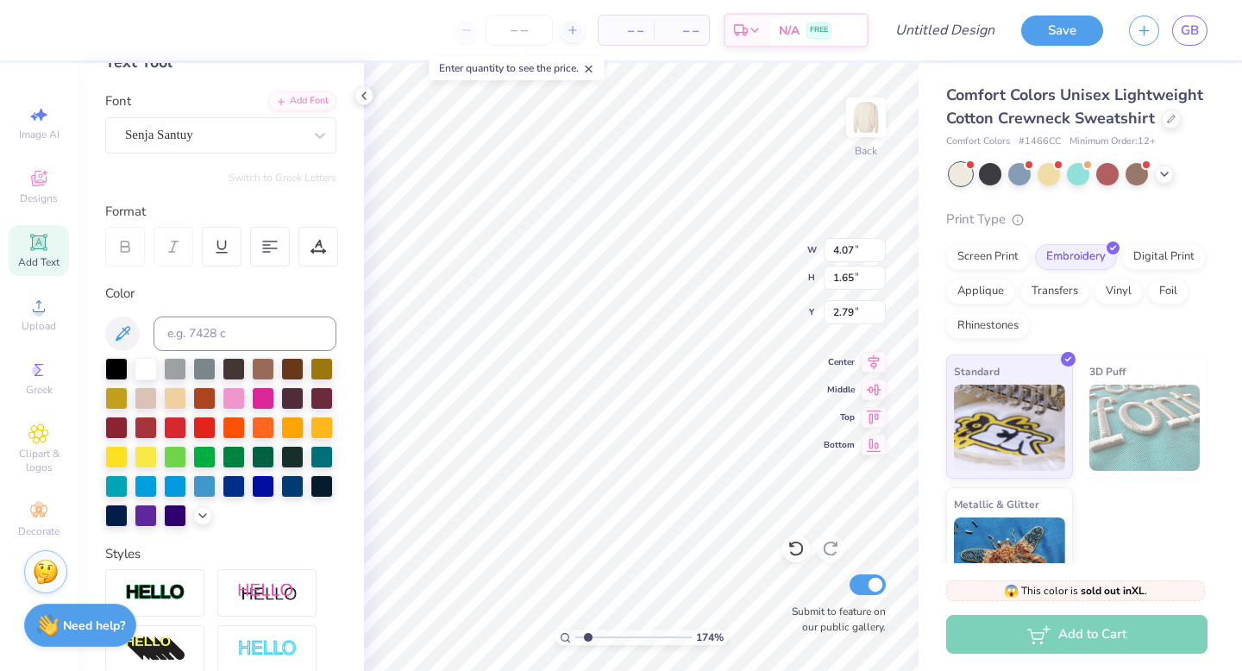
type input "1.02"
type input "4.90"
type input "2.61"
type input "1.33"
type input "4.41"
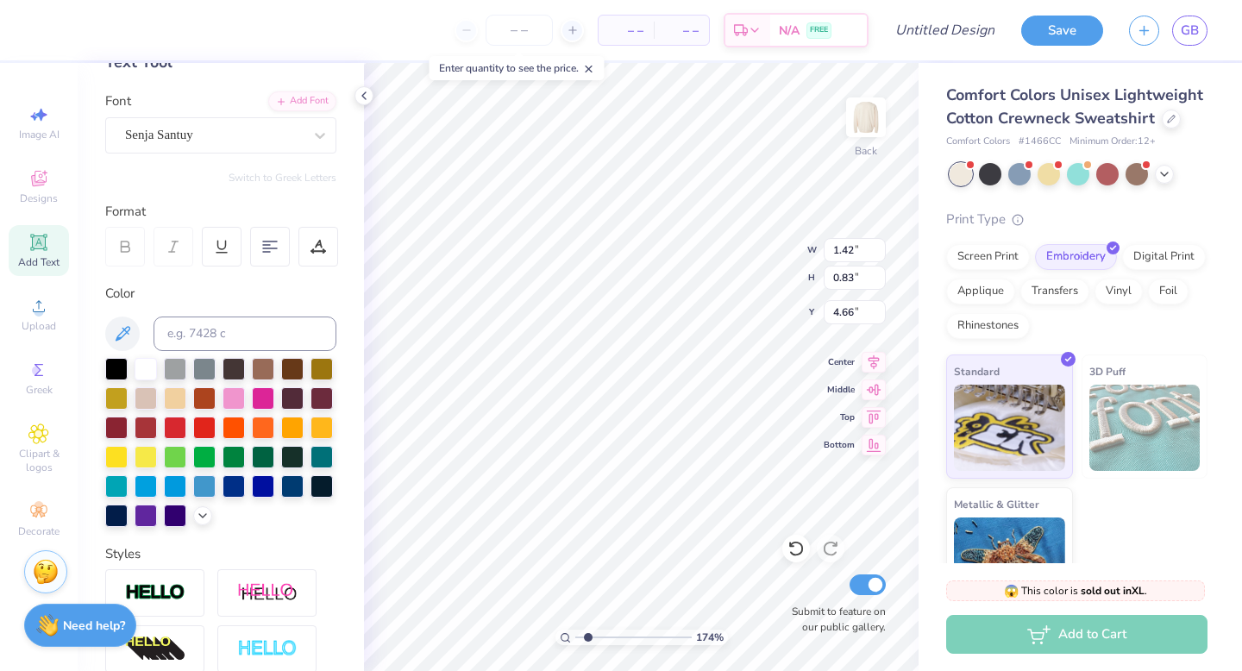
type input "1.71"
type input "1.01"
type input "4.49"
type input "2.40"
type input "1.06"
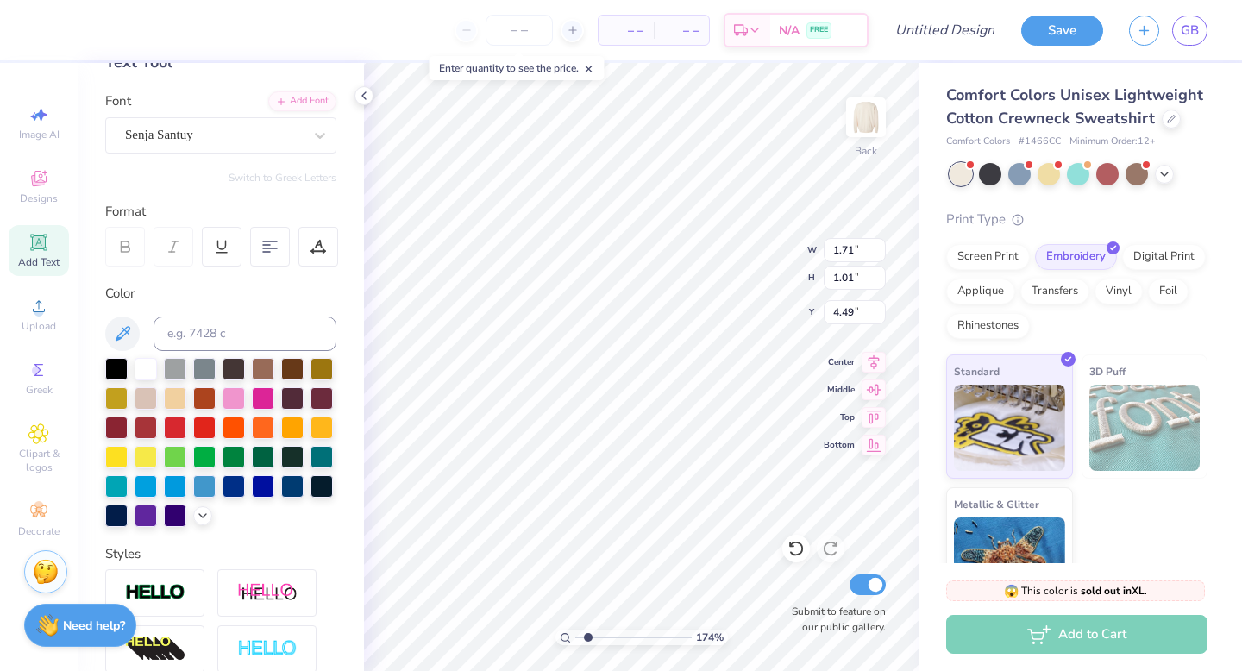
type input "6.55"
type input "2.61"
type input "1.33"
type input "4.41"
drag, startPoint x: 590, startPoint y: 637, endPoint x: 577, endPoint y: 636, distance: 13.0
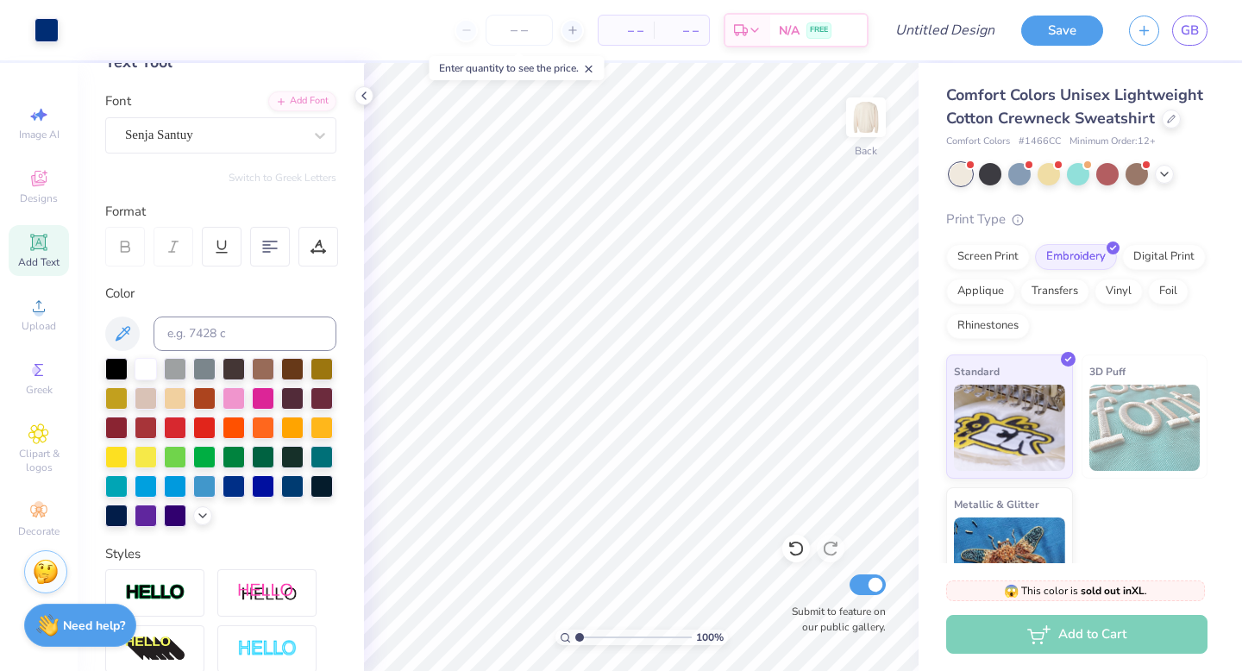
type input "1"
click at [577, 636] on input "range" at bounding box center [633, 638] width 116 height 16
click at [36, 577] on img at bounding box center [46, 569] width 26 height 26
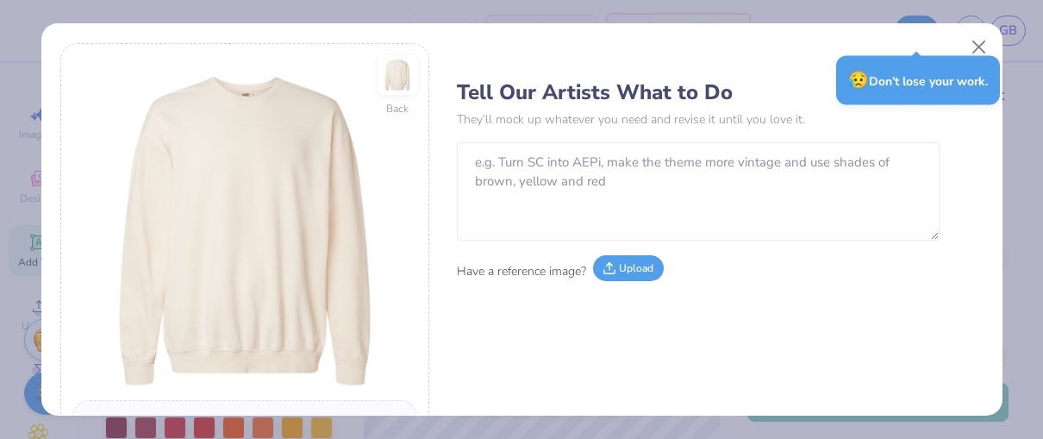
click at [631, 267] on button "Upload" at bounding box center [628, 268] width 71 height 26
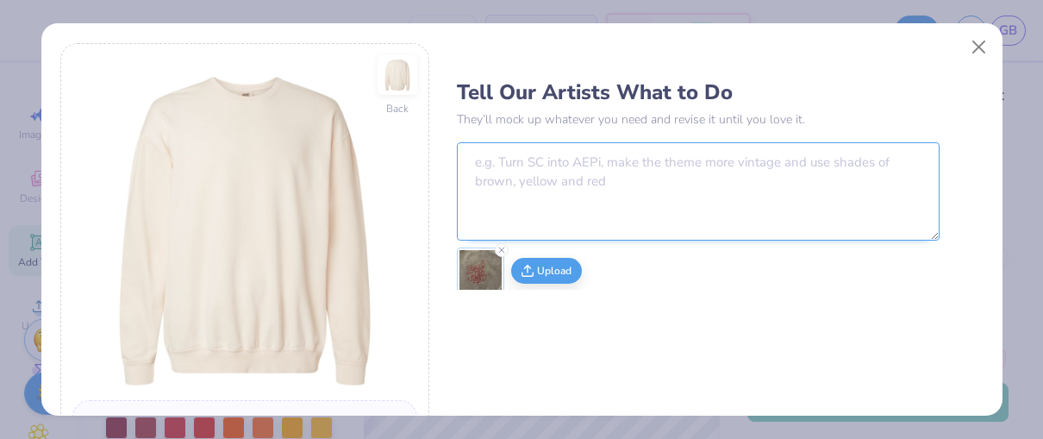
click at [636, 182] on textarea at bounding box center [698, 191] width 483 height 98
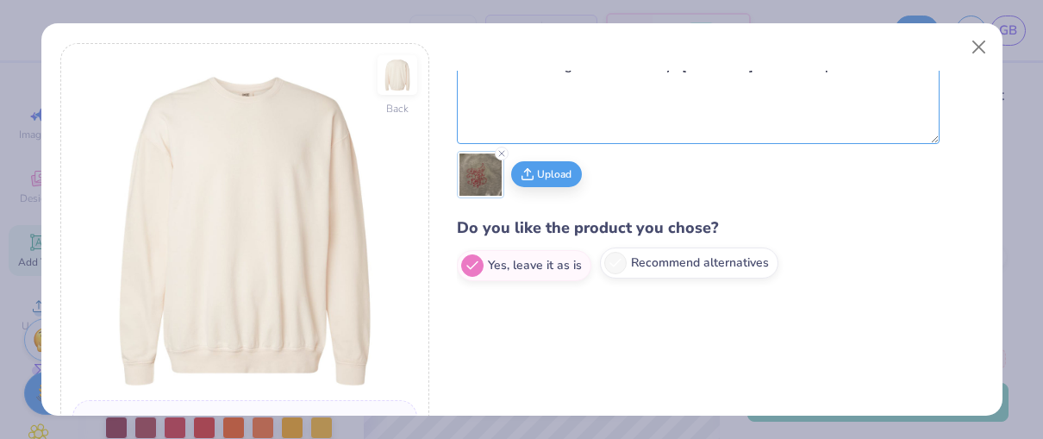
scroll to position [139, 0]
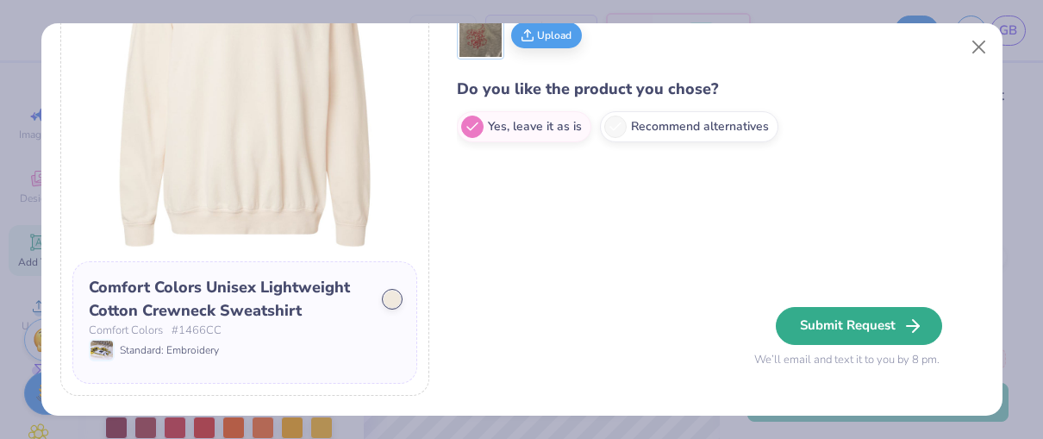
type textarea "Make something like this that says [US_STATE] Zeta Tau Alpha"
click at [834, 319] on button "Submit Request" at bounding box center [859, 326] width 166 height 38
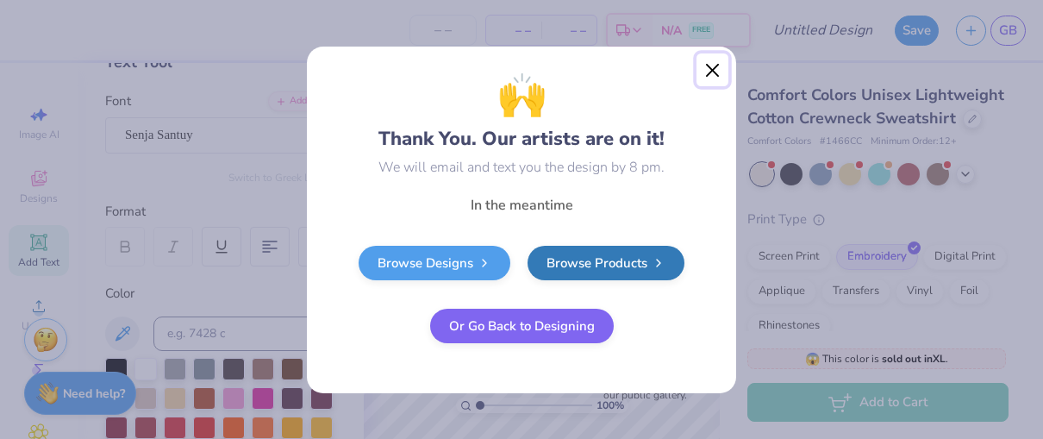
click at [711, 68] on button "Close" at bounding box center [713, 69] width 33 height 33
